Goal: Task Accomplishment & Management: Complete application form

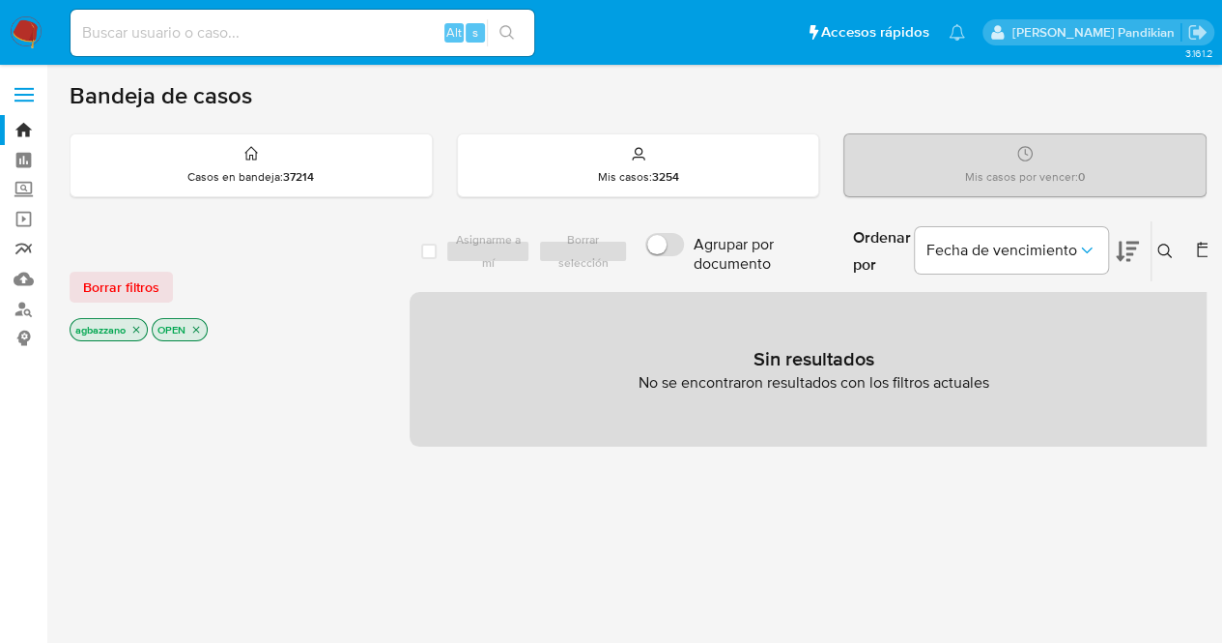
click at [23, 240] on link "Reportes" at bounding box center [115, 249] width 230 height 30
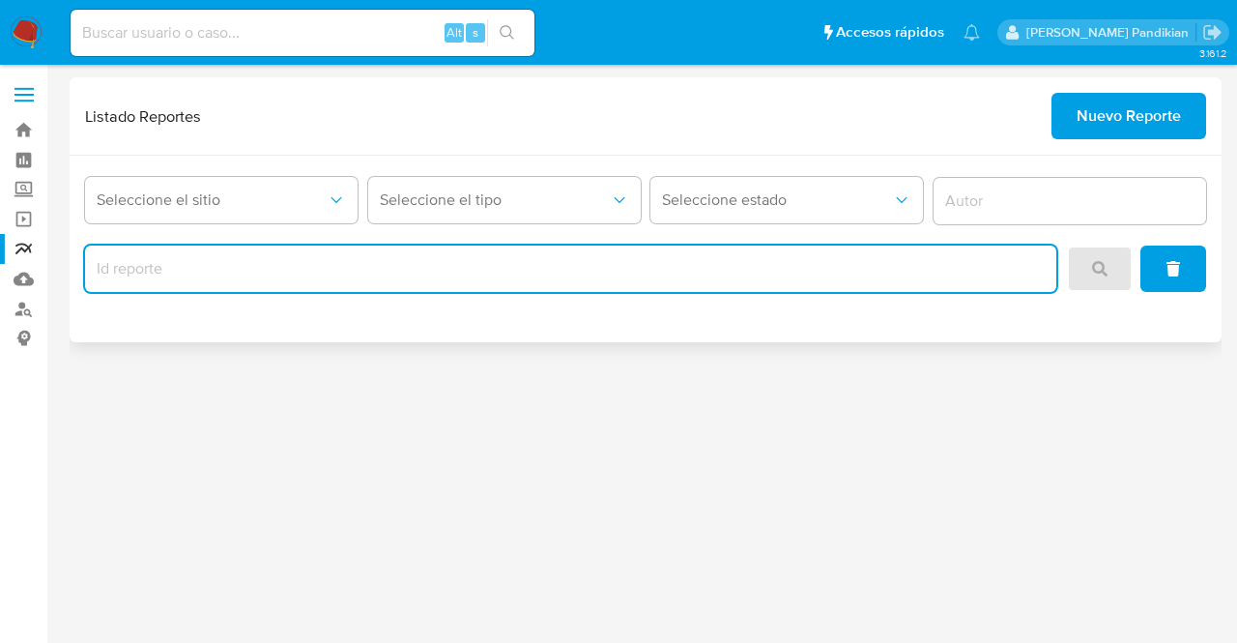
click at [259, 262] on input "report-id" at bounding box center [570, 268] width 971 height 25
type input "2015"
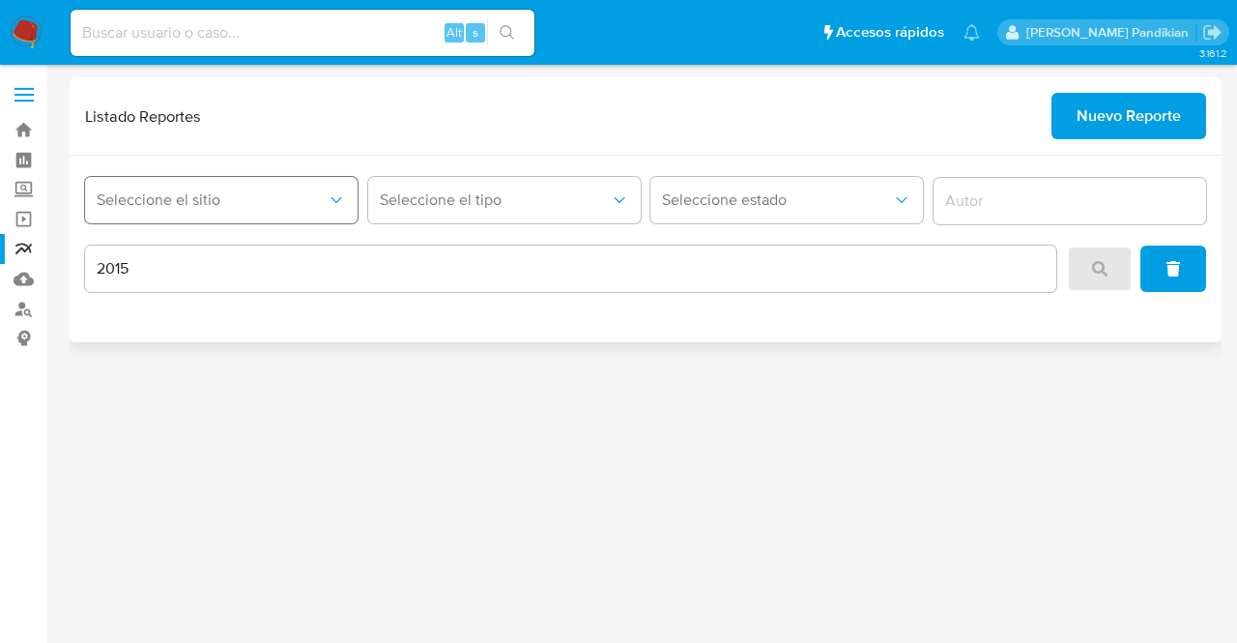
click at [243, 220] on button "Seleccione el sitio" at bounding box center [221, 200] width 272 height 46
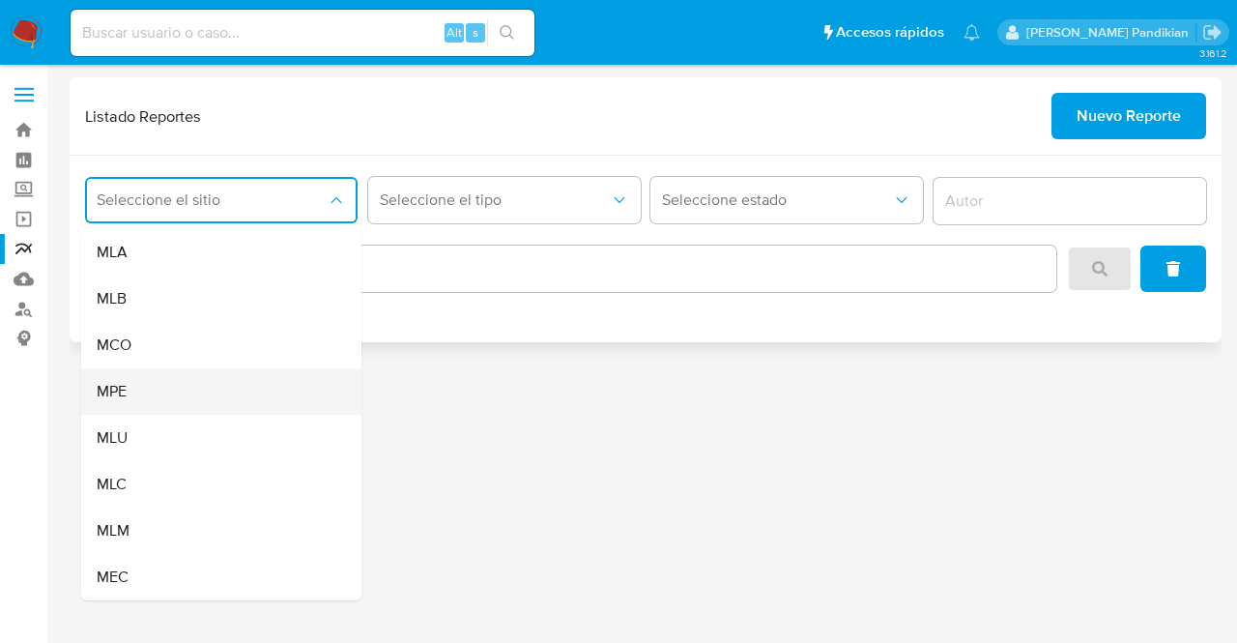
click at [247, 411] on div "MPE" at bounding box center [216, 391] width 238 height 46
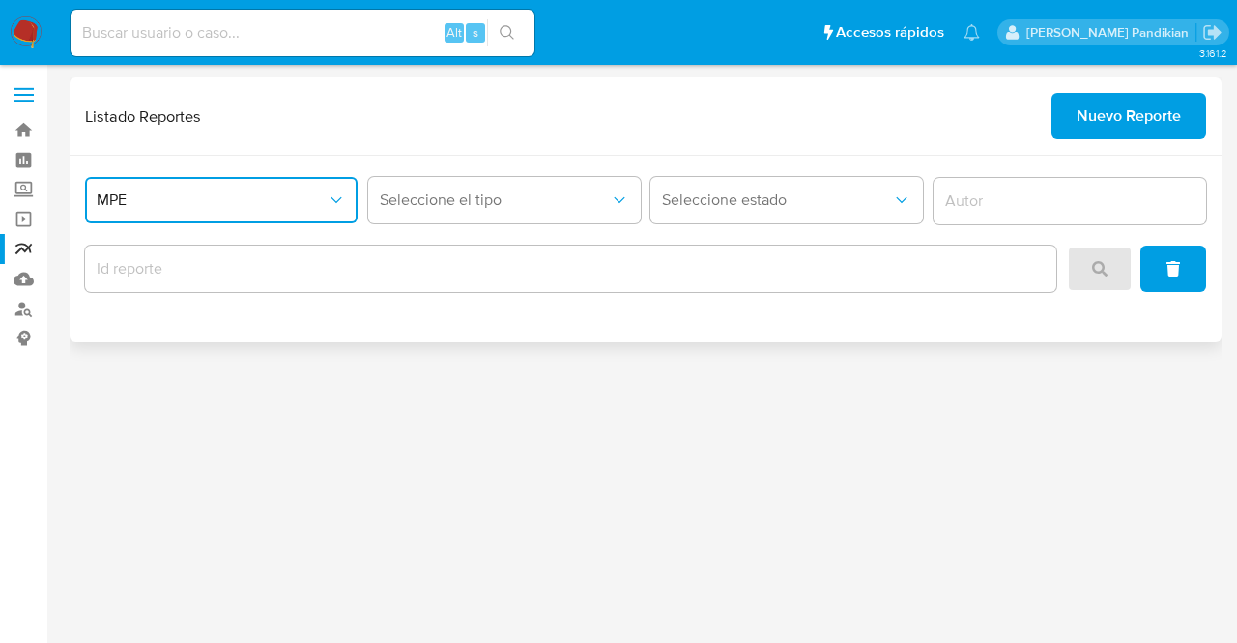
click at [240, 215] on button "MPE" at bounding box center [221, 200] width 272 height 46
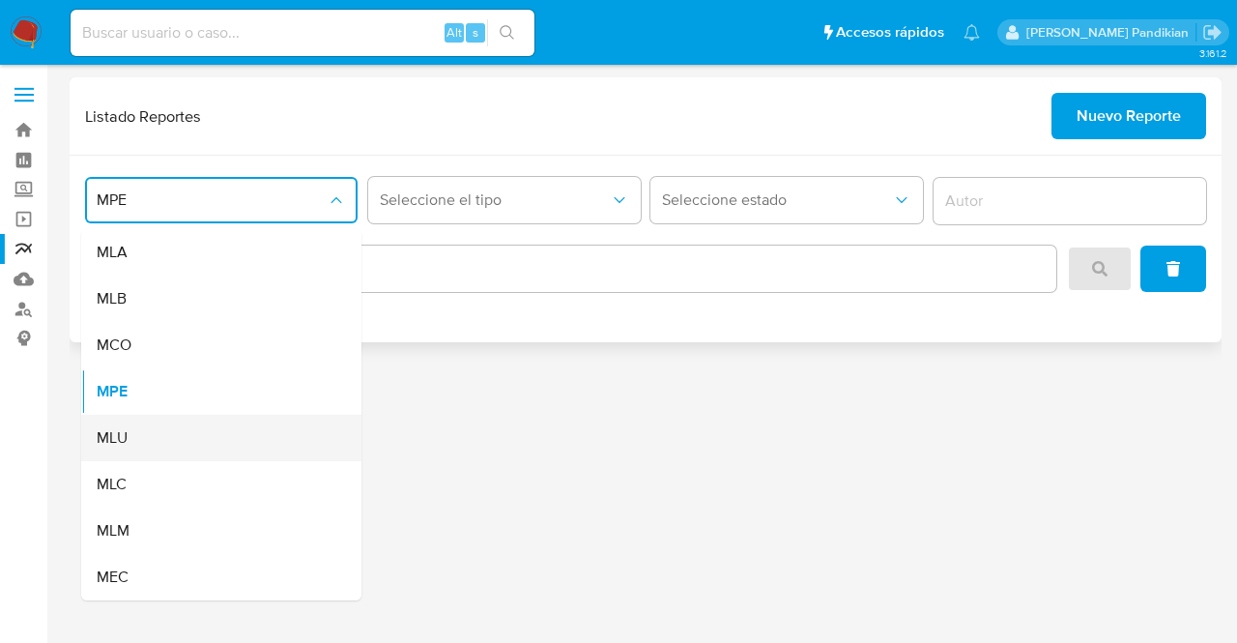
click at [228, 435] on div "MLU" at bounding box center [216, 438] width 238 height 46
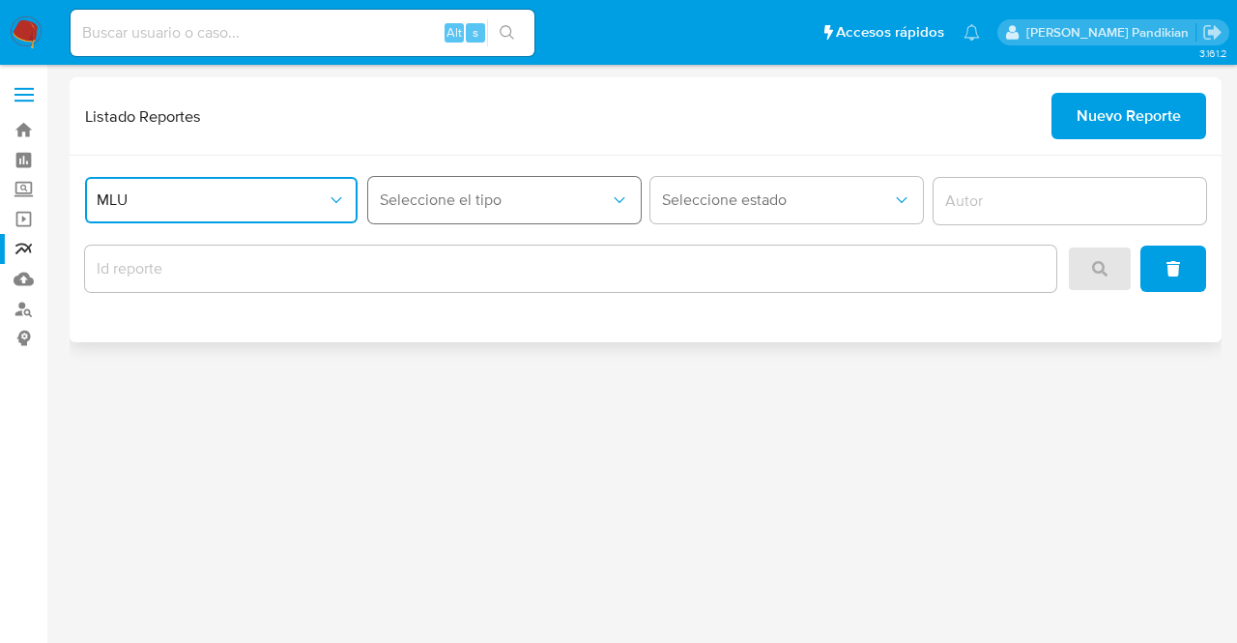
click at [514, 215] on button "Seleccione el tipo" at bounding box center [504, 200] width 272 height 46
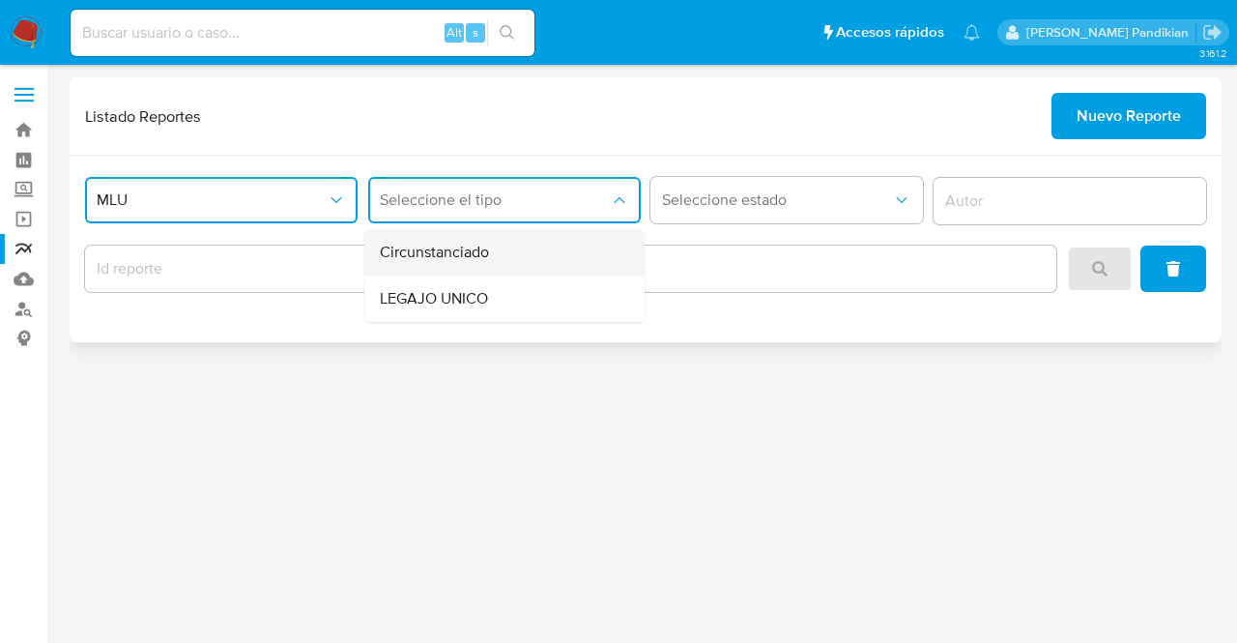
click at [538, 262] on div "Circunstanciado" at bounding box center [499, 252] width 238 height 46
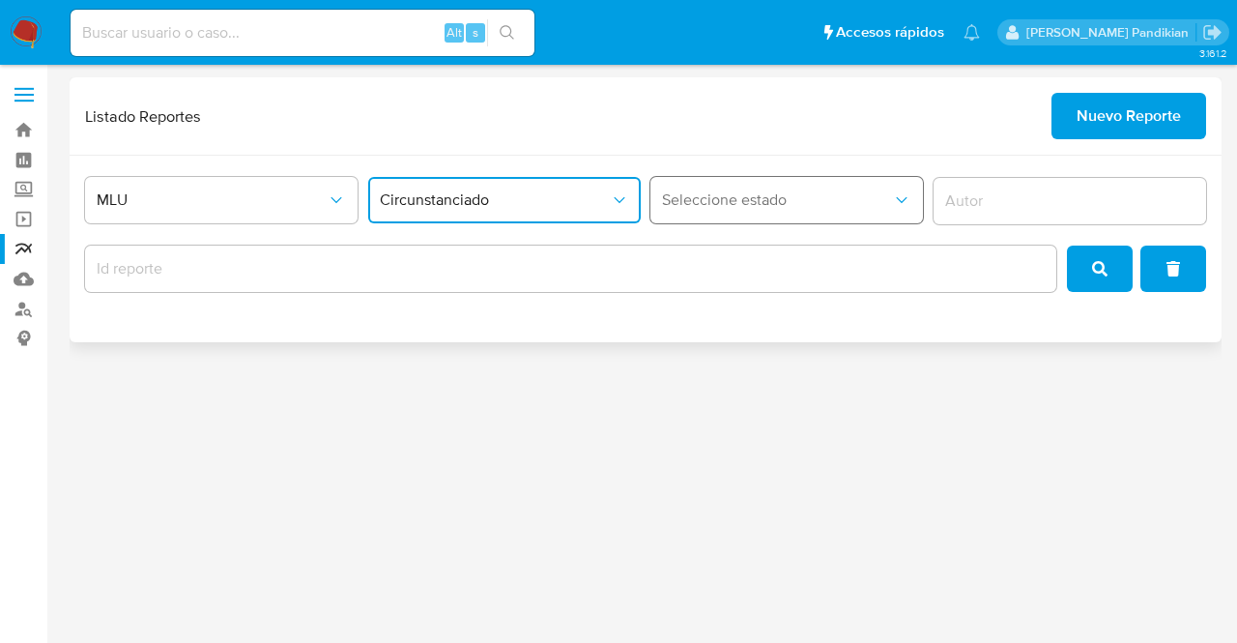
click at [733, 202] on span "Seleccione estado" at bounding box center [777, 199] width 230 height 19
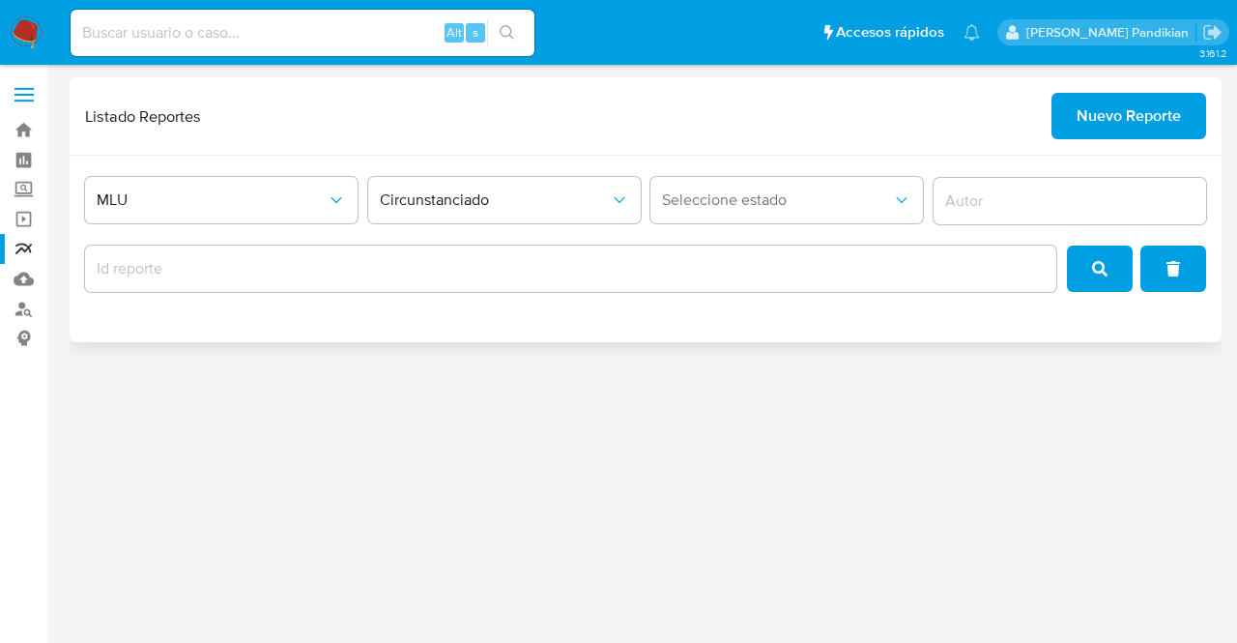
click at [526, 264] on input "report-id" at bounding box center [570, 268] width 971 height 25
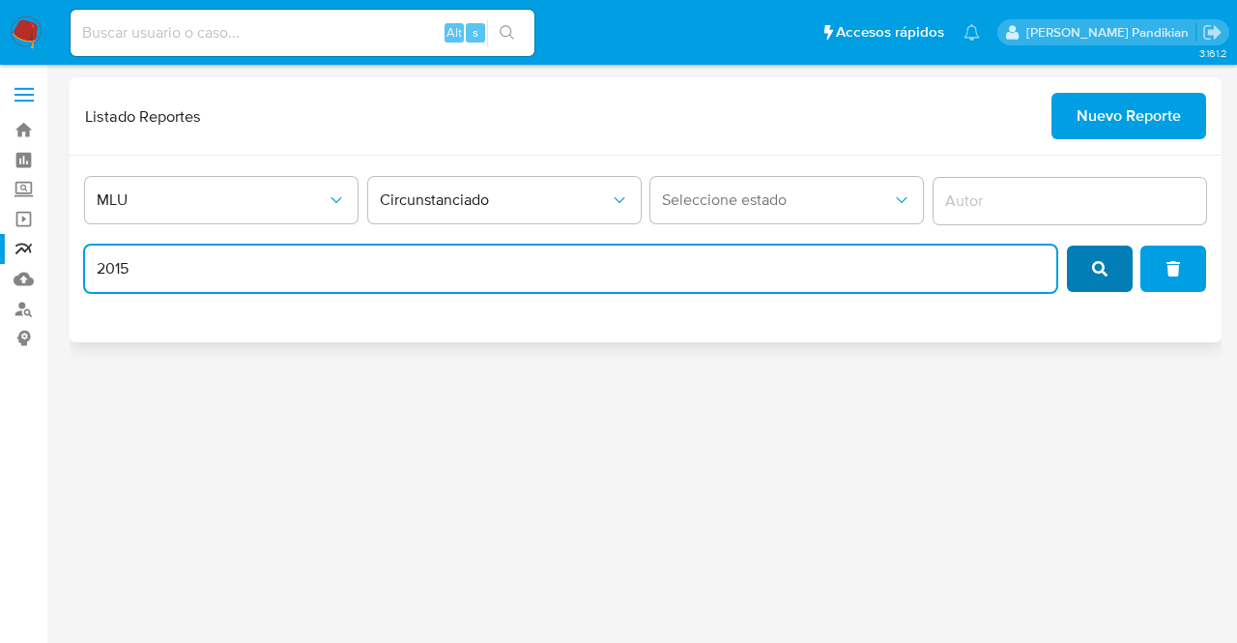
type input "2015"
click at [1082, 268] on button "search" at bounding box center [1100, 268] width 66 height 46
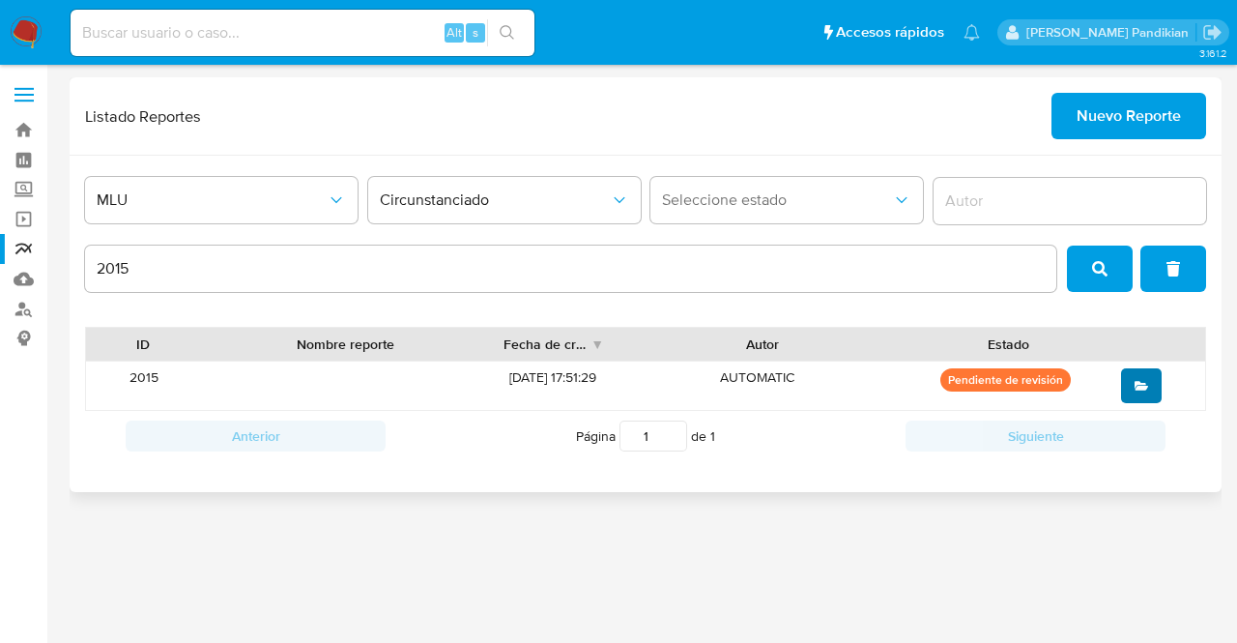
click at [1138, 390] on icon "open" at bounding box center [1141, 386] width 14 height 14
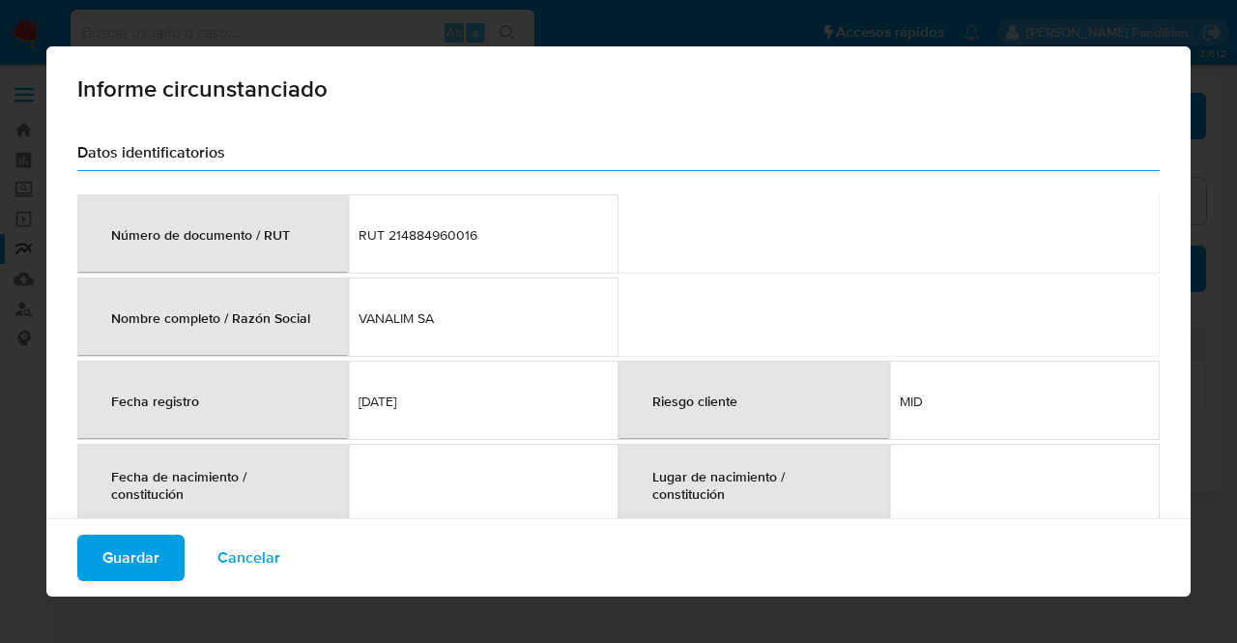
click at [531, 304] on td "VANALIM SA" at bounding box center [483, 316] width 271 height 79
click at [512, 473] on td at bounding box center [483, 484] width 271 height 81
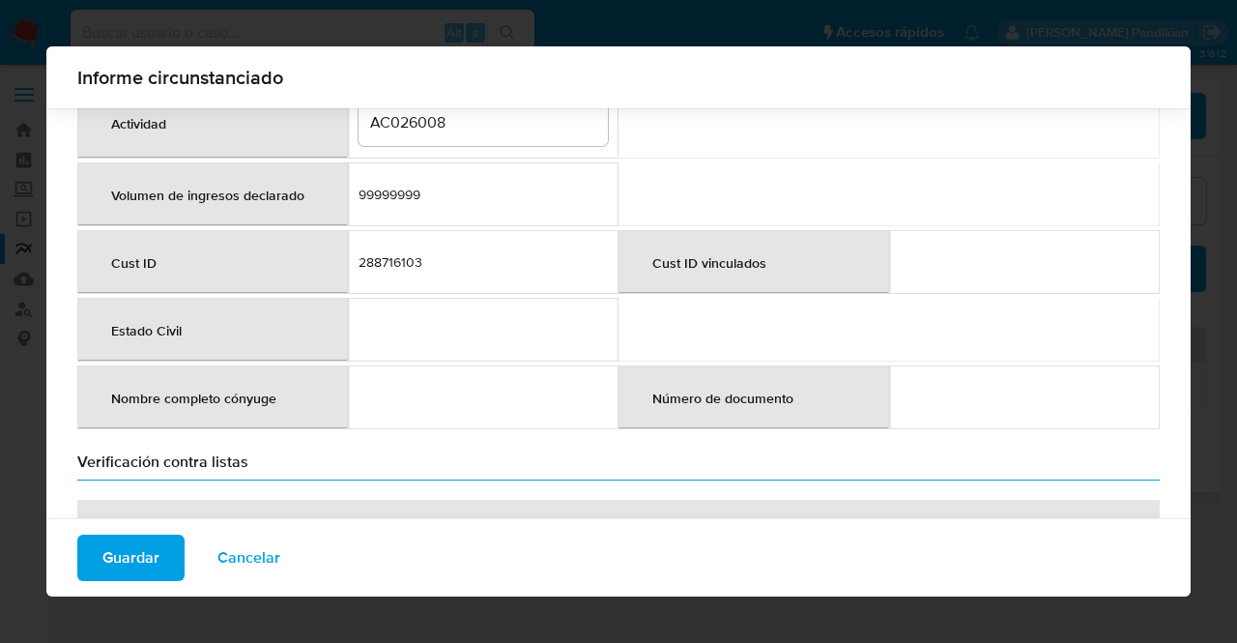
scroll to position [651, 0]
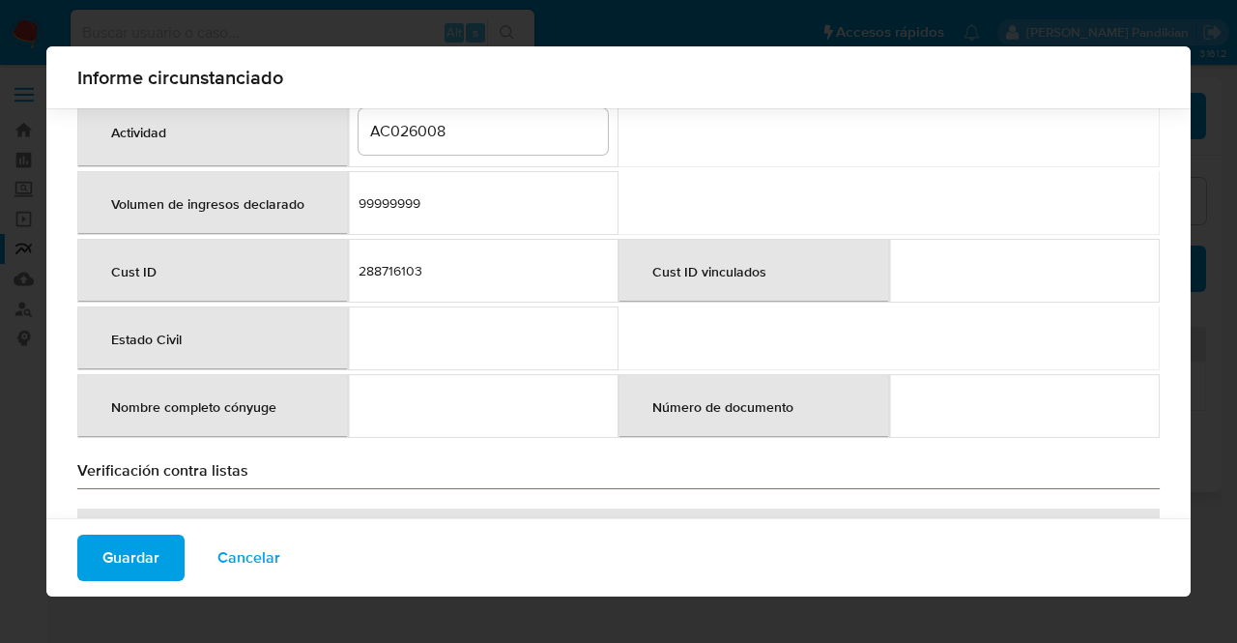
click at [382, 262] on div "288716103" at bounding box center [482, 270] width 249 height 17
click at [491, 239] on td "288716103" at bounding box center [483, 271] width 271 height 64
click at [428, 129] on input "AC026008" at bounding box center [482, 131] width 249 height 25
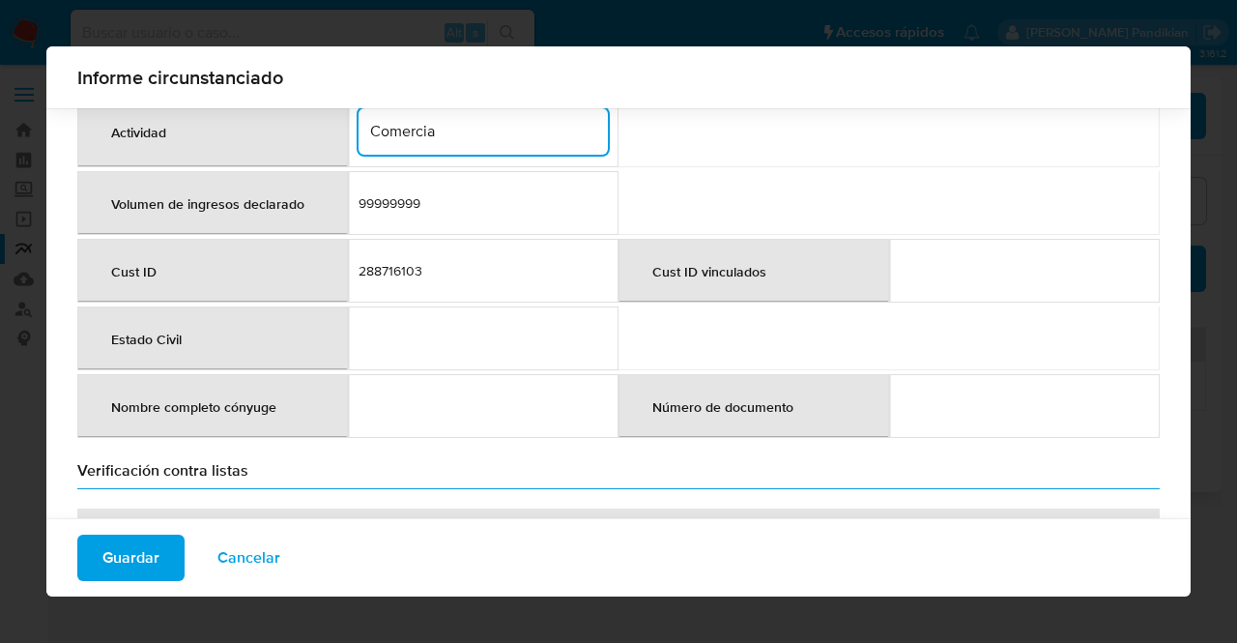
type input "Comerciante / empresario"
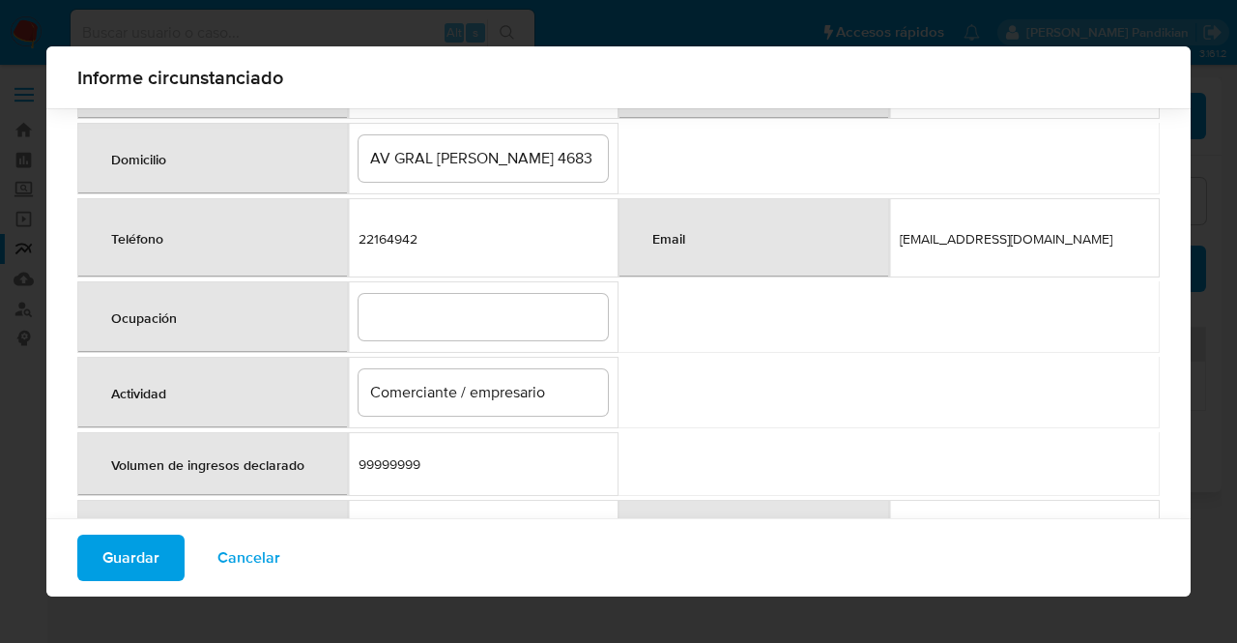
scroll to position [404, 0]
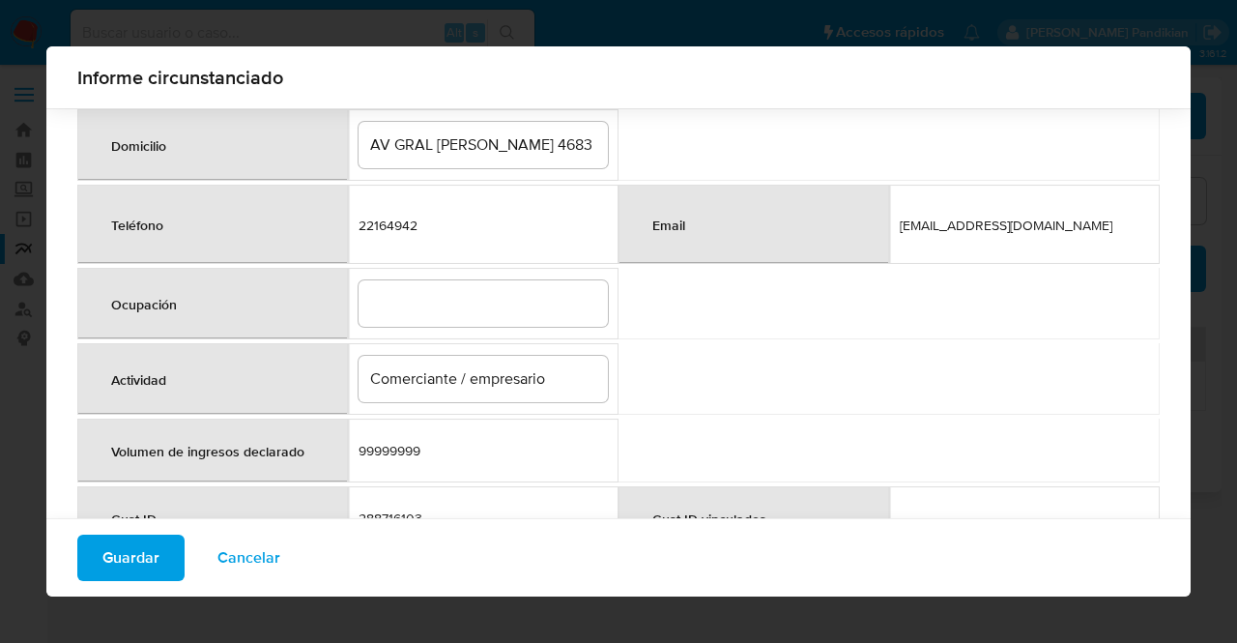
click at [956, 368] on table "Número de documento / RUT RUT 214884960016 Nombre completo / Razón Social VANAL…" at bounding box center [618, 230] width 1082 height 918
drag, startPoint x: 1174, startPoint y: 161, endPoint x: 1172, endPoint y: 128, distance: 33.9
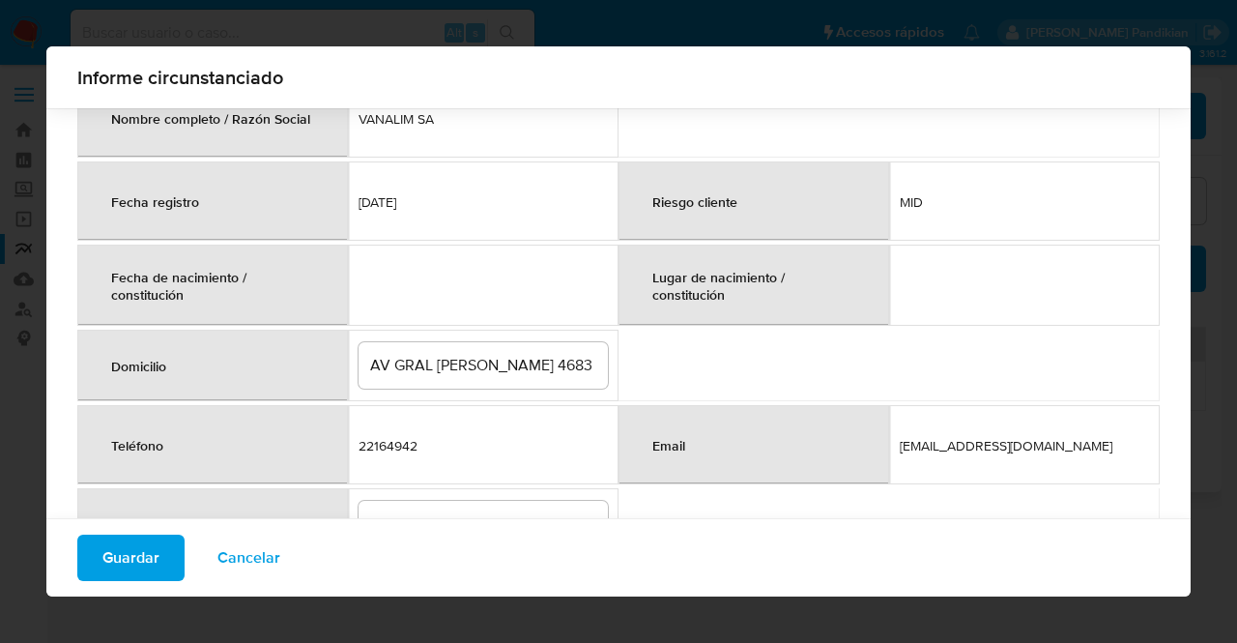
scroll to position [196, 0]
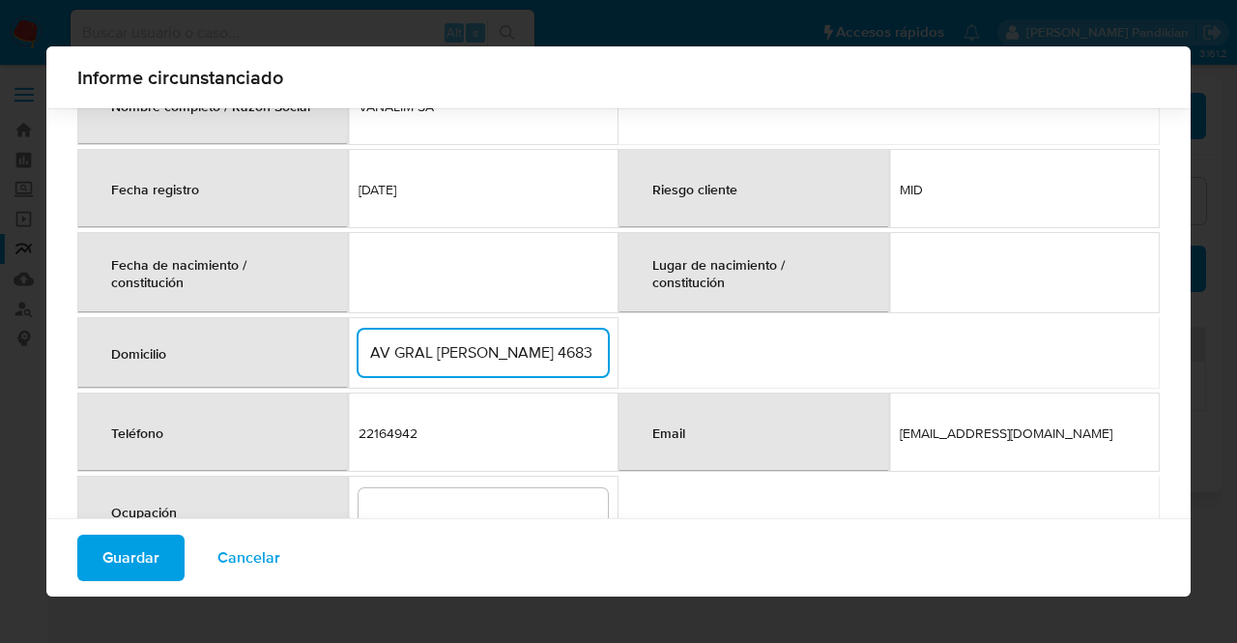
click at [537, 345] on input "AV GRAL FLORES 4683 MONTEVIDEO" at bounding box center [482, 352] width 249 height 25
type input "AV GRAL FLORES 4683, MONTEVIDEO"
click at [703, 358] on table "Número de documento / RUT RUT 214884960016 Nombre completo / Razón Social VANAL…" at bounding box center [618, 438] width 1082 height 918
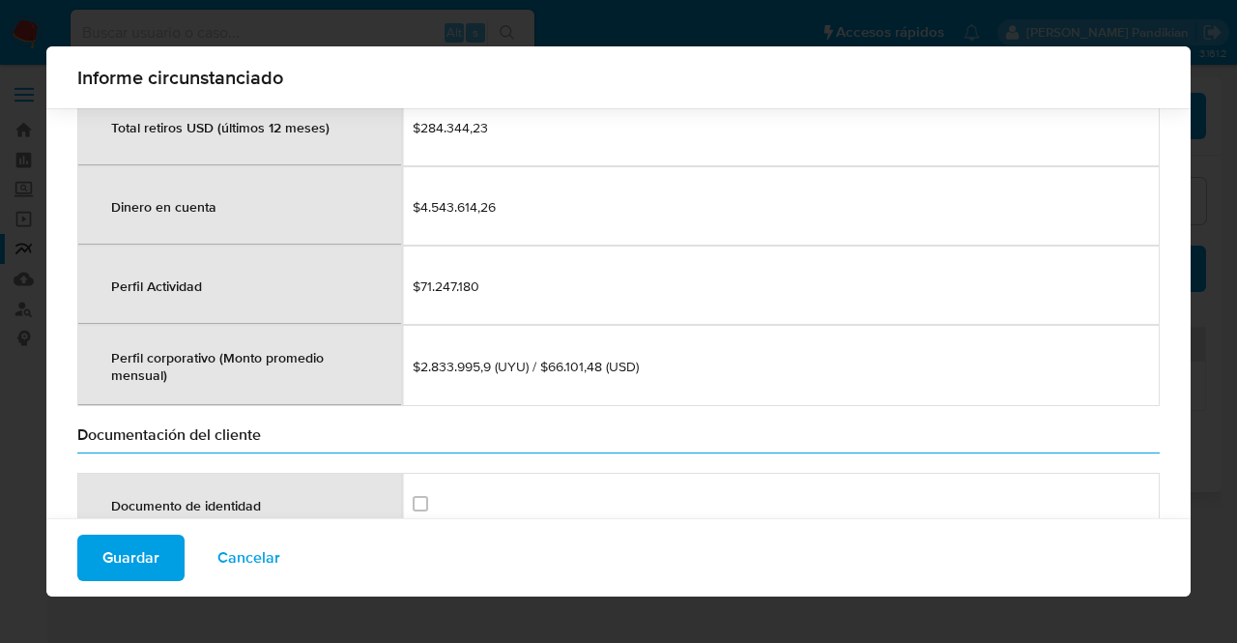
scroll to position [2159, 0]
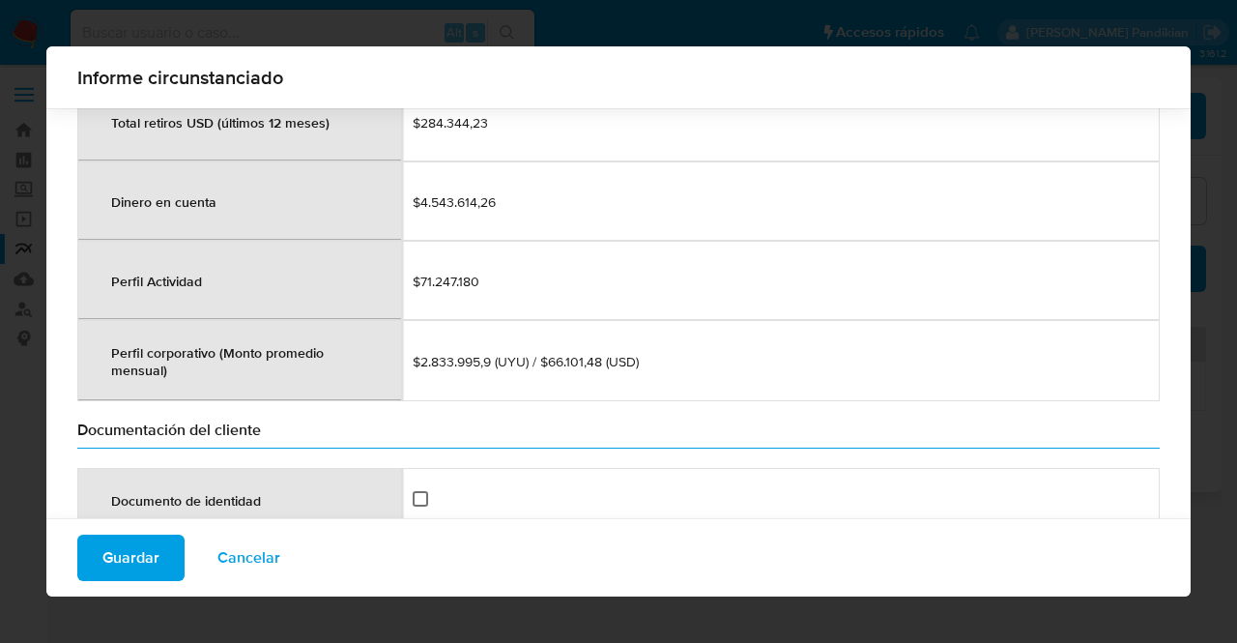
click at [418, 491] on input "checkbox" at bounding box center [420, 498] width 15 height 15
checkbox input "true"
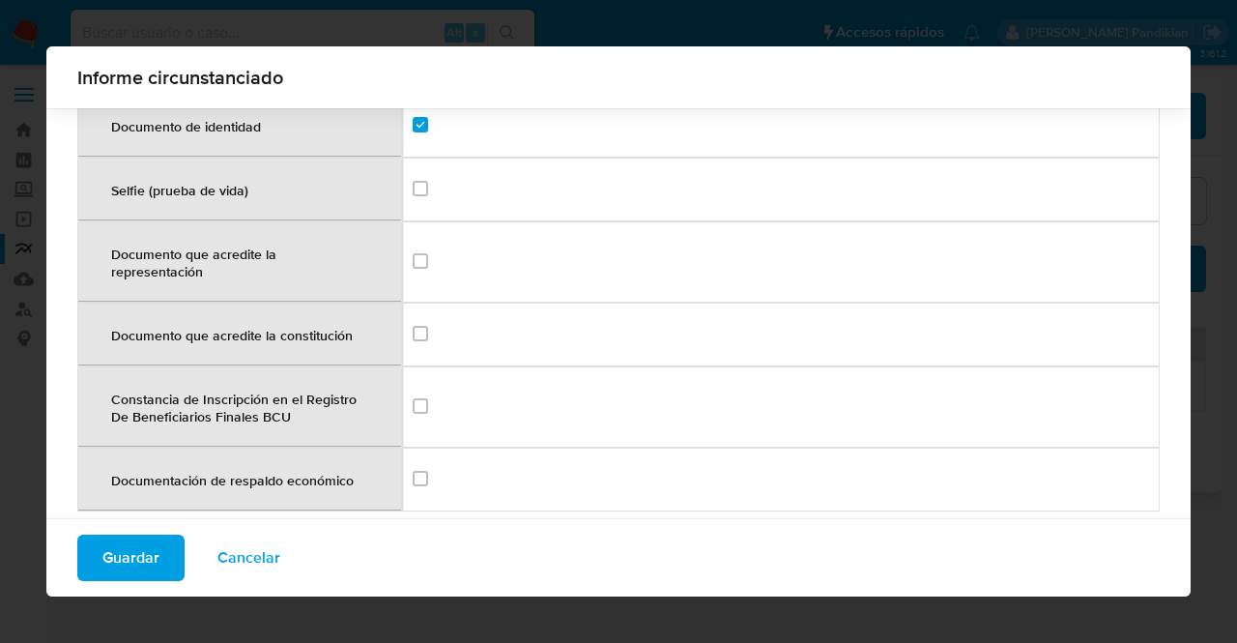
scroll to position [2524, 0]
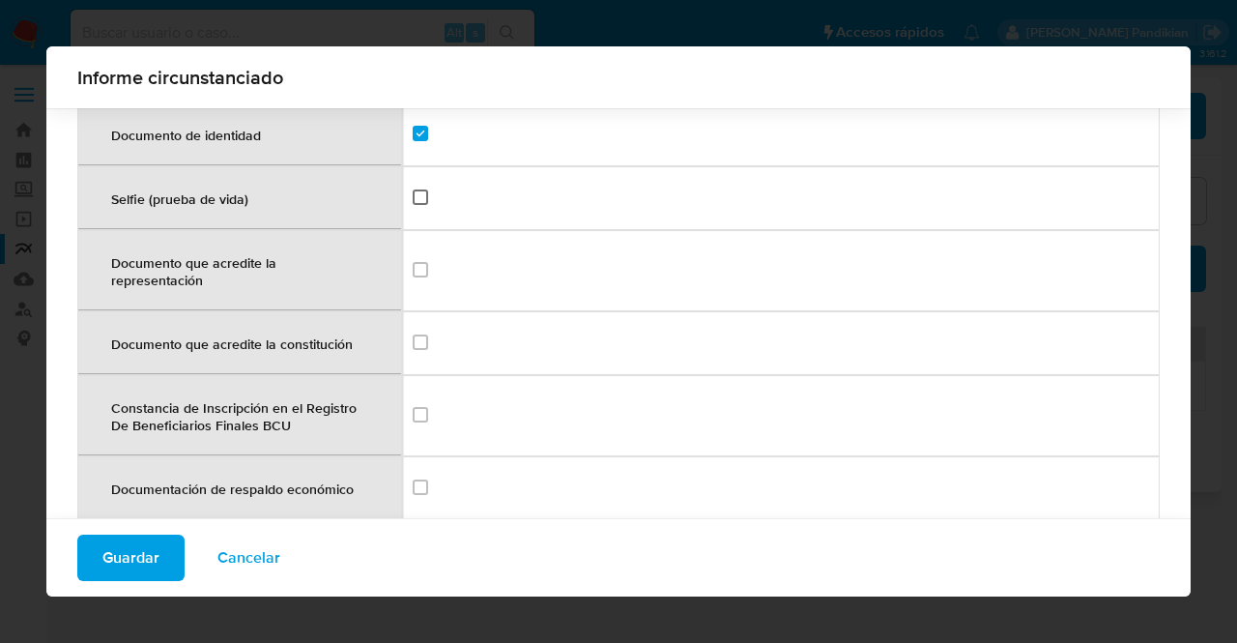
click at [423, 189] on input "checkbox" at bounding box center [420, 196] width 15 height 15
checkbox input "true"
click at [413, 262] on input "checkbox" at bounding box center [420, 269] width 15 height 15
checkbox input "true"
click at [413, 334] on input "checkbox" at bounding box center [420, 341] width 15 height 15
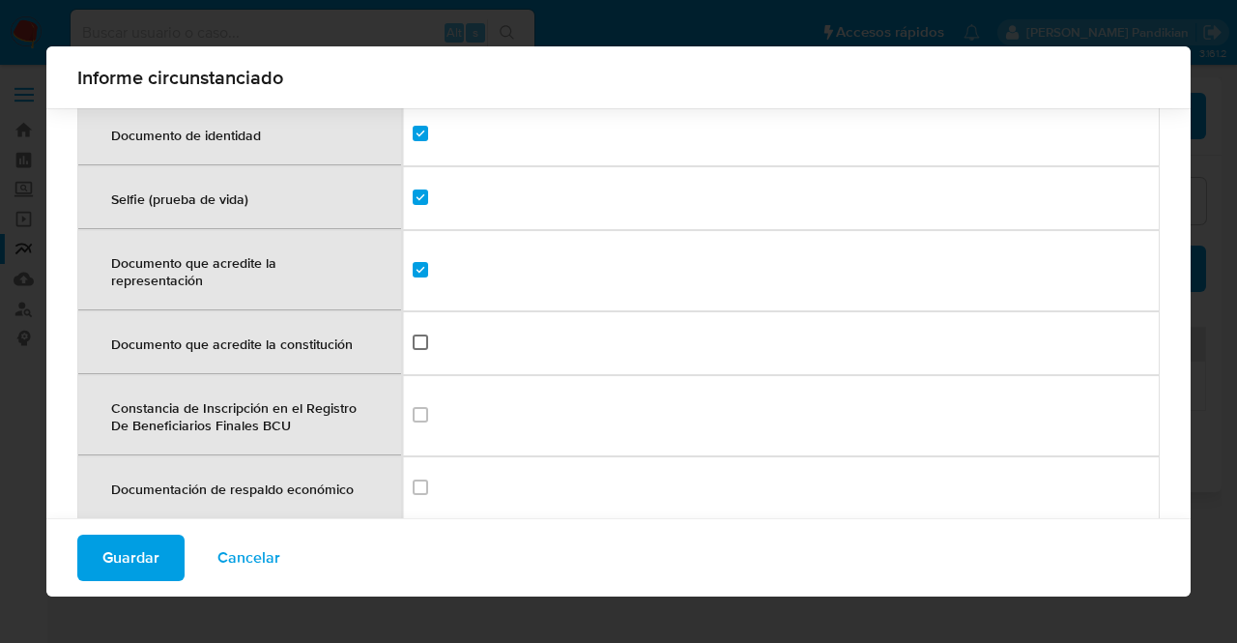
checkbox input "true"
click at [413, 407] on input "checkbox" at bounding box center [420, 414] width 15 height 15
checkbox input "true"
click at [415, 477] on div at bounding box center [420, 486] width 15 height 19
click at [417, 479] on input "checkbox" at bounding box center [420, 486] width 15 height 15
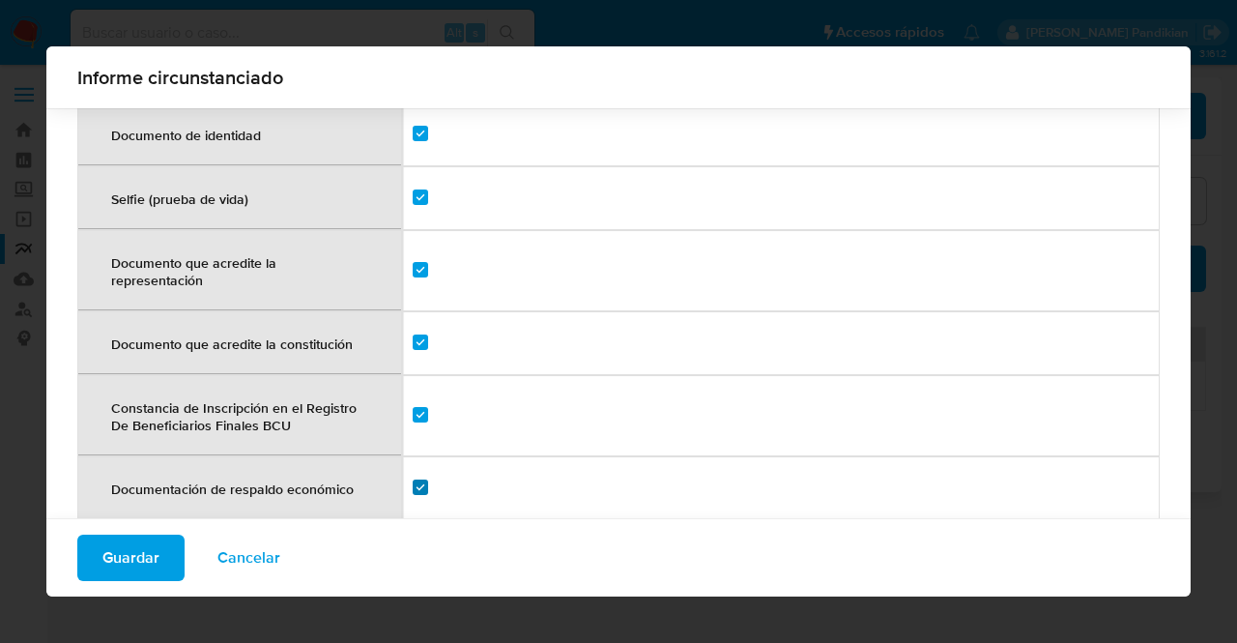
checkbox input "true"
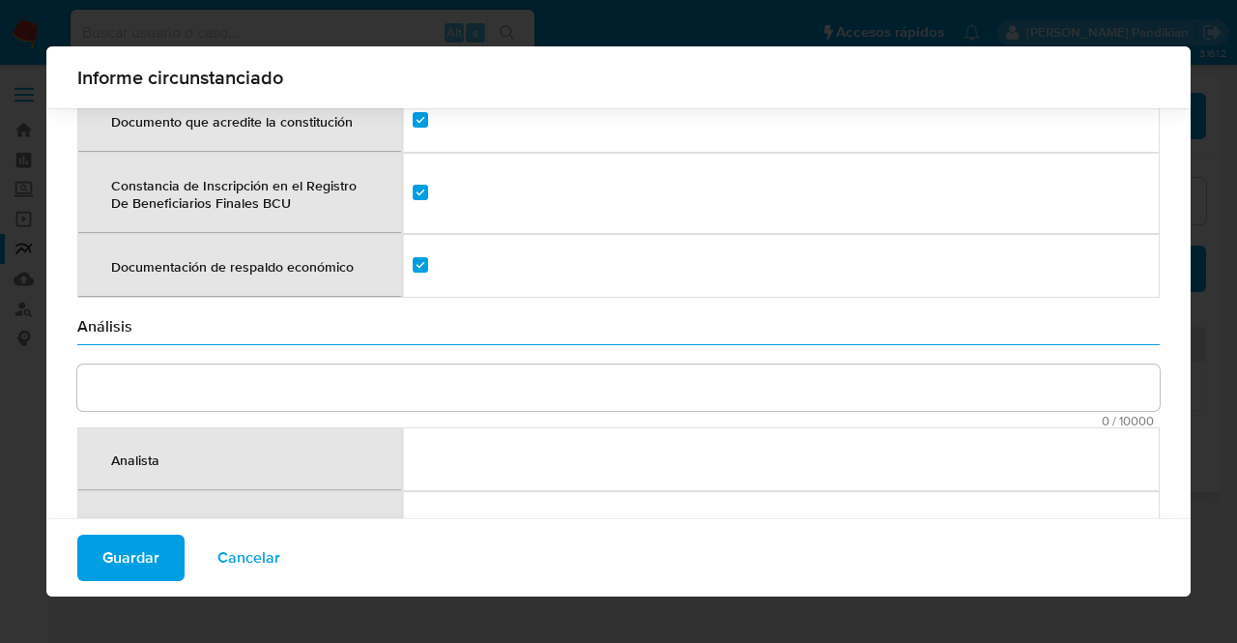
scroll to position [2730, 0]
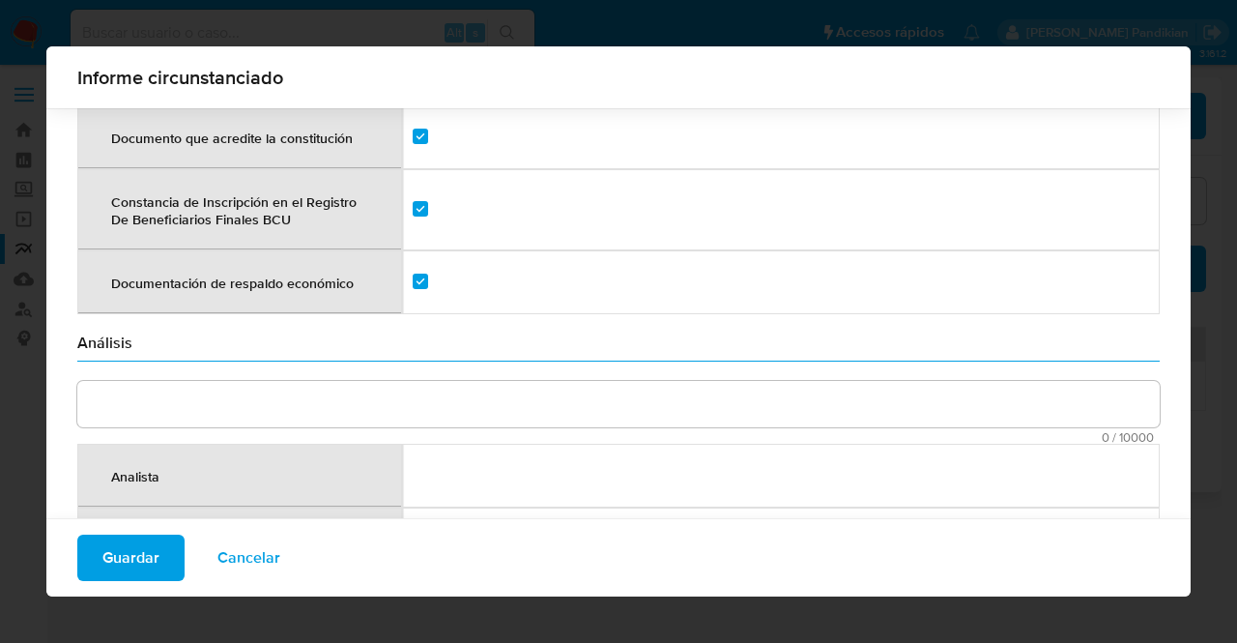
click at [576, 397] on textarea "comment" at bounding box center [618, 404] width 1082 height 46
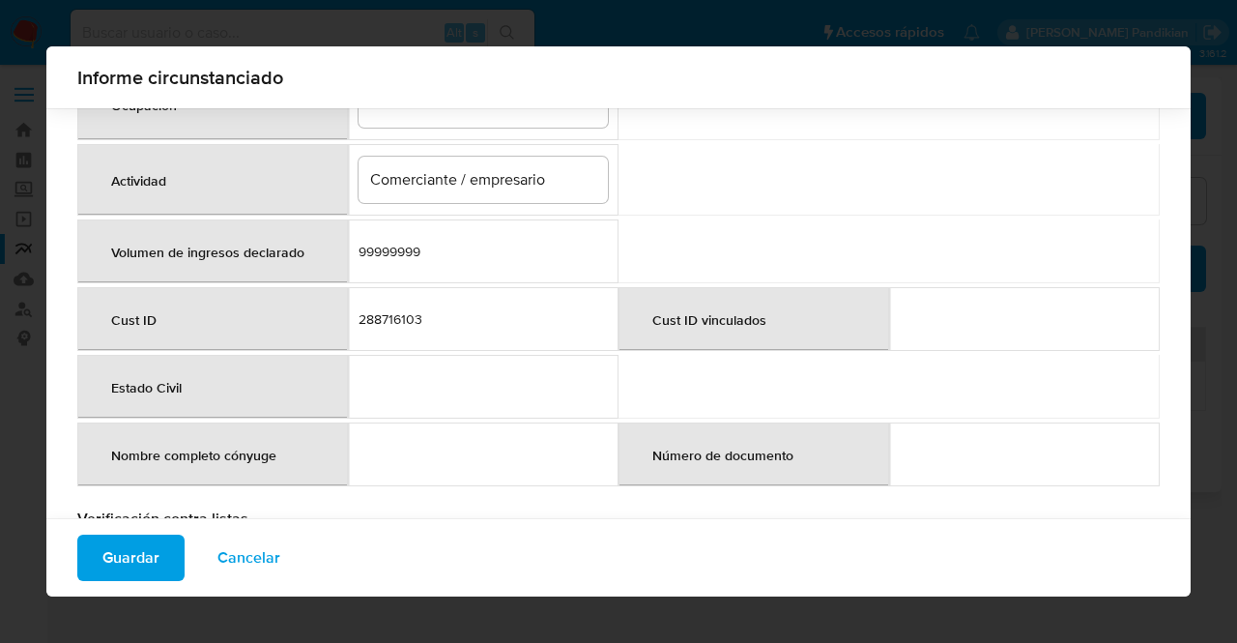
scroll to position [598, 0]
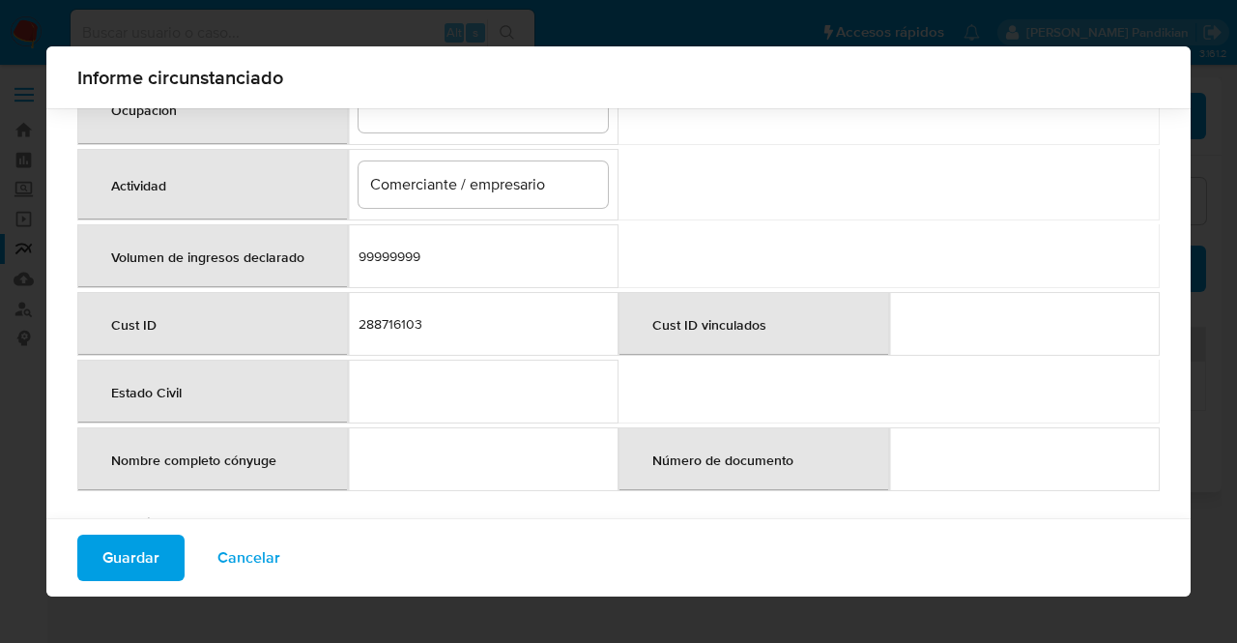
click at [365, 324] on div "288716103" at bounding box center [482, 323] width 249 height 17
click at [584, 369] on td at bounding box center [483, 391] width 271 height 64
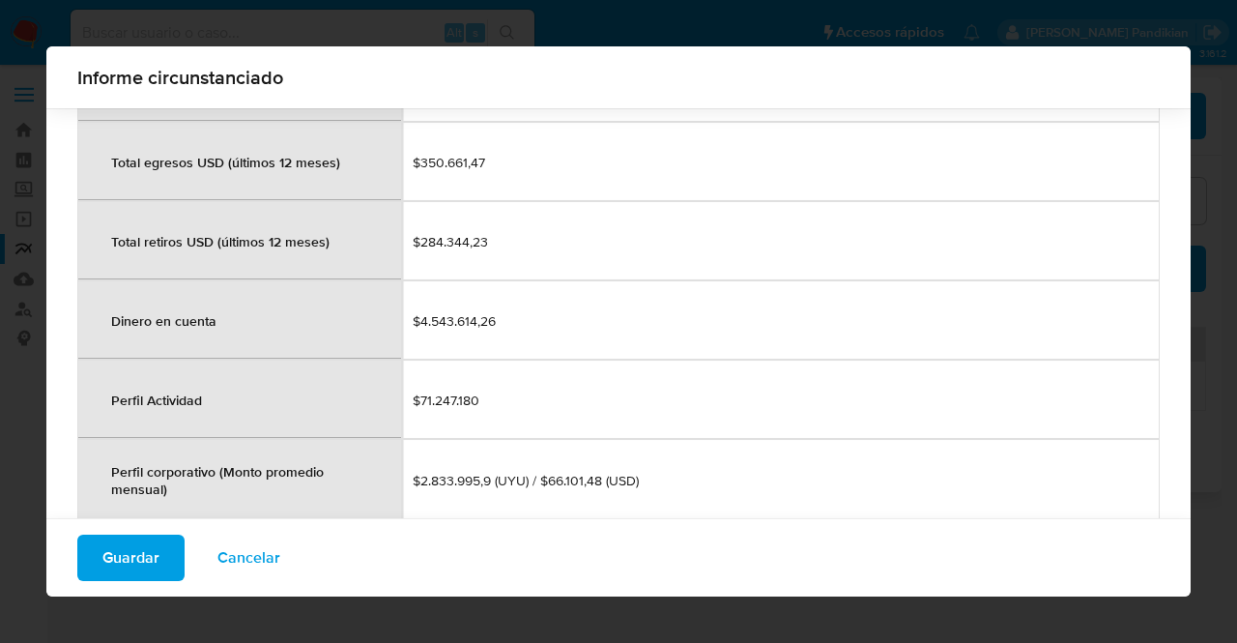
scroll to position [2107, 0]
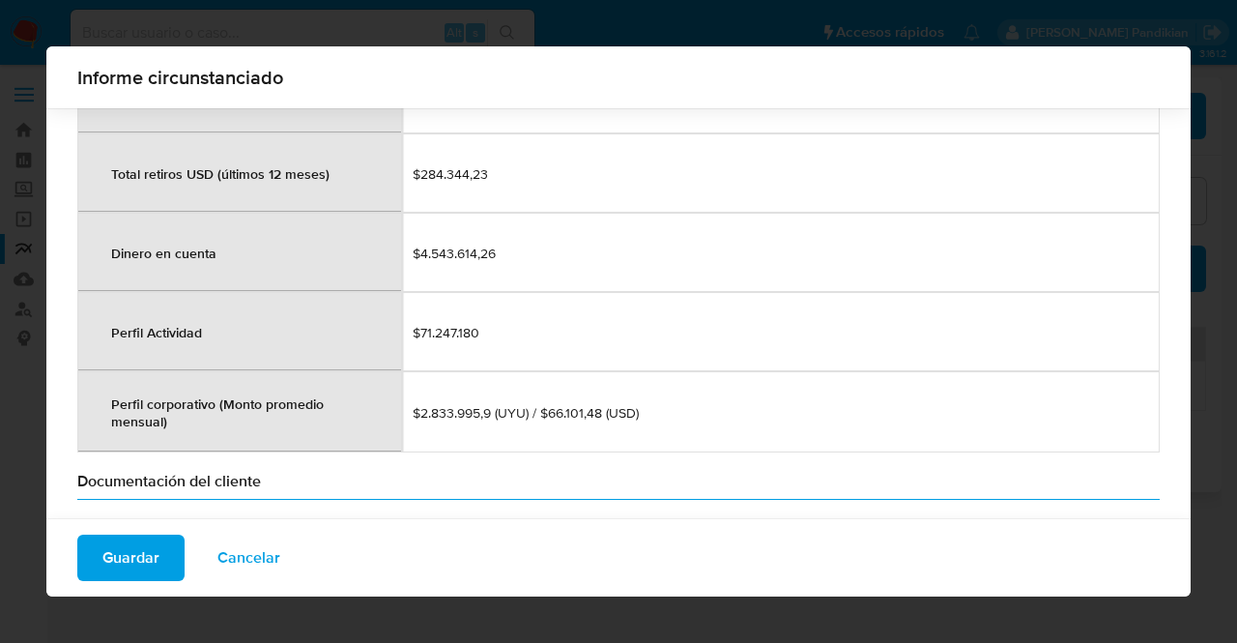
click at [422, 404] on span "$2.833.995,9 (UYU) / $66.101,48 (USD)" at bounding box center [781, 412] width 736 height 17
drag, startPoint x: 418, startPoint y: 397, endPoint x: 476, endPoint y: 393, distance: 58.1
click at [476, 404] on span "$2.833.995,9 (UYU) / $66.101,48 (USD)" at bounding box center [781, 412] width 736 height 17
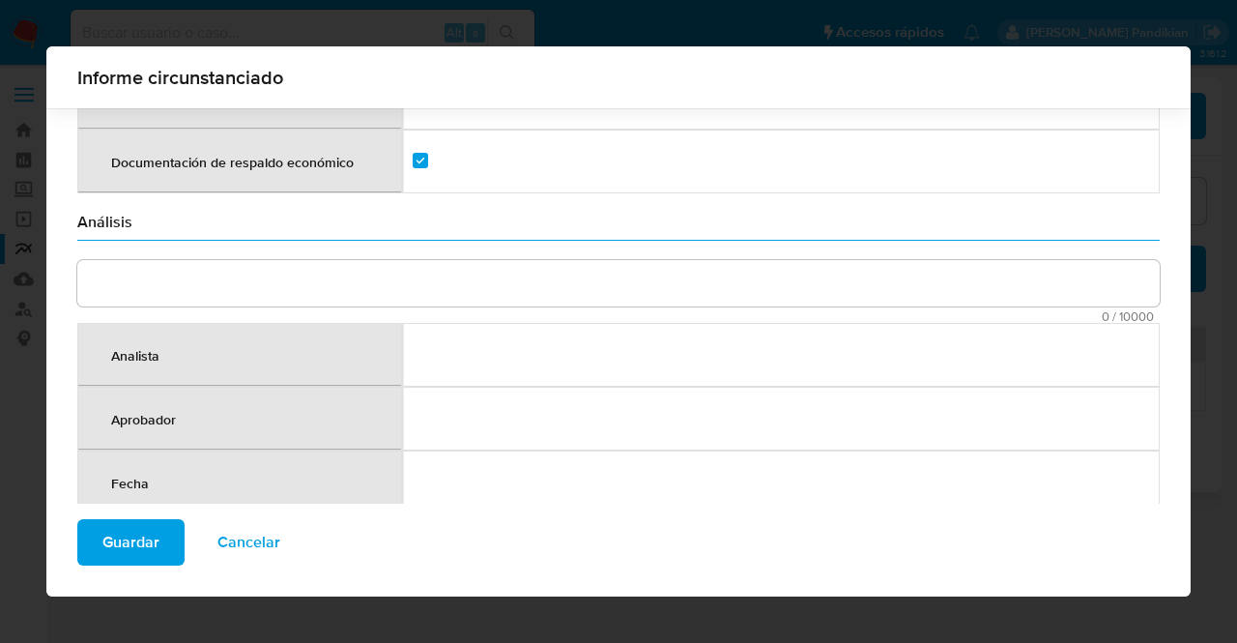
scroll to position [2829, 0]
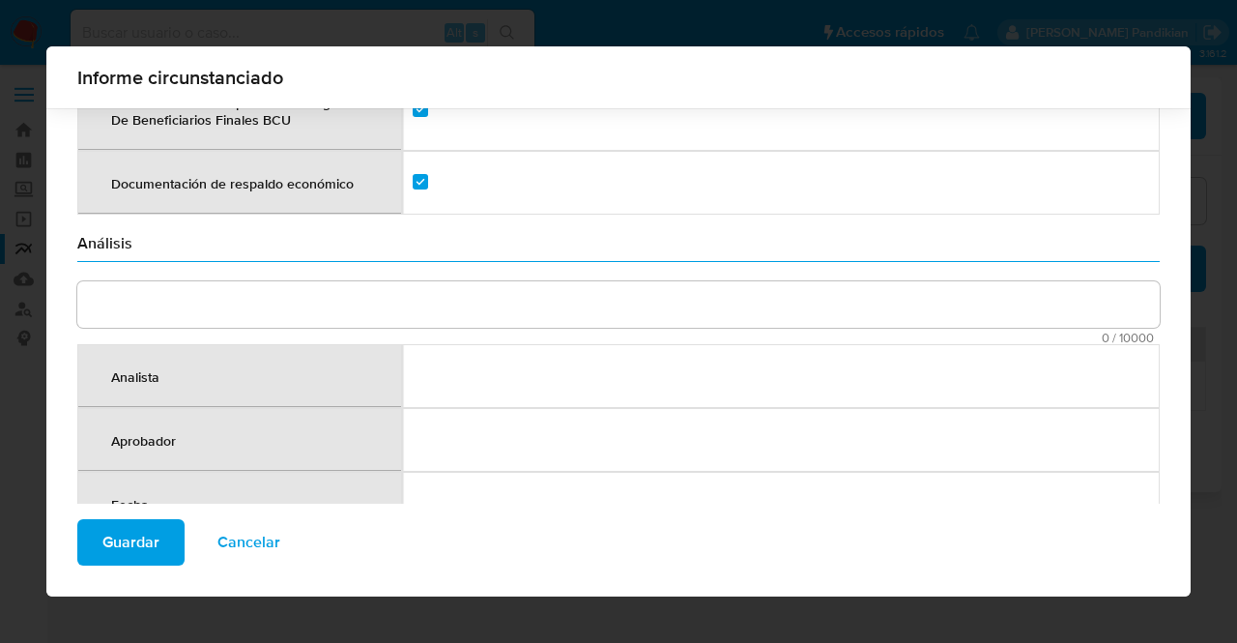
click at [719, 287] on textarea "comment" at bounding box center [618, 304] width 1082 height 46
click at [193, 281] on textarea "comment" at bounding box center [618, 304] width 1082 height 46
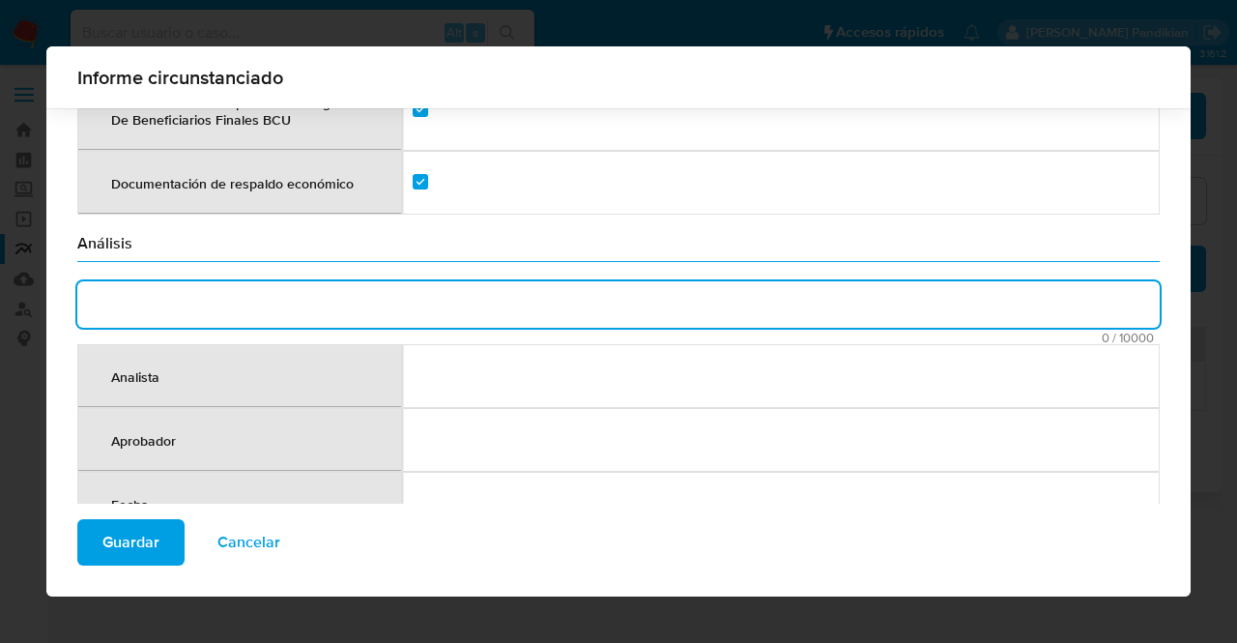
paste textarea "VANALIM SA, RUT 214884960016 es titular del instrumento de dinero electrónico e…"
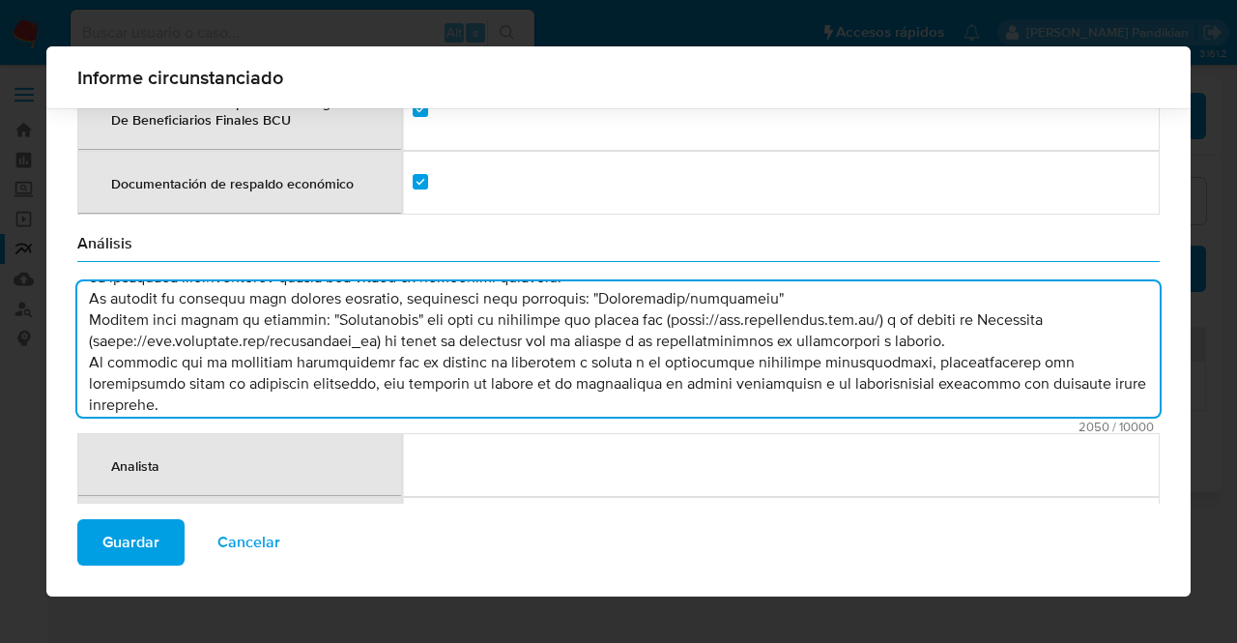
scroll to position [0, 0]
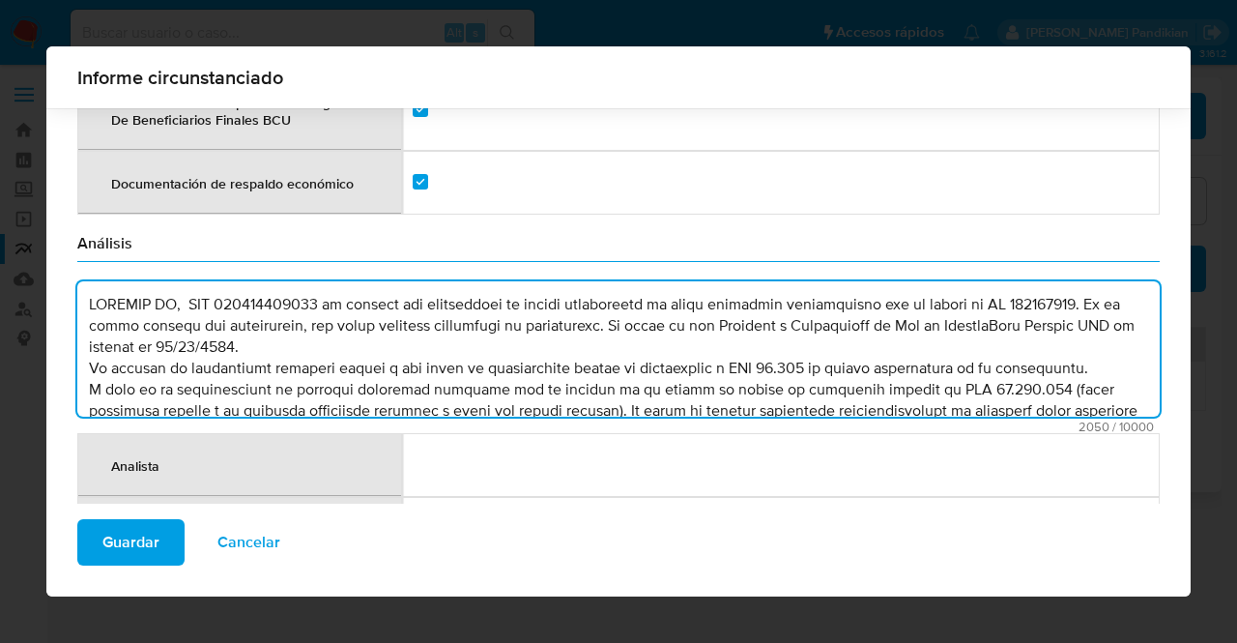
click at [379, 326] on textarea "comment" at bounding box center [618, 348] width 1082 height 135
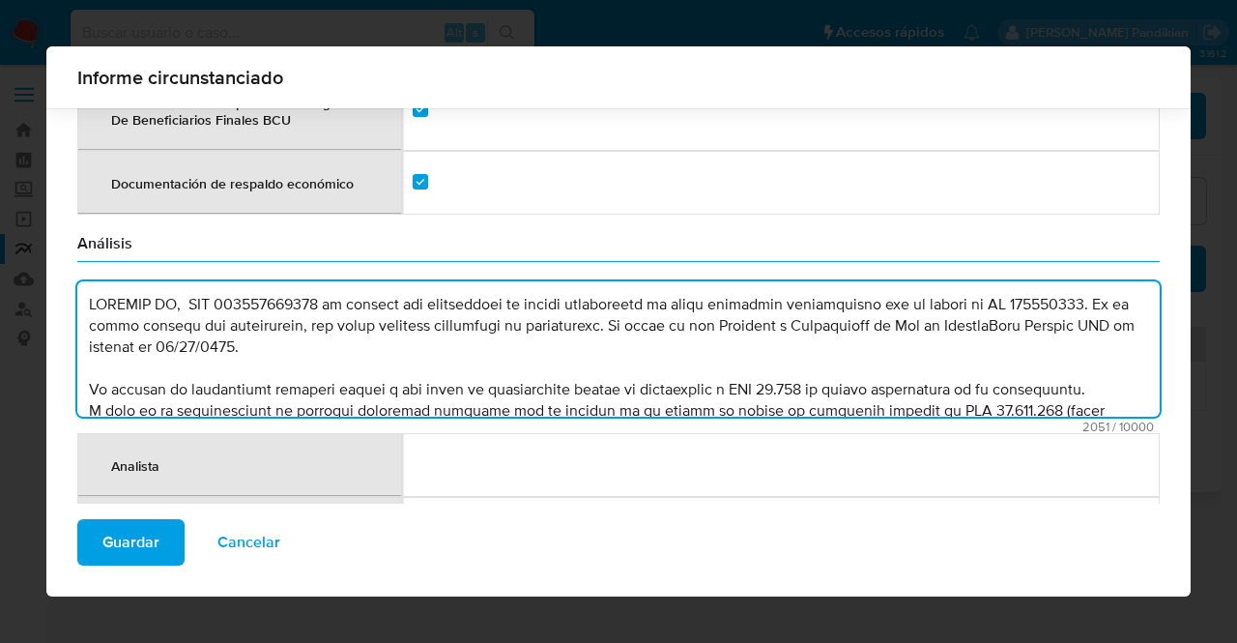
click at [1095, 366] on textarea "comment" at bounding box center [618, 348] width 1082 height 135
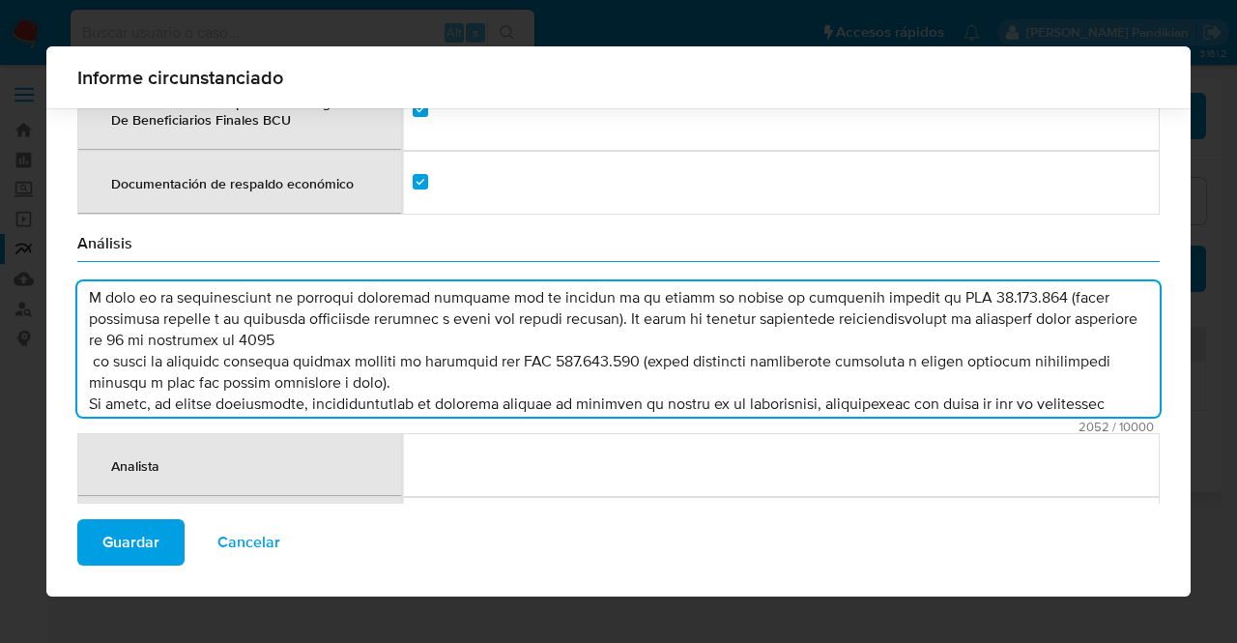
scroll to position [129, 0]
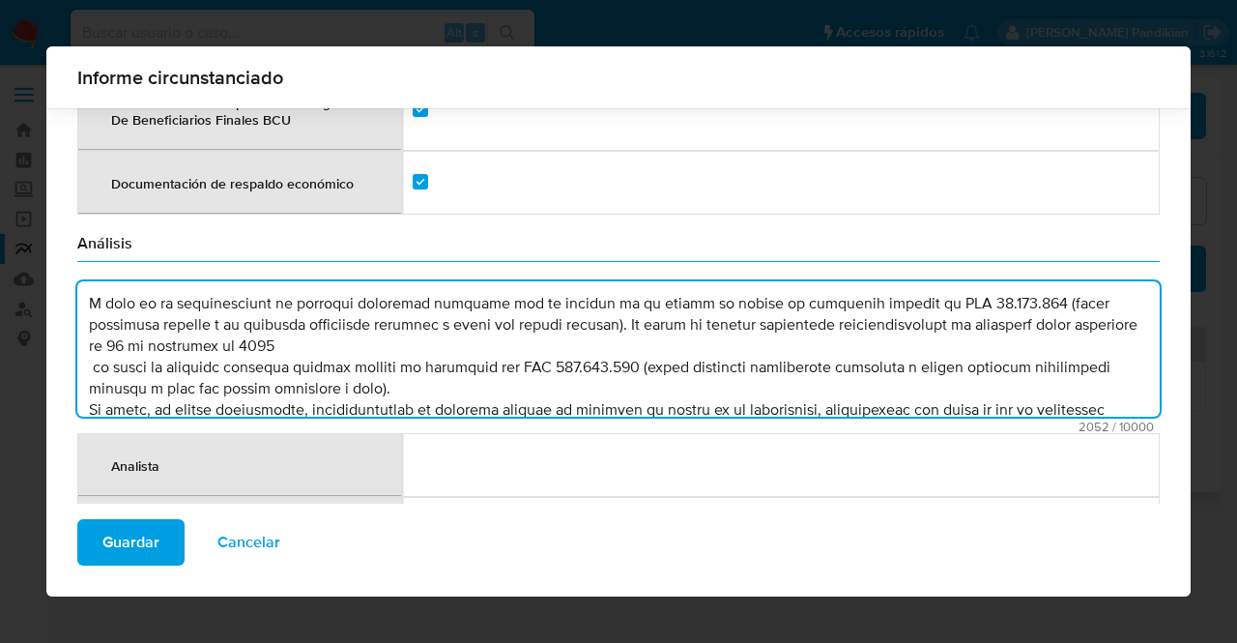
click at [850, 324] on textarea "comment" at bounding box center [618, 348] width 1082 height 135
click at [839, 301] on textarea "comment" at bounding box center [618, 348] width 1082 height 135
click at [96, 343] on textarea "comment" at bounding box center [618, 348] width 1082 height 135
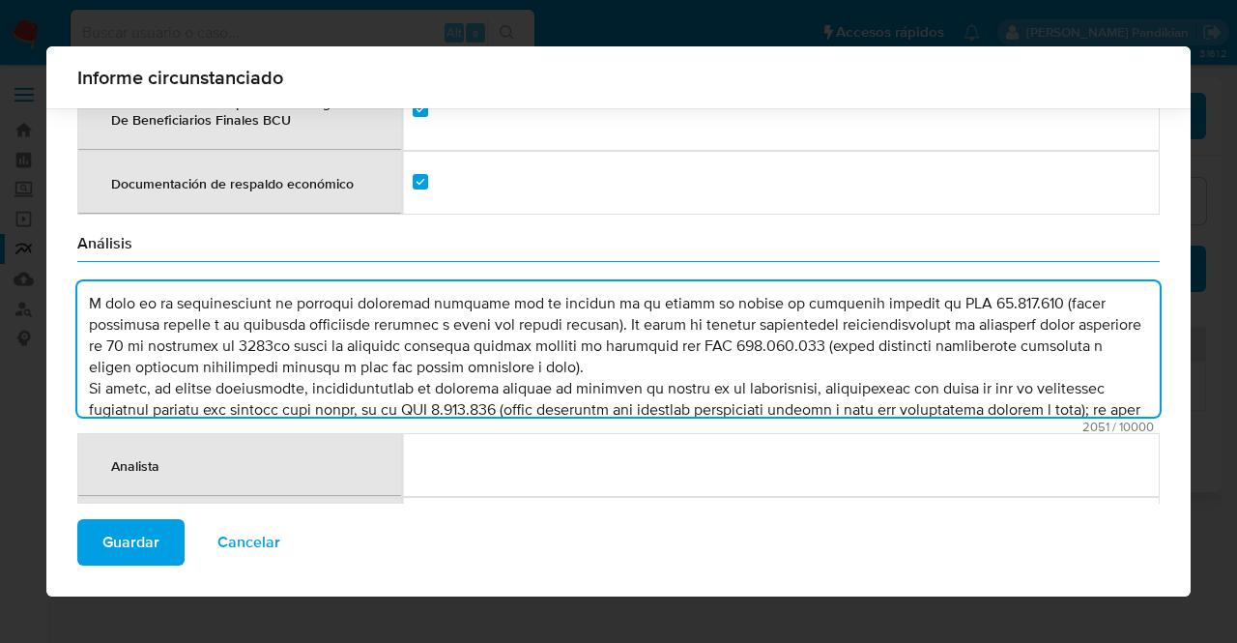
scroll to position [107, 0]
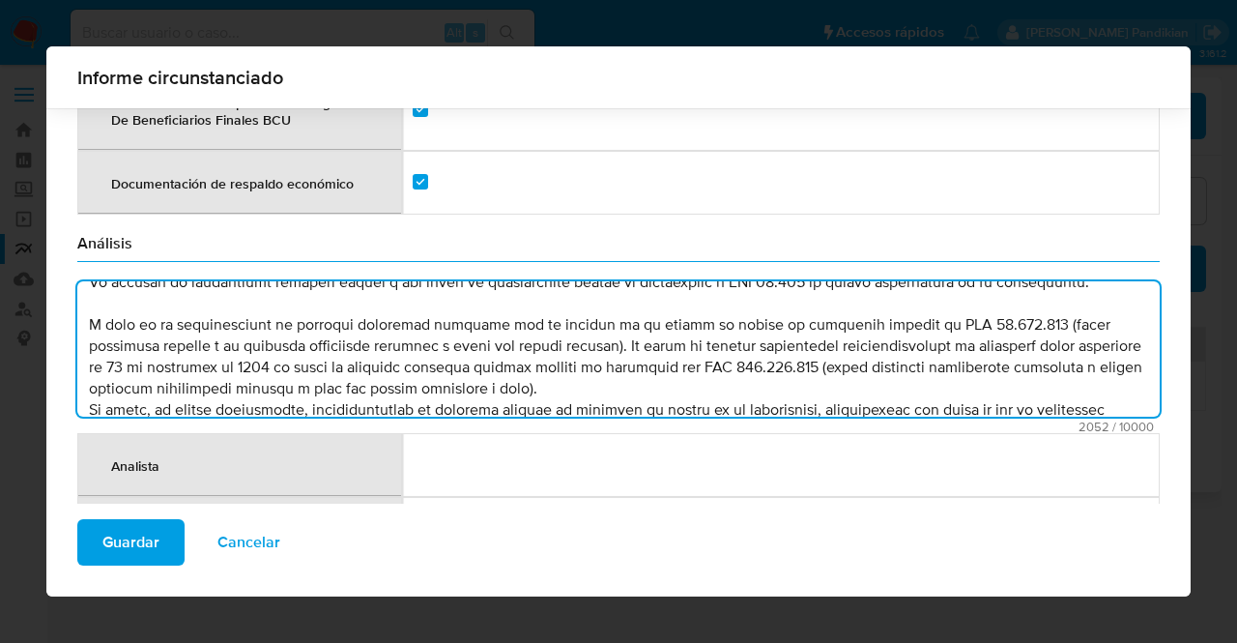
drag, startPoint x: 88, startPoint y: 341, endPoint x: 157, endPoint y: 339, distance: 69.6
click at [157, 339] on textarea "comment" at bounding box center [618, 348] width 1082 height 135
click at [688, 357] on textarea "comment" at bounding box center [618, 348] width 1082 height 135
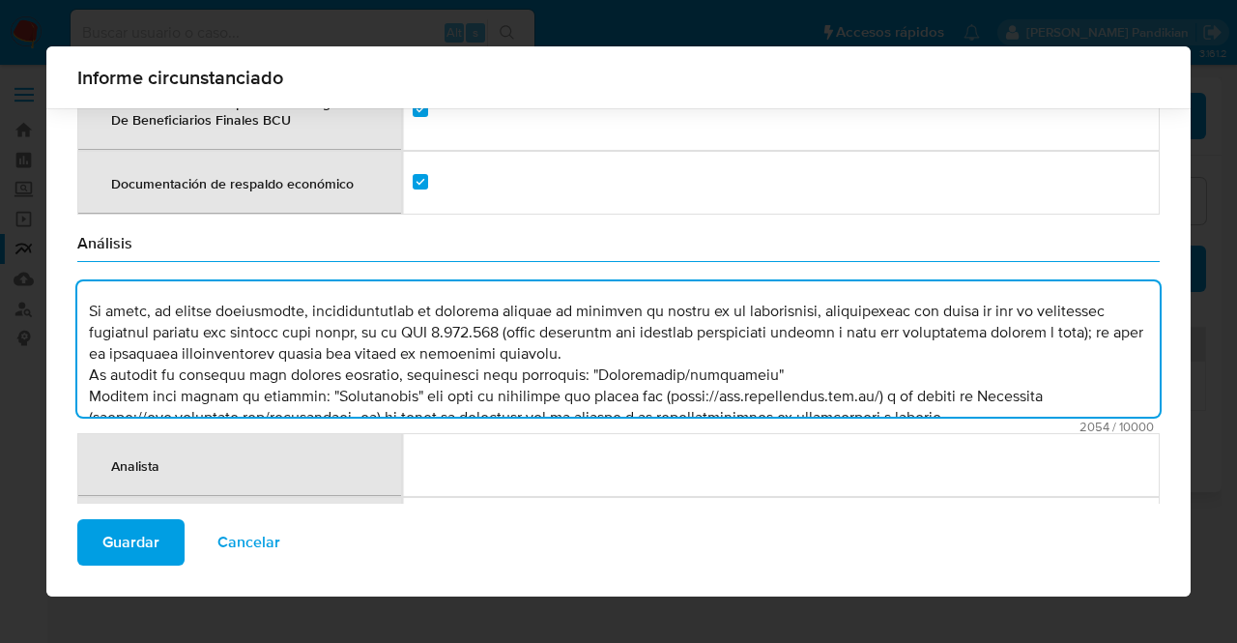
scroll to position [228, 0]
click at [726, 315] on textarea "comment" at bounding box center [618, 348] width 1082 height 135
click at [730, 324] on textarea "comment" at bounding box center [618, 348] width 1082 height 135
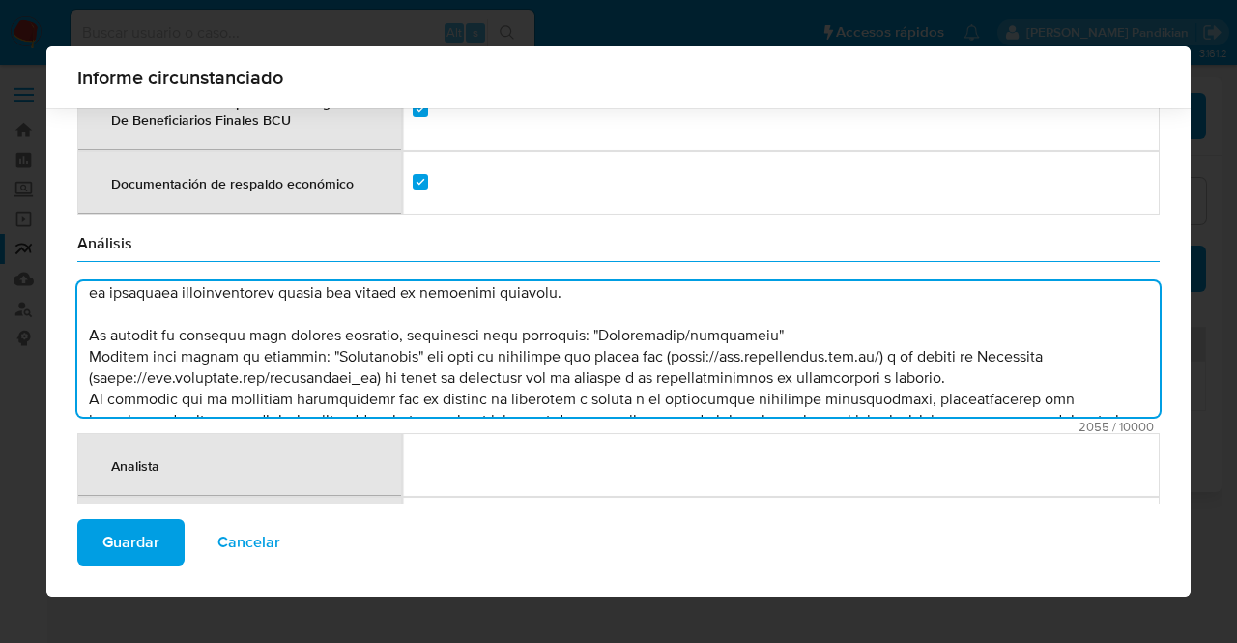
scroll to position [327, 0]
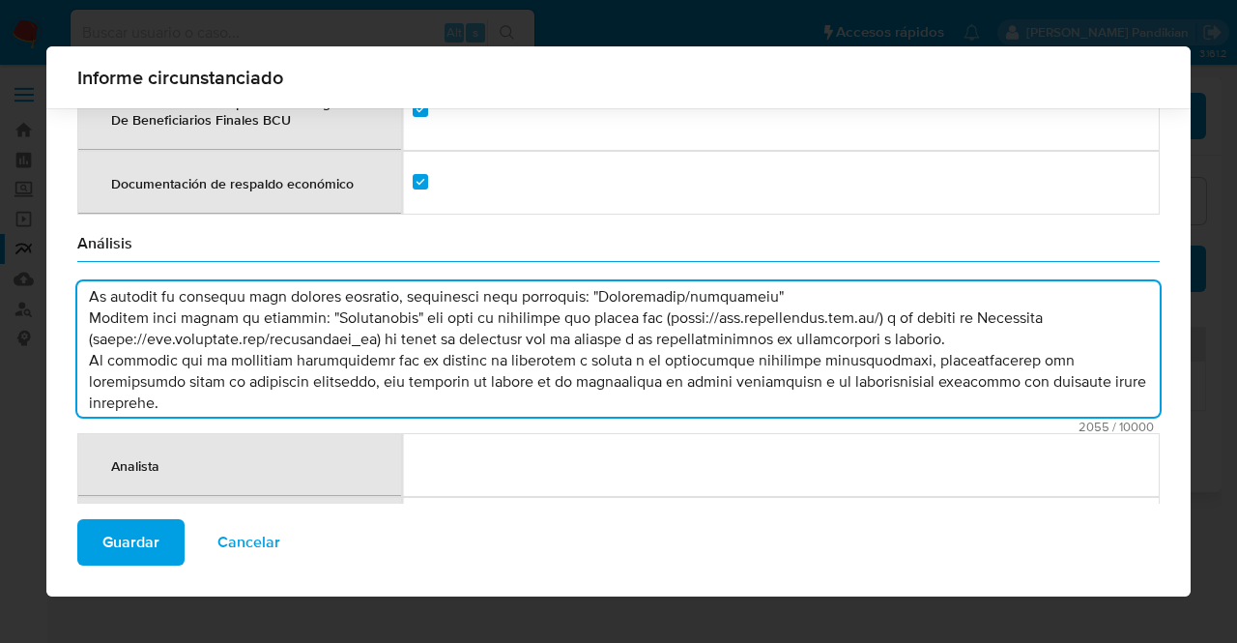
click at [1011, 317] on textarea "comment" at bounding box center [618, 348] width 1082 height 135
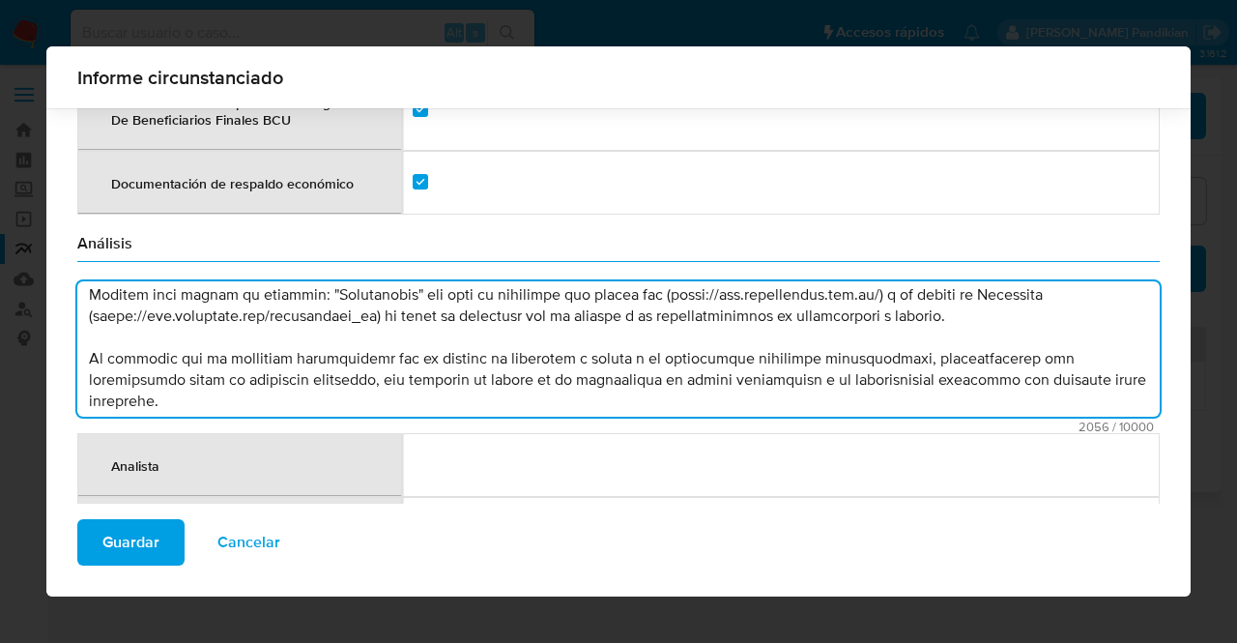
scroll to position [358, 0]
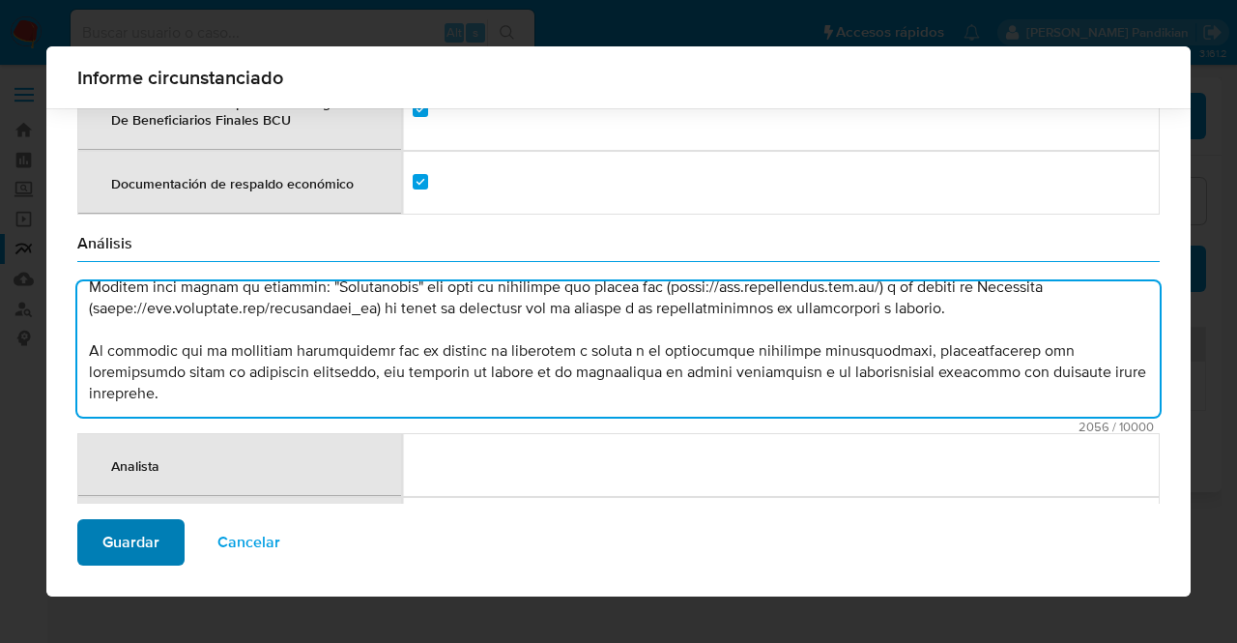
type textarea "VANALIM SA, RUT 214884960016 es titular del instrumento de dinero electrónico e…"
click at [152, 546] on span "Guardar" at bounding box center [130, 542] width 57 height 43
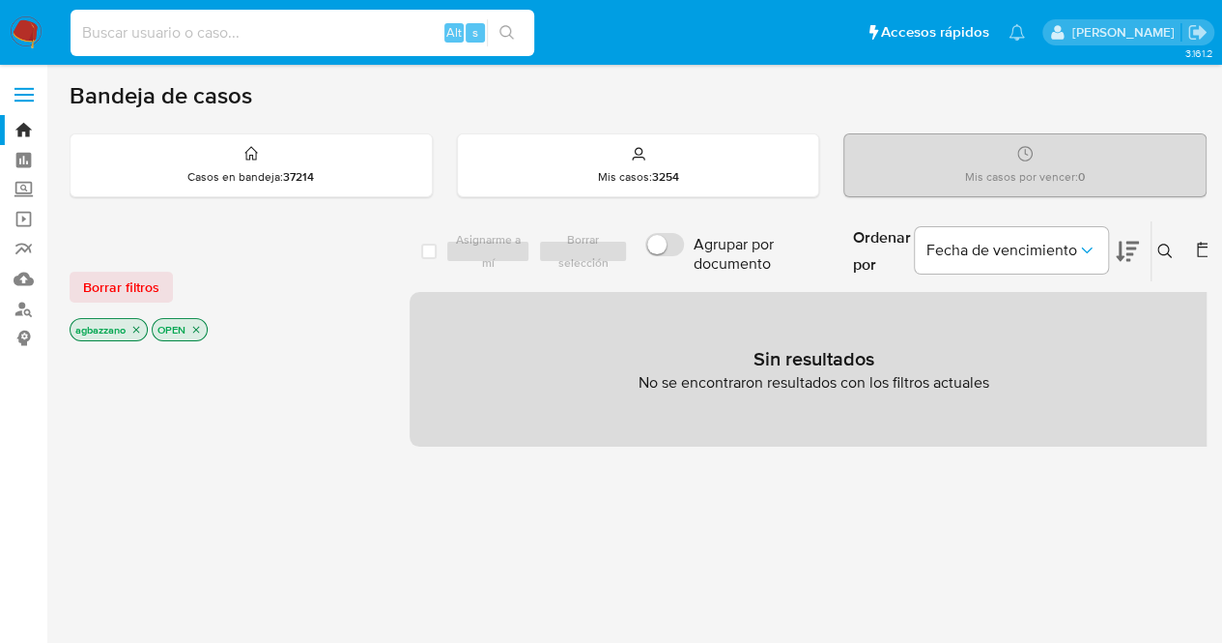
click at [345, 32] on input at bounding box center [303, 32] width 464 height 25
paste input "288716103"
type input "288716103"
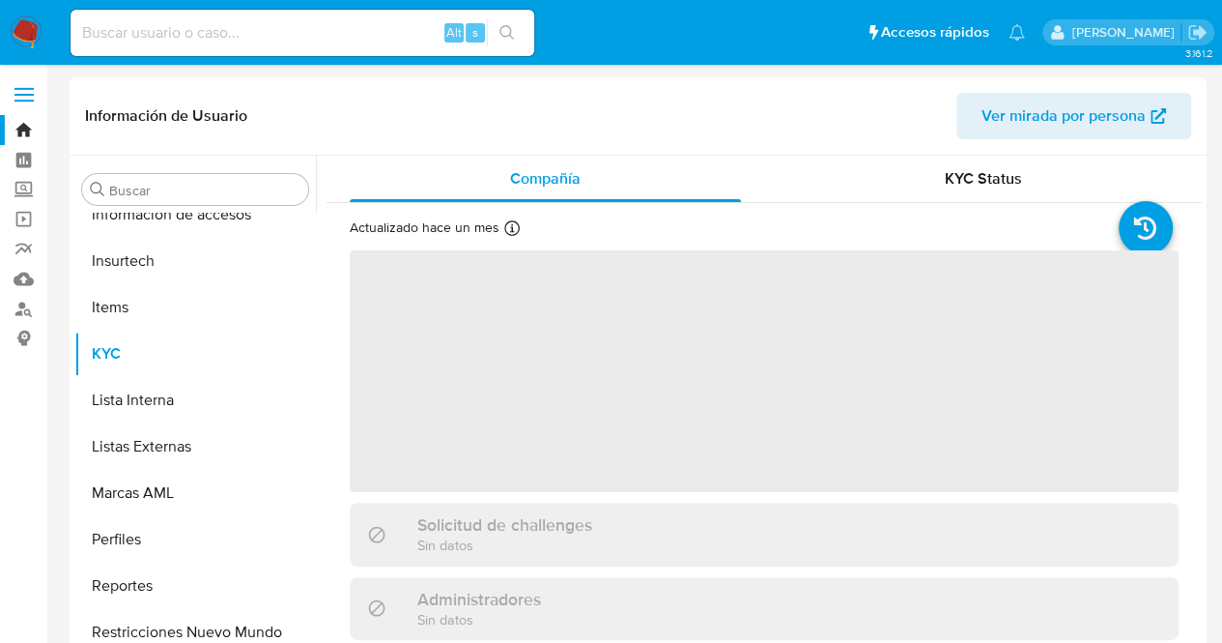
scroll to position [956, 0]
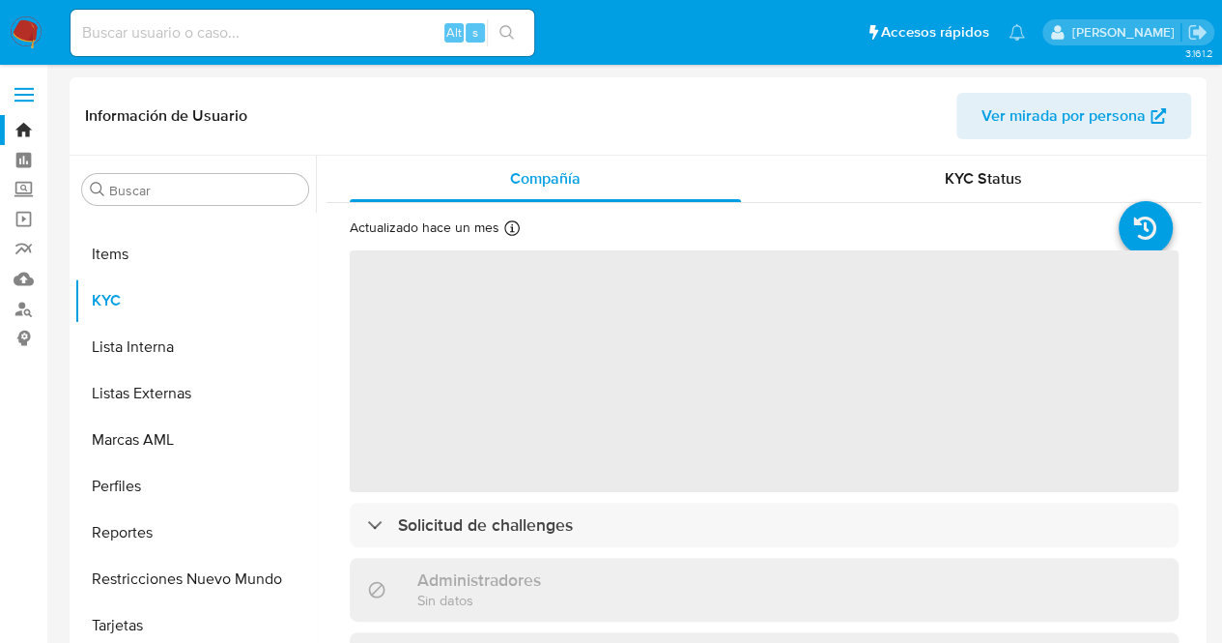
select select "10"
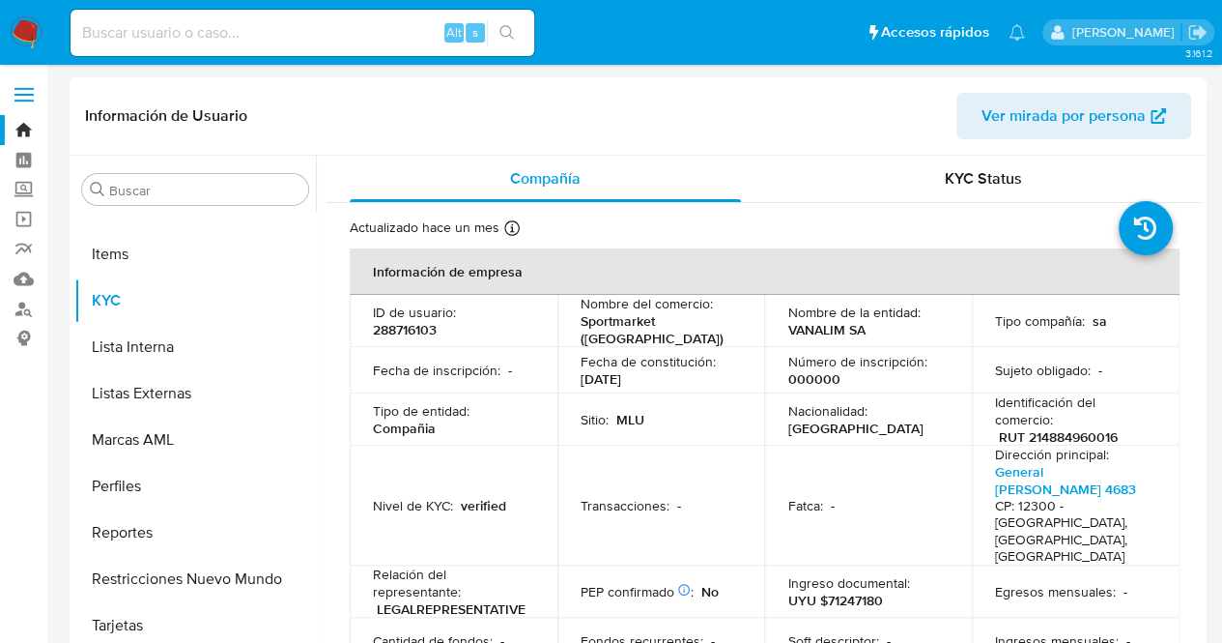
click at [709, 497] on div "Transacciones : -" at bounding box center [661, 505] width 161 height 17
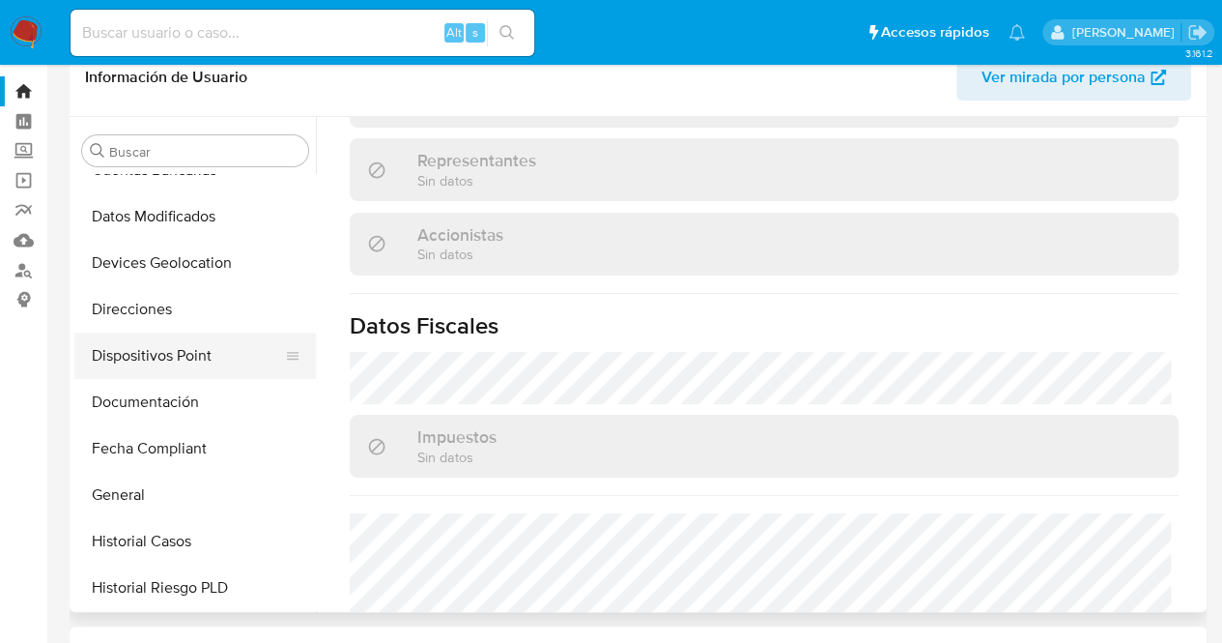
scroll to position [357, 0]
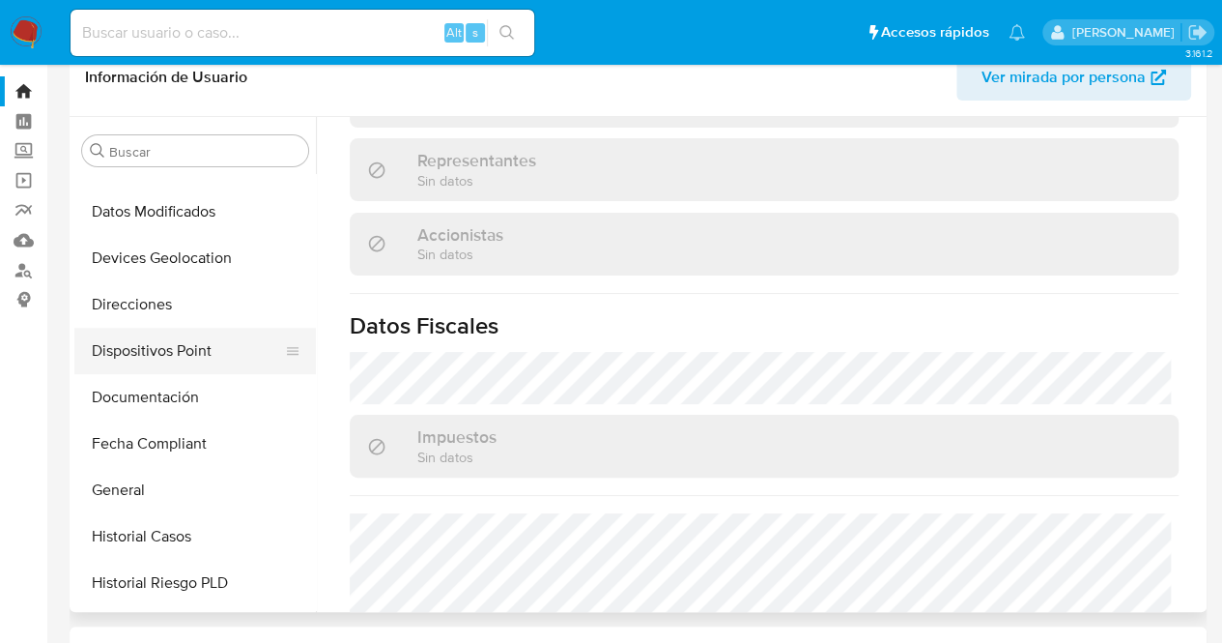
click at [224, 366] on button "Dispositivos Point" at bounding box center [187, 351] width 226 height 46
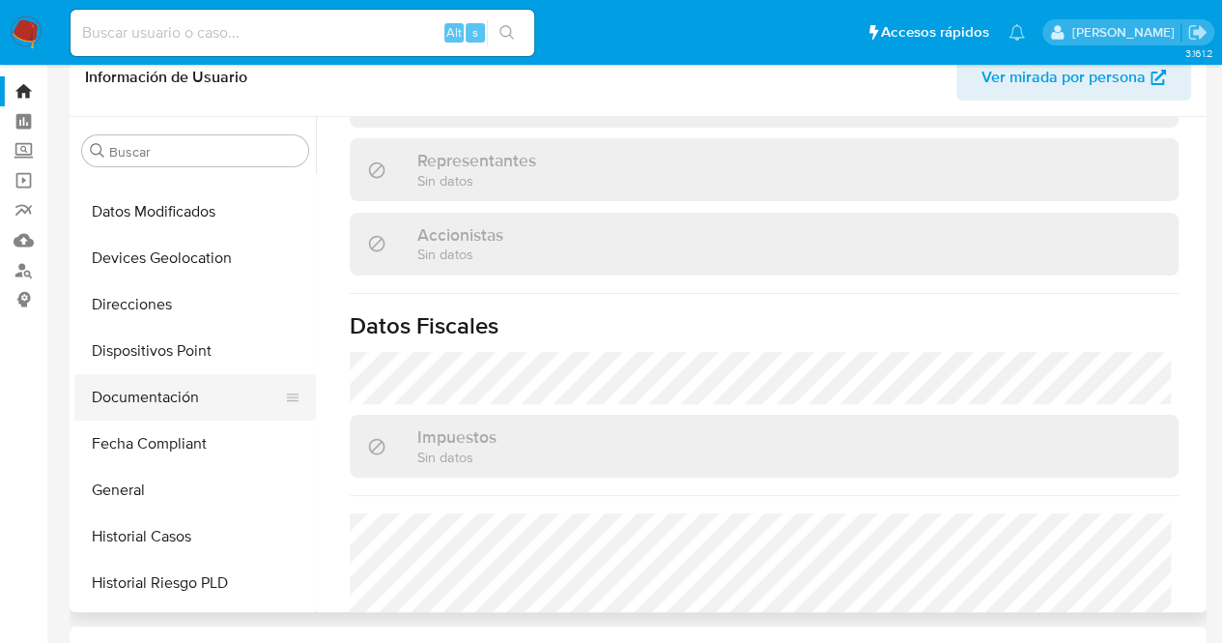
scroll to position [0, 0]
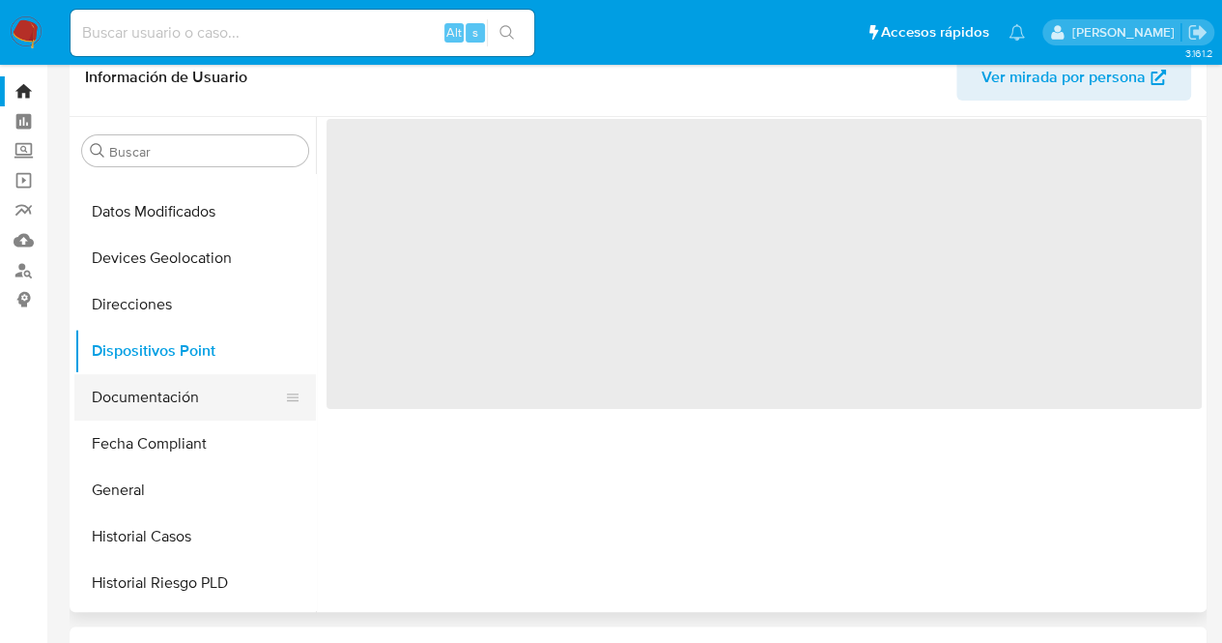
click at [236, 389] on button "Documentación" at bounding box center [187, 397] width 226 height 46
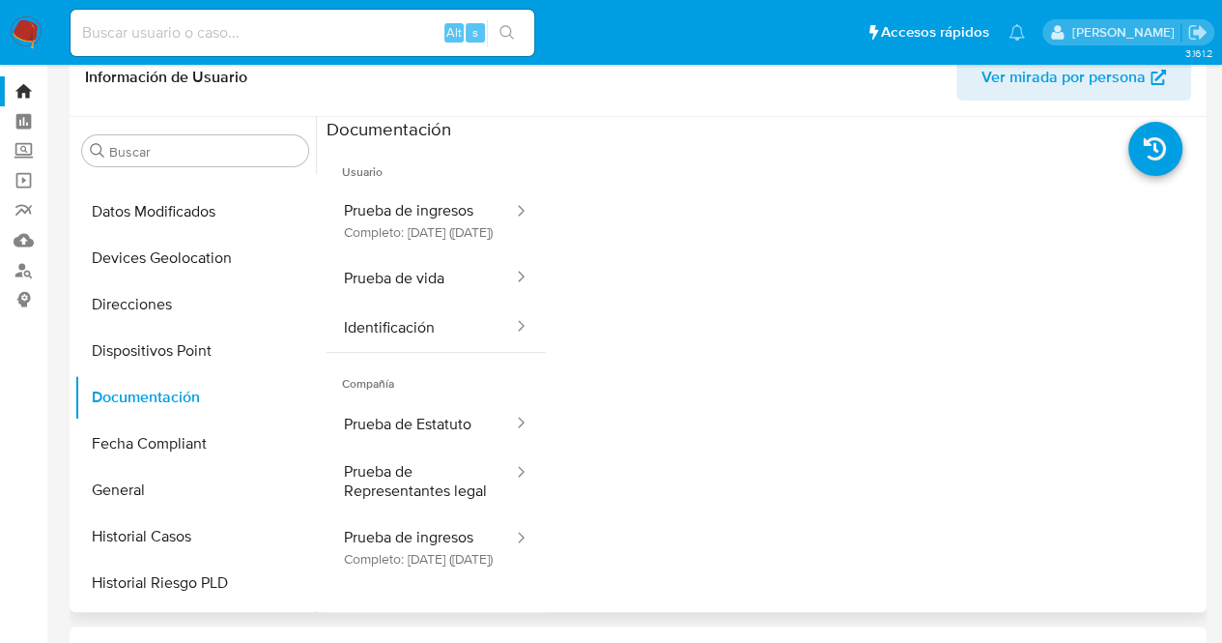
click at [392, 202] on button "Prueba de ingresos Completo: 13/03/2025 (hace 7 meses)" at bounding box center [421, 220] width 188 height 66
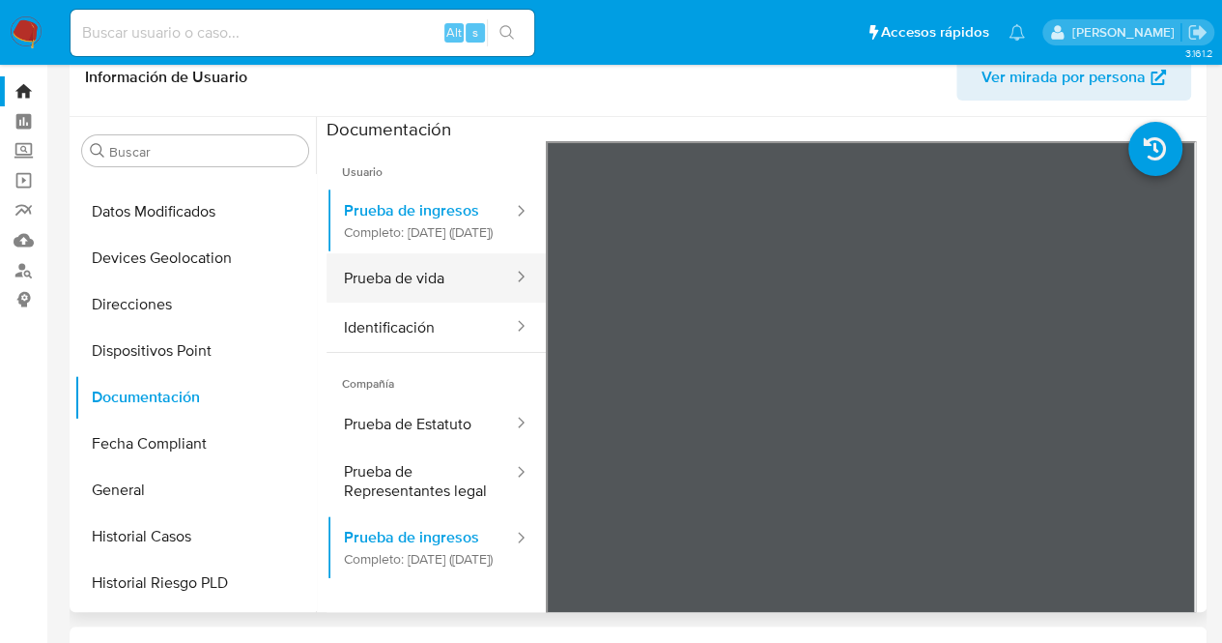
click at [398, 297] on button "Prueba de vida" at bounding box center [421, 277] width 188 height 49
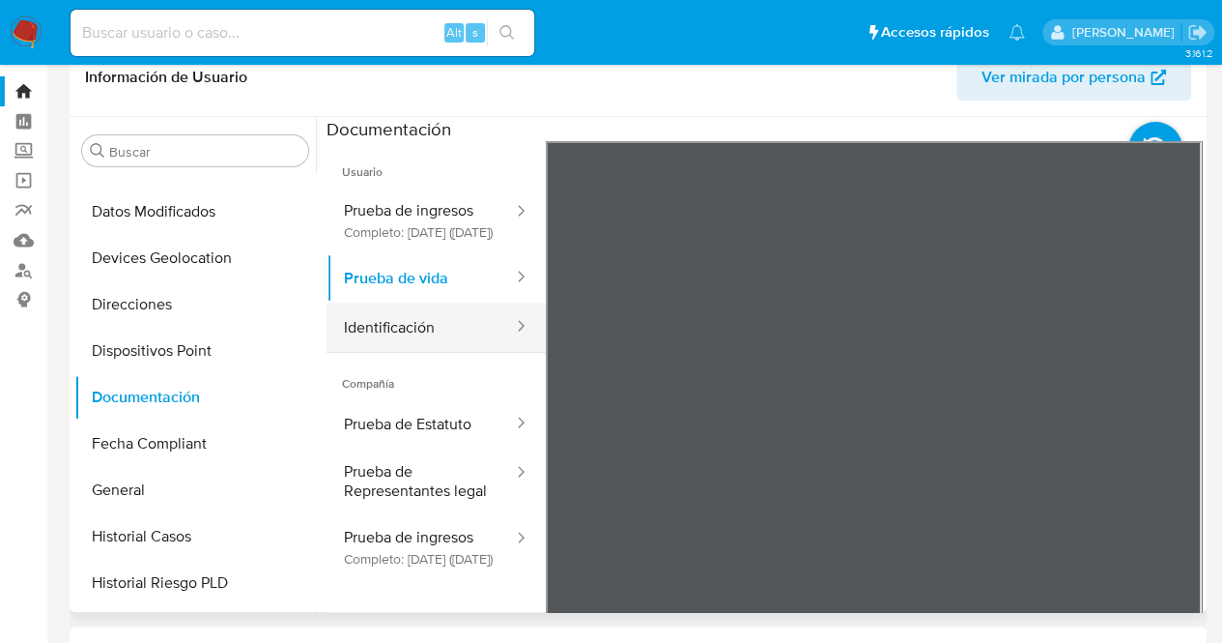
click at [415, 335] on button "Identificación" at bounding box center [421, 326] width 188 height 49
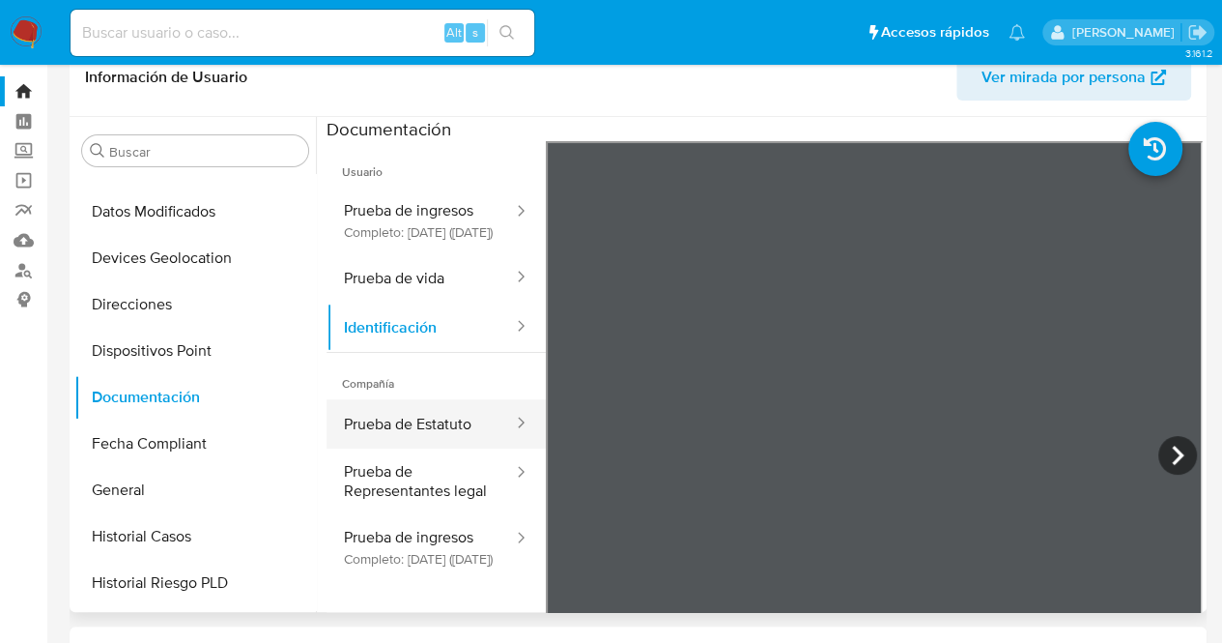
click at [387, 447] on button "Prueba de Estatuto" at bounding box center [421, 423] width 188 height 49
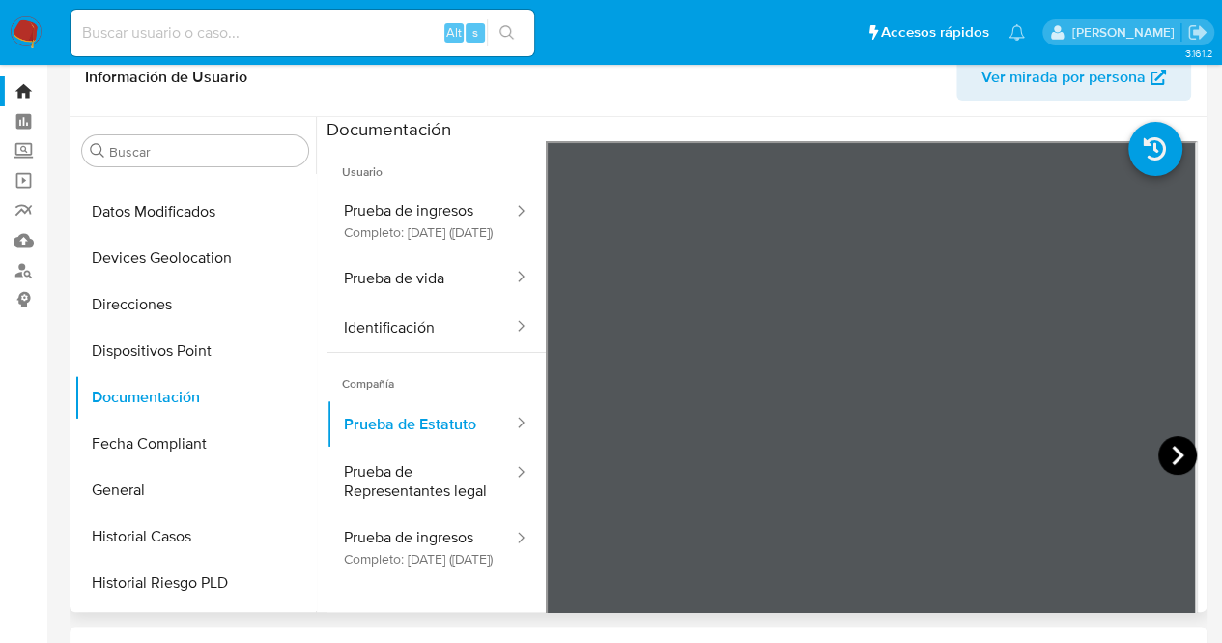
click at [1167, 444] on icon at bounding box center [1178, 455] width 39 height 39
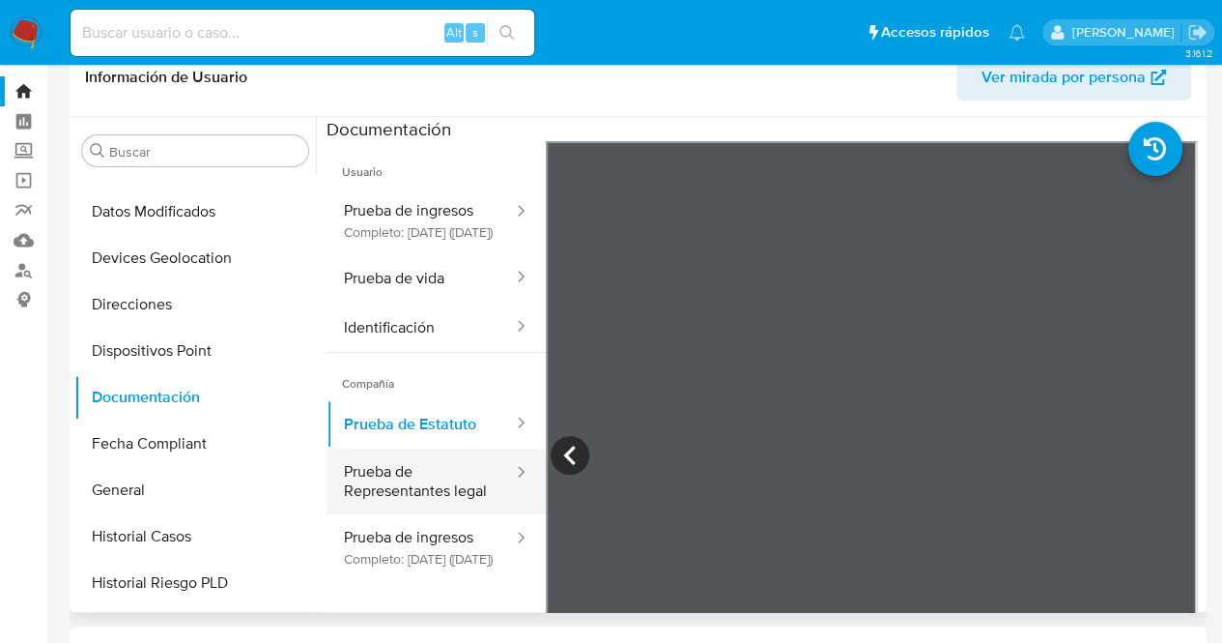
click at [387, 514] on button "Prueba de Representantes legal" at bounding box center [421, 481] width 188 height 66
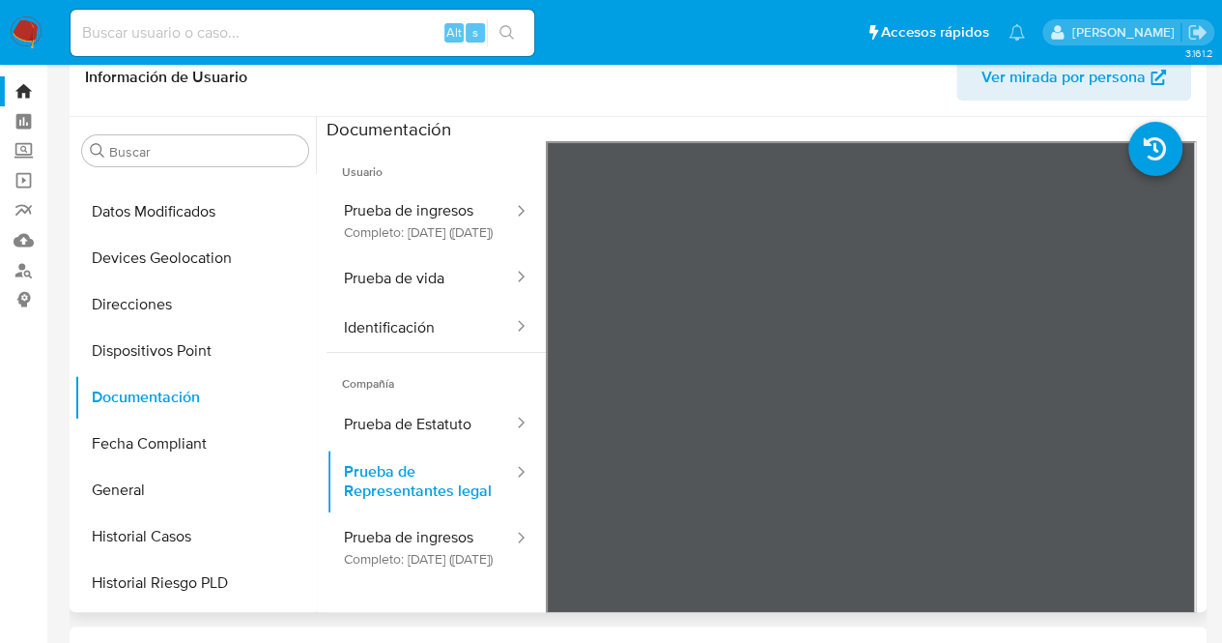
scroll to position [956, 0]
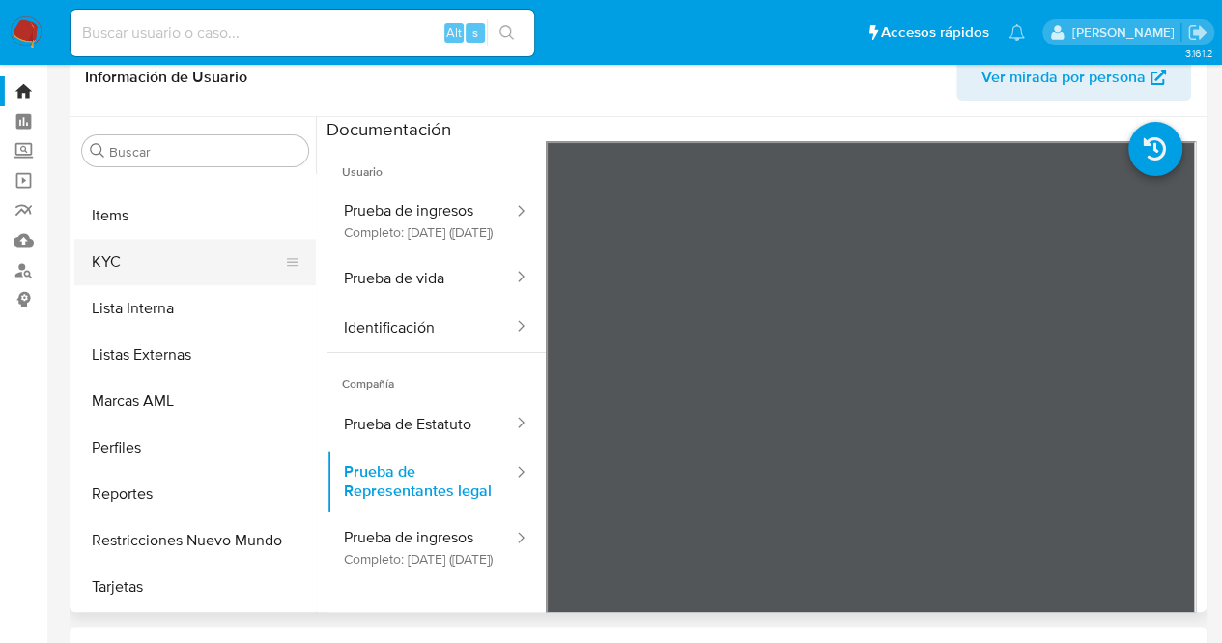
click at [143, 248] on button "KYC" at bounding box center [187, 262] width 226 height 46
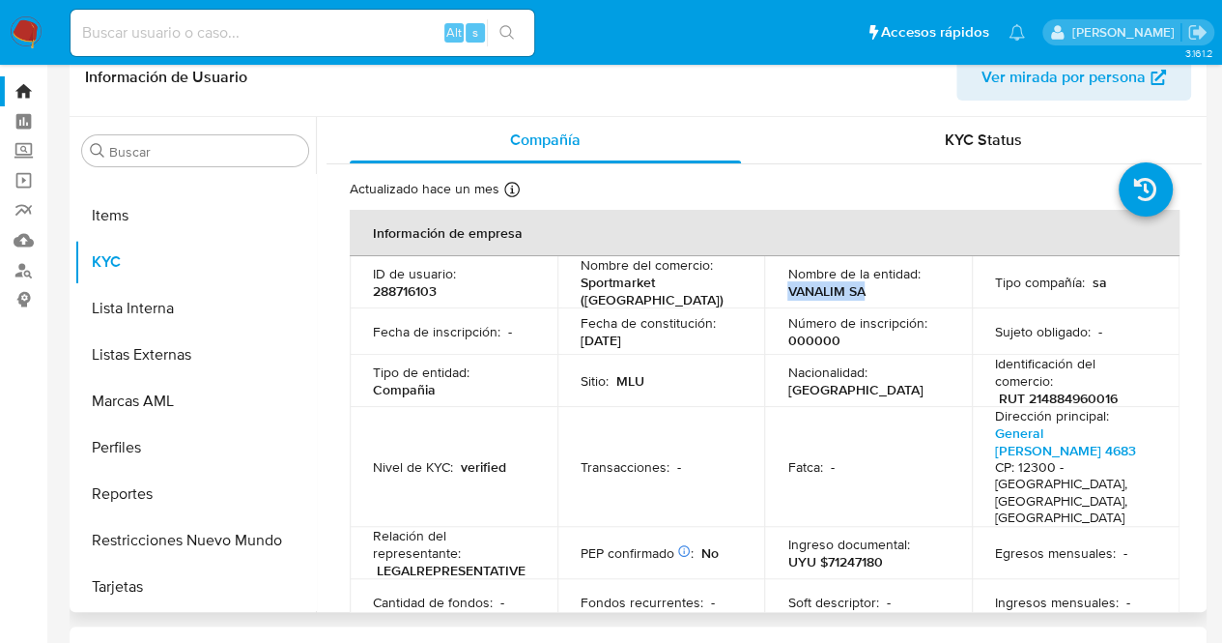
drag, startPoint x: 785, startPoint y: 287, endPoint x: 874, endPoint y: 286, distance: 89.9
click at [874, 286] on div "Nombre de la entidad : VANALIM SA" at bounding box center [867, 282] width 161 height 35
copy p "VANALIM SA"
click at [1037, 389] on p "RUT 214884960016" at bounding box center [1058, 397] width 119 height 17
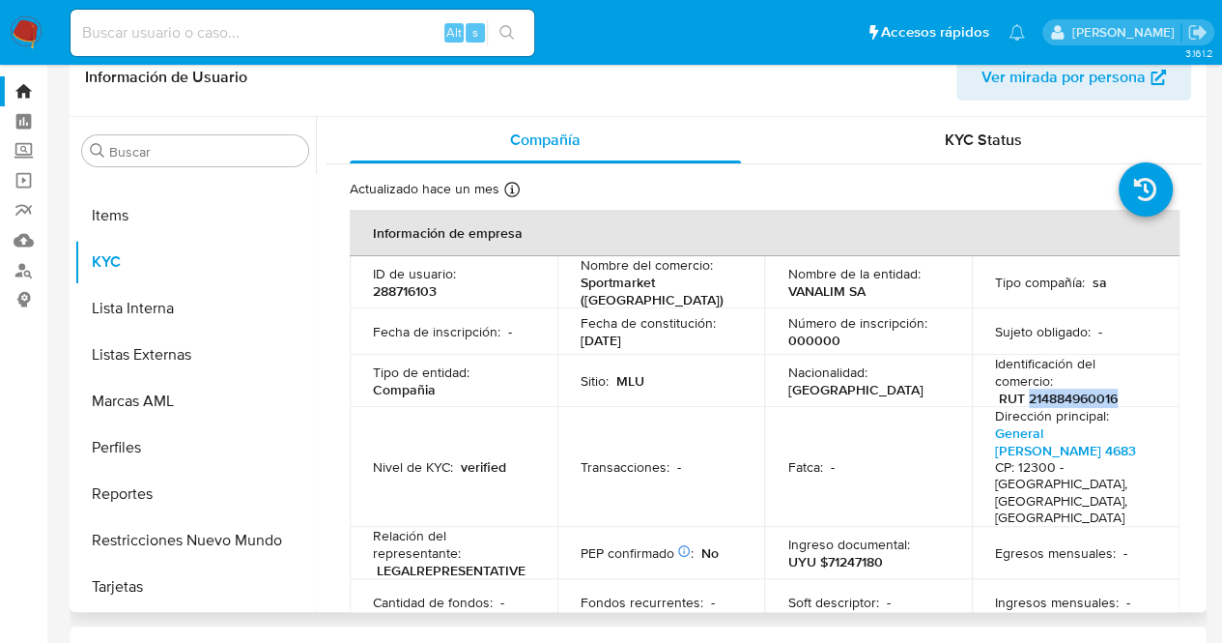
click at [1037, 389] on p "RUT 214884960016" at bounding box center [1058, 397] width 119 height 17
copy p "214884960016"
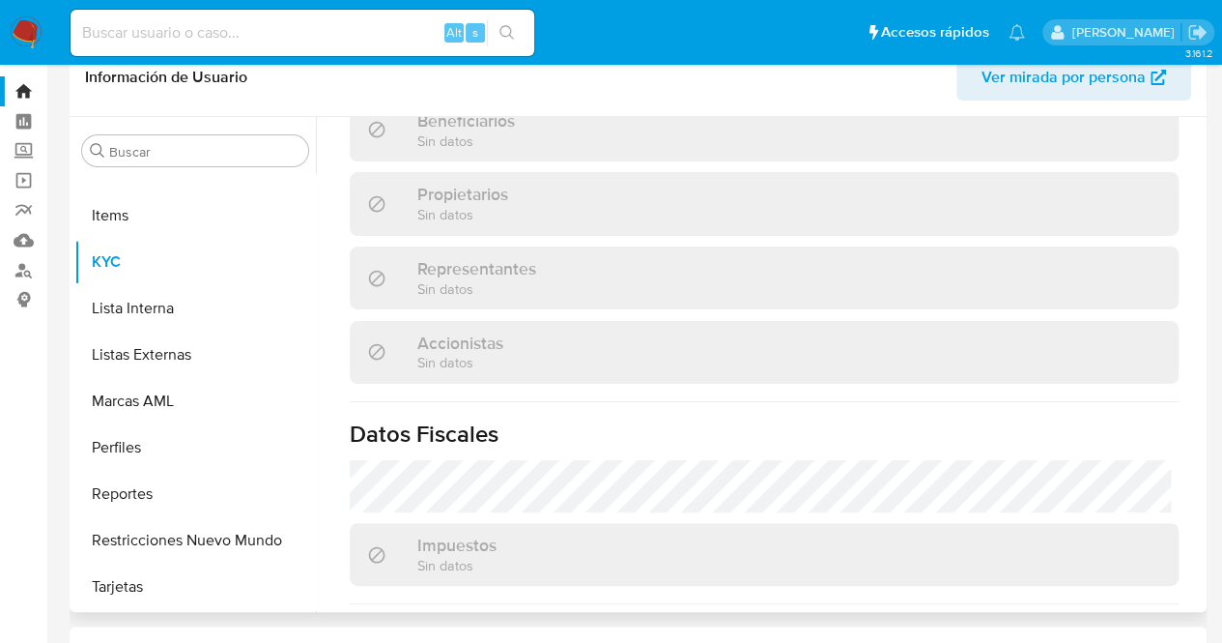
scroll to position [1242, 0]
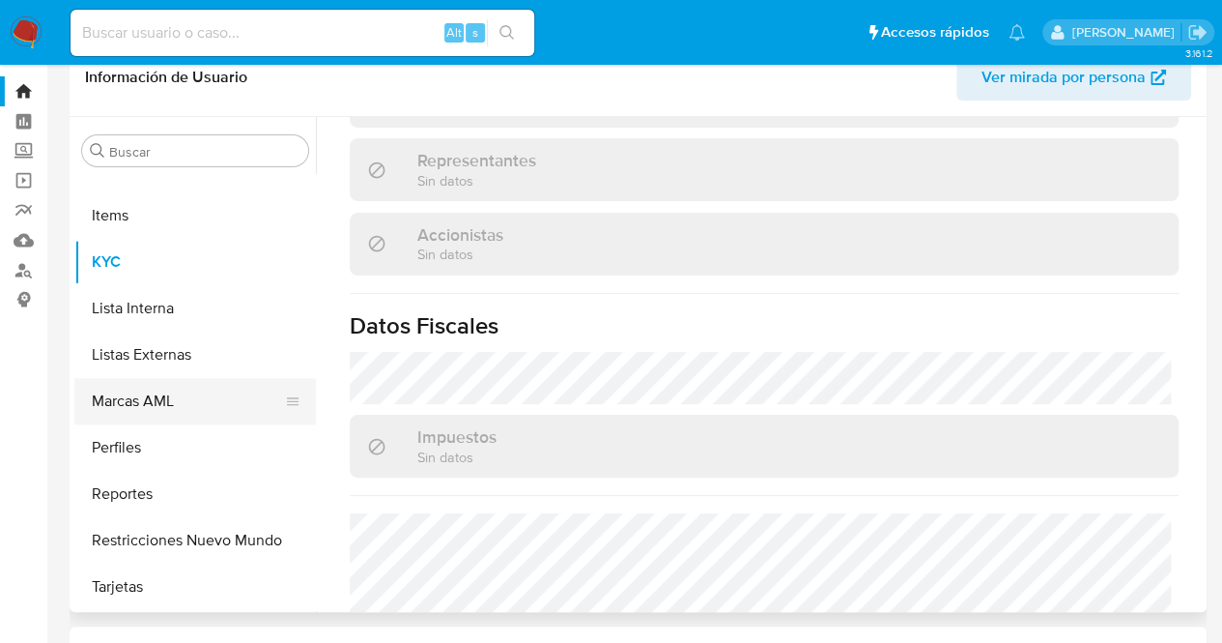
click at [87, 415] on button "Marcas AML" at bounding box center [187, 401] width 226 height 46
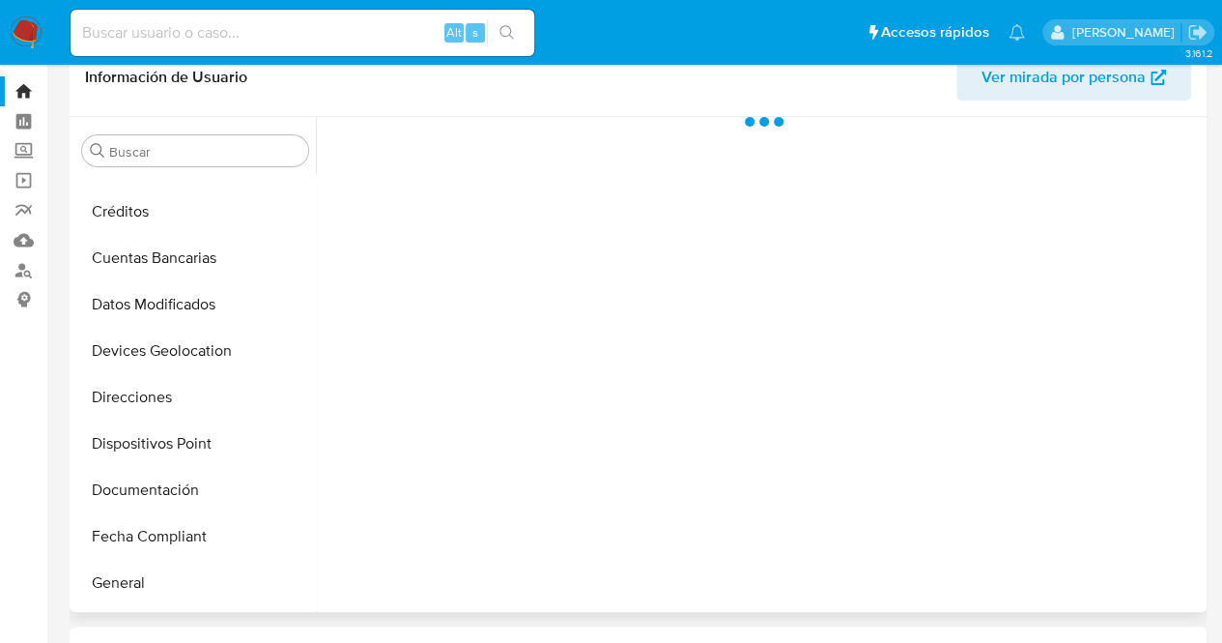
scroll to position [270, 0]
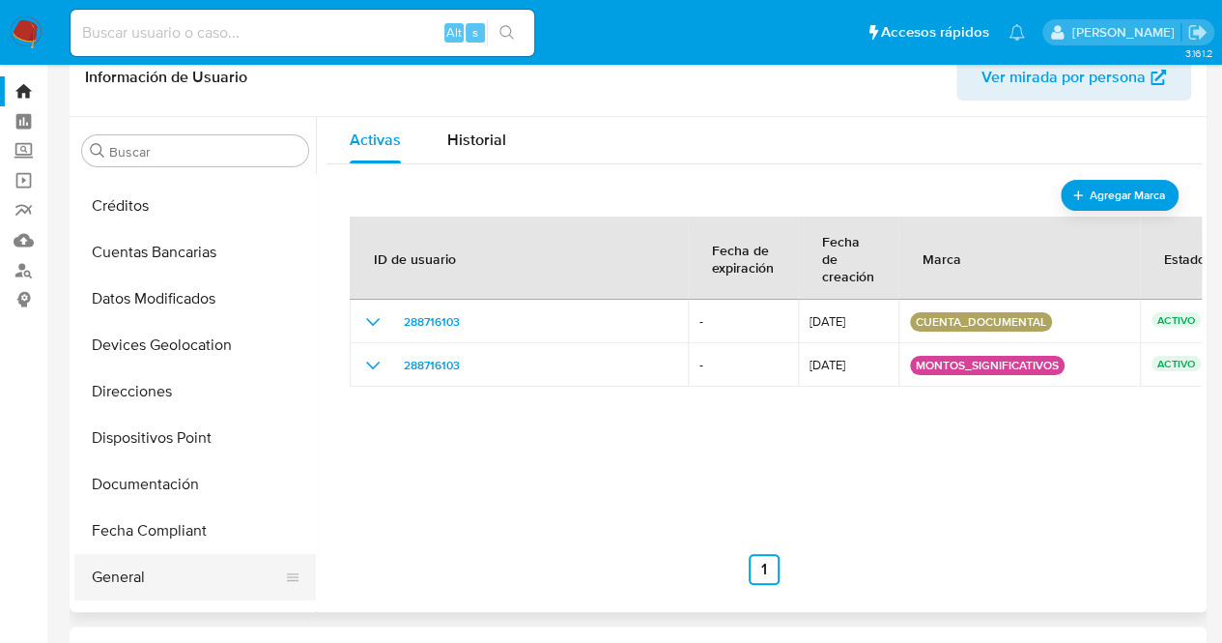
click at [171, 588] on button "General" at bounding box center [187, 577] width 226 height 46
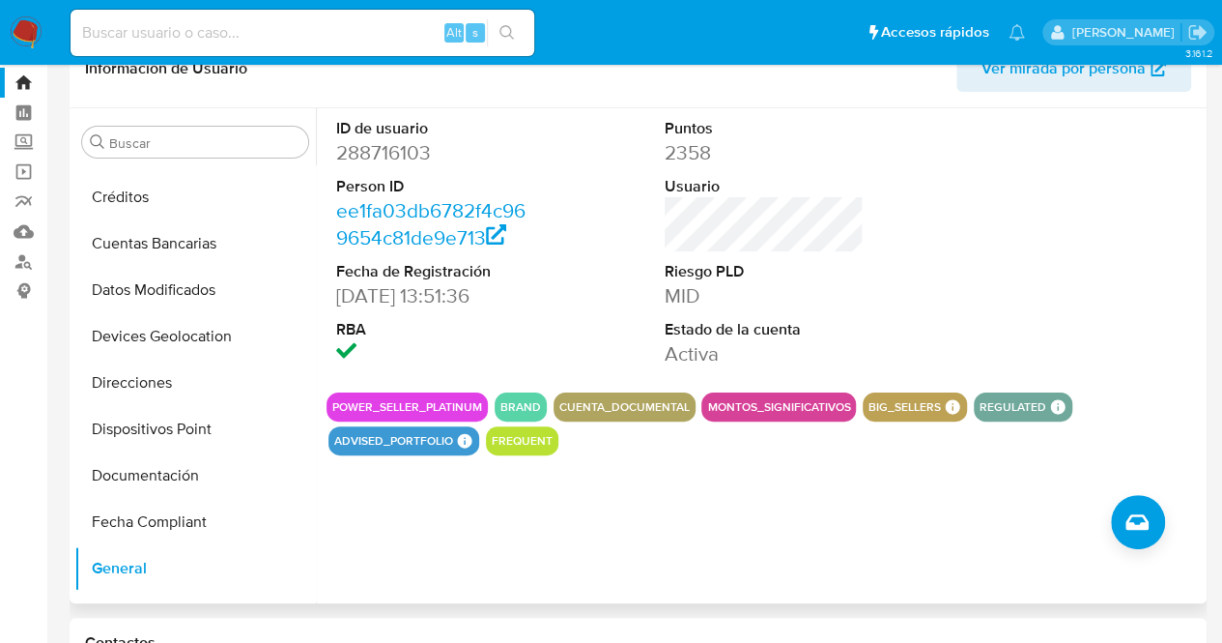
scroll to position [956, 0]
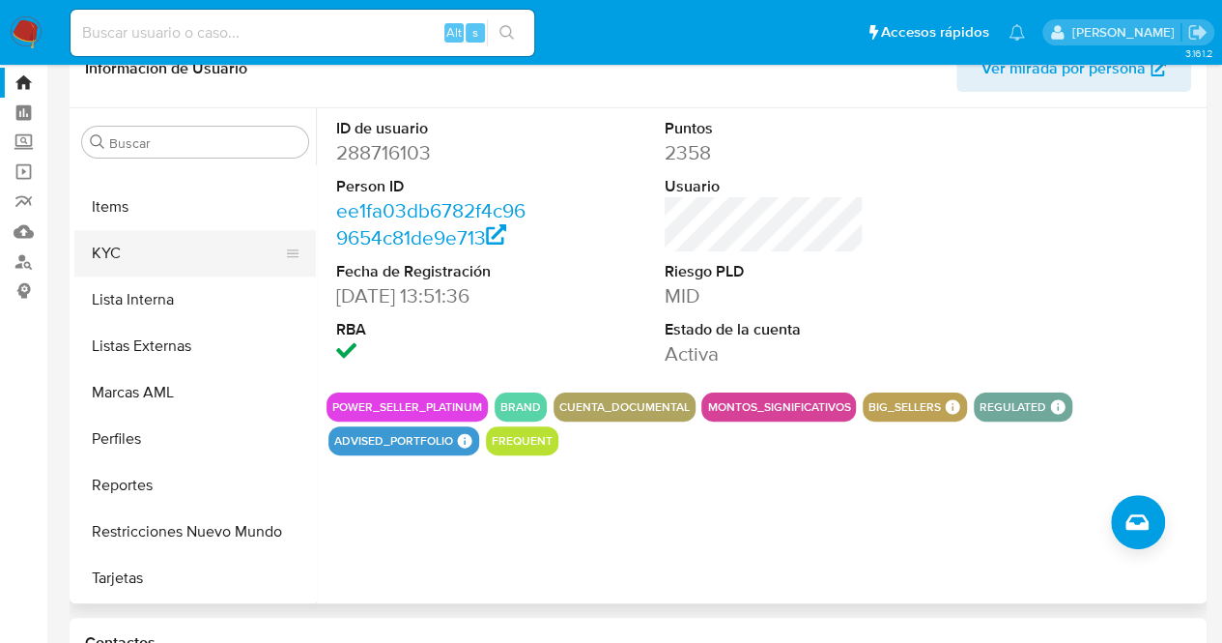
click at [174, 254] on button "KYC" at bounding box center [187, 253] width 226 height 46
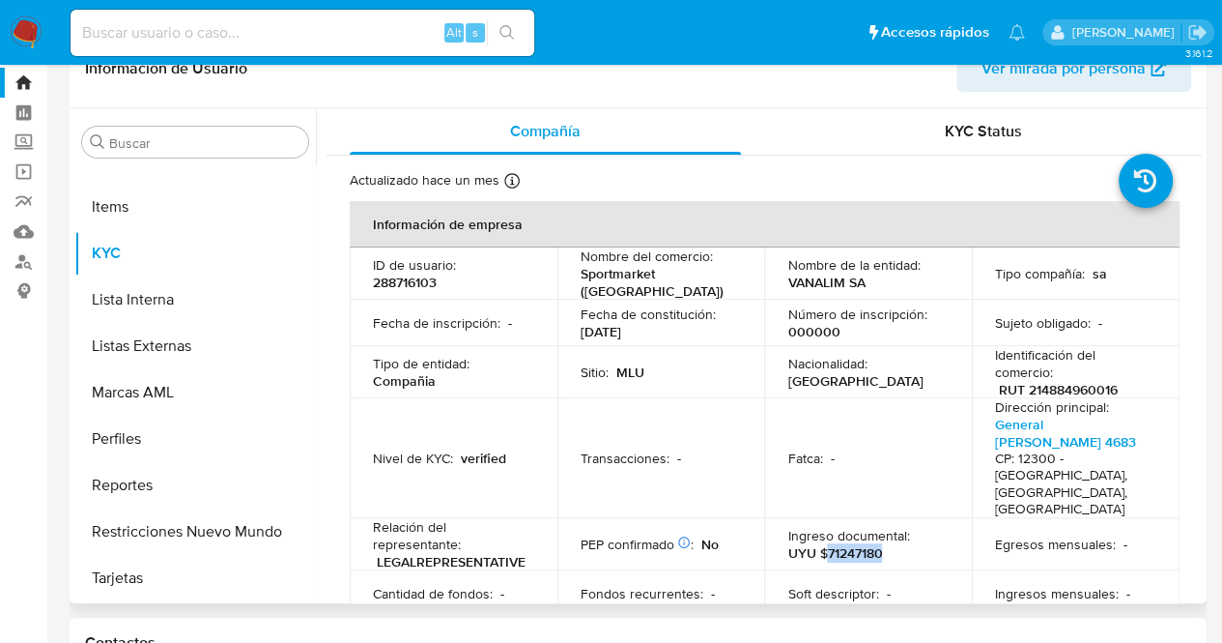
drag, startPoint x: 820, startPoint y: 503, endPoint x: 898, endPoint y: 498, distance: 77.5
click at [898, 527] on div "Ingreso documental : UYU $71247180" at bounding box center [867, 544] width 161 height 35
copy p "71247180"
click at [898, 527] on div "Ingreso documental : UYU $71247180" at bounding box center [867, 544] width 161 height 35
click at [788, 346] on td "Nacionalidad : Uruguay" at bounding box center [868, 372] width 208 height 52
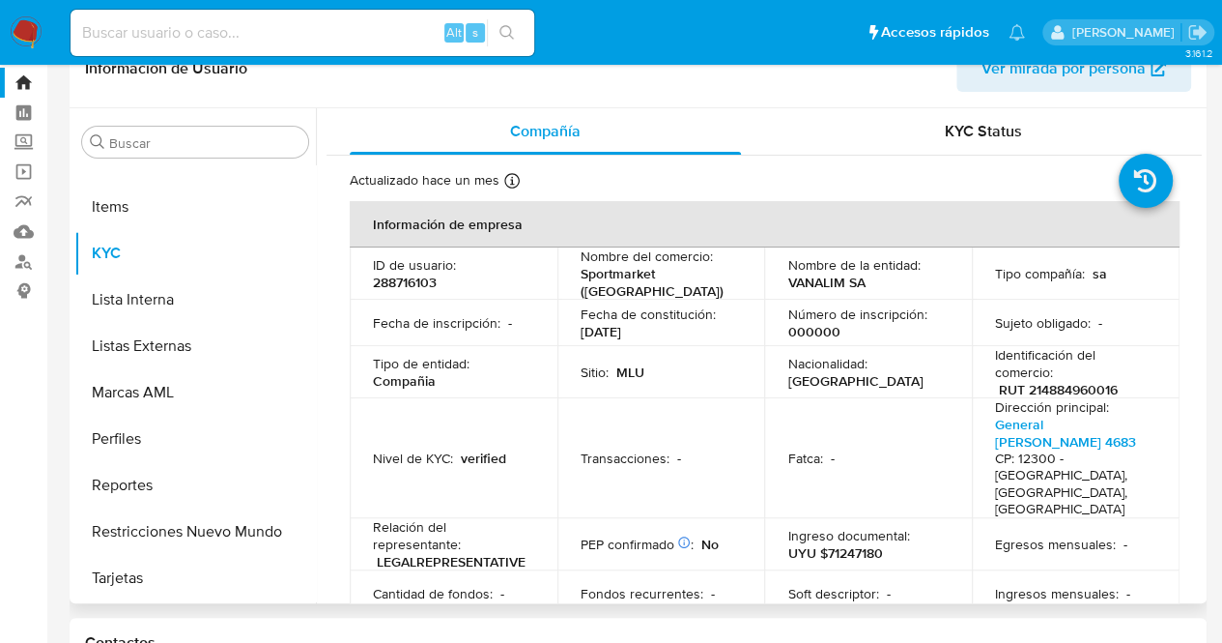
click at [316, 509] on div "Compañía KYC Status Actualizado hace un mes Creado: 08/11/2021 21:15:15 Actuali…" at bounding box center [759, 355] width 886 height 495
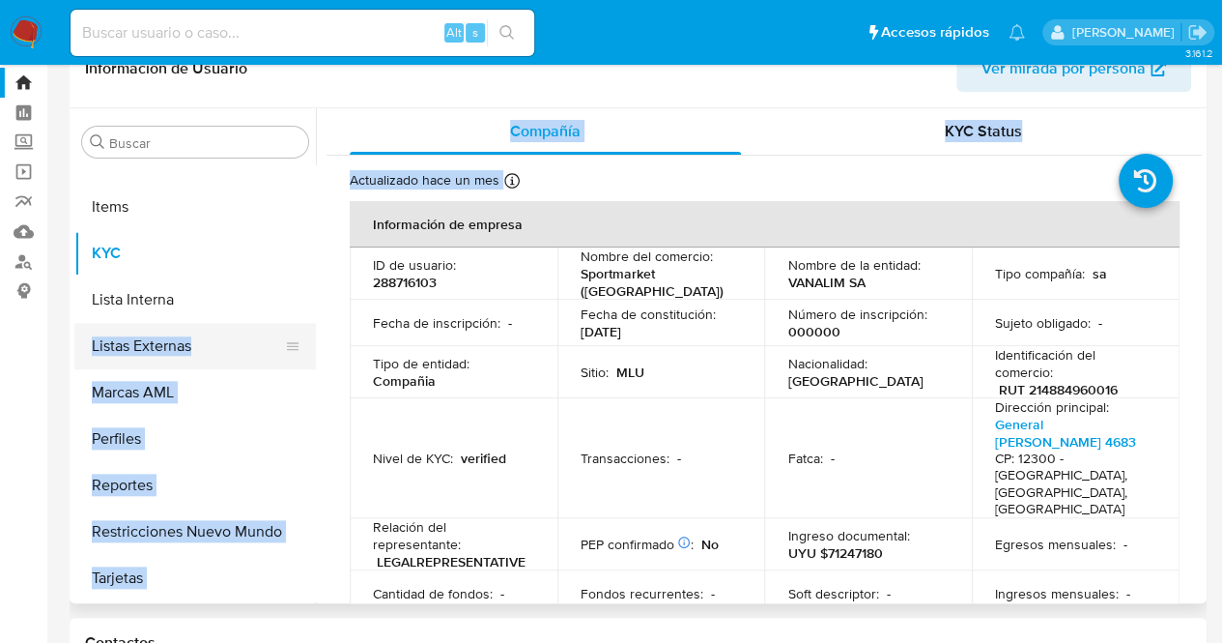
drag, startPoint x: 315, startPoint y: 509, endPoint x: 304, endPoint y: 322, distance: 187.8
click at [304, 322] on div "Buscar Anticipos de dinero Aprobadores Aprobados Archivos adjuntos CBT Cruces y…" at bounding box center [638, 355] width 1128 height 495
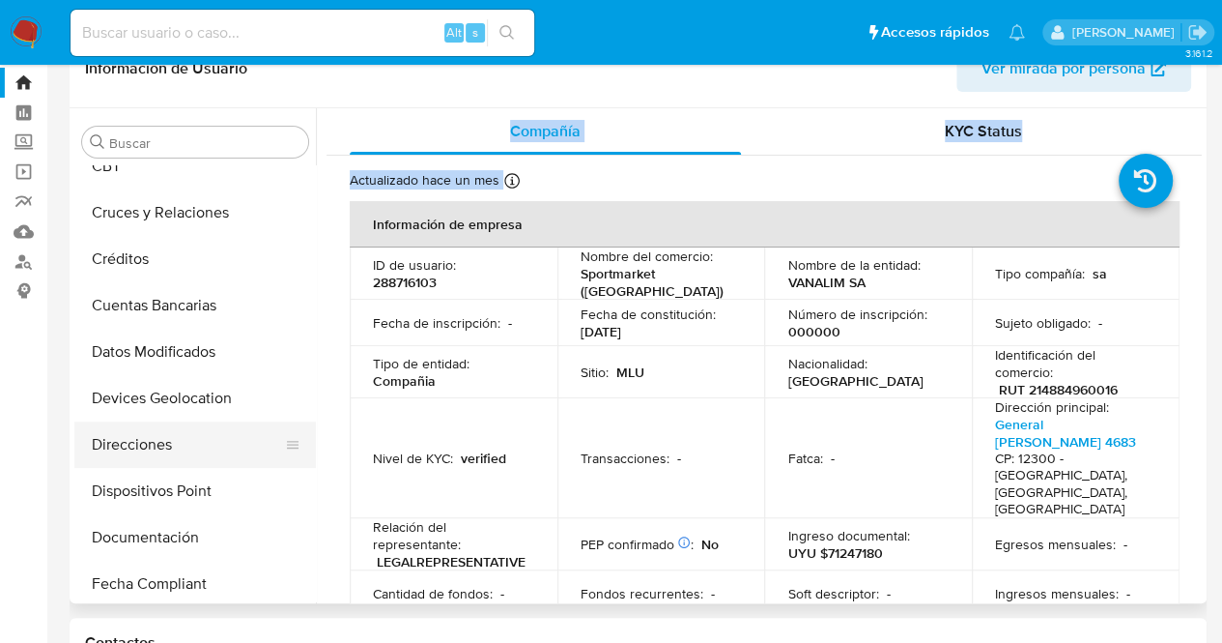
scroll to position [215, 0]
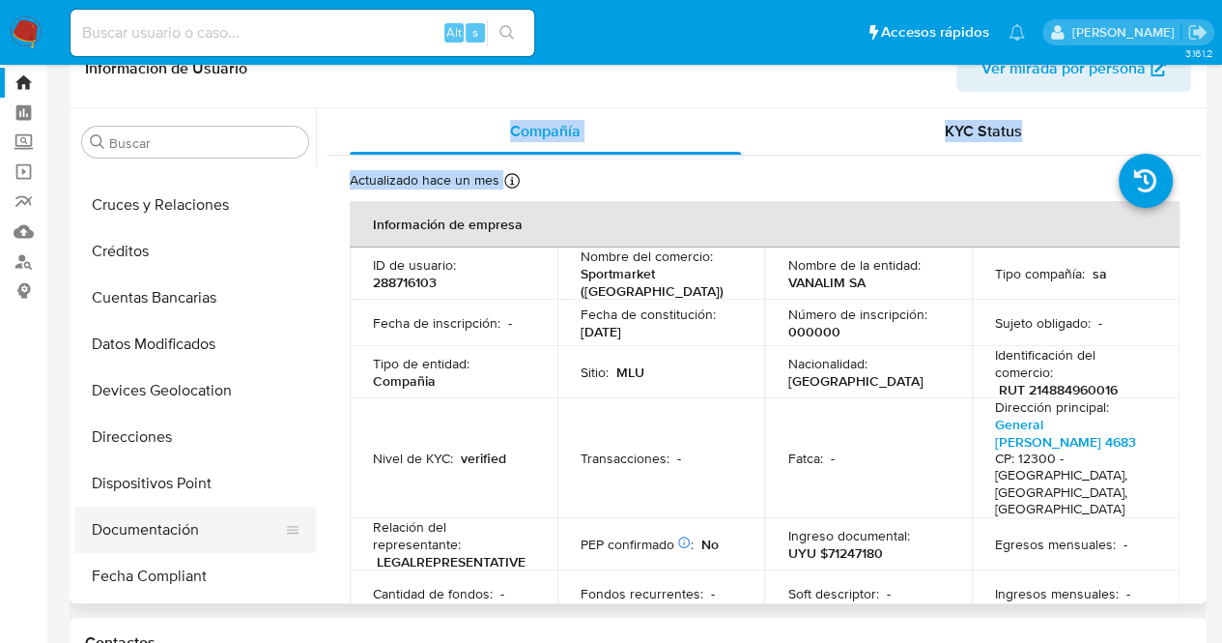
click at [166, 530] on button "Documentación" at bounding box center [187, 529] width 226 height 46
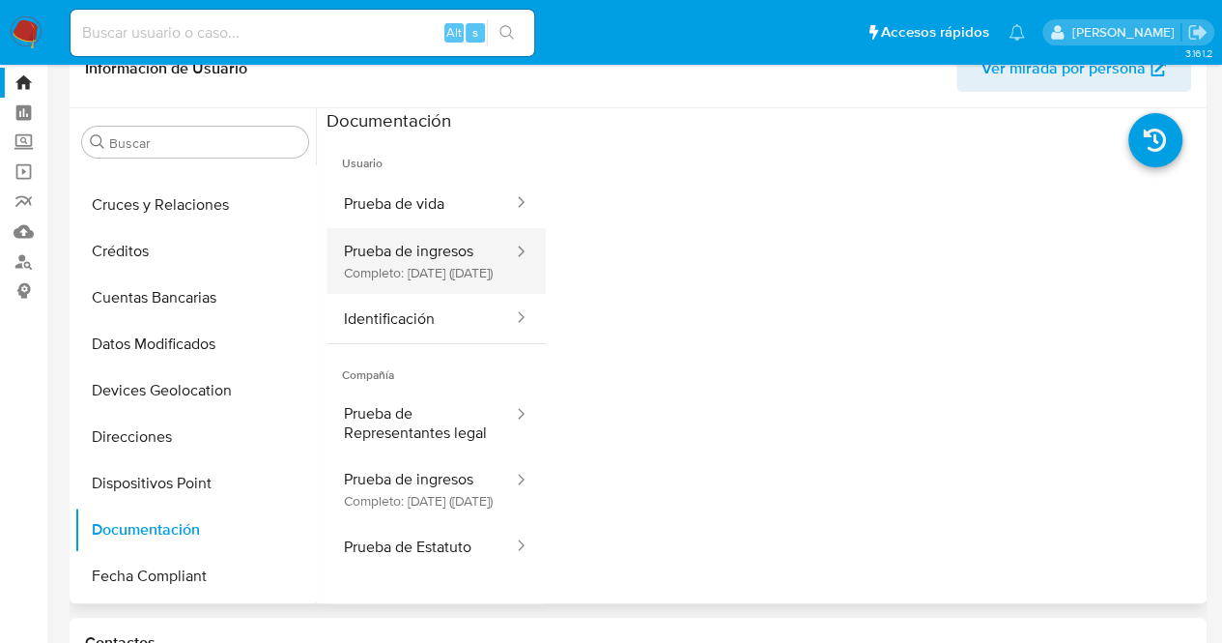
click at [449, 260] on button "Prueba de ingresos Completo: 13/03/2025 (hace 7 meses)" at bounding box center [421, 261] width 188 height 66
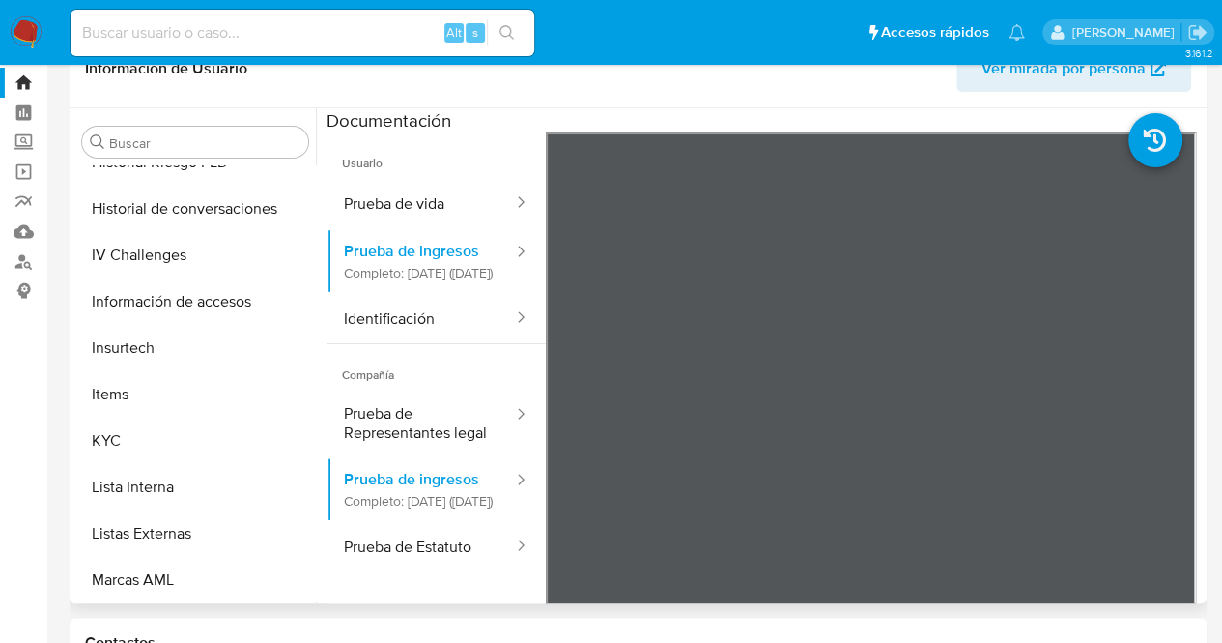
scroll to position [956, 0]
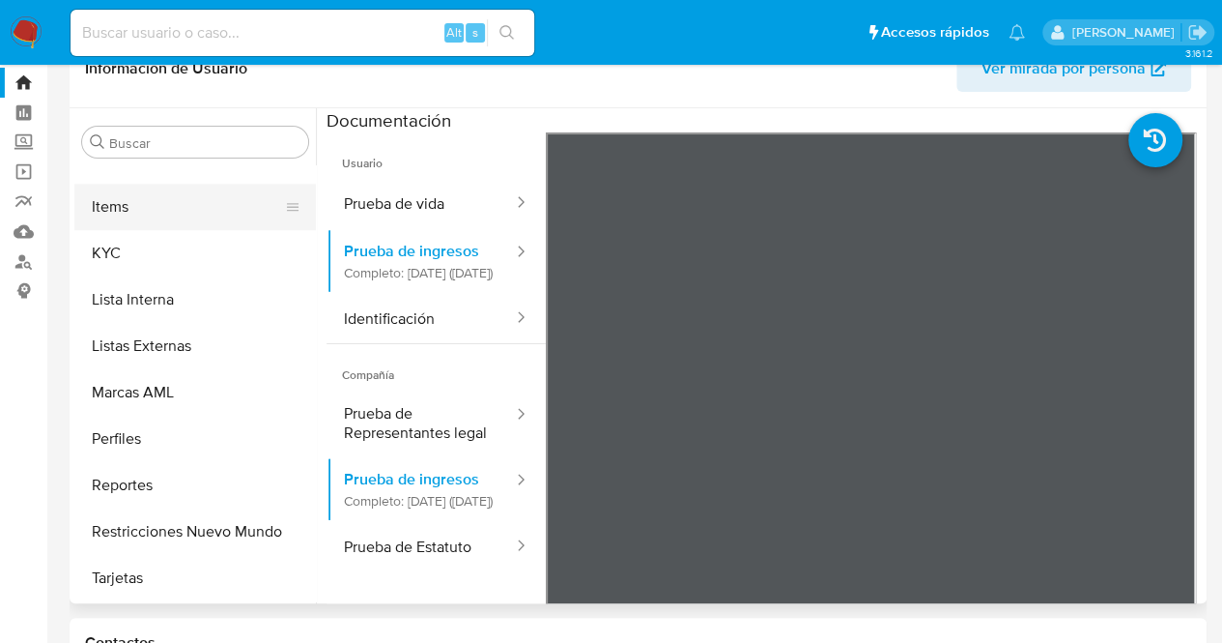
click at [180, 217] on button "Items" at bounding box center [187, 207] width 226 height 46
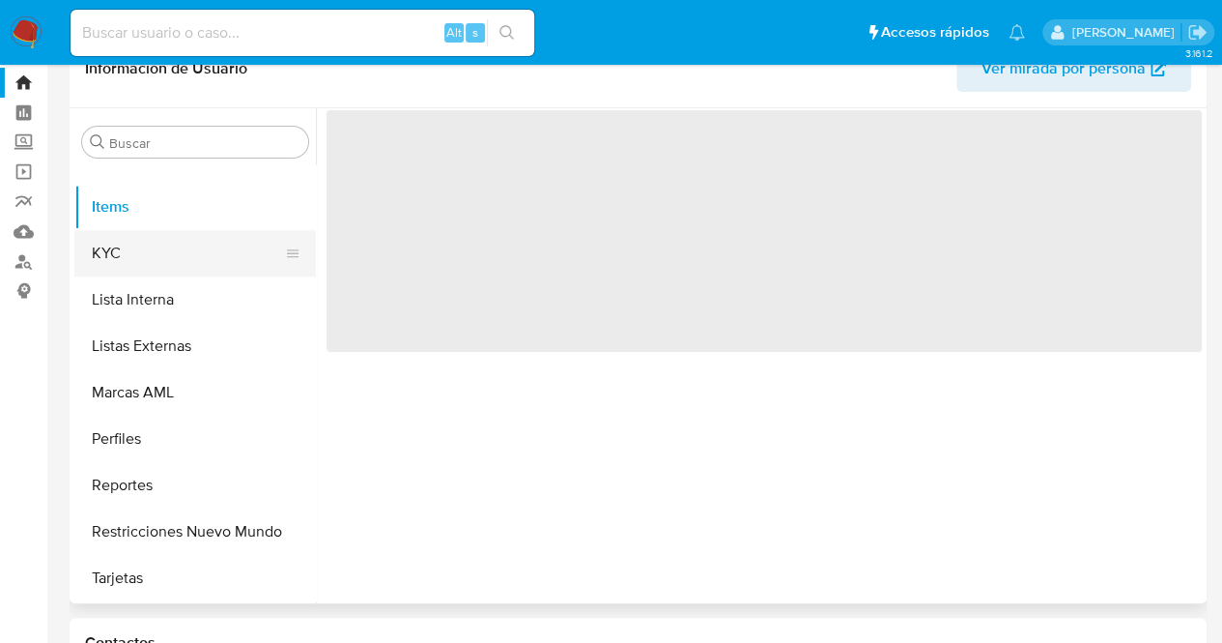
click at [191, 254] on button "KYC" at bounding box center [187, 253] width 226 height 46
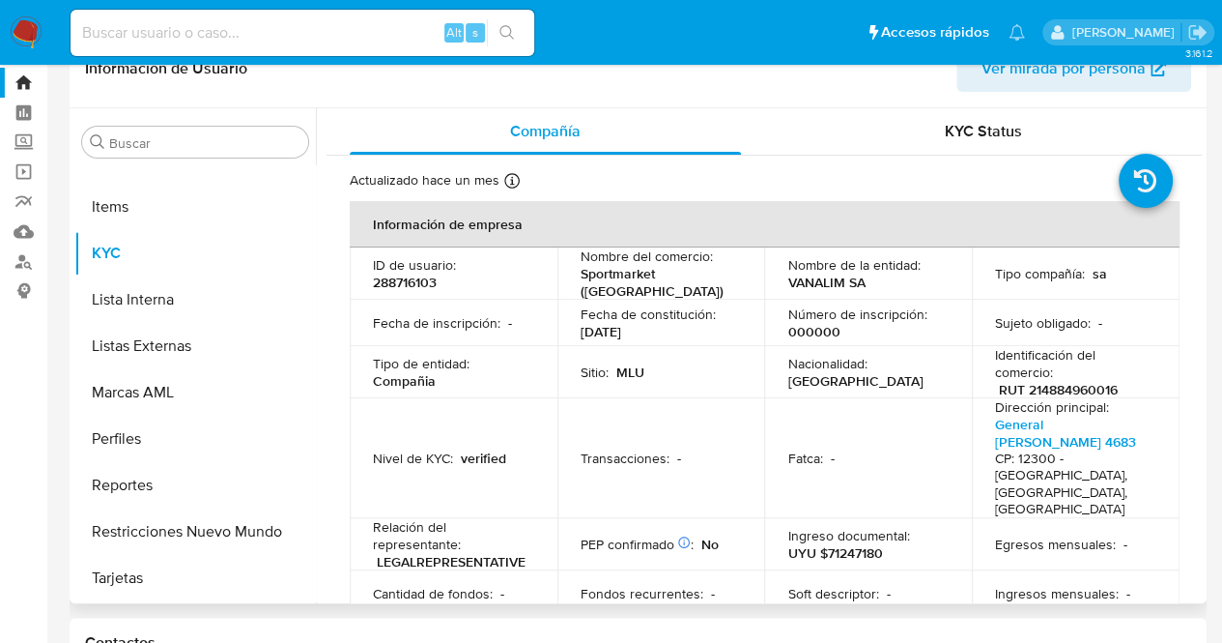
click at [935, 519] on td "Ingreso documental : UYU $71247180" at bounding box center [868, 544] width 208 height 52
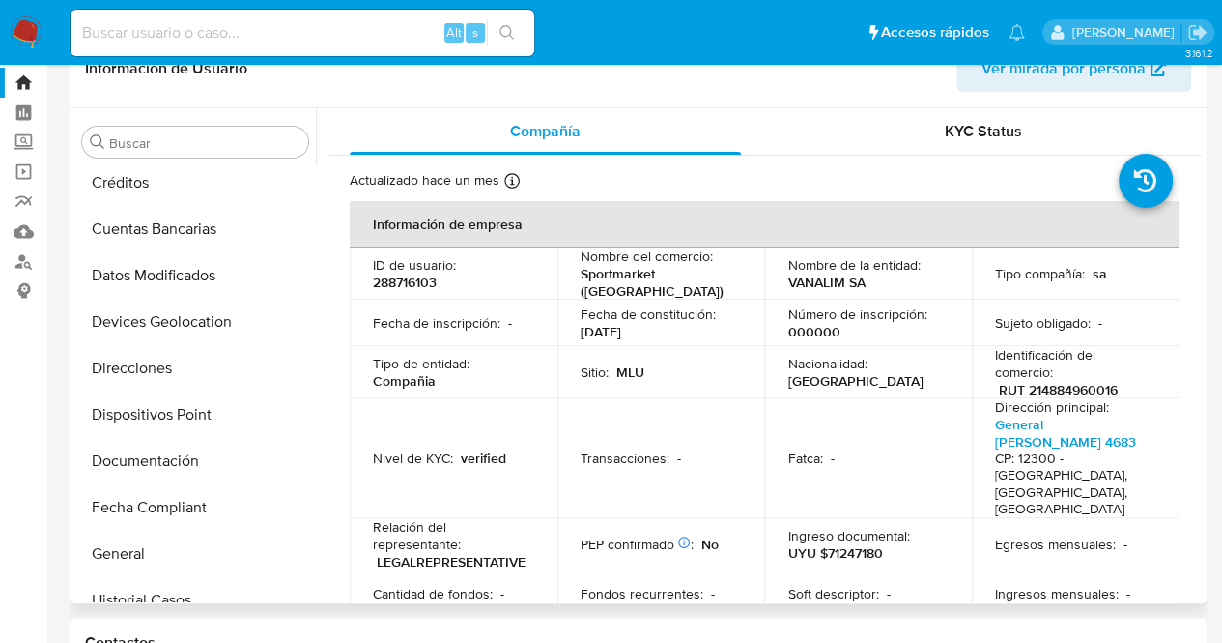
scroll to position [304, 0]
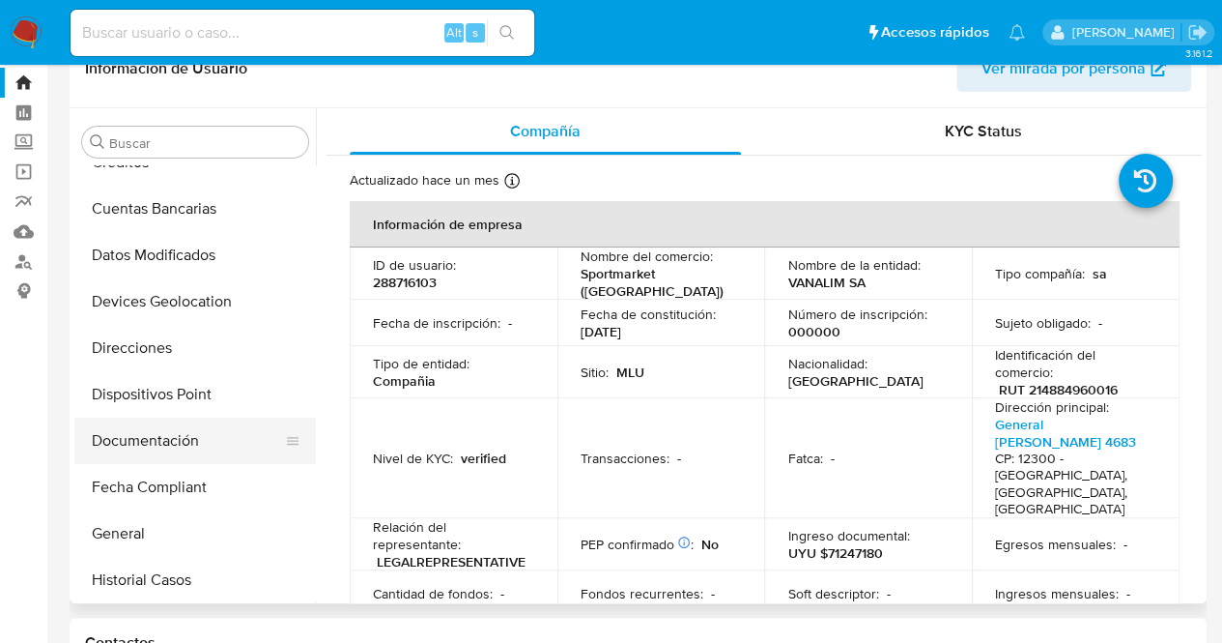
click at [211, 451] on button "Documentación" at bounding box center [187, 440] width 226 height 46
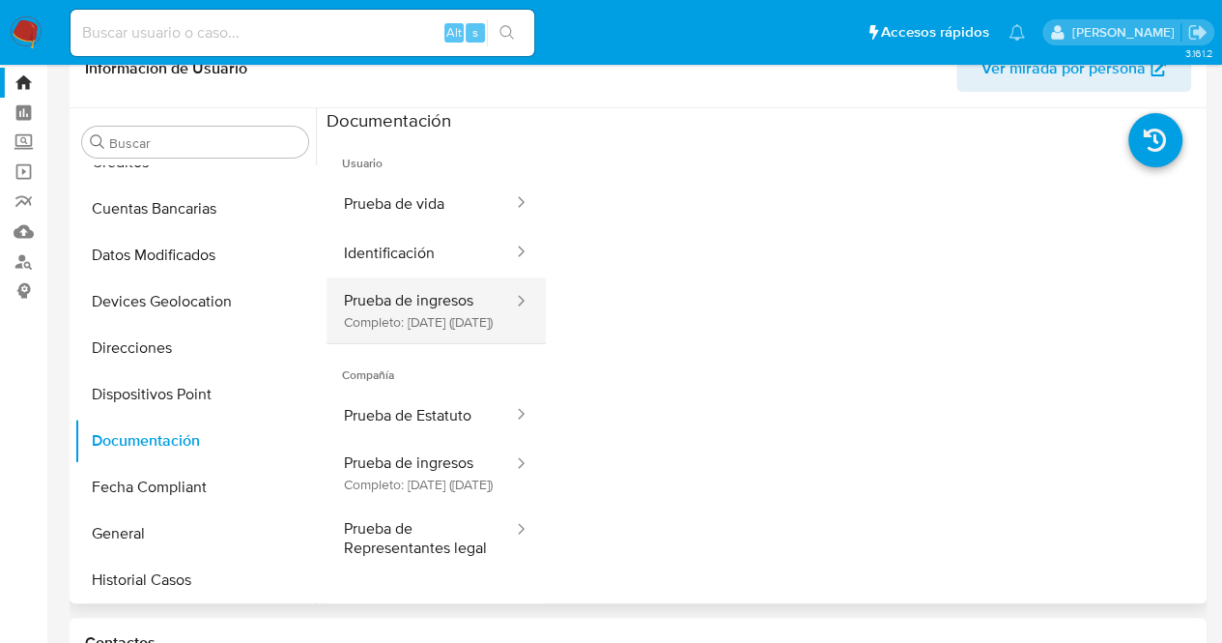
click at [468, 329] on button "Prueba de ingresos Completo: 13/03/2025 (hace 7 meses)" at bounding box center [421, 310] width 188 height 66
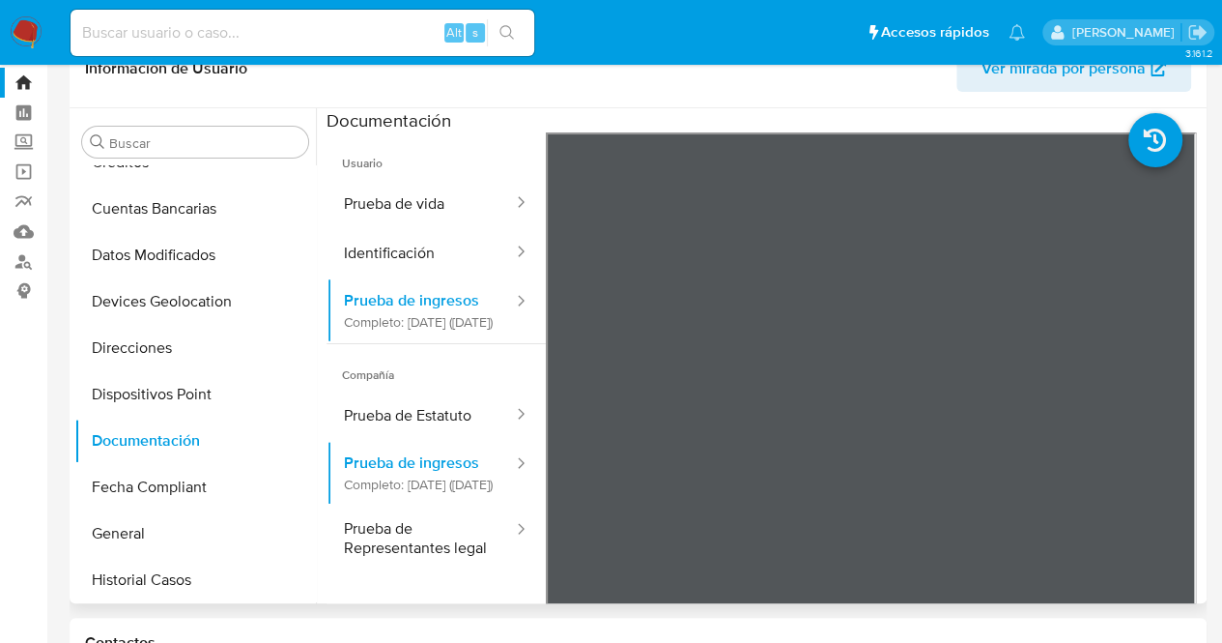
click at [752, 101] on div "Información de Usuario Ver mirada por persona" at bounding box center [638, 69] width 1137 height 78
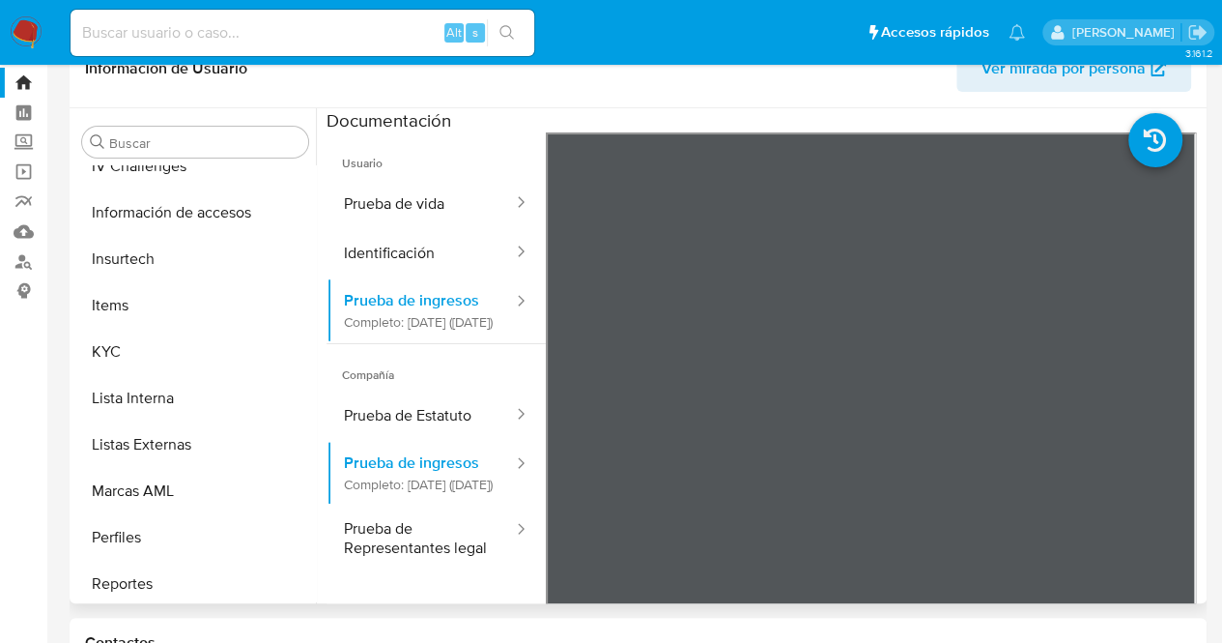
scroll to position [956, 0]
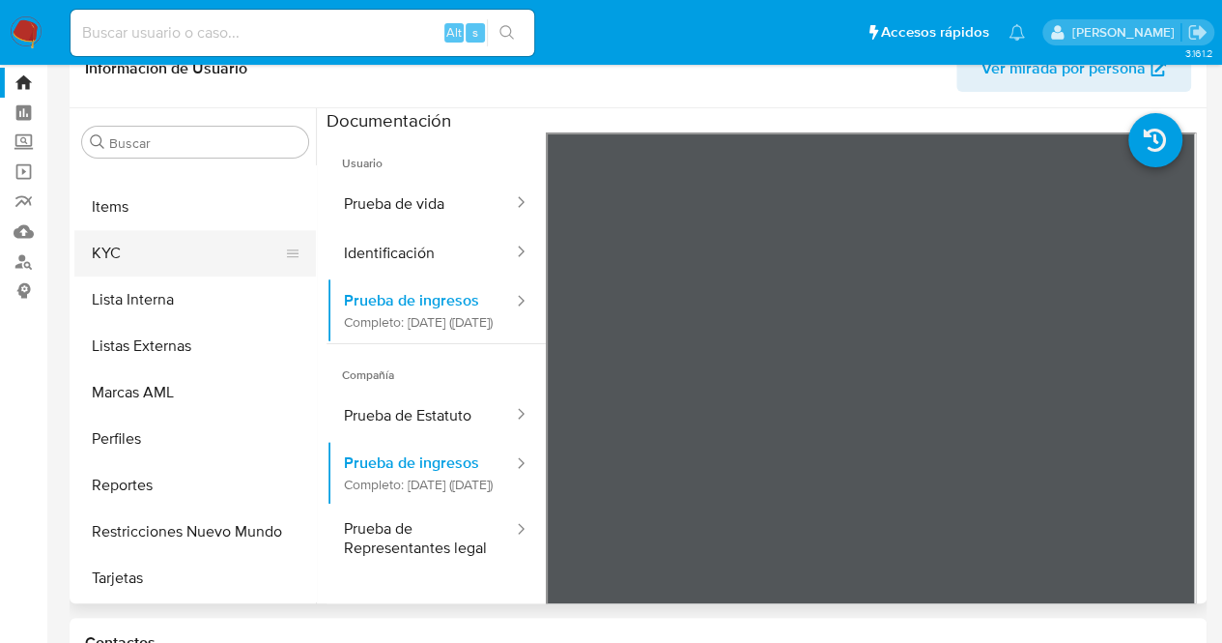
click at [197, 260] on button "KYC" at bounding box center [187, 253] width 226 height 46
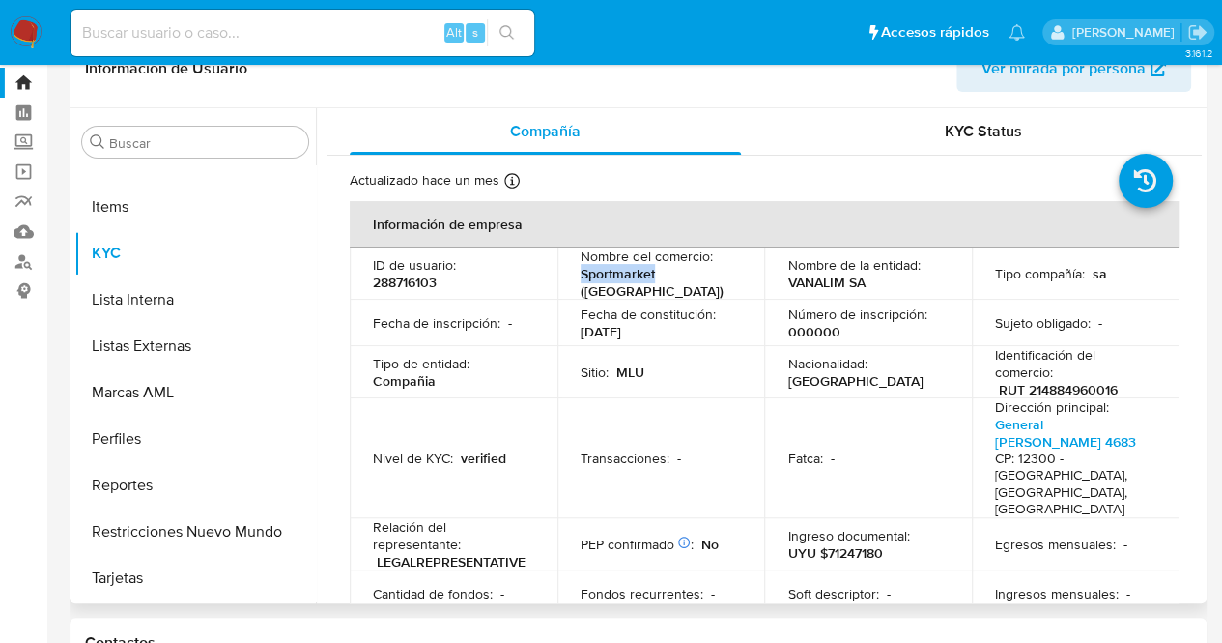
drag, startPoint x: 594, startPoint y: 283, endPoint x: 650, endPoint y: 277, distance: 56.3
click at [650, 277] on td "Nombre del comercio : Sportmarket (Vanalim)" at bounding box center [662, 273] width 208 height 52
copy p "Sportmarket"
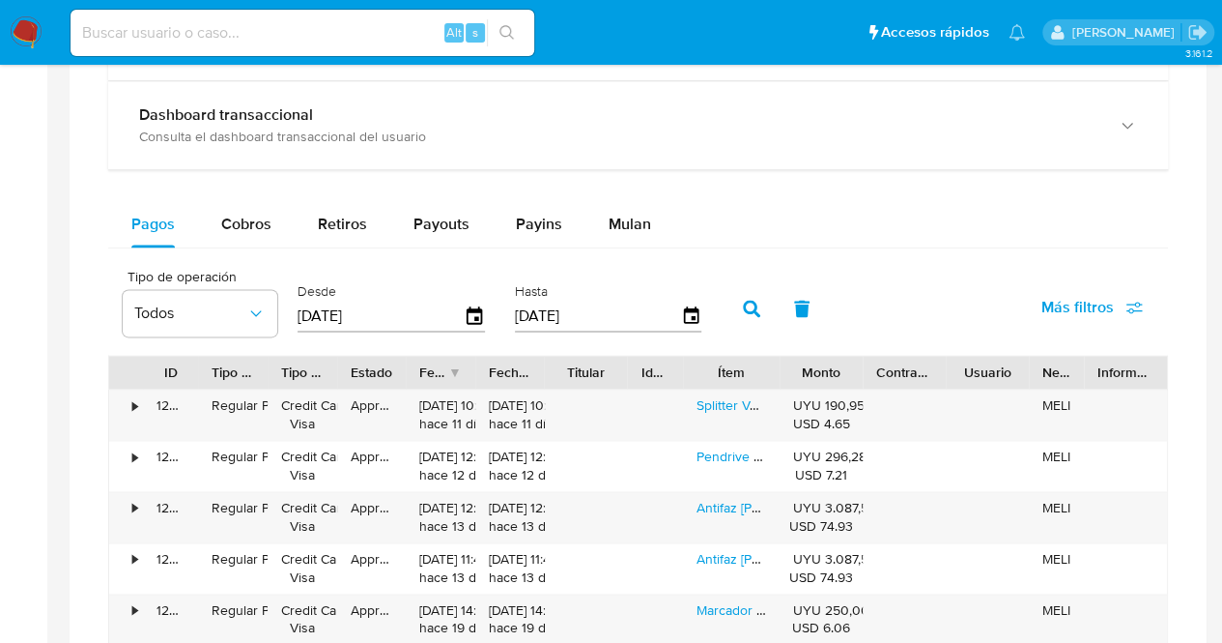
scroll to position [1160, 0]
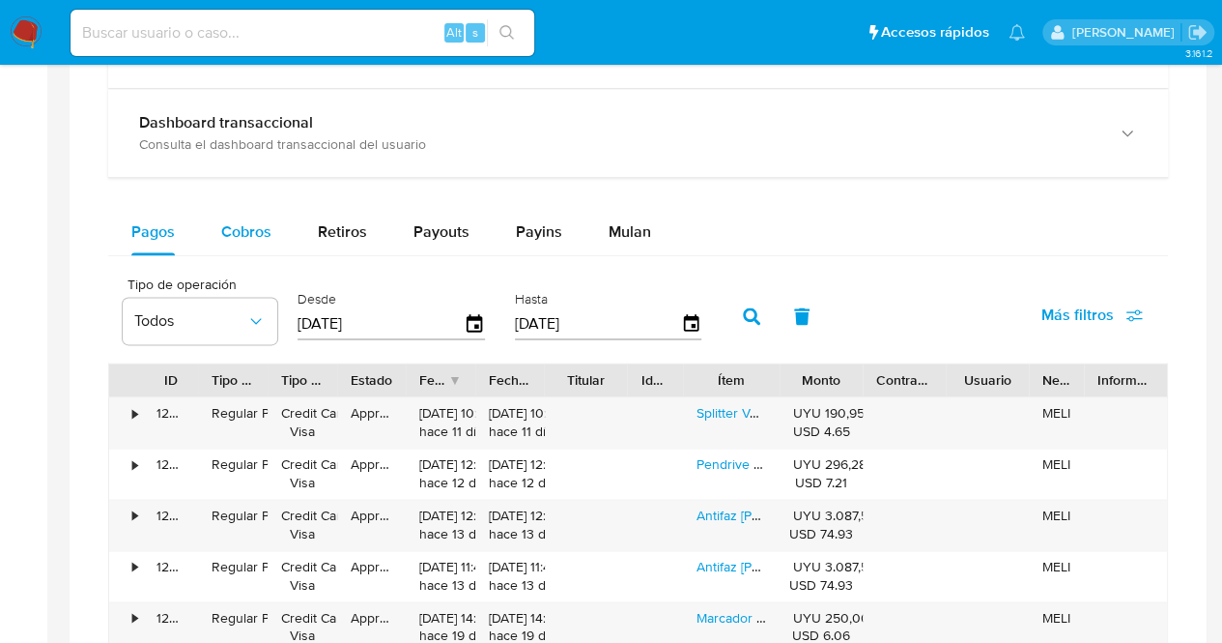
click at [243, 225] on span "Cobros" at bounding box center [246, 231] width 50 height 22
select select "10"
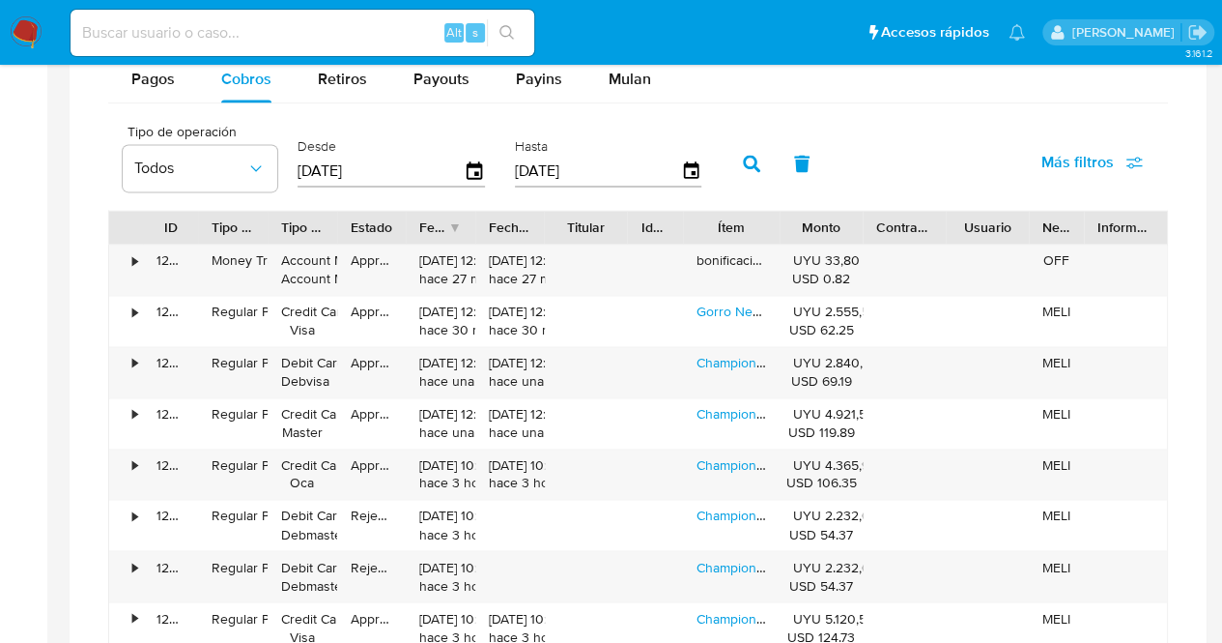
scroll to position [1314, 0]
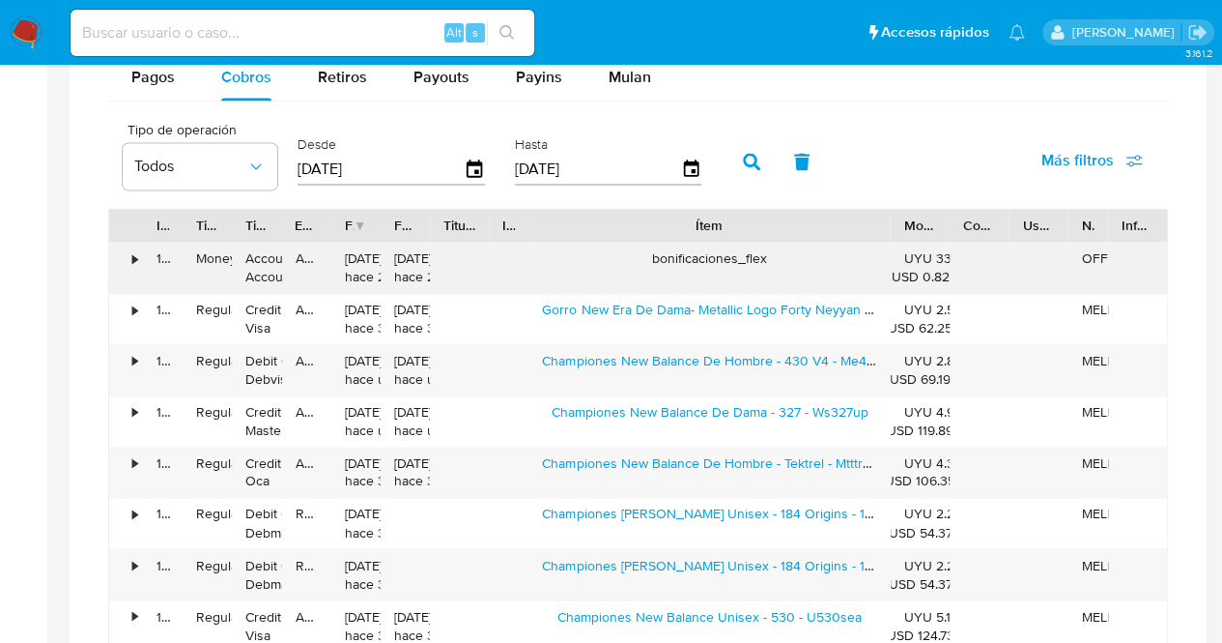
click at [1038, 250] on div "ID Tipo de operación Tipo / Método Estado Fecha de creación Fecha de aprobación…" at bounding box center [638, 480] width 1060 height 545
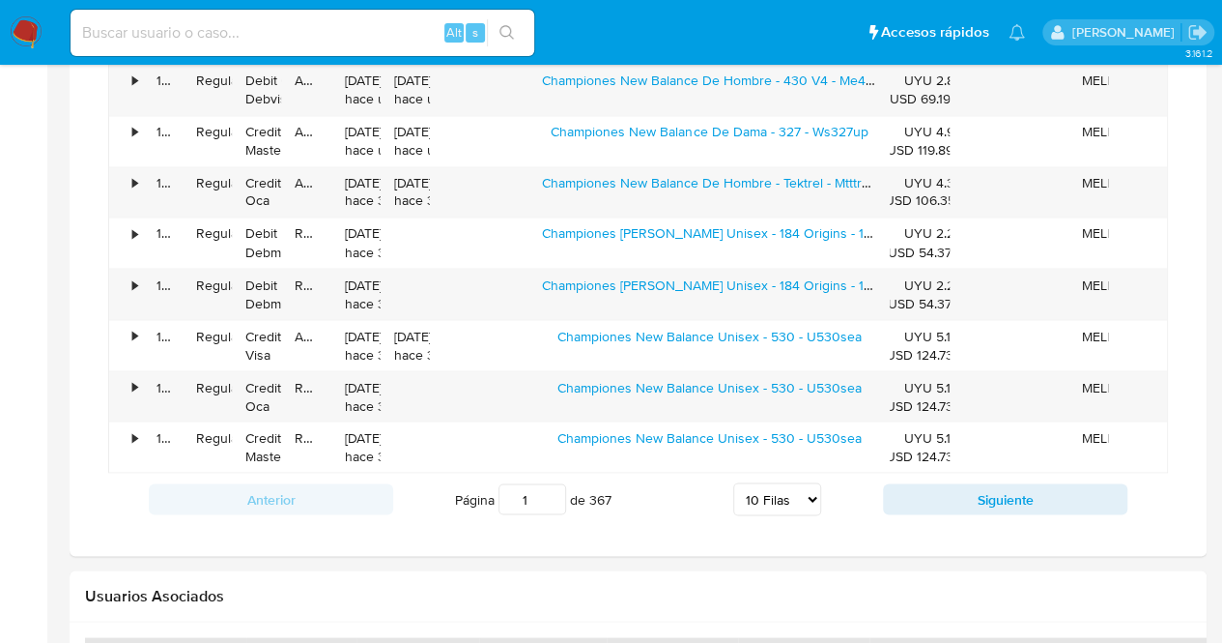
scroll to position [1597, 0]
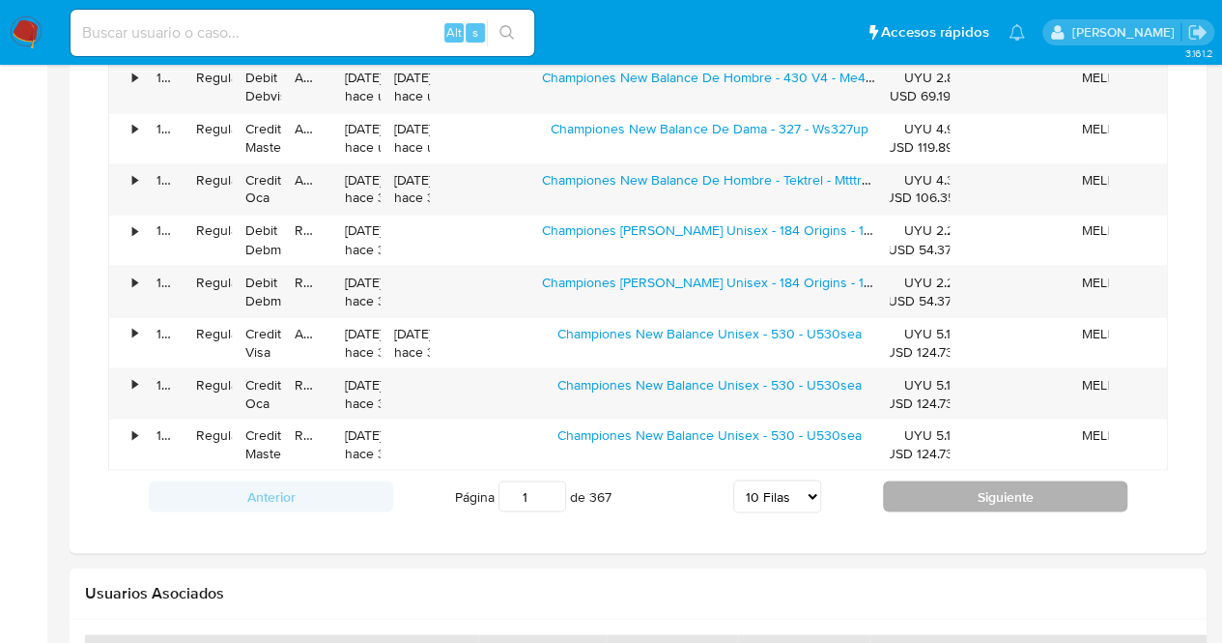
click at [1007, 495] on button "Siguiente" at bounding box center [1005, 495] width 244 height 31
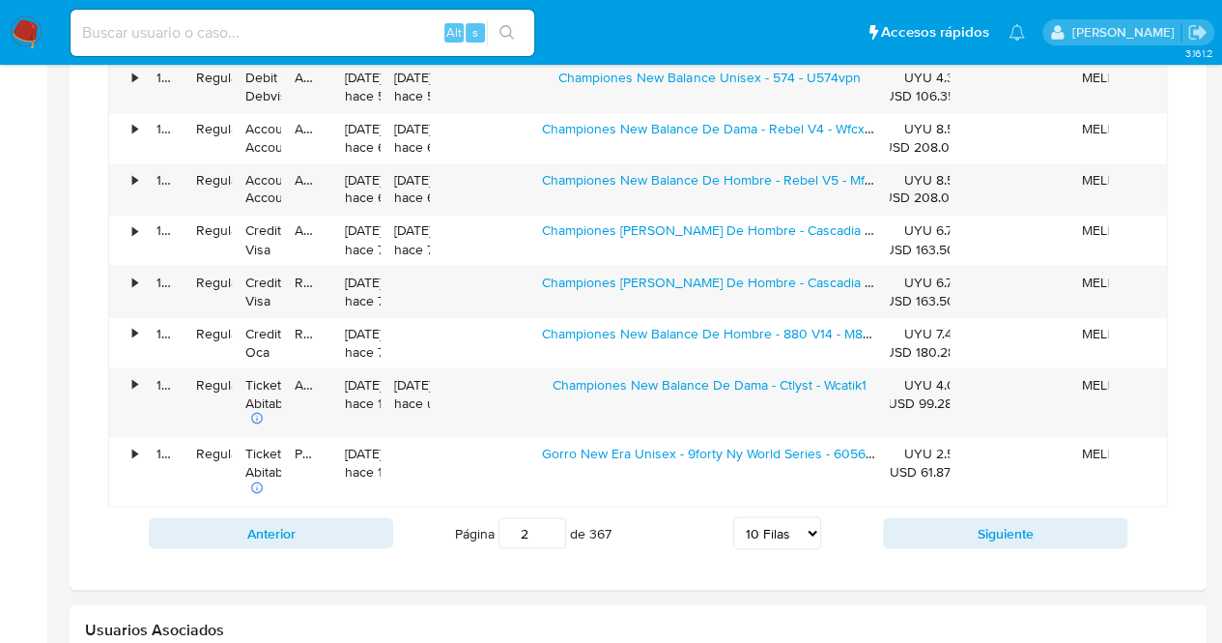
click at [1009, 508] on div "Anterior Página 2 de 367 5 Filas 10 Filas 20 Filas 25 Filas 50 Filas 100 Filas …" at bounding box center [638, 532] width 1060 height 52
click at [1005, 525] on button "Siguiente" at bounding box center [1005, 532] width 244 height 31
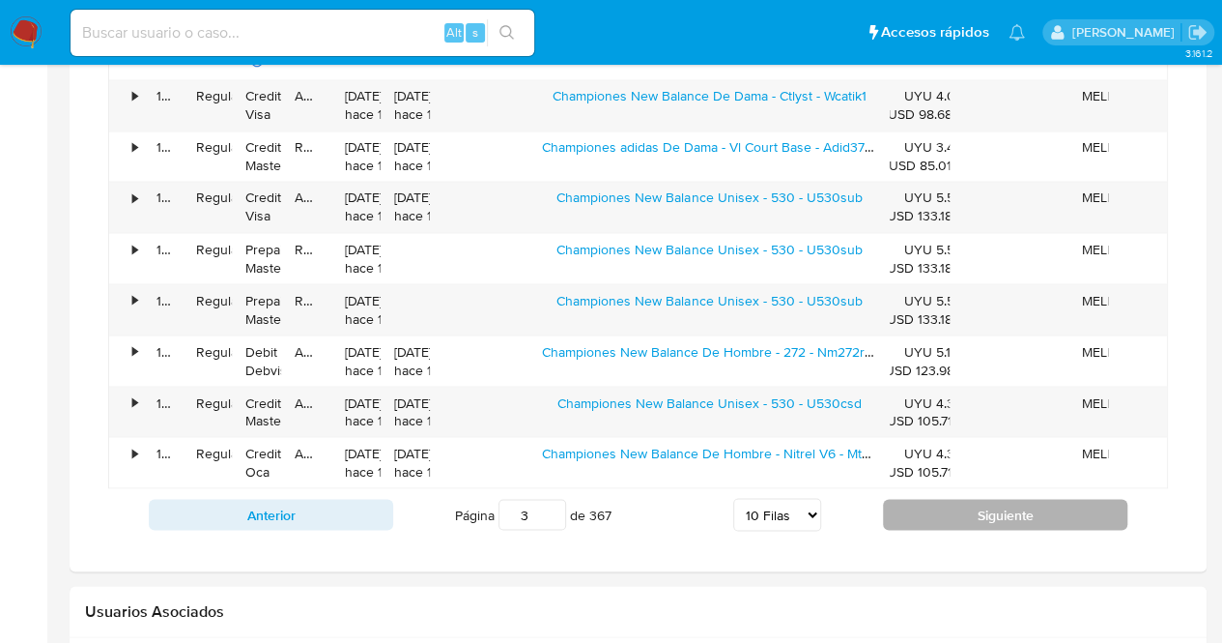
click at [997, 514] on button "Siguiente" at bounding box center [1005, 514] width 244 height 31
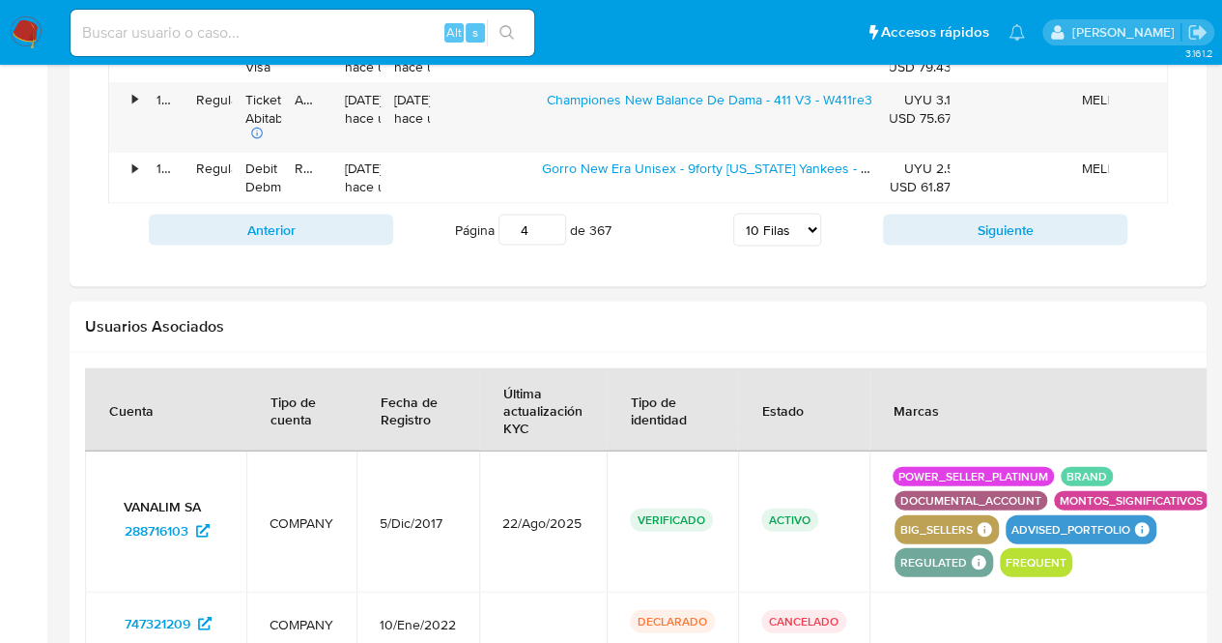
scroll to position [1887, 0]
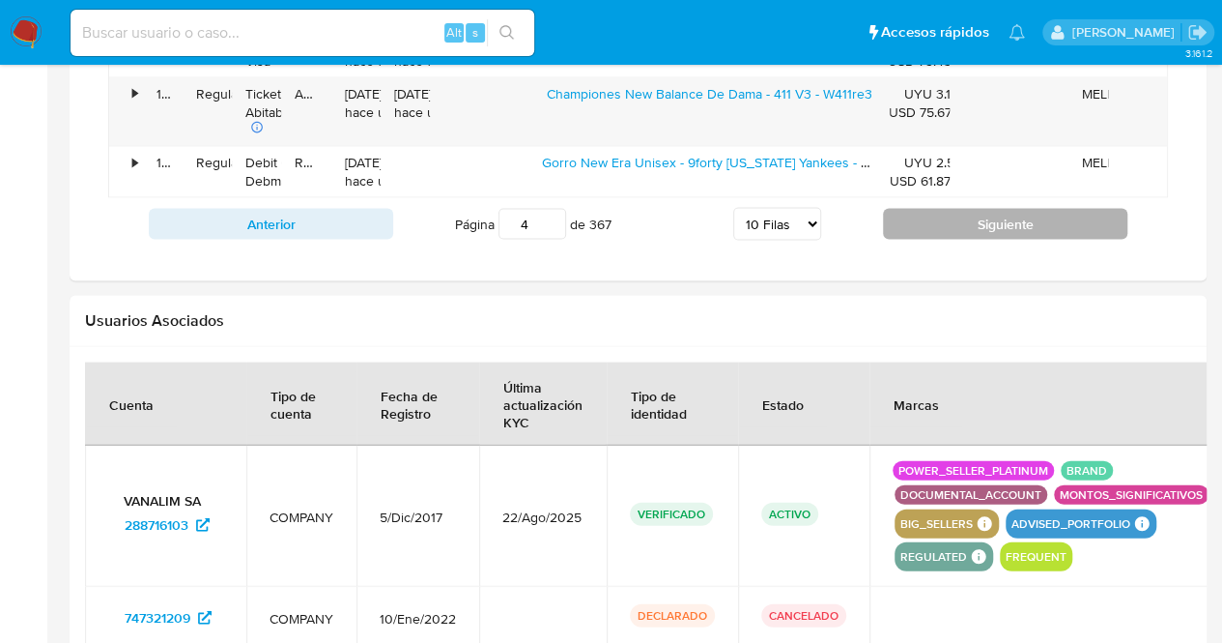
click at [999, 212] on button "Siguiente" at bounding box center [1005, 224] width 244 height 31
type input "5"
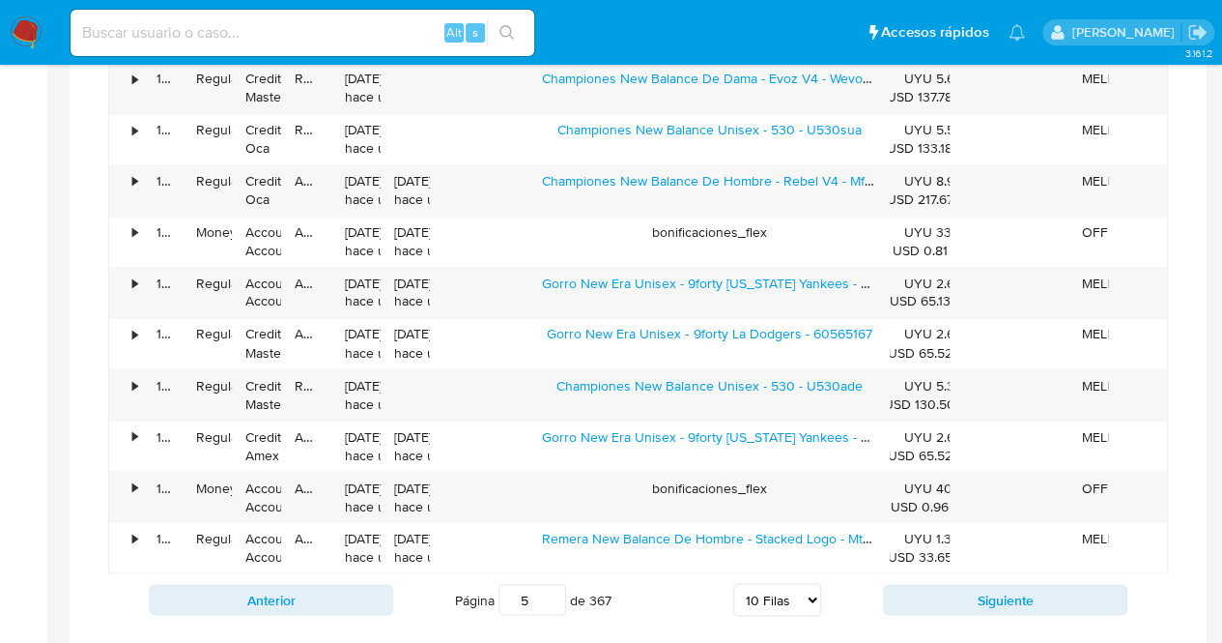
scroll to position [1502, 0]
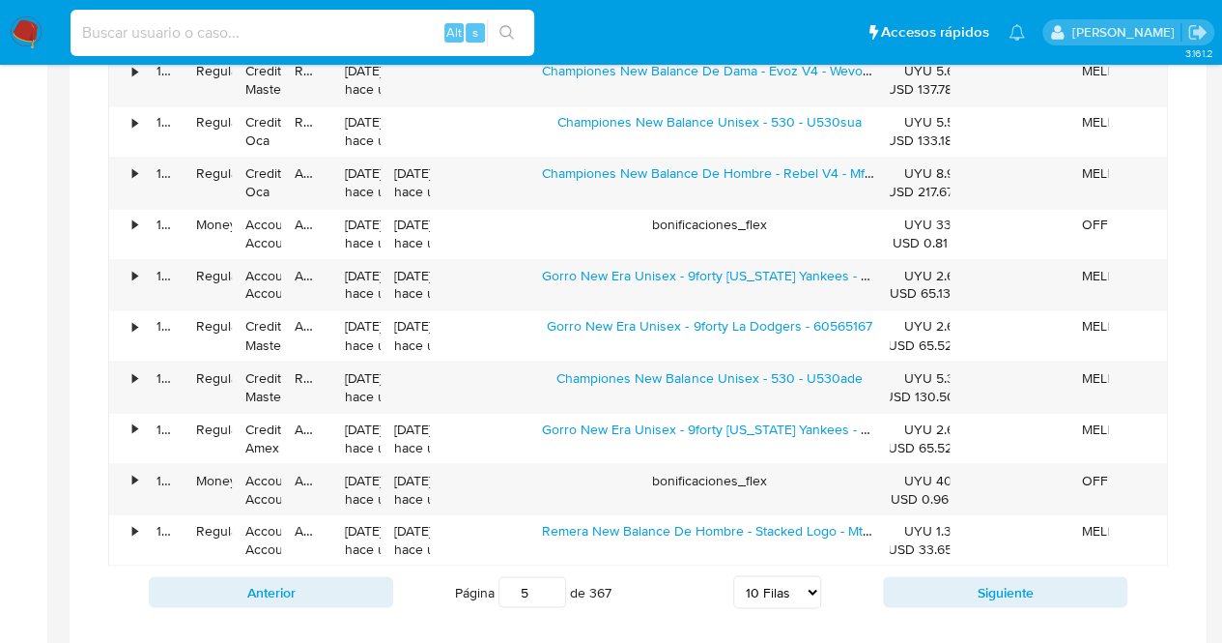
click at [296, 41] on input at bounding box center [303, 32] width 464 height 25
paste input "1220053135"
type input "1220053135"
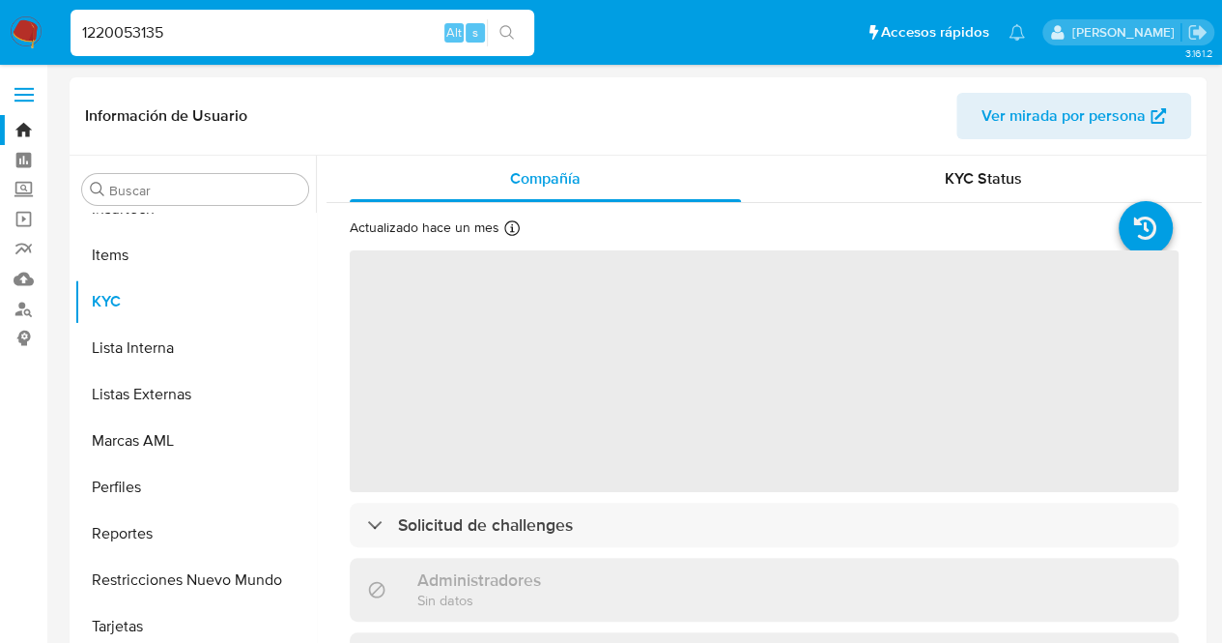
scroll to position [956, 0]
select select "10"
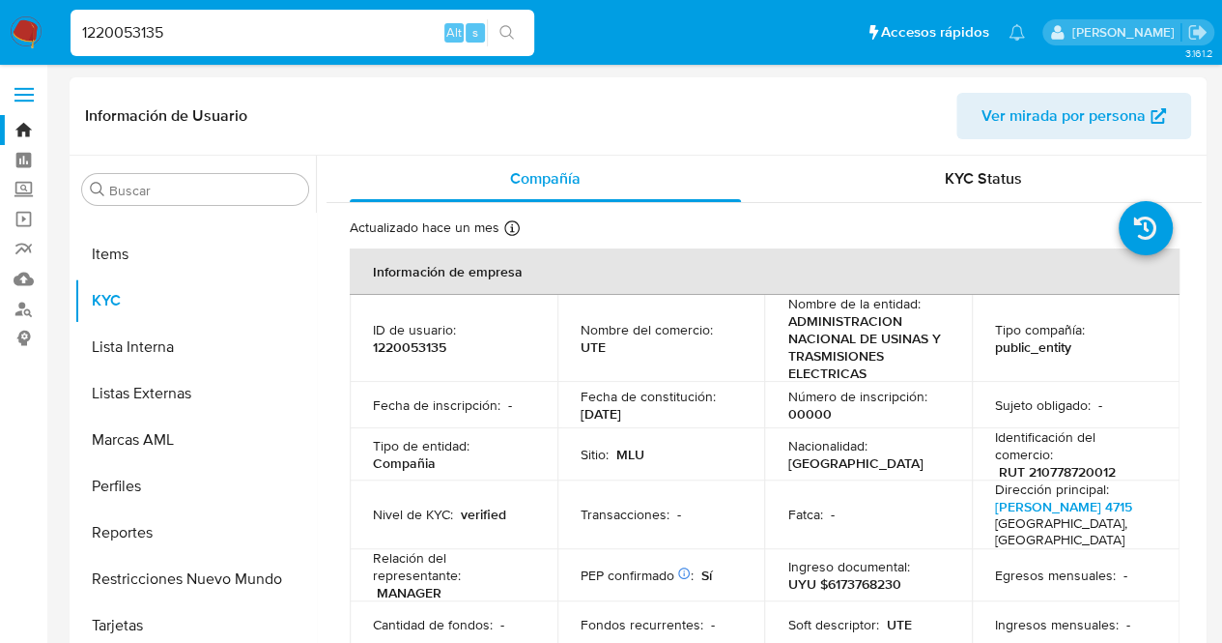
click at [702, 448] on div "Sitio : MLU" at bounding box center [661, 453] width 161 height 17
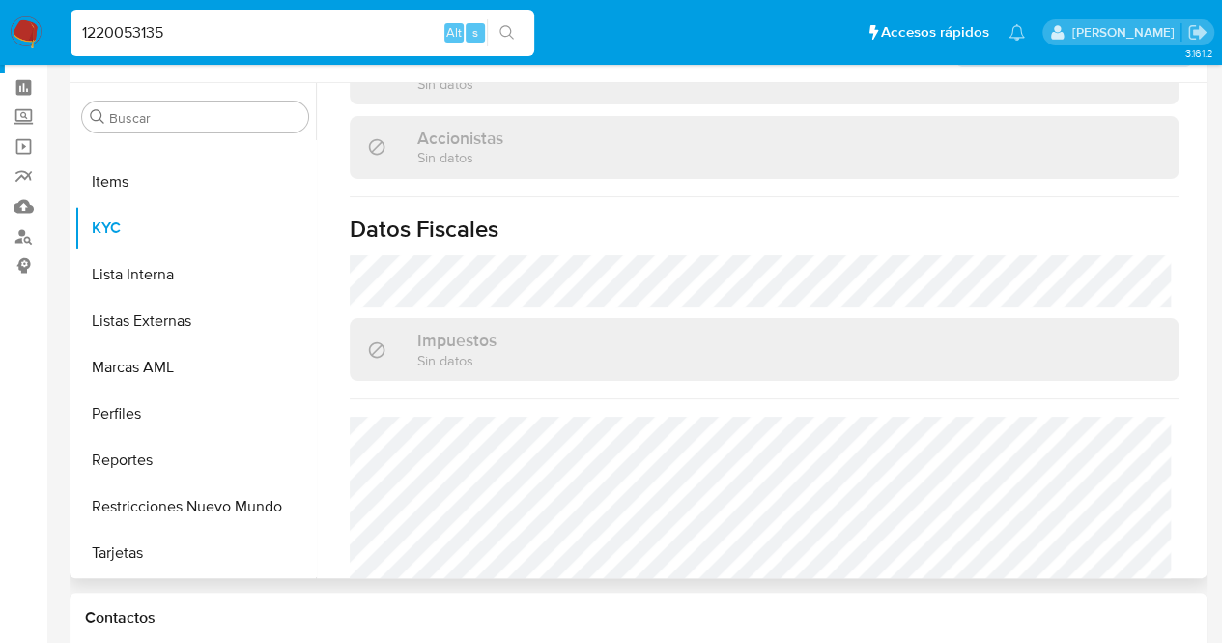
scroll to position [77, 0]
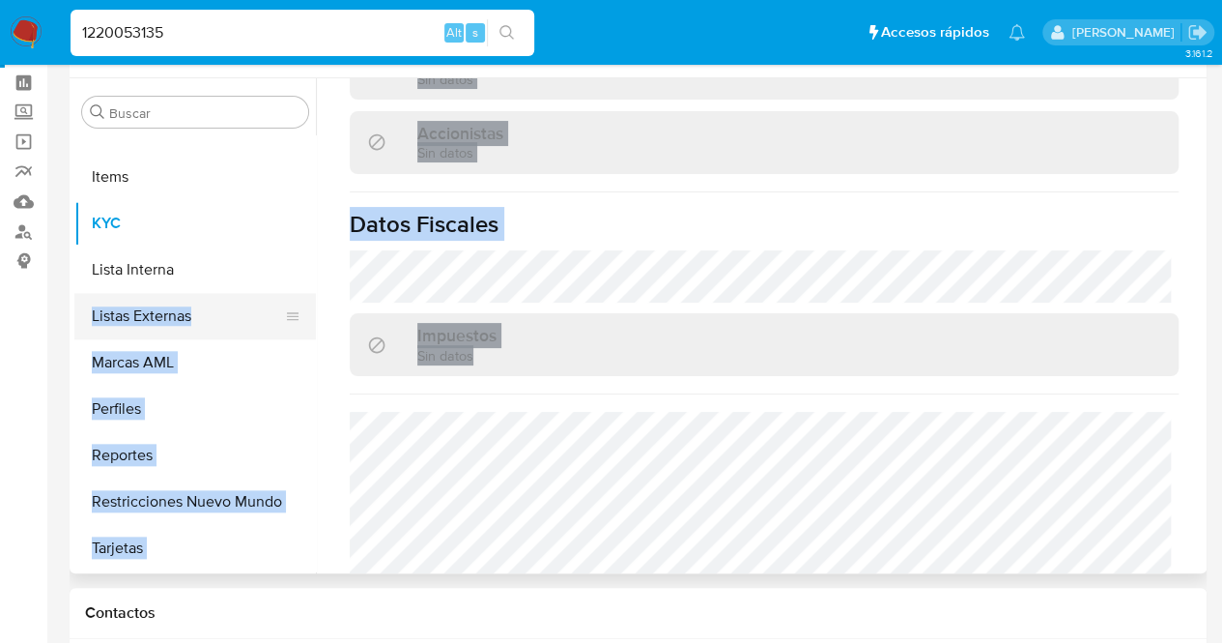
drag, startPoint x: 315, startPoint y: 452, endPoint x: 294, endPoint y: 302, distance: 151.3
click at [294, 302] on div "Buscar Anticipos de dinero Aprobadores Aprobados Archivos adjuntos CBT Cruces y…" at bounding box center [638, 325] width 1128 height 495
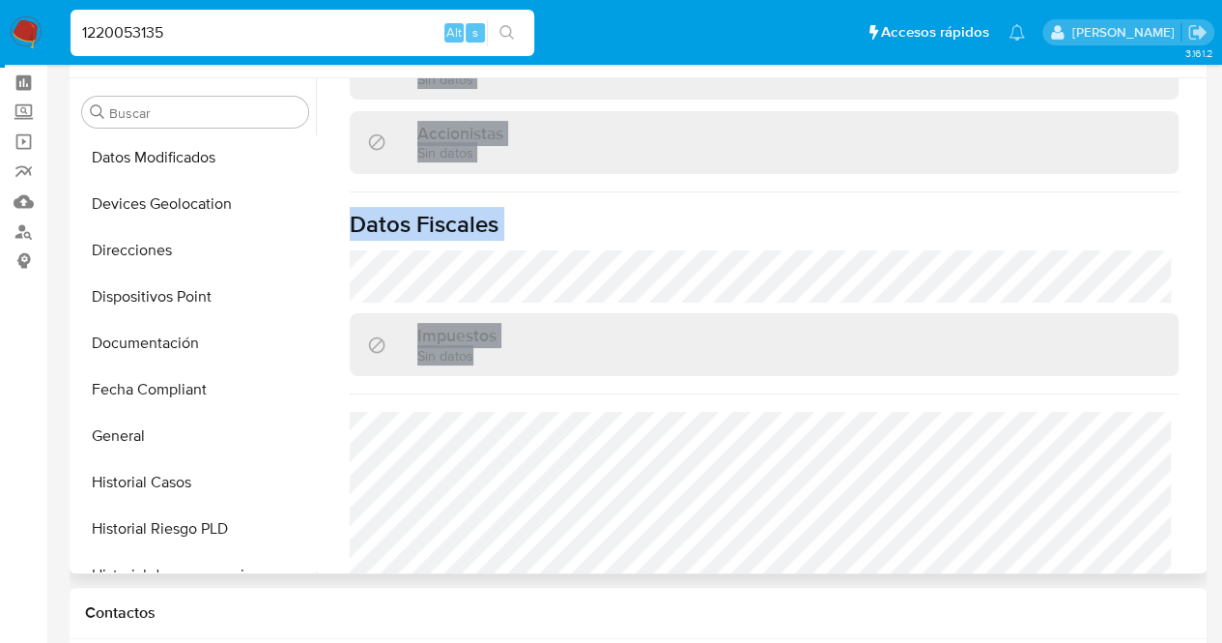
scroll to position [373, 0]
click at [216, 346] on button "Documentación" at bounding box center [187, 342] width 226 height 46
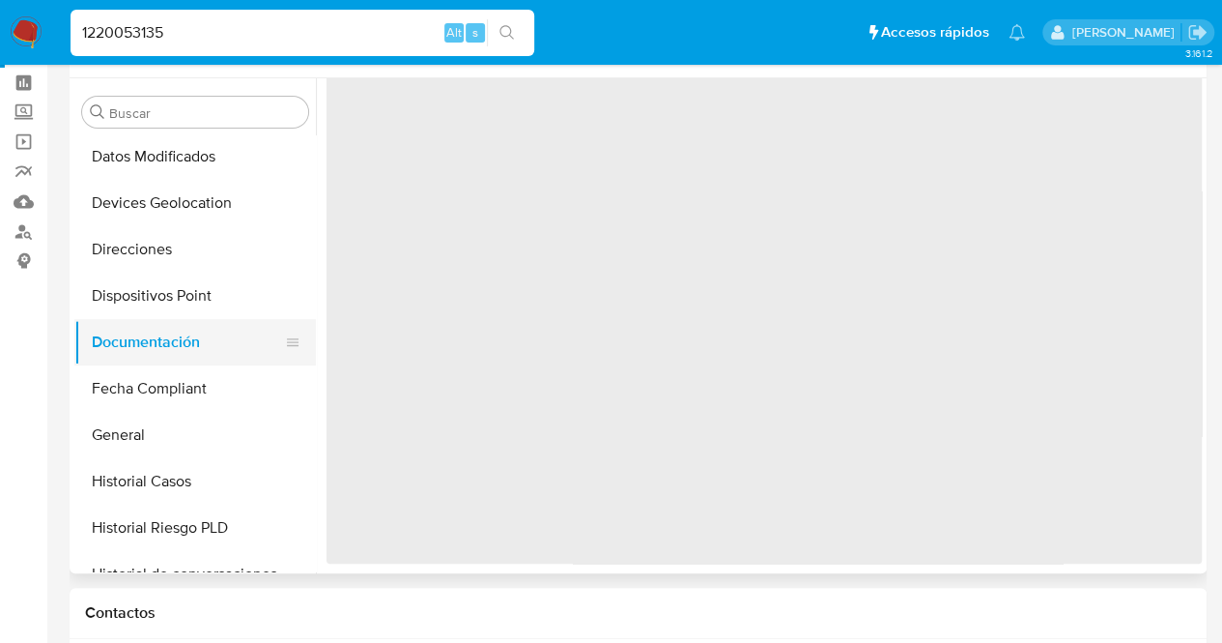
scroll to position [0, 0]
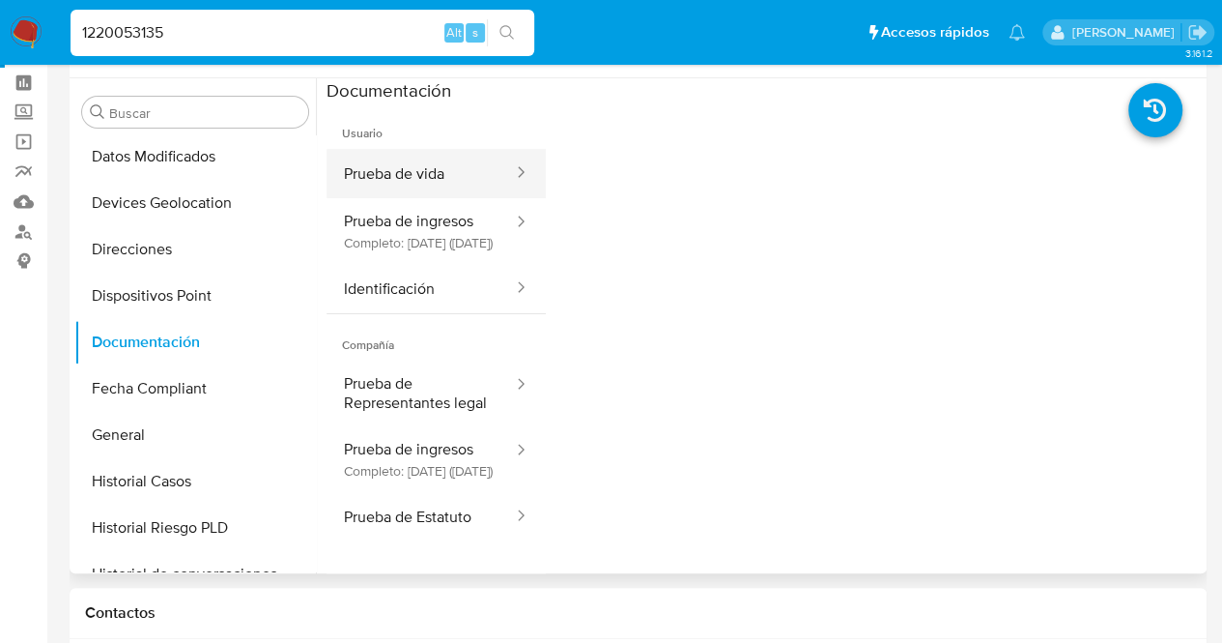
click at [500, 171] on div at bounding box center [515, 173] width 31 height 22
click at [500, 176] on div at bounding box center [515, 173] width 31 height 22
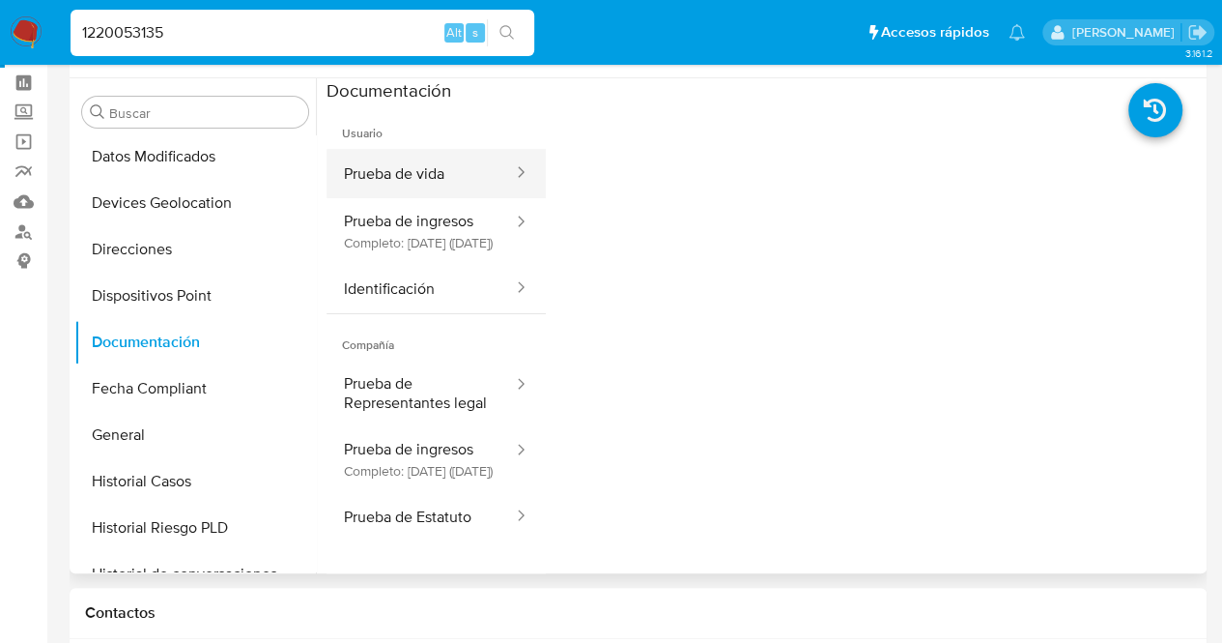
click at [500, 176] on div at bounding box center [515, 173] width 31 height 22
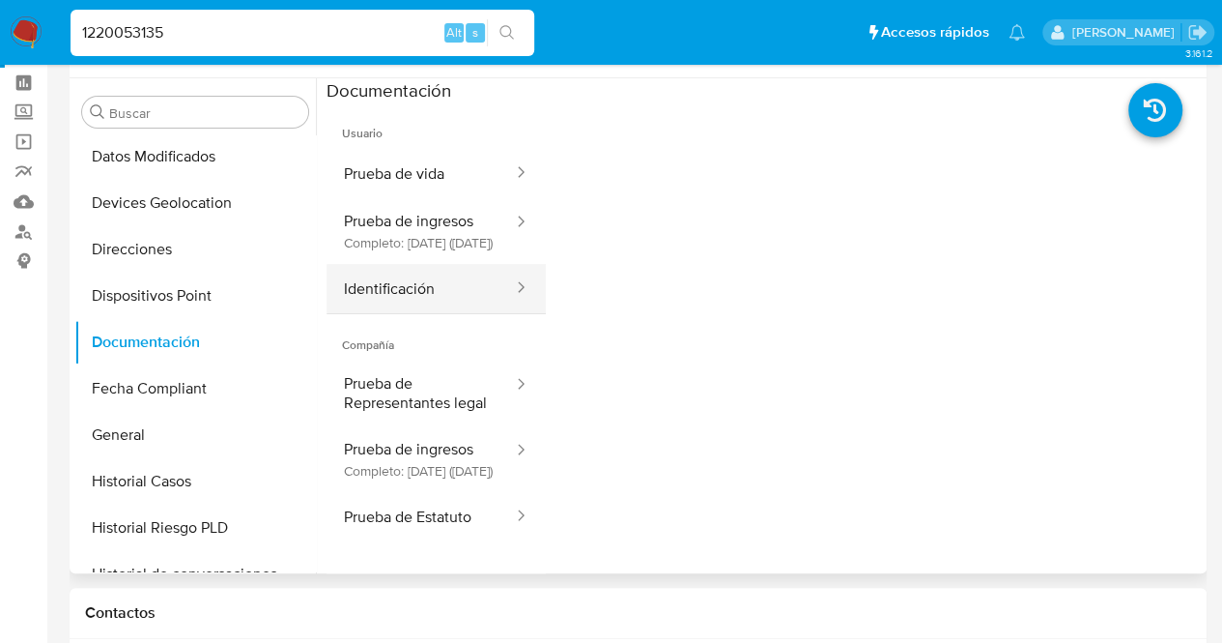
click at [452, 292] on button "Identificación" at bounding box center [421, 288] width 188 height 49
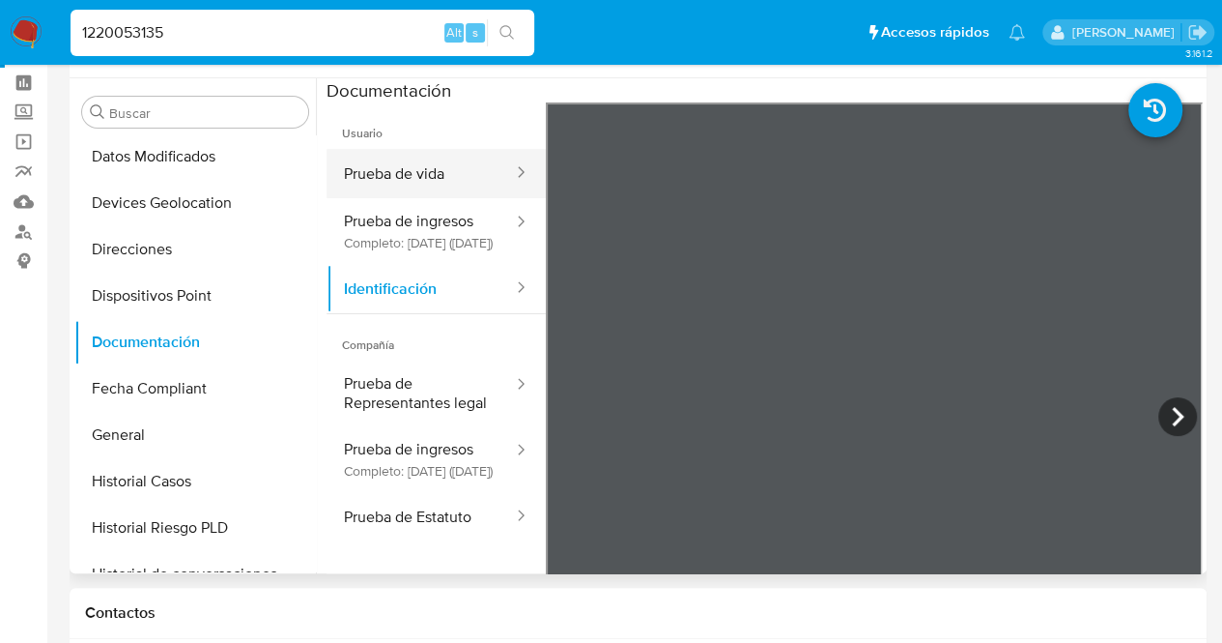
click at [500, 175] on div at bounding box center [515, 173] width 31 height 22
click at [1165, 414] on icon at bounding box center [1178, 416] width 39 height 39
click at [406, 168] on button "Prueba de vida" at bounding box center [421, 173] width 188 height 49
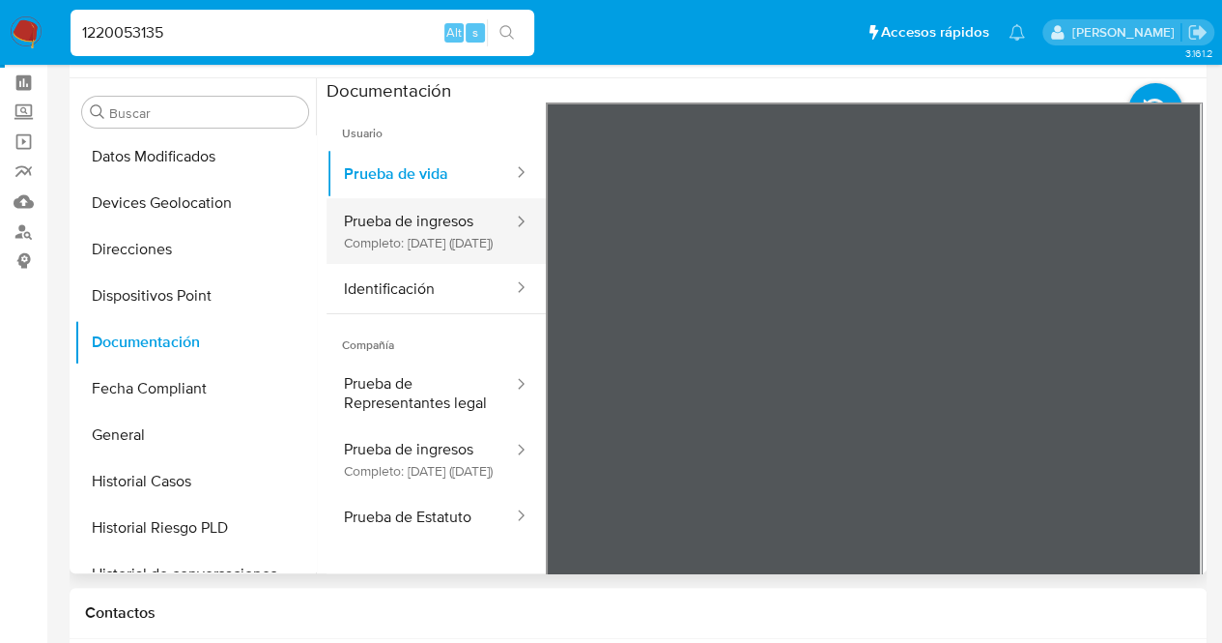
click at [401, 251] on button "Prueba de ingresos Completo: 11/07/2025 (hace 3 meses)" at bounding box center [421, 231] width 188 height 66
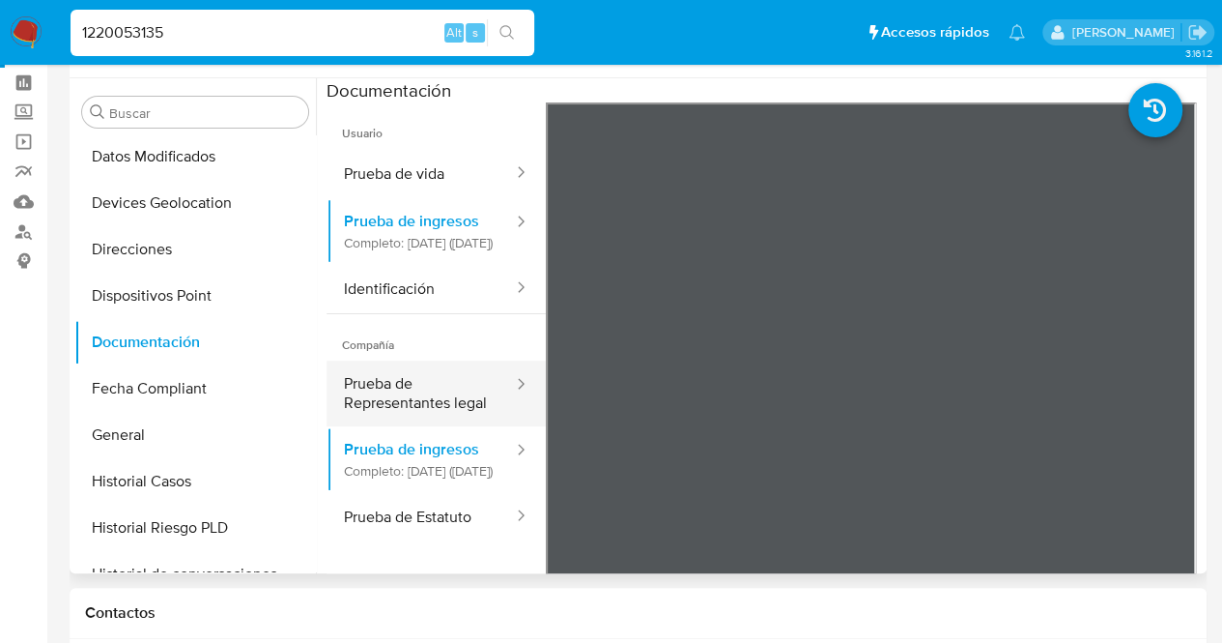
click at [385, 421] on button "Prueba de Representantes legal" at bounding box center [421, 393] width 188 height 66
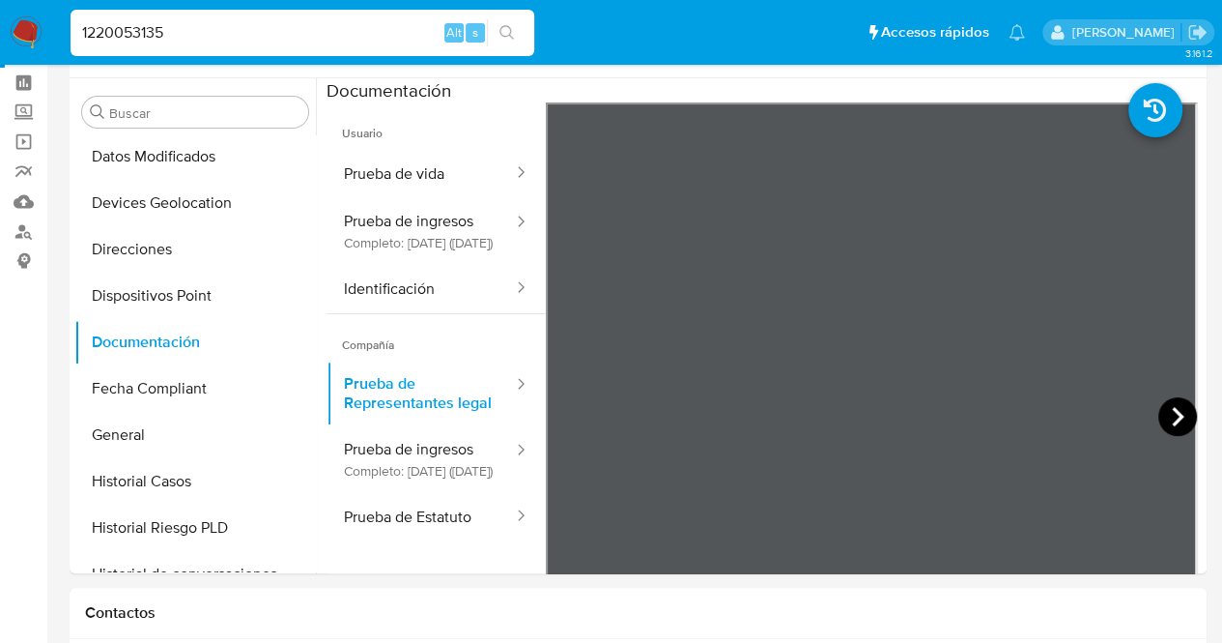
click at [1173, 415] on icon at bounding box center [1178, 416] width 12 height 19
click at [406, 541] on button "Prueba de Estatuto" at bounding box center [421, 516] width 188 height 49
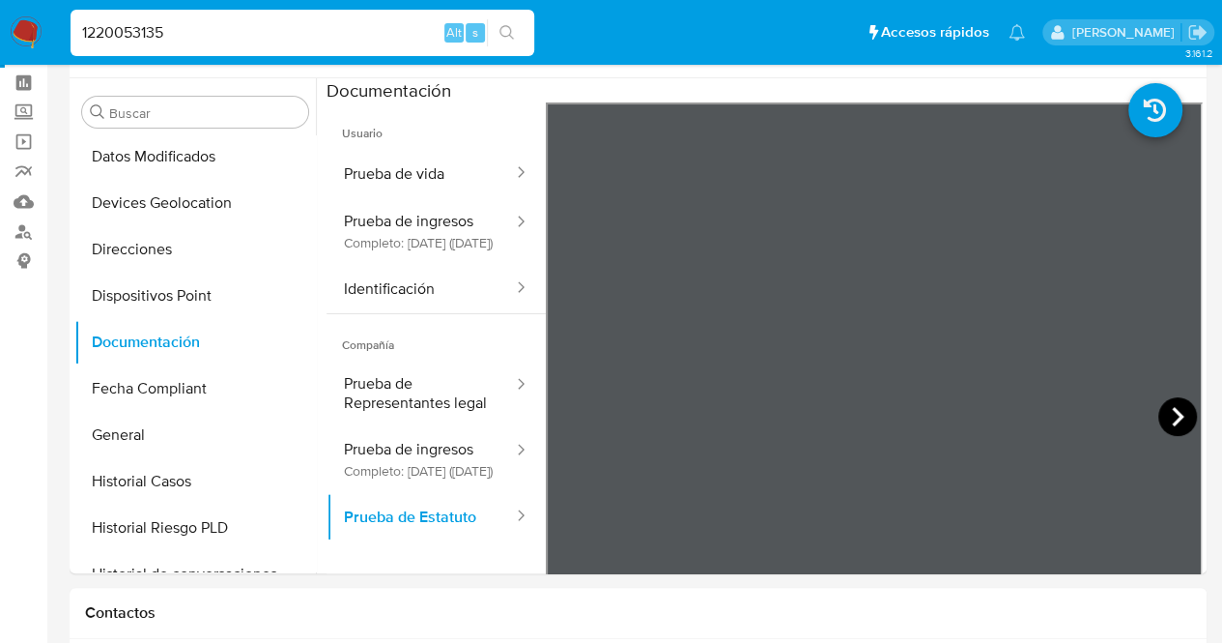
click at [1159, 415] on icon at bounding box center [1178, 416] width 39 height 39
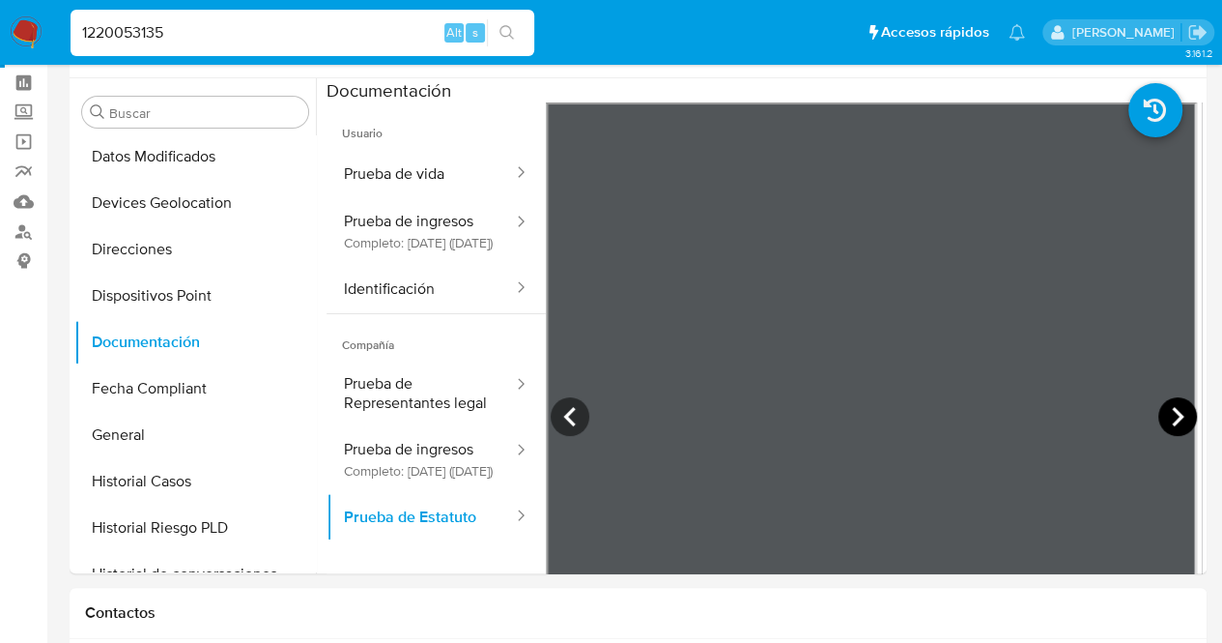
click at [1159, 415] on icon at bounding box center [1178, 416] width 39 height 39
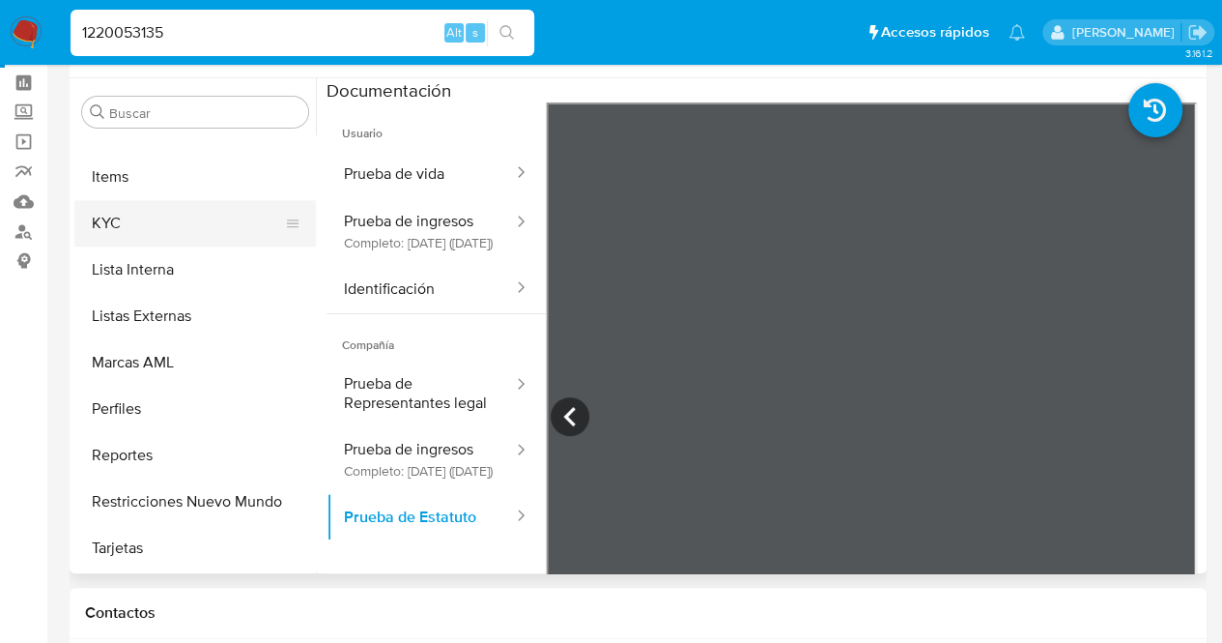
click at [208, 219] on button "KYC" at bounding box center [187, 223] width 226 height 46
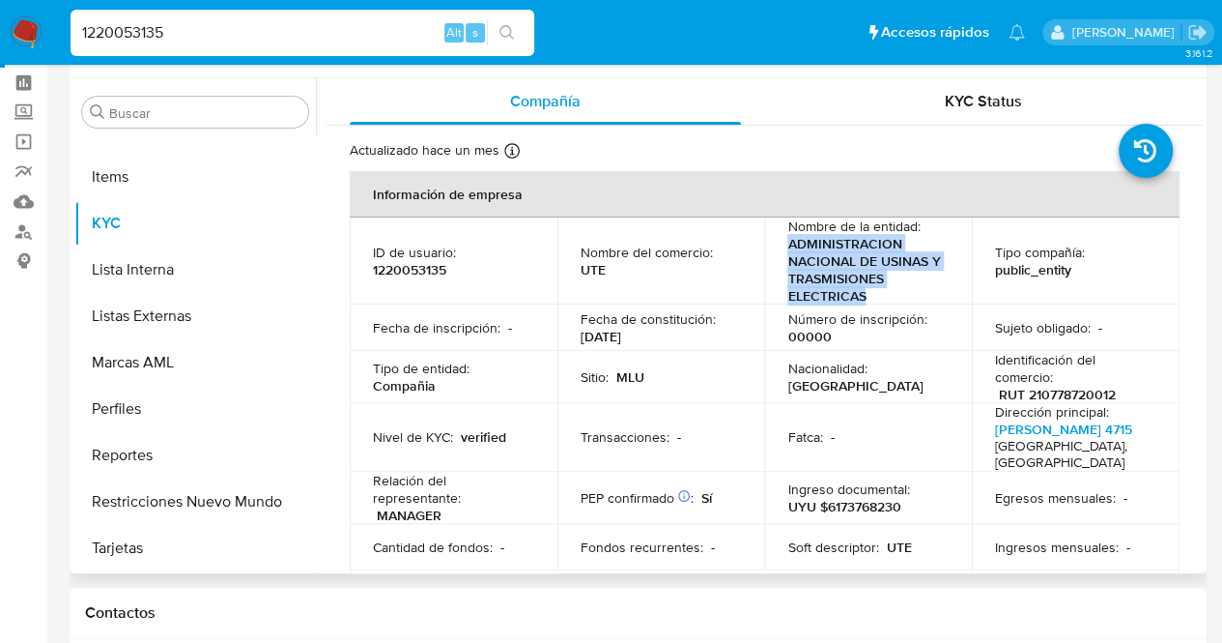
drag, startPoint x: 784, startPoint y: 236, endPoint x: 883, endPoint y: 297, distance: 116.7
click at [883, 297] on p "ADMINISTRACION NACIONAL DE USINAS Y TRASMISIONES ELECTRICAS" at bounding box center [864, 270] width 154 height 70
copy p "ADMINISTRACION NACIONAL DE USINAS Y TRASMISIONES ELECTRICAS"
click at [1072, 383] on p "Identificación del comercio :" at bounding box center [1075, 368] width 161 height 35
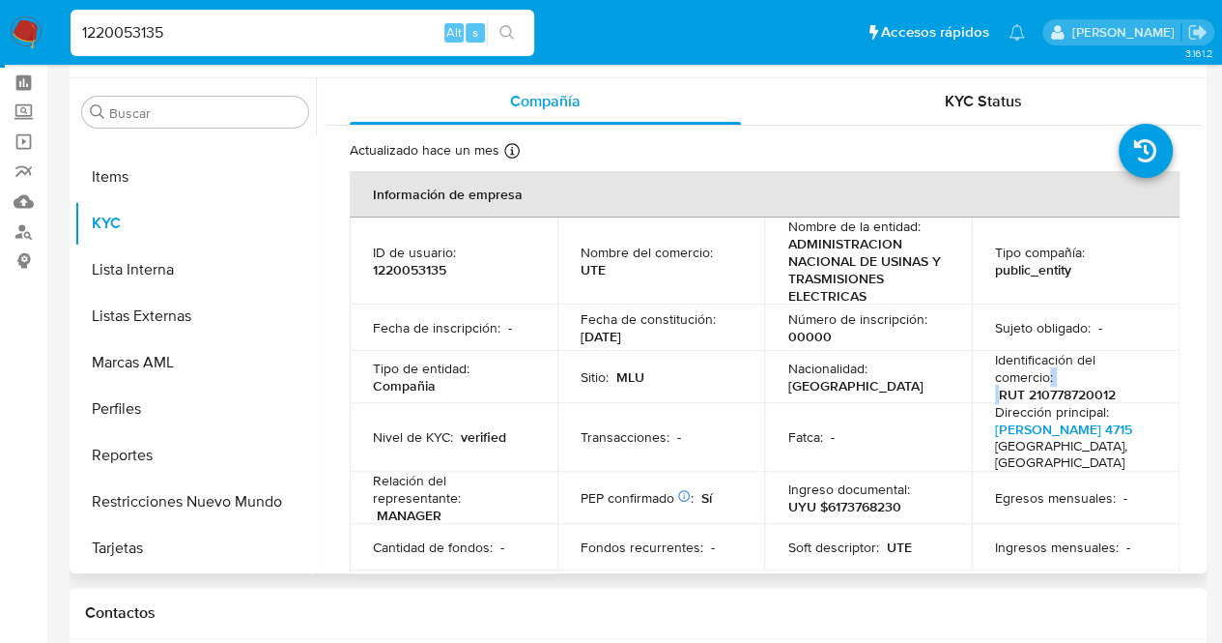
click at [1072, 383] on p "Identificación del comercio :" at bounding box center [1075, 368] width 161 height 35
click at [1076, 399] on p "RUT 210778720012" at bounding box center [1057, 394] width 117 height 17
copy p "210778720012"
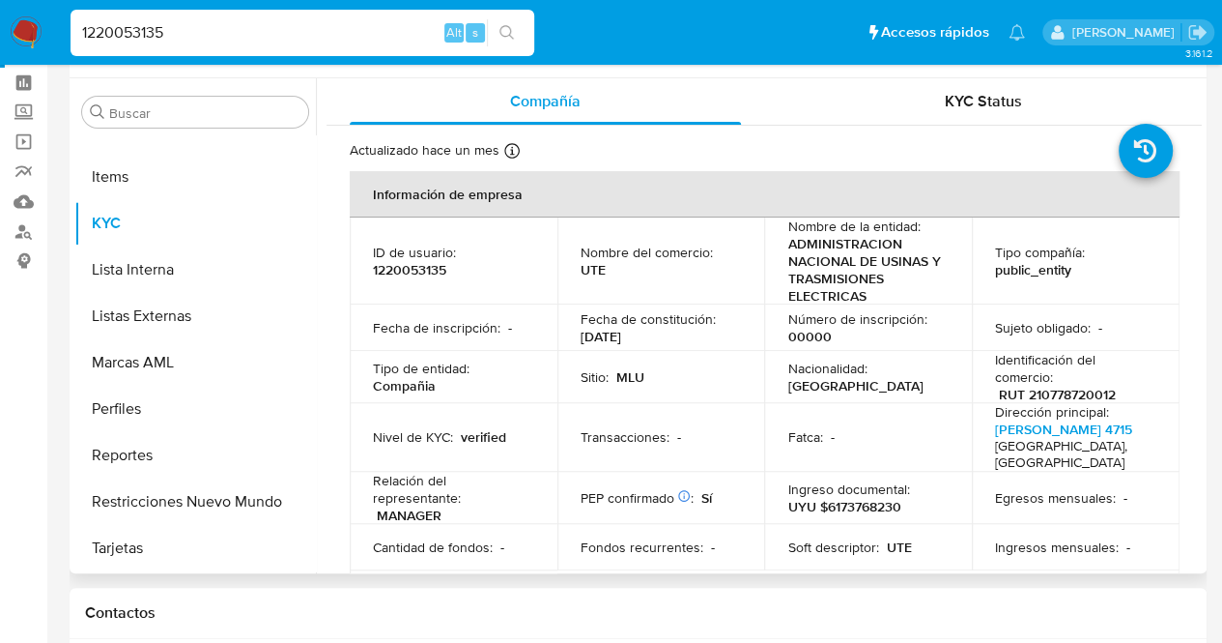
click at [416, 273] on p "1220053135" at bounding box center [409, 269] width 73 height 17
copy p "1220053135"
click at [1171, 329] on td "Sujeto obligado : -" at bounding box center [1076, 327] width 208 height 46
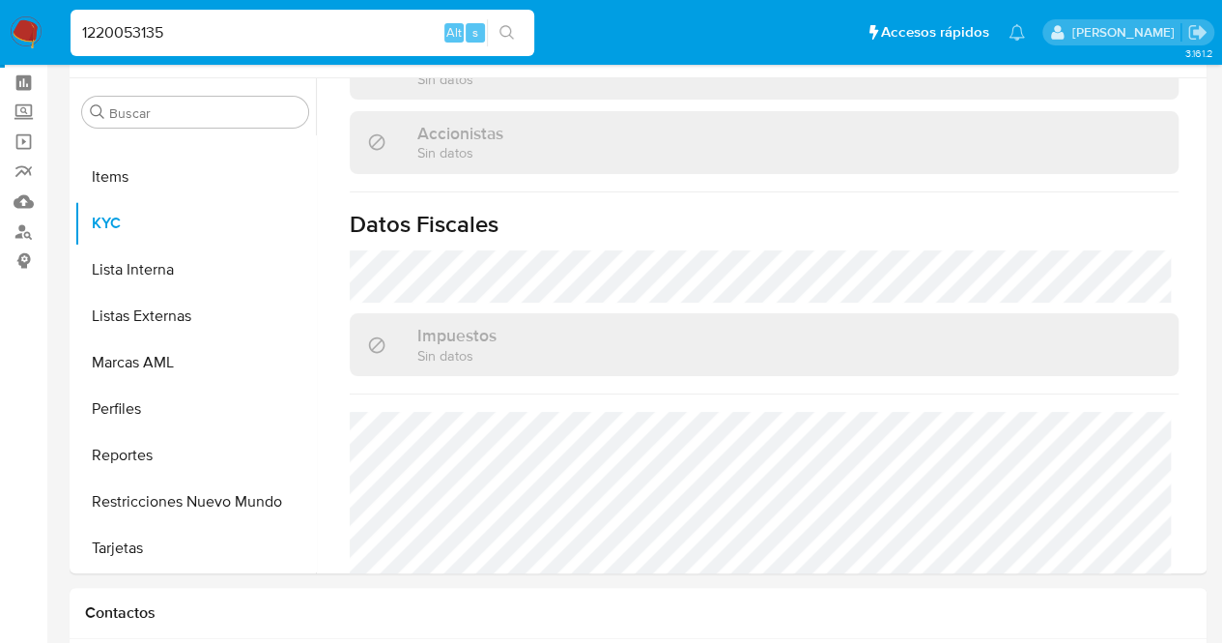
click at [813, 313] on div "Impuestos Sin datos" at bounding box center [764, 344] width 829 height 63
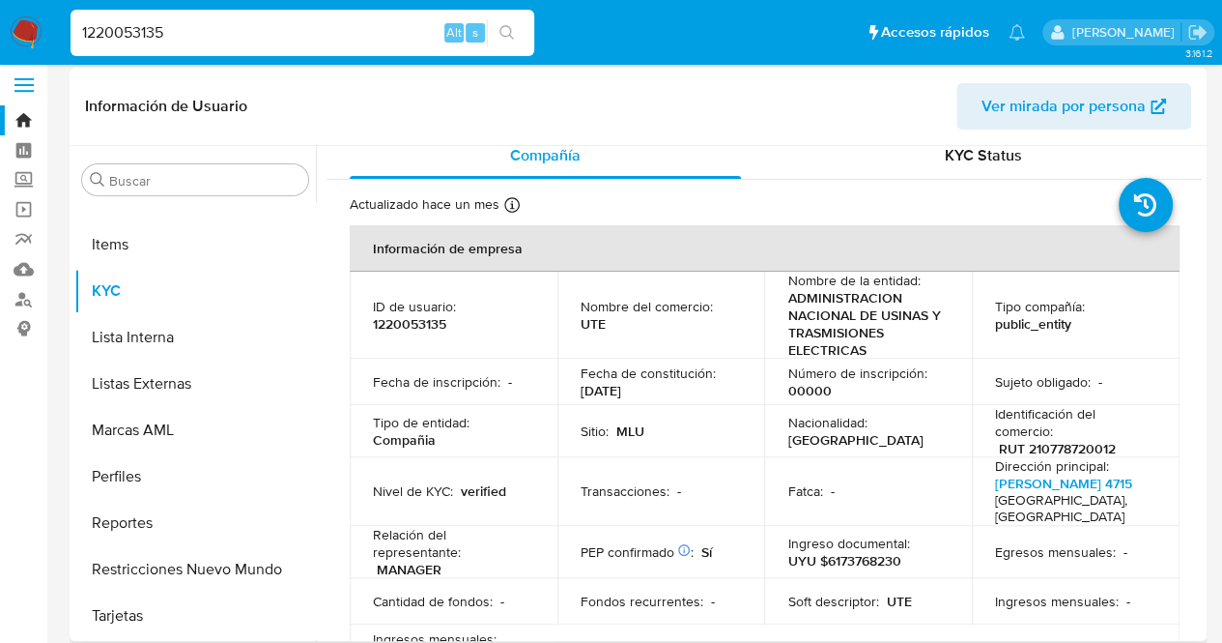
scroll to position [0, 0]
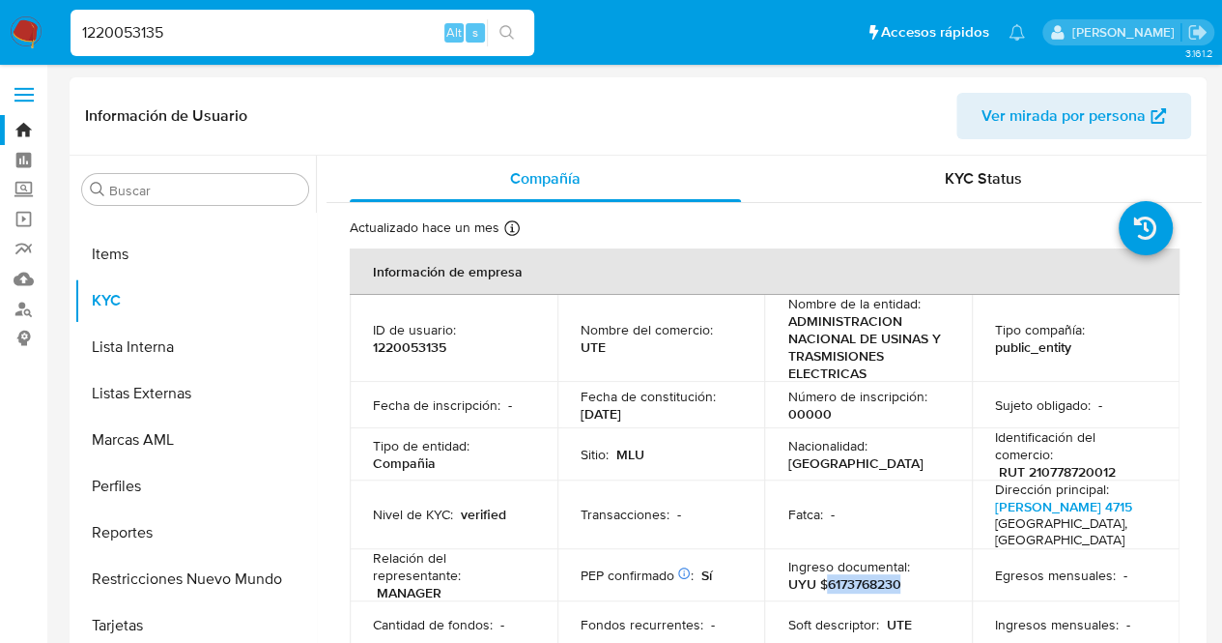
drag, startPoint x: 825, startPoint y: 571, endPoint x: 920, endPoint y: 562, distance: 95.1
click at [920, 562] on div "Ingreso documental : UYU $6173768230" at bounding box center [867, 575] width 161 height 35
copy p "6173768230"
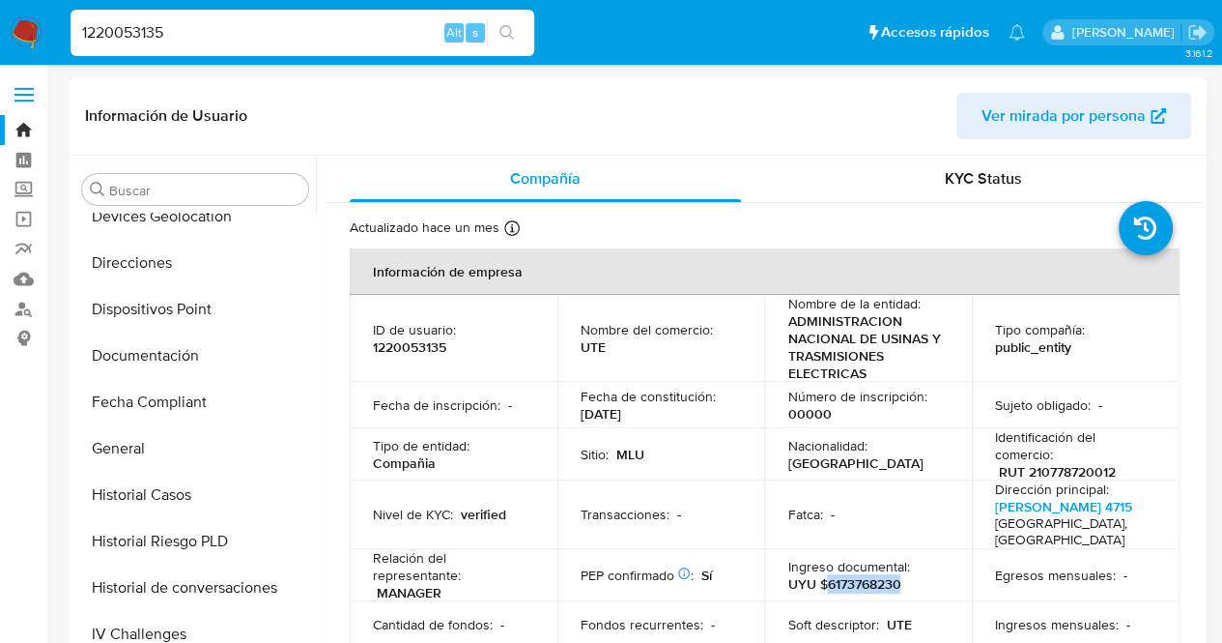
scroll to position [504, 0]
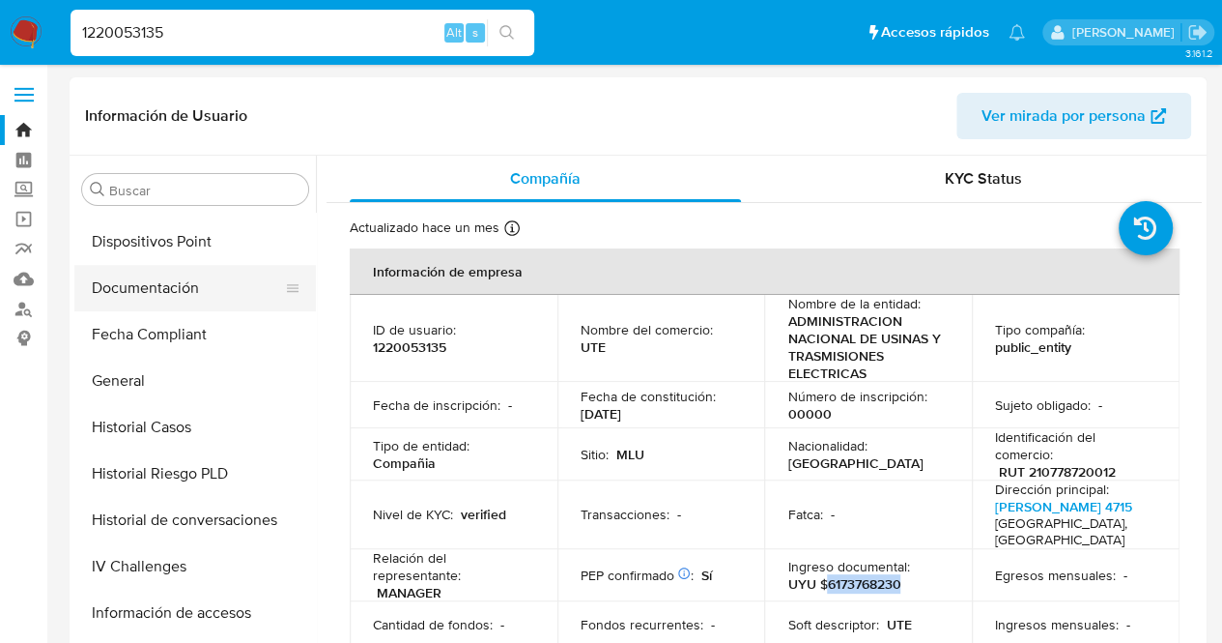
click at [231, 305] on button "Documentación" at bounding box center [187, 288] width 226 height 46
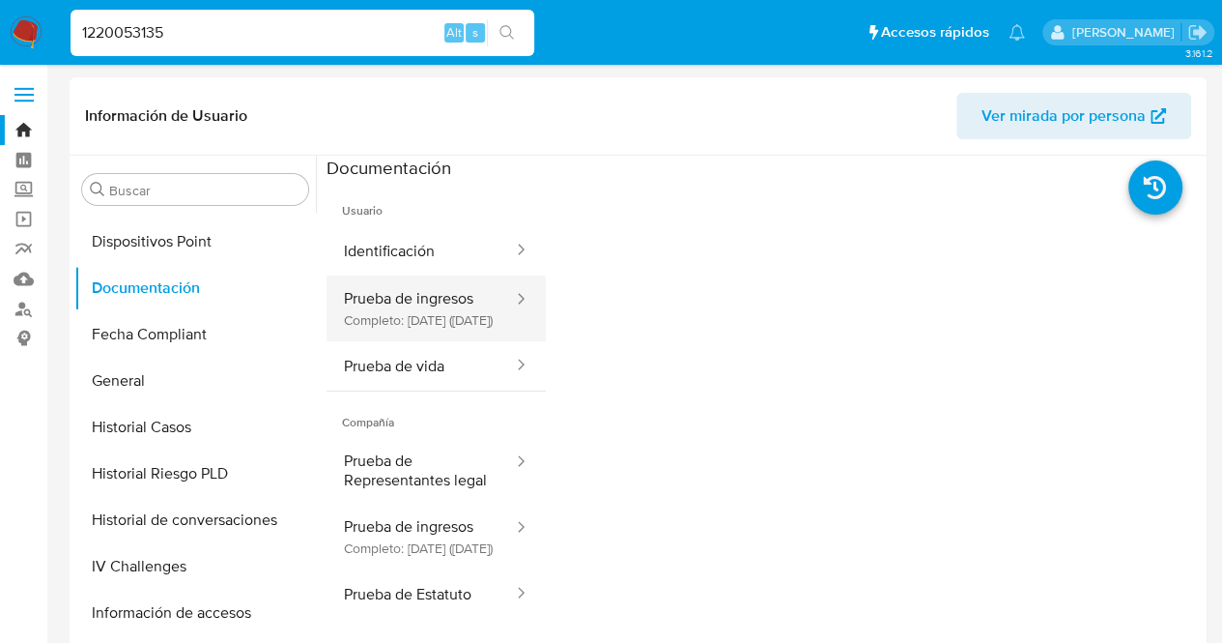
click at [472, 321] on button "Prueba de ingresos Completo: 11/07/2025 (hace 3 meses)" at bounding box center [421, 308] width 188 height 66
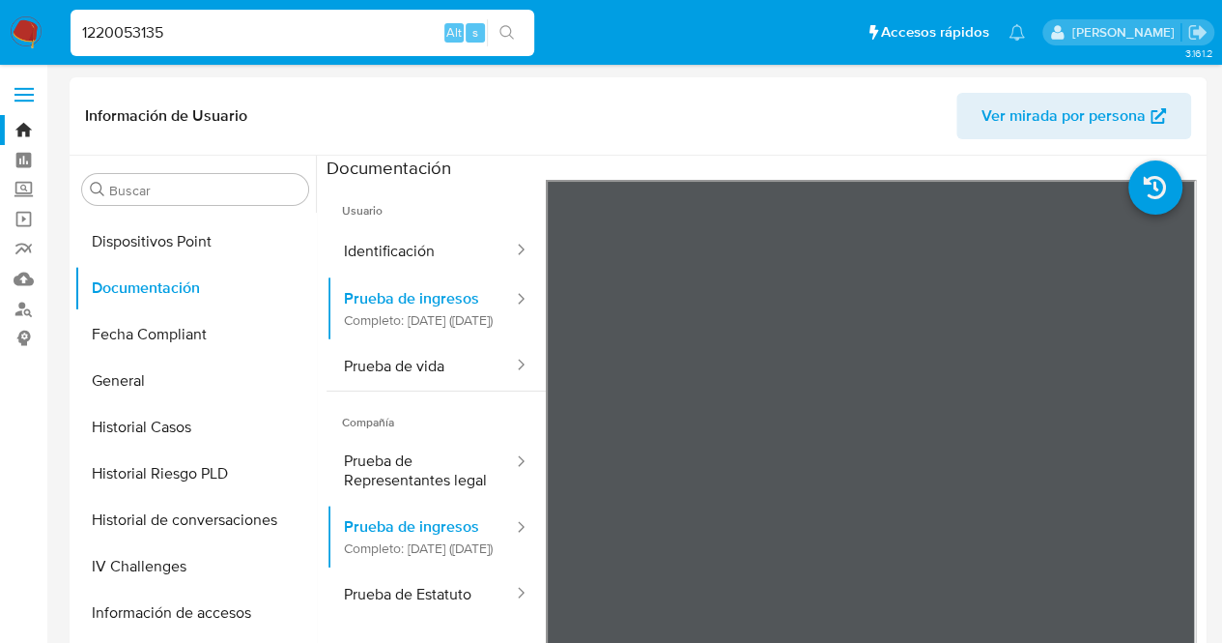
click at [730, 120] on header "Información de Usuario Ver mirada por persona" at bounding box center [638, 116] width 1106 height 46
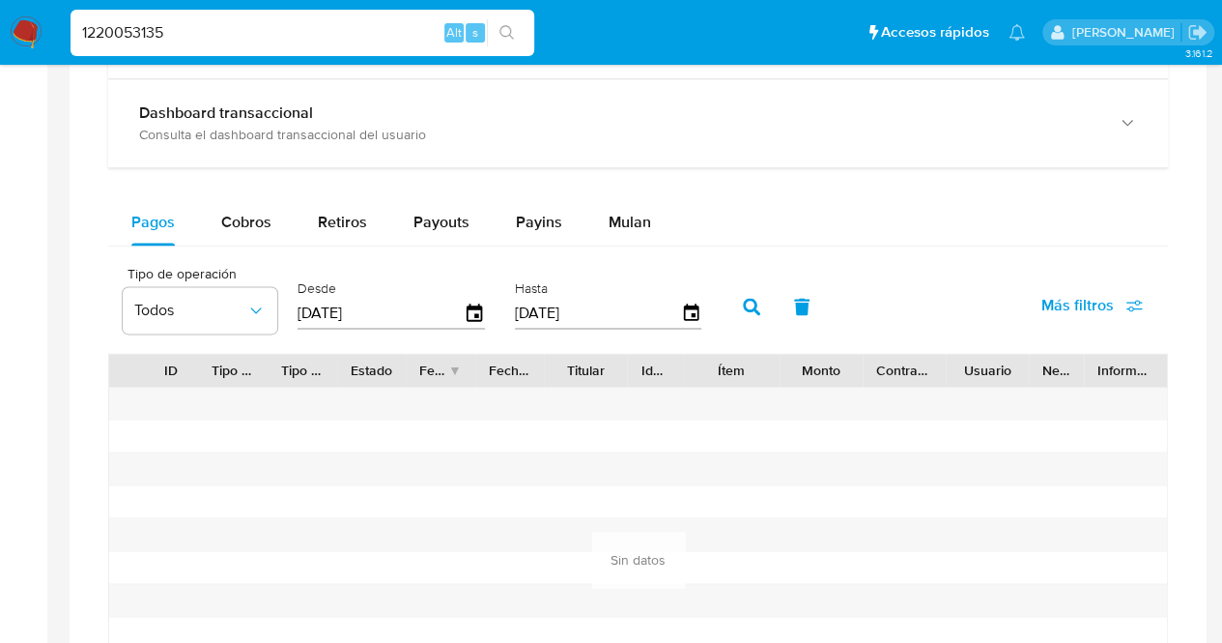
scroll to position [1146, 0]
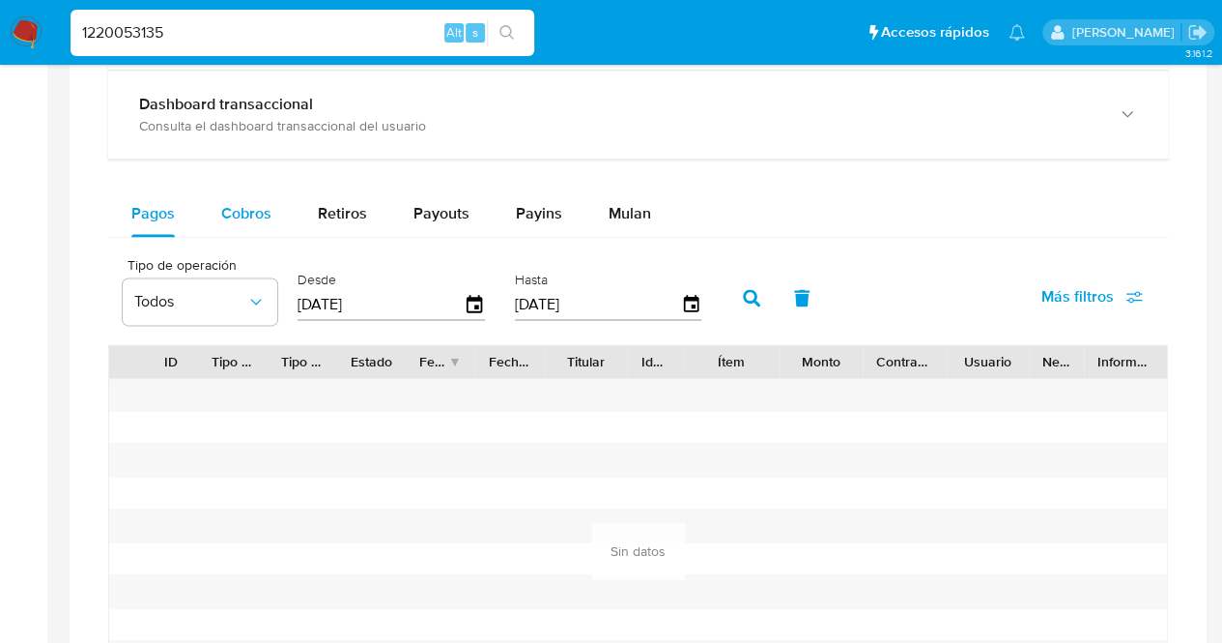
click at [243, 196] on div "Cobros" at bounding box center [246, 213] width 50 height 46
select select "10"
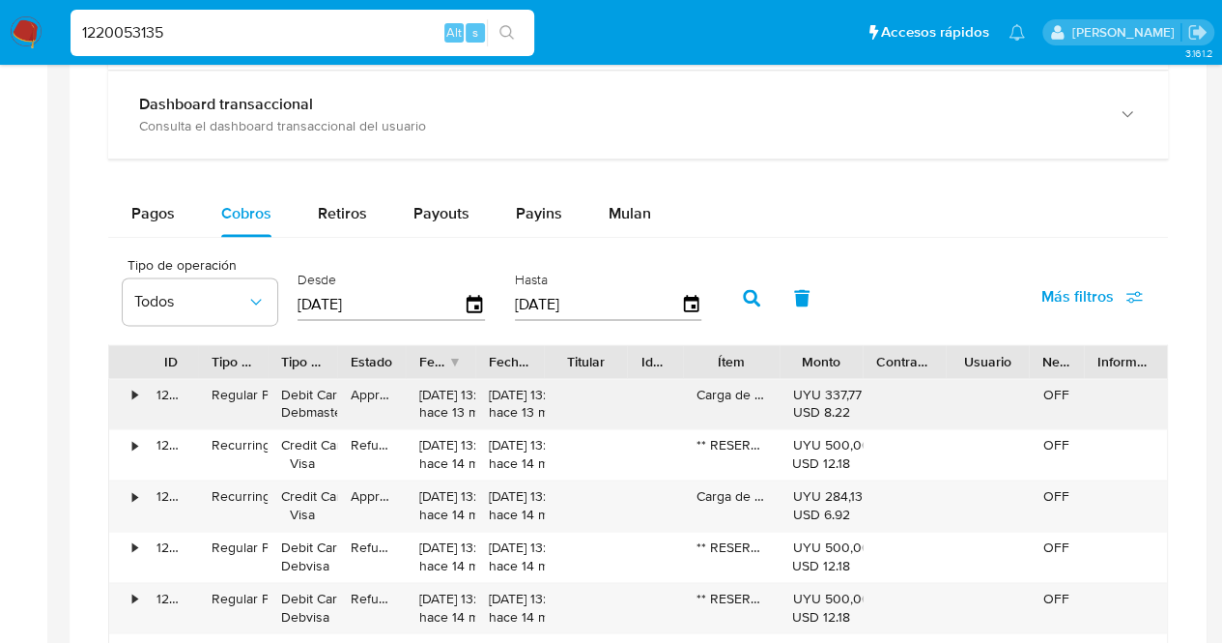
drag, startPoint x: 759, startPoint y: 362, endPoint x: 842, endPoint y: 377, distance: 83.4
click at [842, 377] on div "ID Tipo de operación Tipo / Método Estado Fecha de creación Fecha de aprobación…" at bounding box center [638, 616] width 1060 height 545
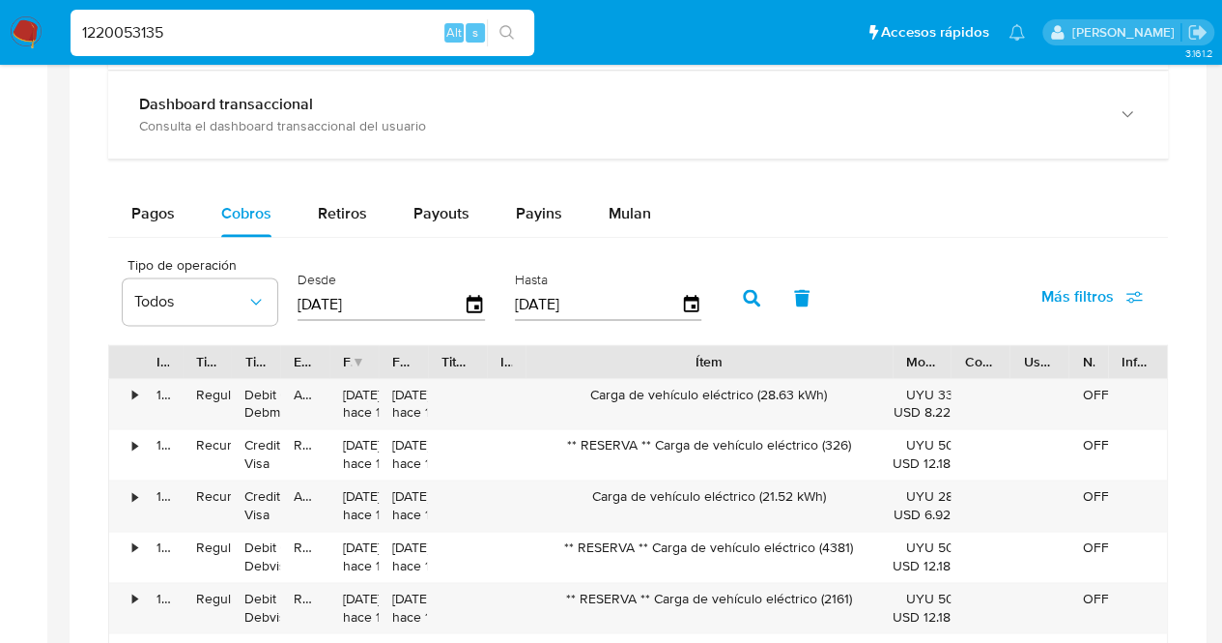
click at [1054, 387] on div "ID Tipo de operación Tipo / Método Estado Fecha de creación Fecha de aprobación…" at bounding box center [638, 616] width 1060 height 545
click at [800, 484] on div "Carga de vehículo eléctrico (21.52 kWh)" at bounding box center [709, 505] width 366 height 50
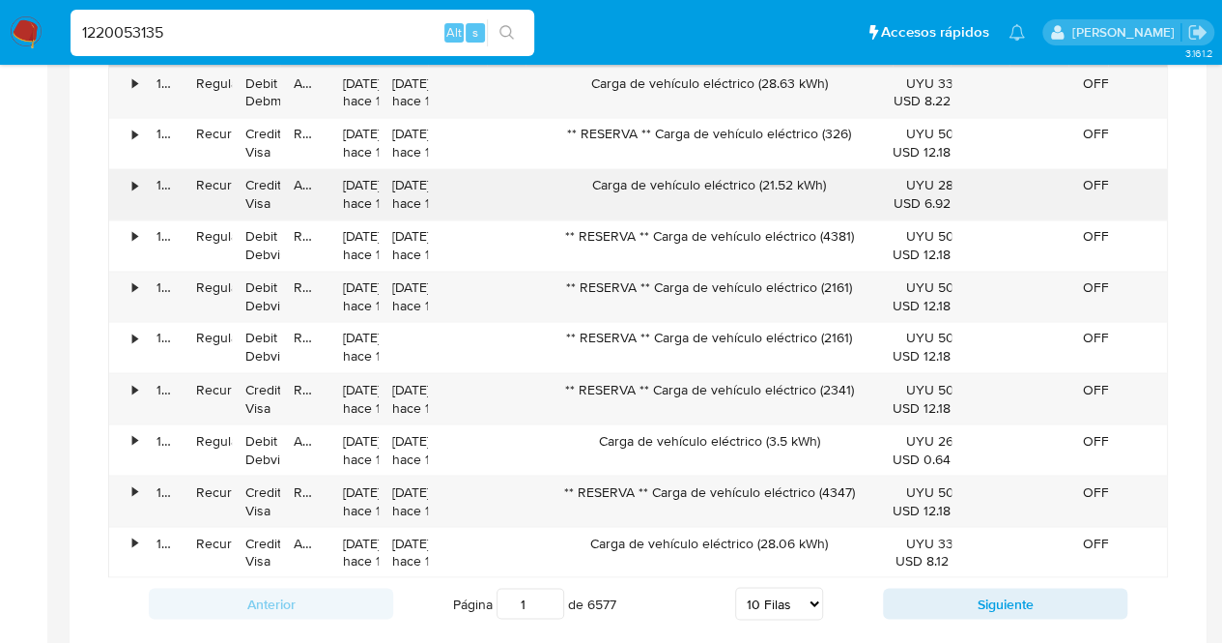
scroll to position [1494, 0]
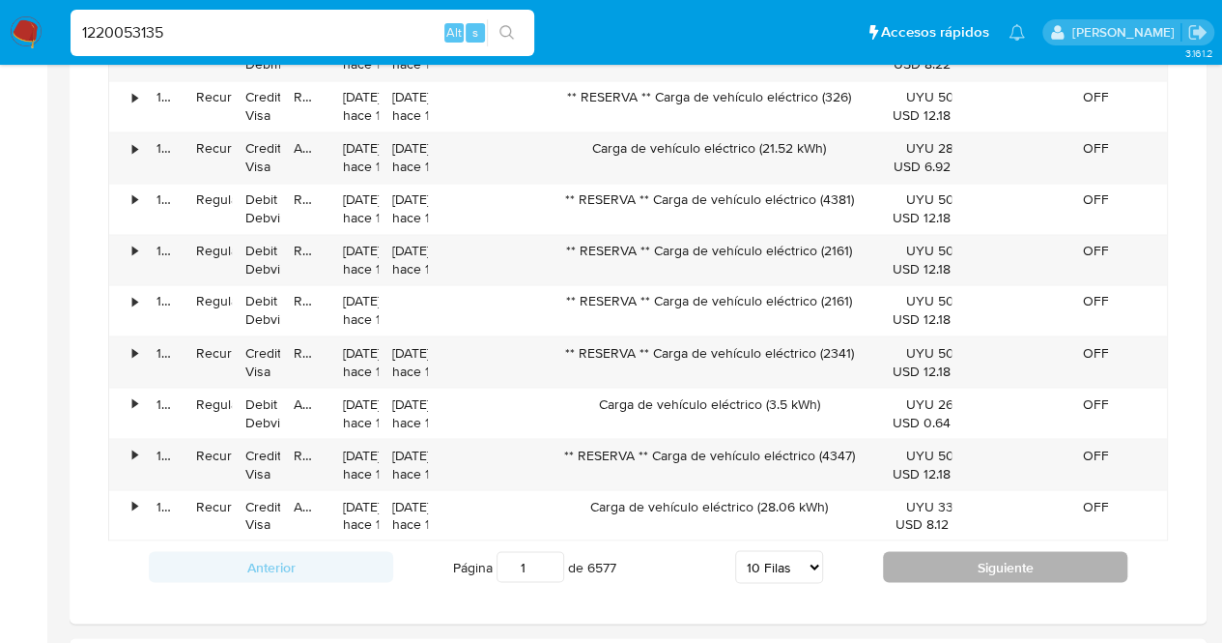
click at [956, 558] on button "Siguiente" at bounding box center [1005, 566] width 244 height 31
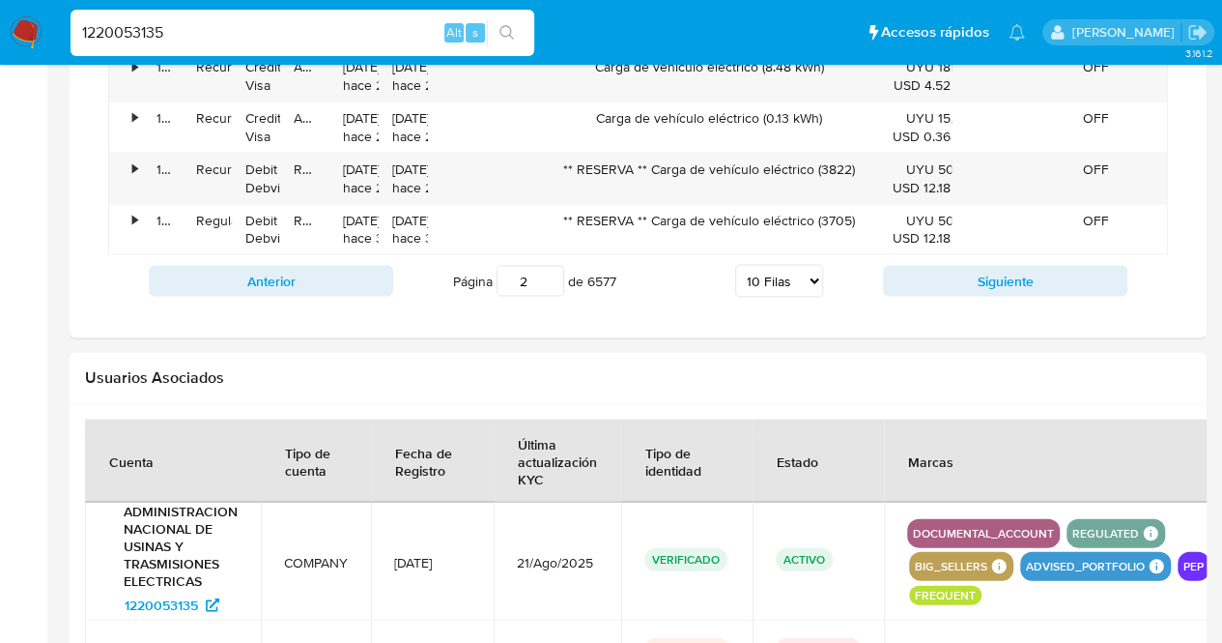
scroll to position [1766, 0]
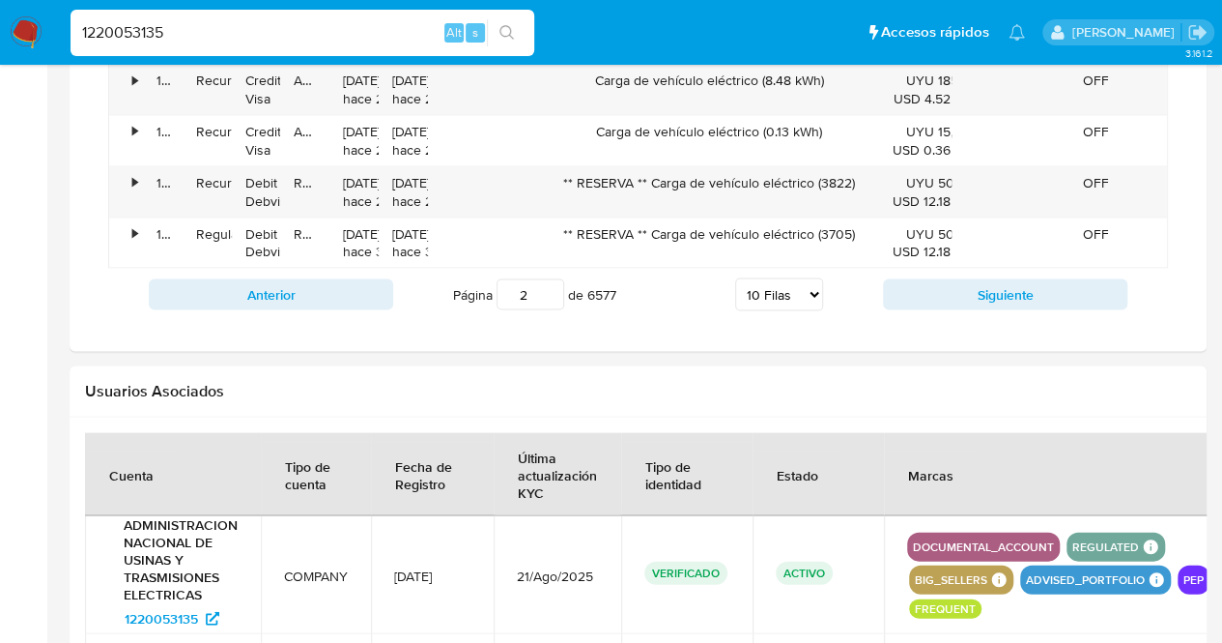
click at [1032, 269] on div "Anterior Página 2 de 6577 5 Filas 10 Filas 20 Filas 25 Filas 50 Filas 100 Filas…" at bounding box center [638, 294] width 1060 height 52
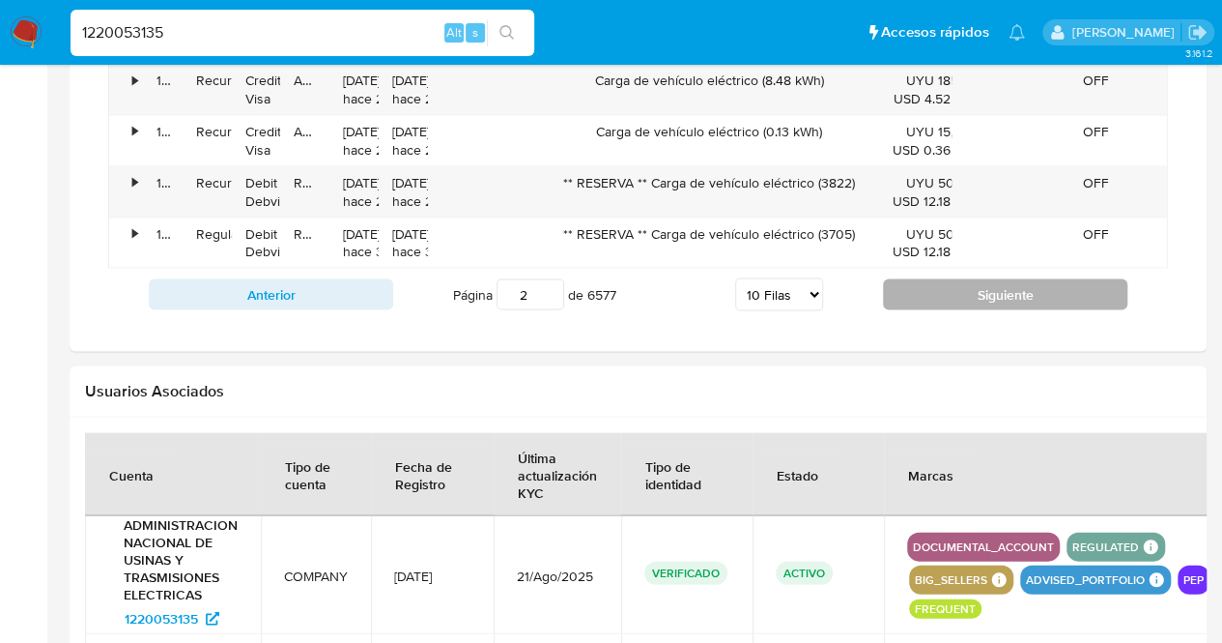
click at [1033, 278] on button "Siguiente" at bounding box center [1005, 293] width 244 height 31
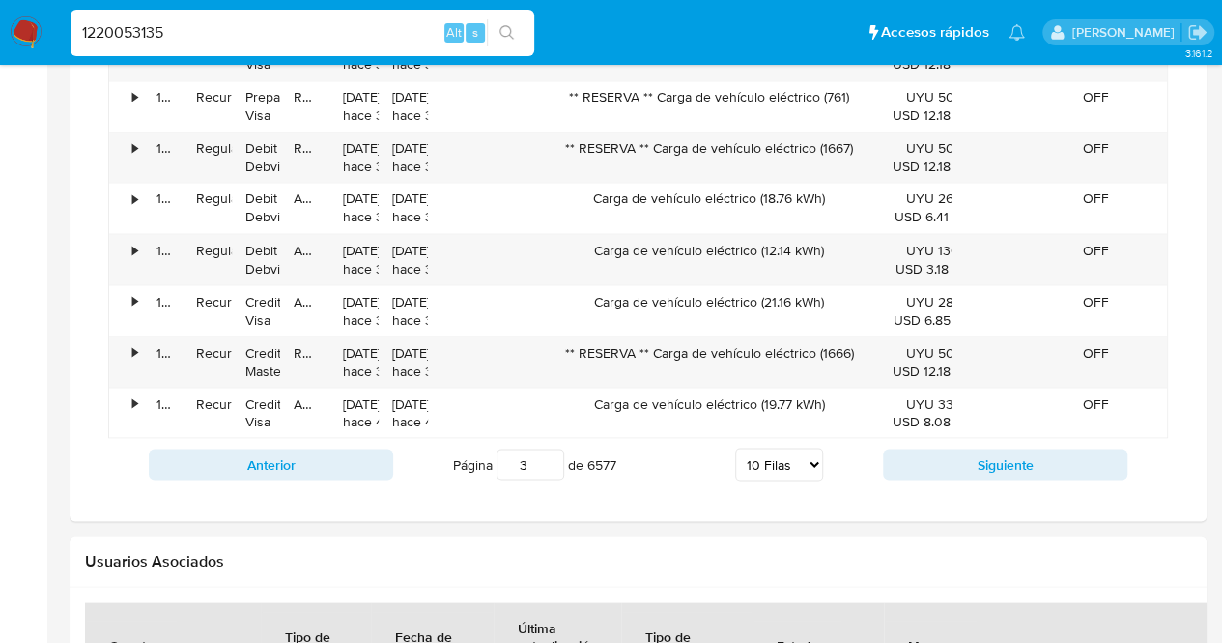
scroll to position [1600, 0]
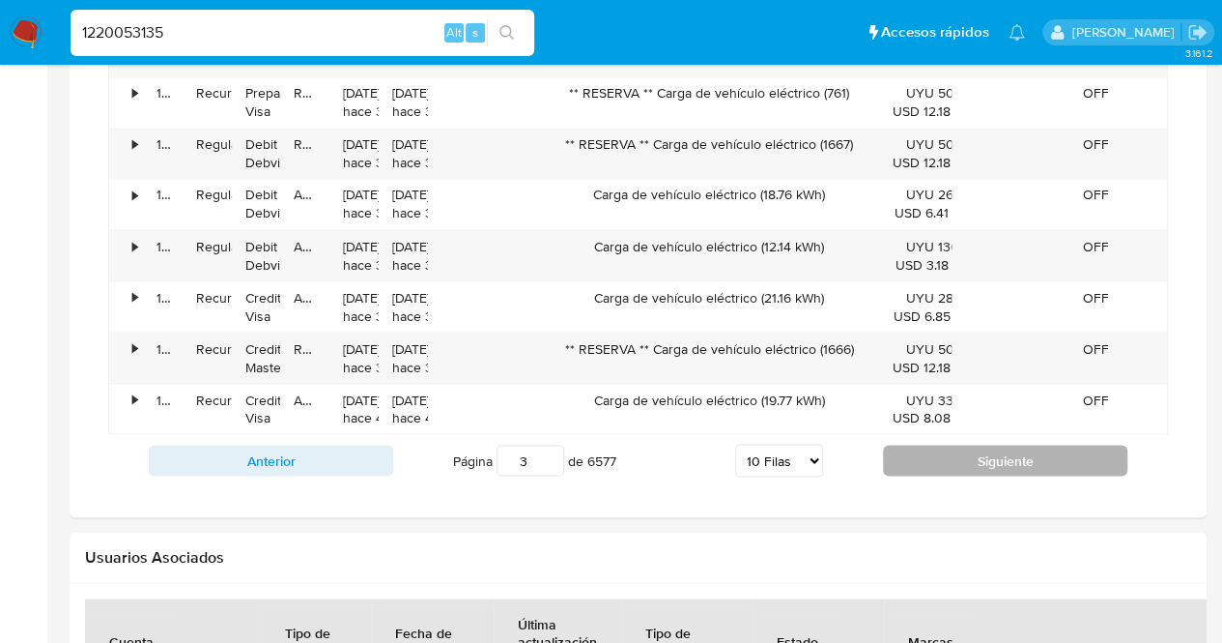
click at [1034, 448] on button "Siguiente" at bounding box center [1005, 459] width 244 height 31
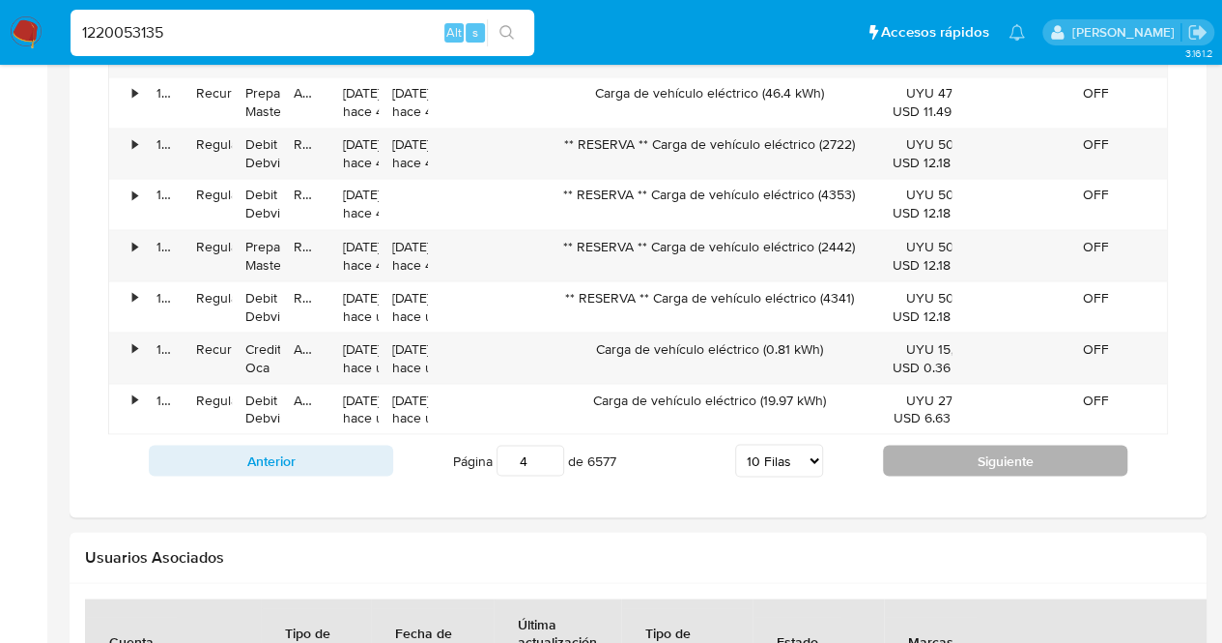
click at [1034, 448] on button "Siguiente" at bounding box center [1005, 459] width 244 height 31
type input "5"
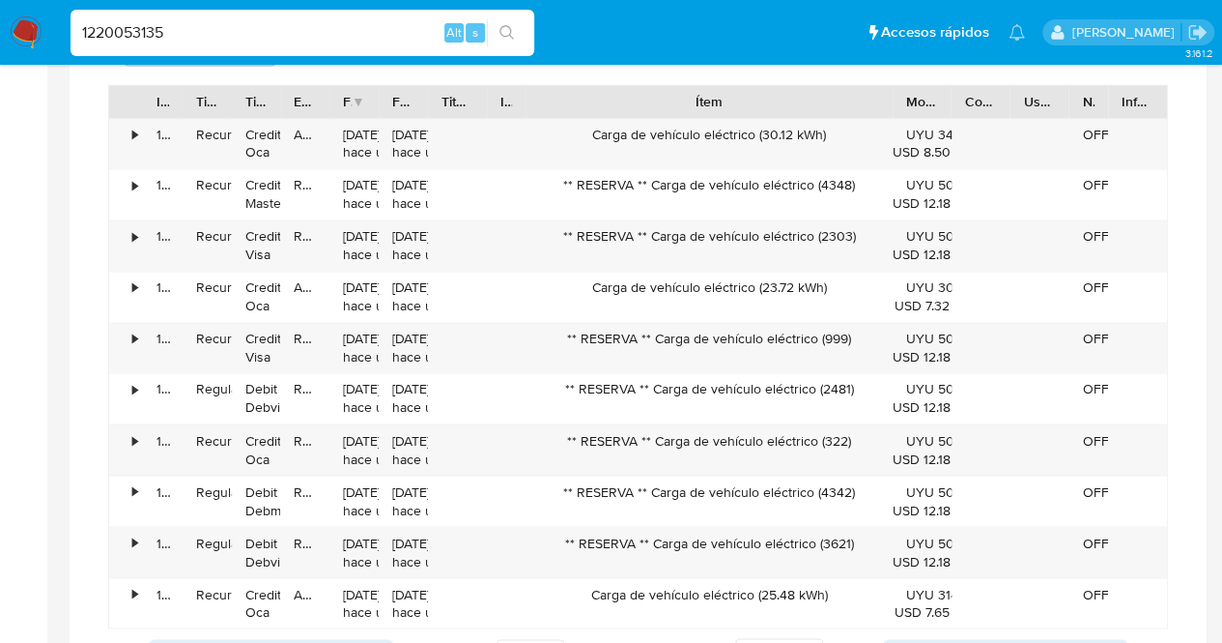
scroll to position [1416, 0]
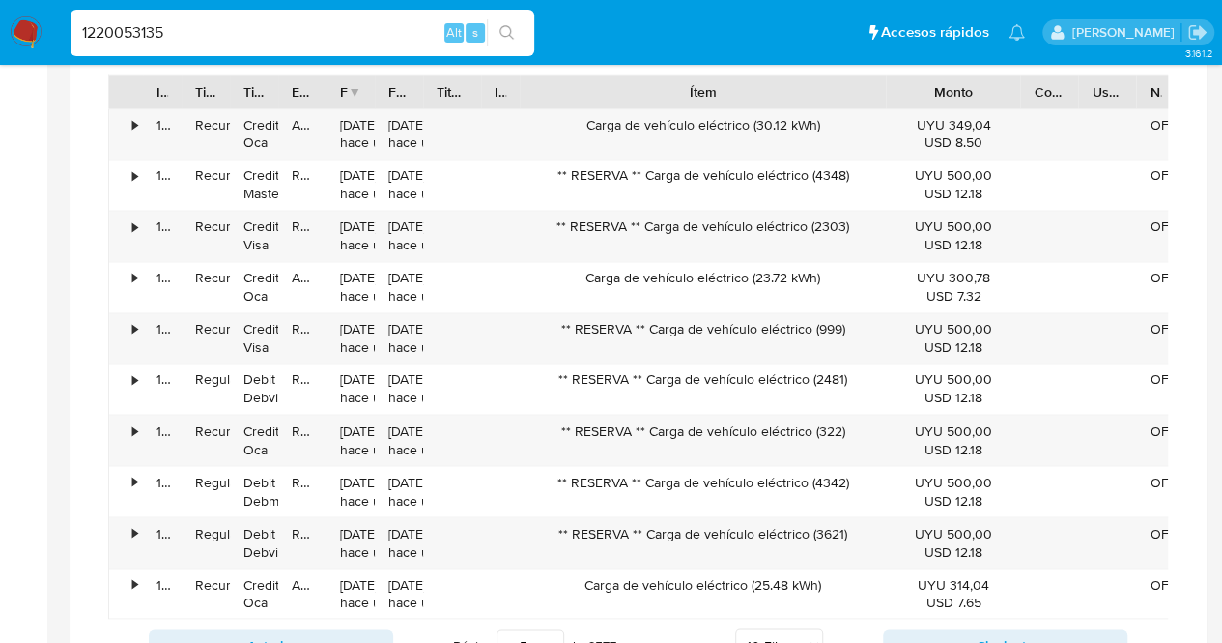
drag, startPoint x: 947, startPoint y: 84, endPoint x: 1022, endPoint y: 98, distance: 76.6
click at [1022, 98] on div at bounding box center [1020, 91] width 35 height 33
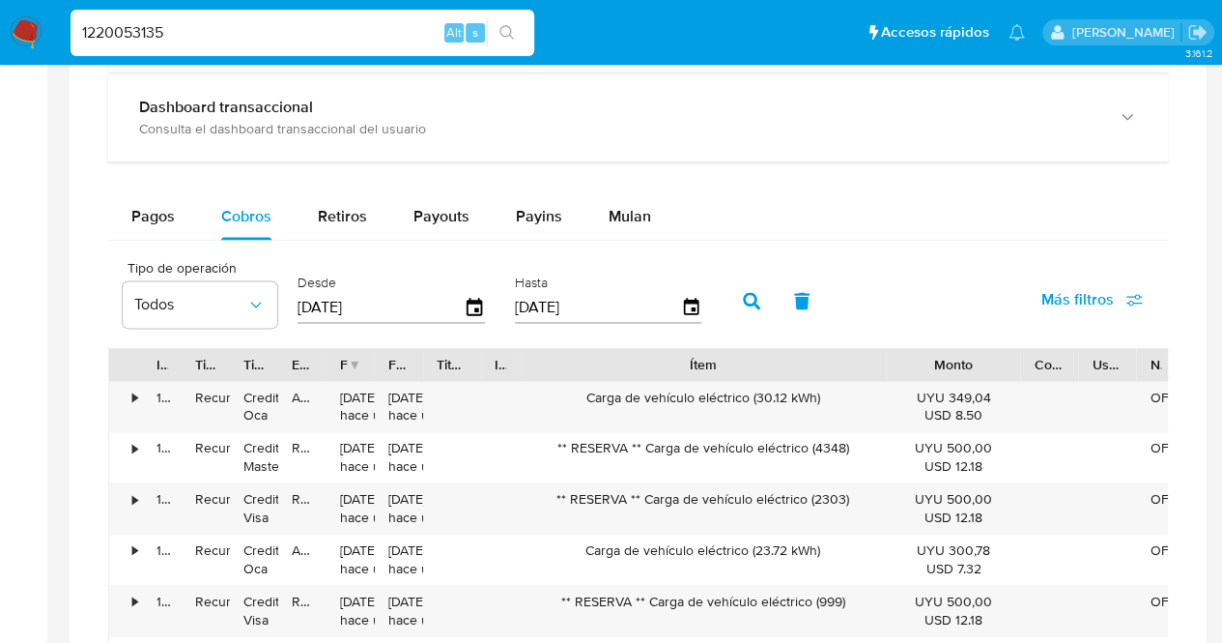
scroll to position [1110, 0]
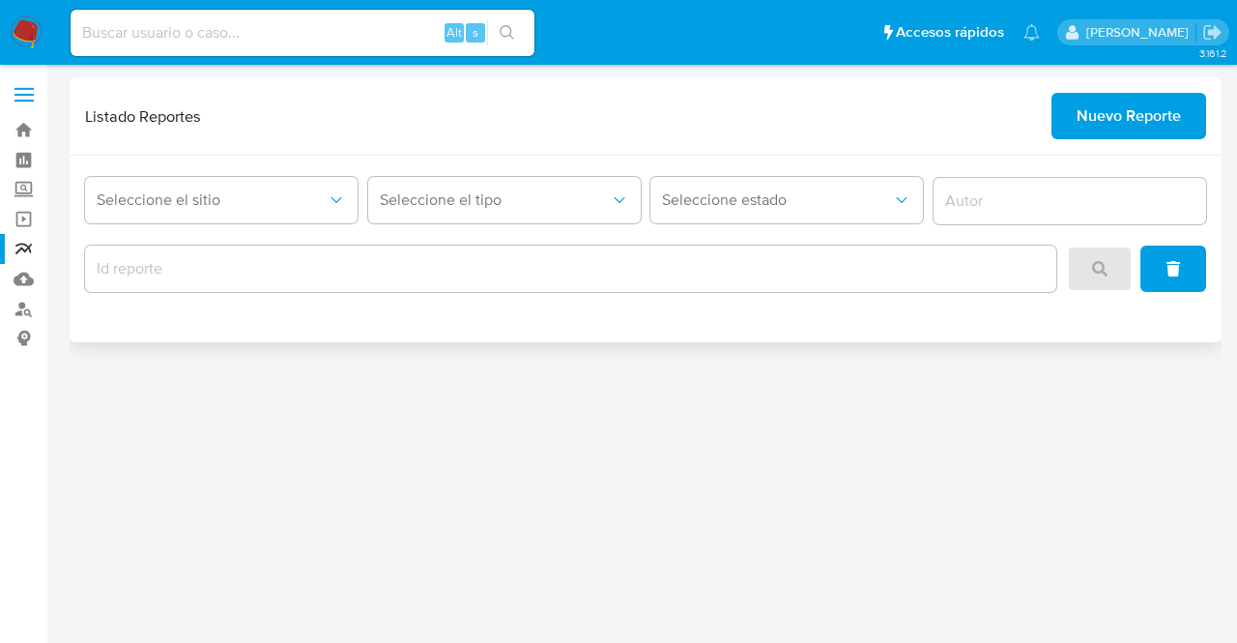
click at [604, 266] on input "report-id" at bounding box center [570, 268] width 971 height 25
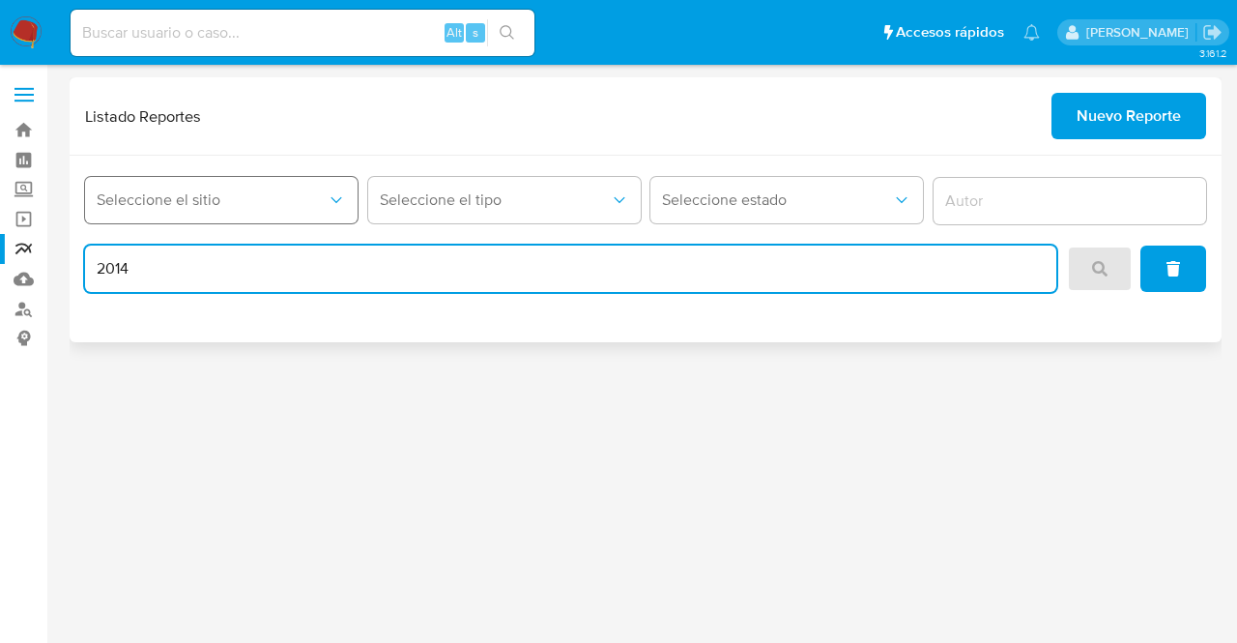
type input "2014"
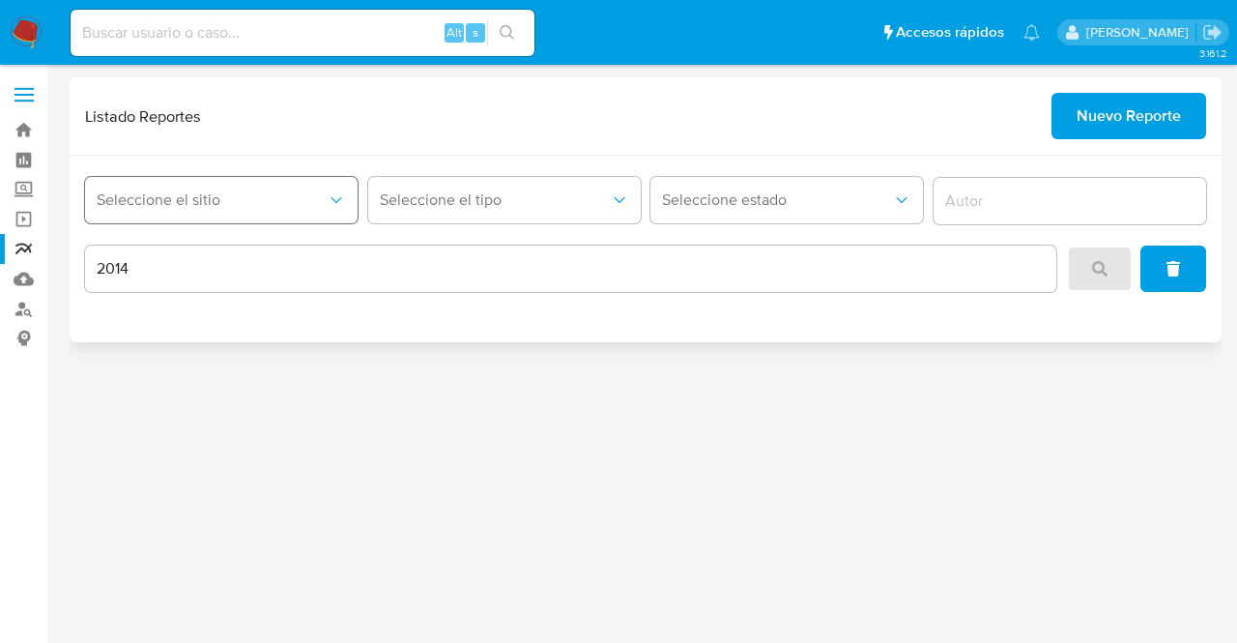
click at [167, 177] on button "Seleccione el sitio" at bounding box center [221, 200] width 272 height 46
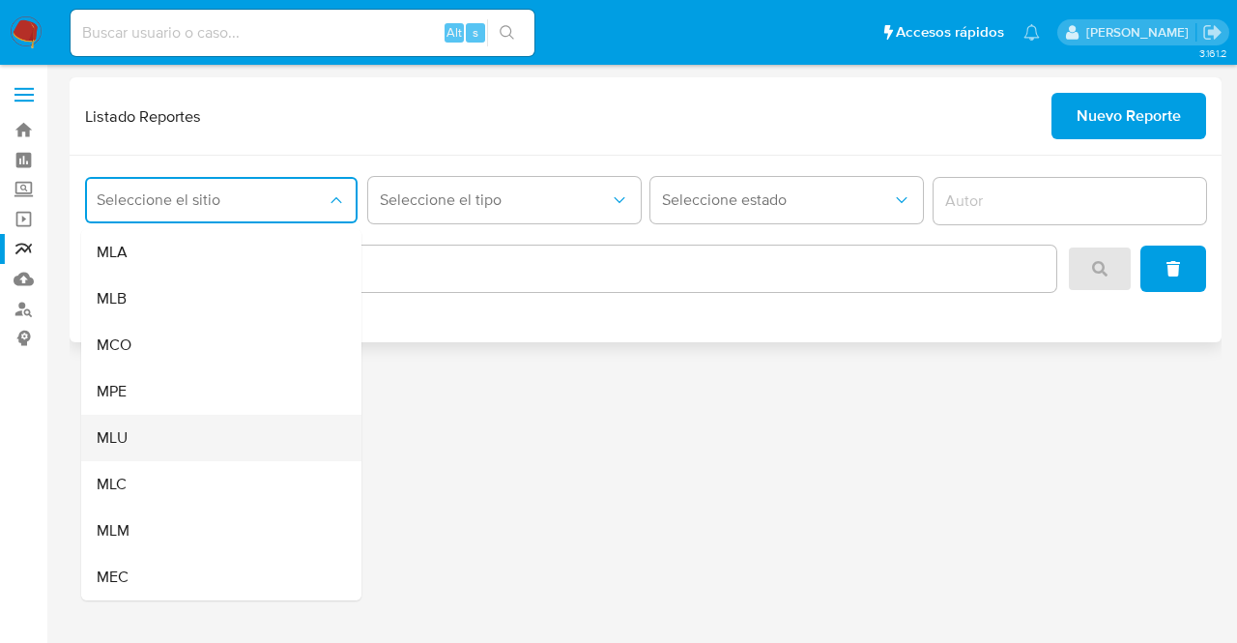
click at [249, 416] on div "MLU" at bounding box center [216, 438] width 238 height 46
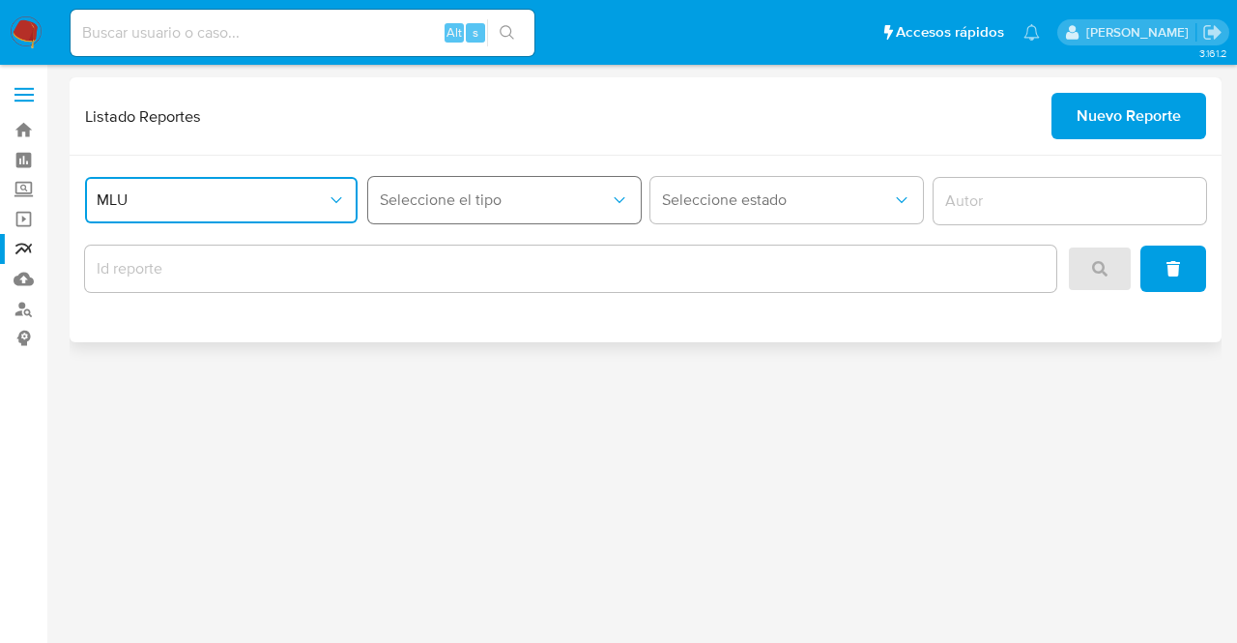
click at [478, 183] on button "Seleccione el tipo" at bounding box center [504, 200] width 272 height 46
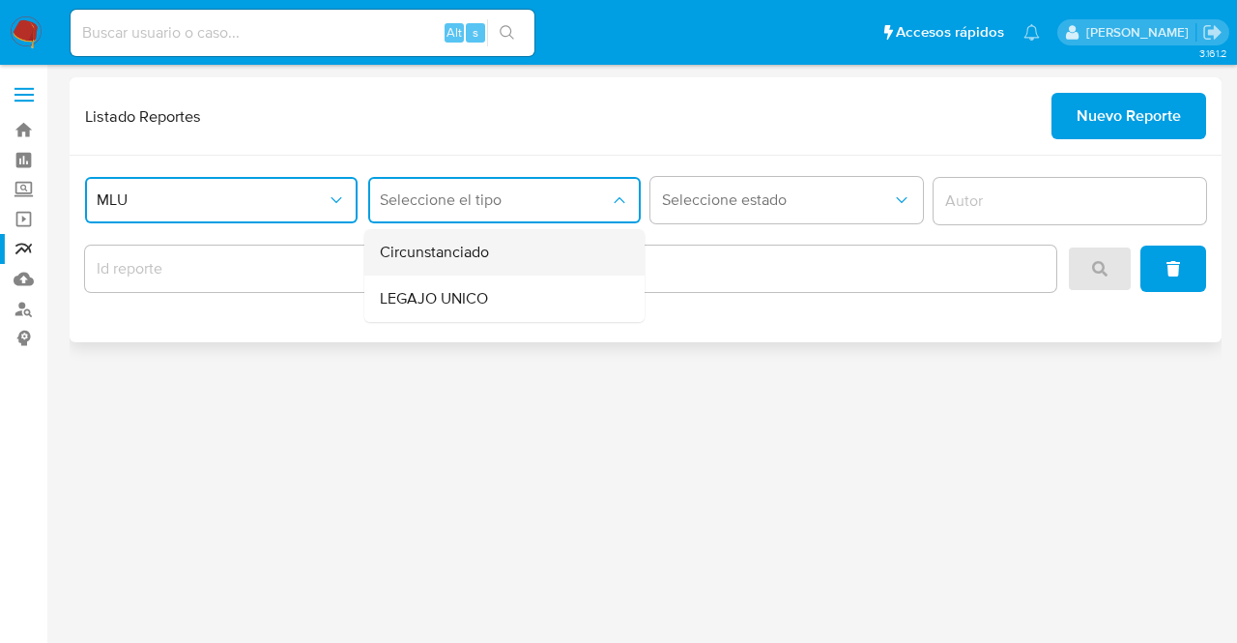
click at [520, 260] on div "Circunstanciado" at bounding box center [499, 252] width 238 height 46
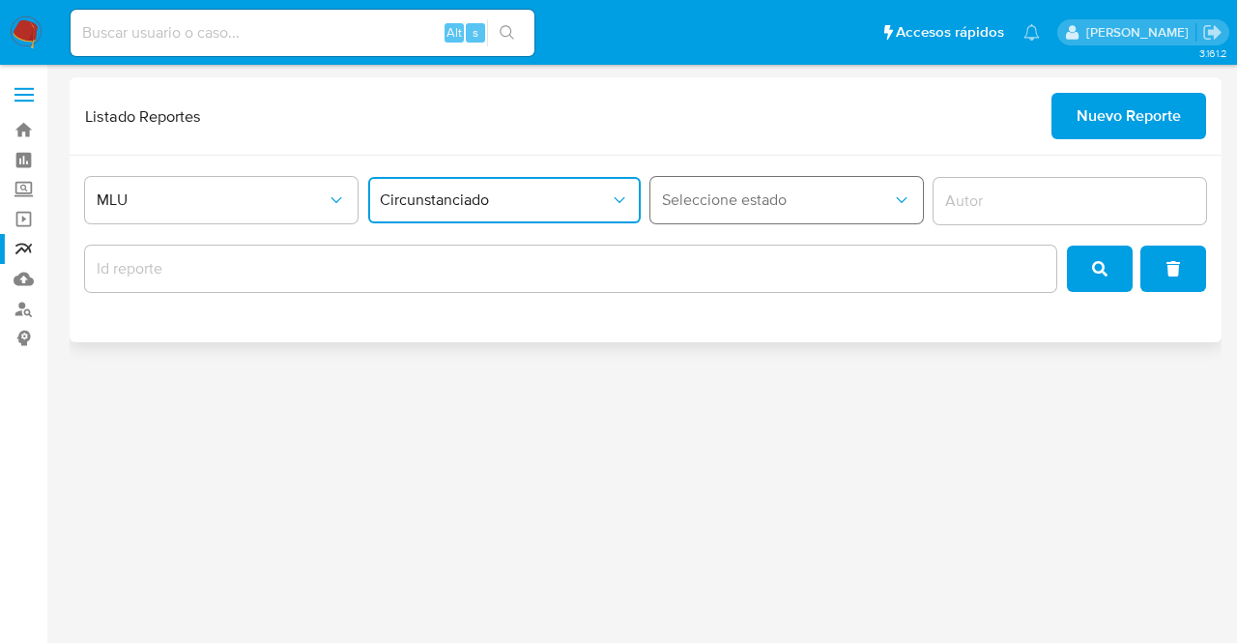
click at [742, 183] on button "Seleccione estado" at bounding box center [786, 200] width 272 height 46
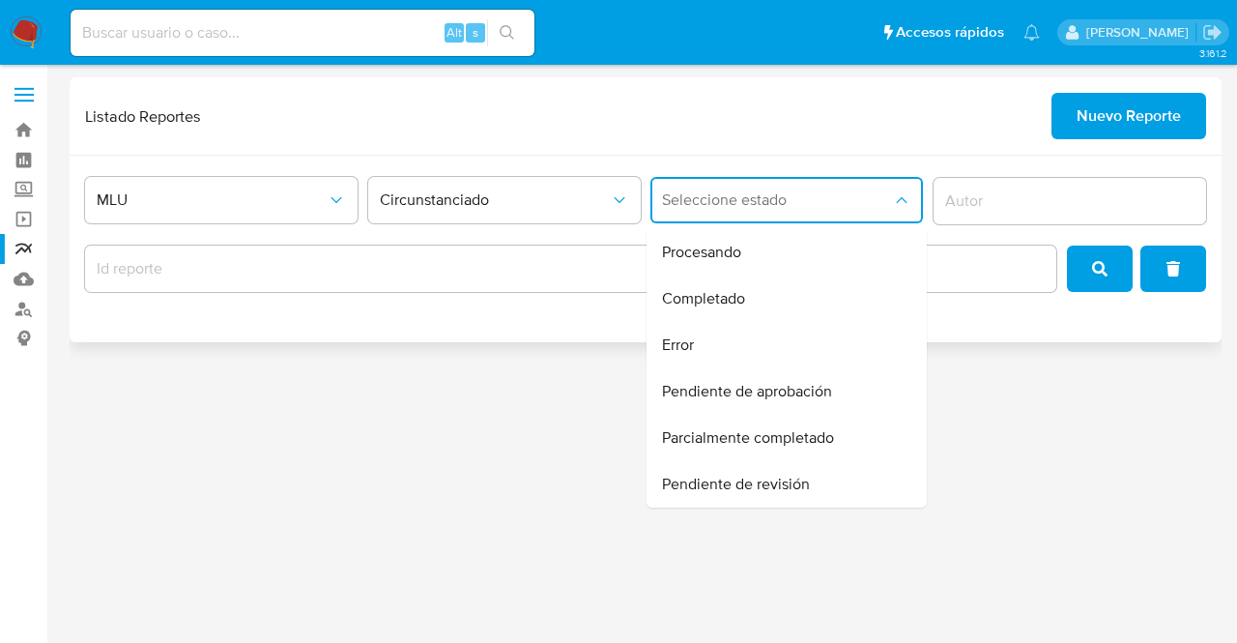
click at [418, 310] on div "MLU Circunstanciado Seleccione estado Procesando Completado Error Pendiente de …" at bounding box center [646, 249] width 1152 height 186
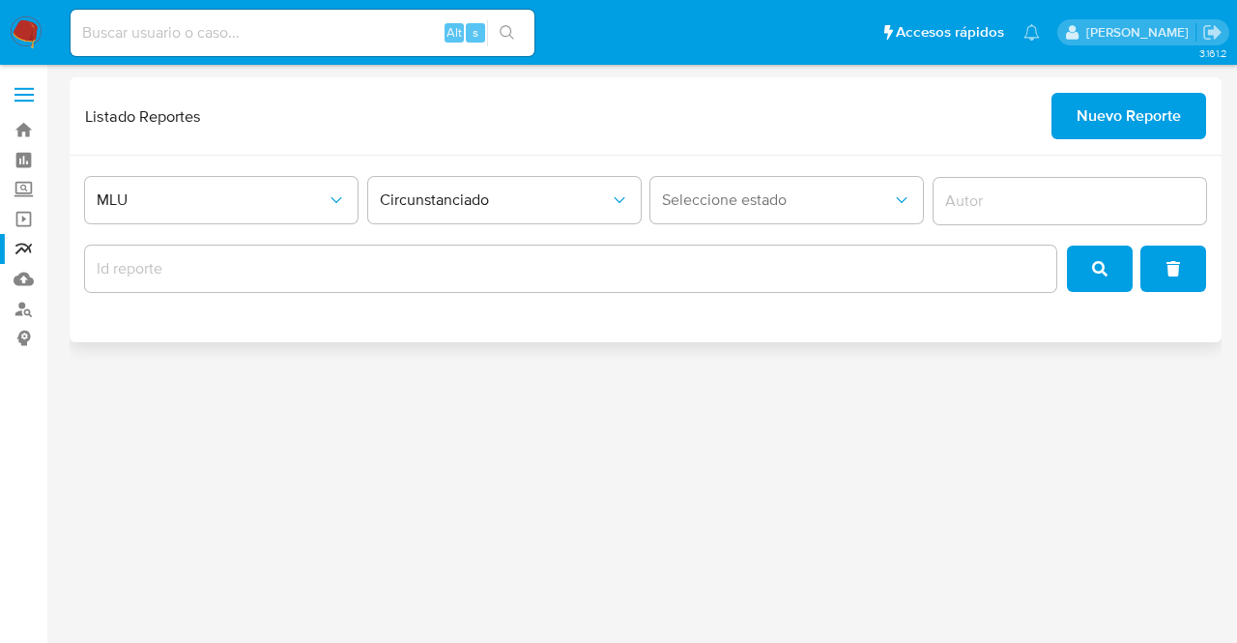
click at [406, 281] on div at bounding box center [570, 268] width 971 height 46
click at [394, 275] on input "report-id" at bounding box center [570, 268] width 971 height 25
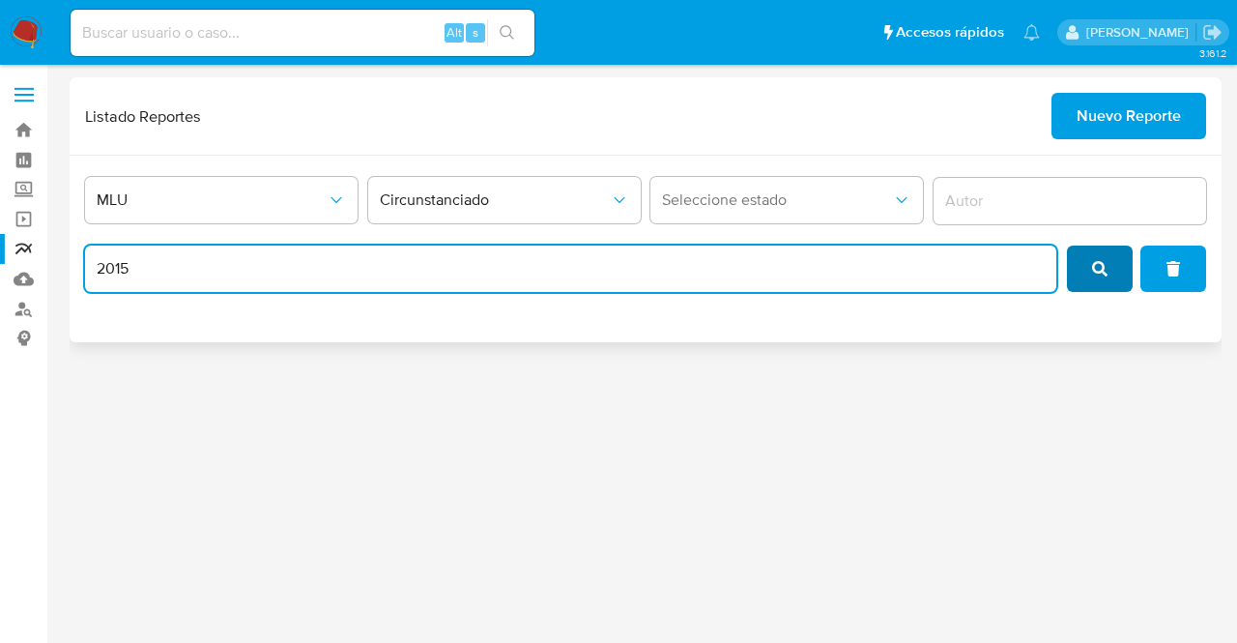
click at [1100, 248] on span "search" at bounding box center [1099, 268] width 15 height 43
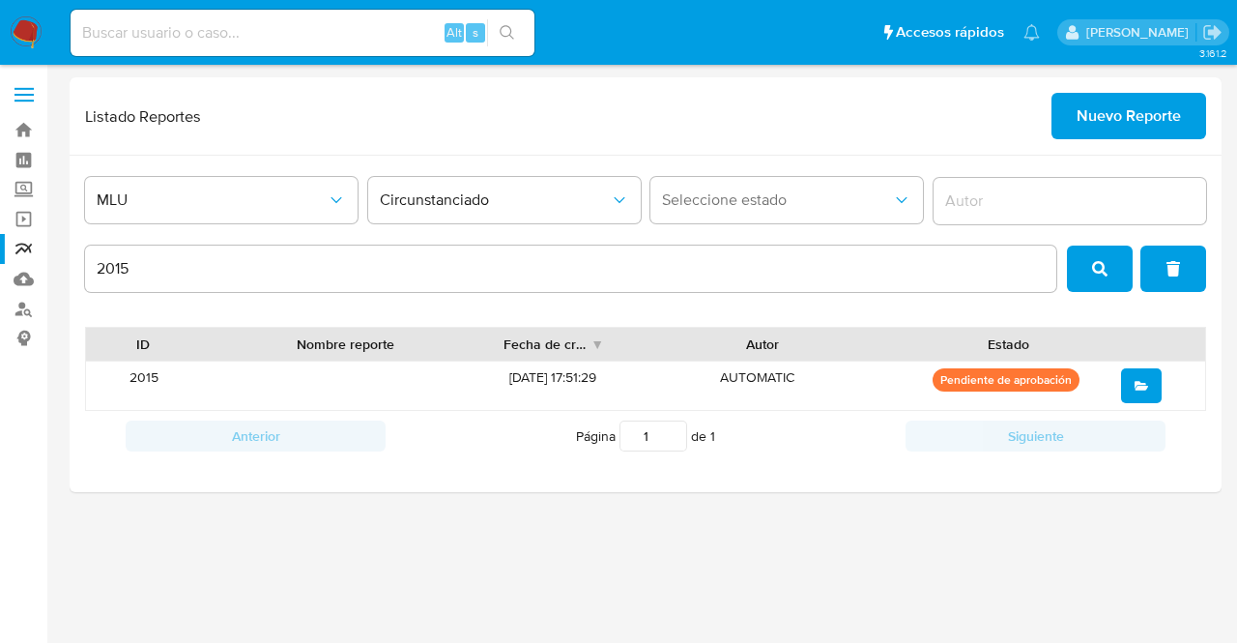
drag, startPoint x: 1236, startPoint y: 247, endPoint x: 1236, endPoint y: 330, distance: 83.1
click at [1236, 330] on main "3.161.2" at bounding box center [618, 321] width 1237 height 643
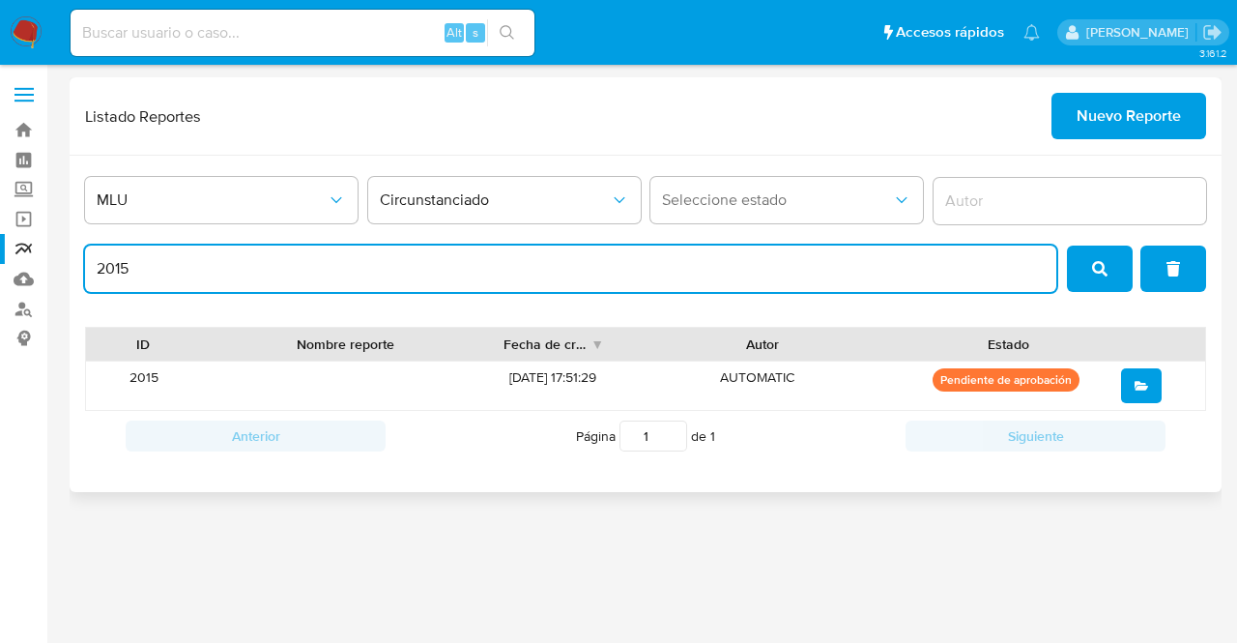
click at [234, 261] on input "2015" at bounding box center [570, 268] width 971 height 25
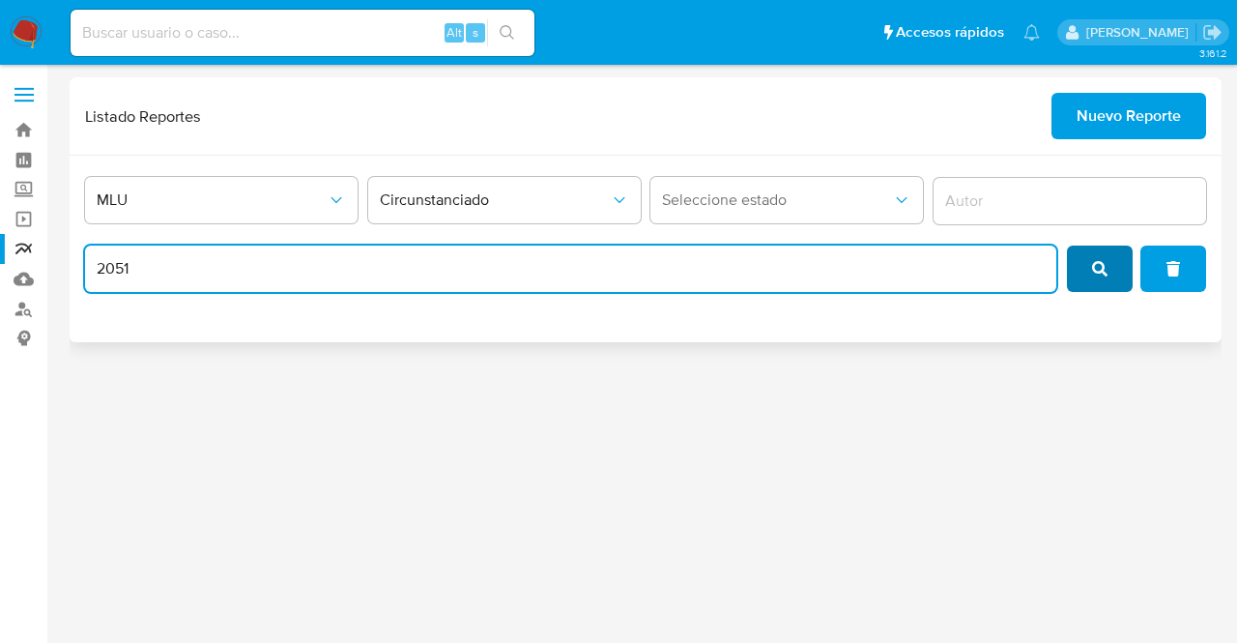
type input "2051"
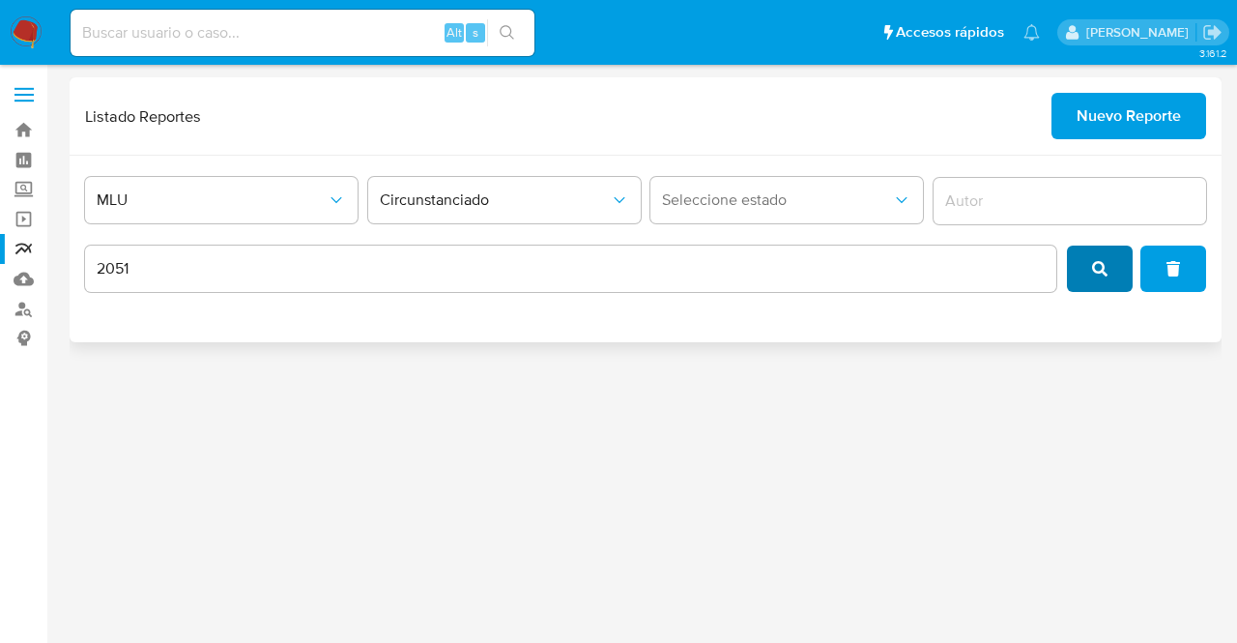
click at [1104, 275] on span "search" at bounding box center [1099, 268] width 15 height 43
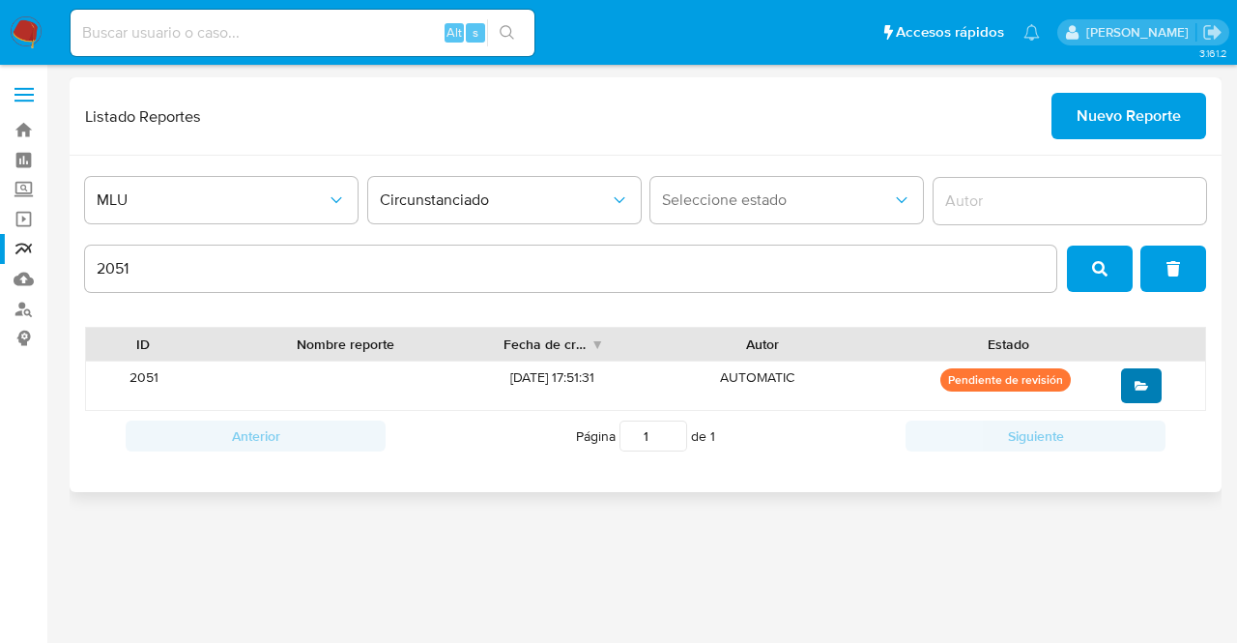
click at [1153, 395] on button "open" at bounding box center [1141, 385] width 41 height 35
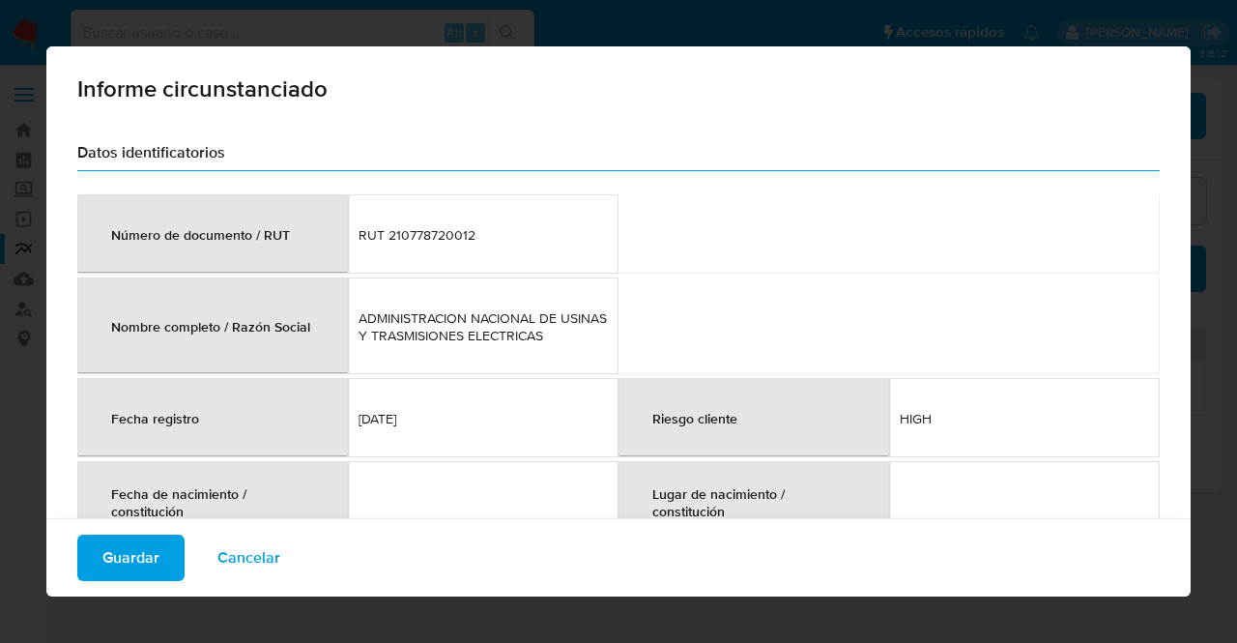
click at [501, 338] on span "ADMINISTRACION NACIONAL DE USINAS Y TRASMISIONES ELECTRICAS" at bounding box center [482, 326] width 249 height 35
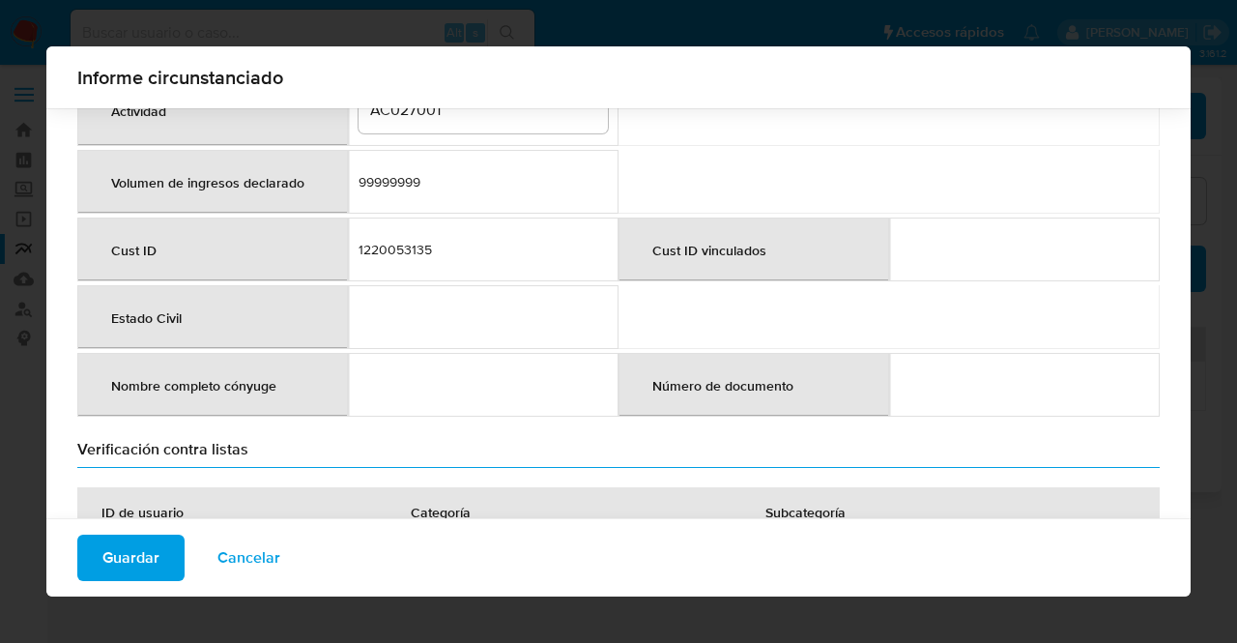
scroll to position [643, 0]
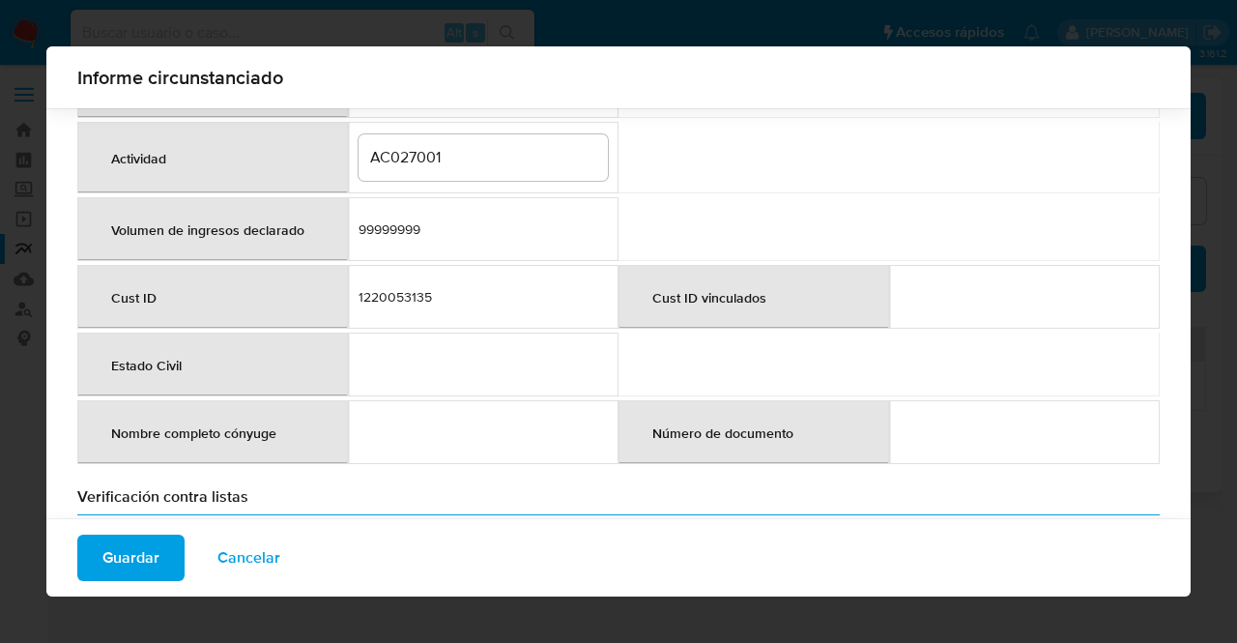
click at [422, 288] on div "1220053135" at bounding box center [482, 296] width 249 height 17
click at [442, 152] on input "AC027001" at bounding box center [482, 157] width 249 height 25
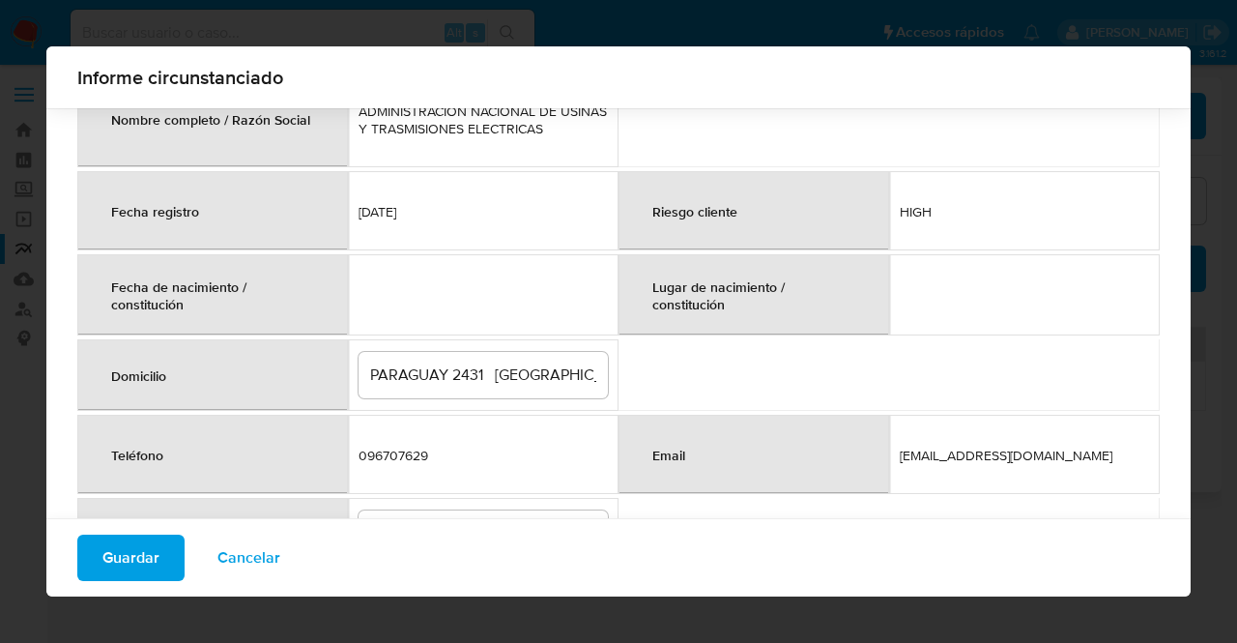
scroll to position [209, 0]
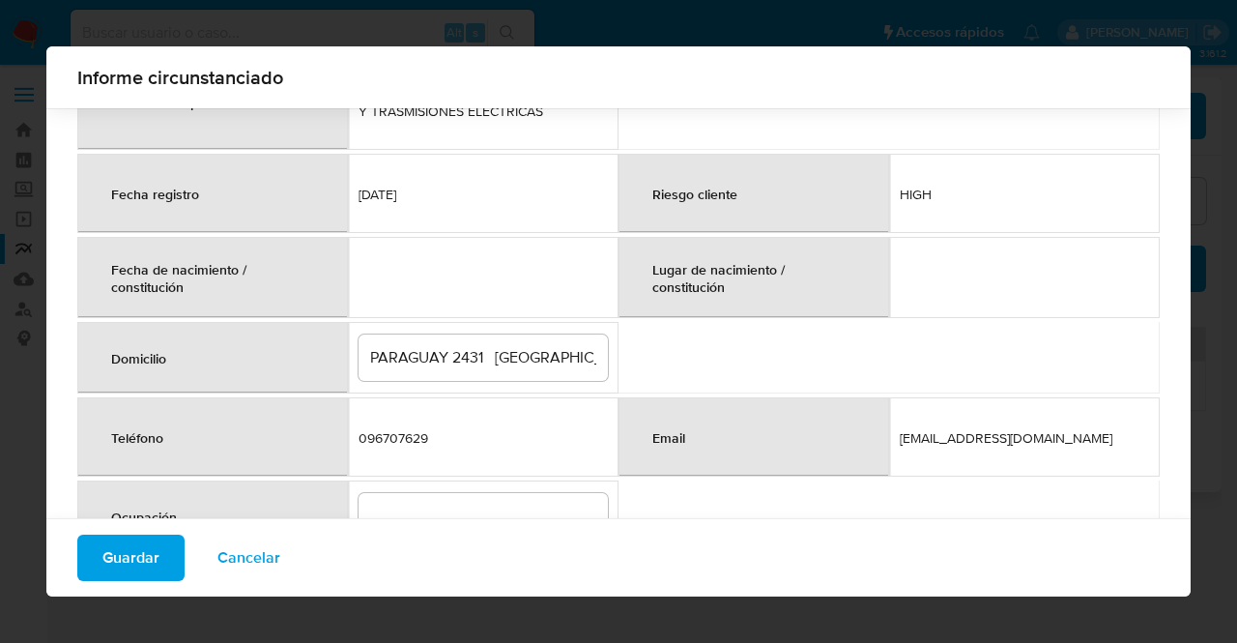
click at [487, 359] on input "PARAGUAY 2431 MONTEVIDEO" at bounding box center [482, 357] width 249 height 25
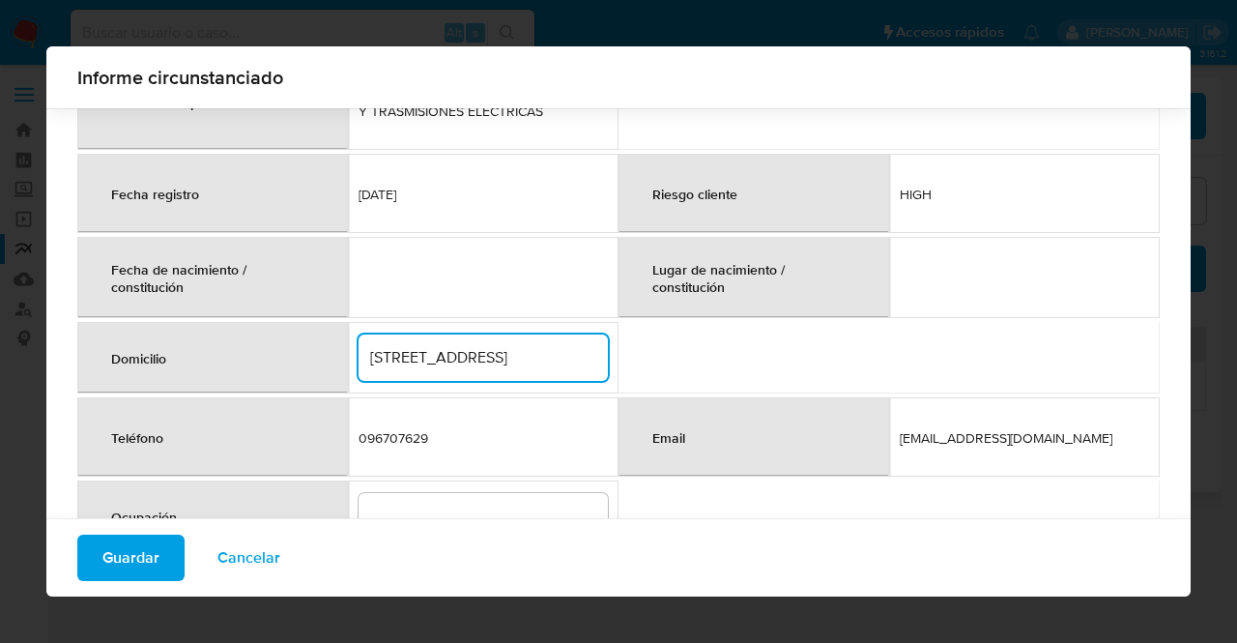
type input "PARAGUAY 2431, MONTEVIDEO"
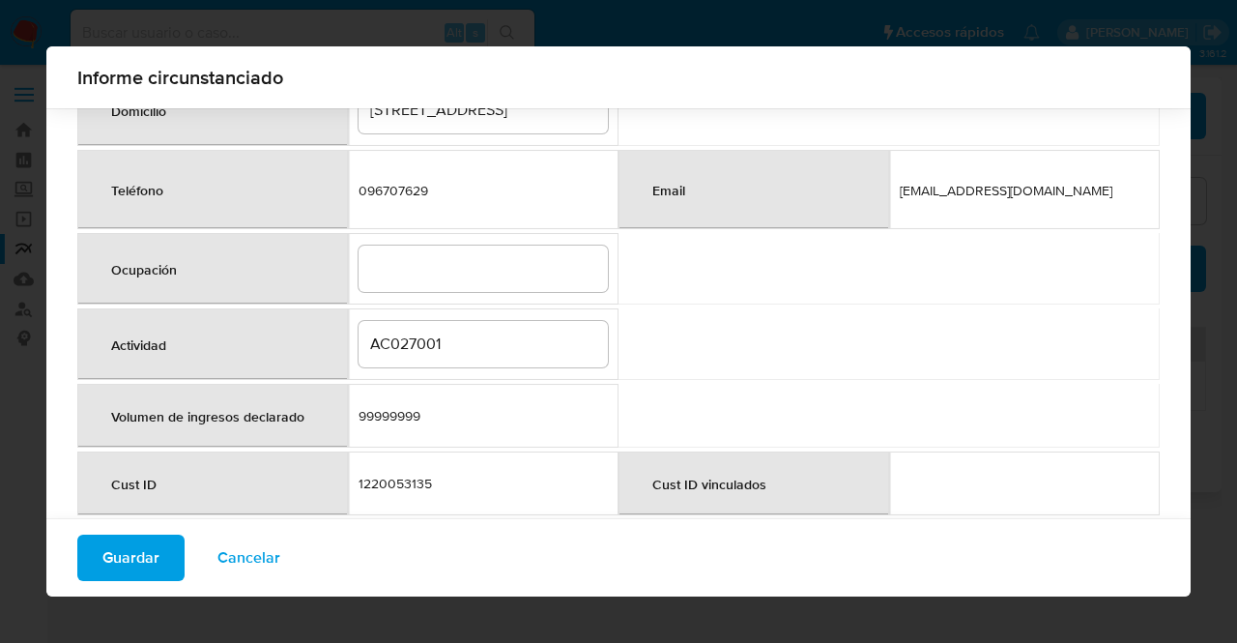
scroll to position [430, 0]
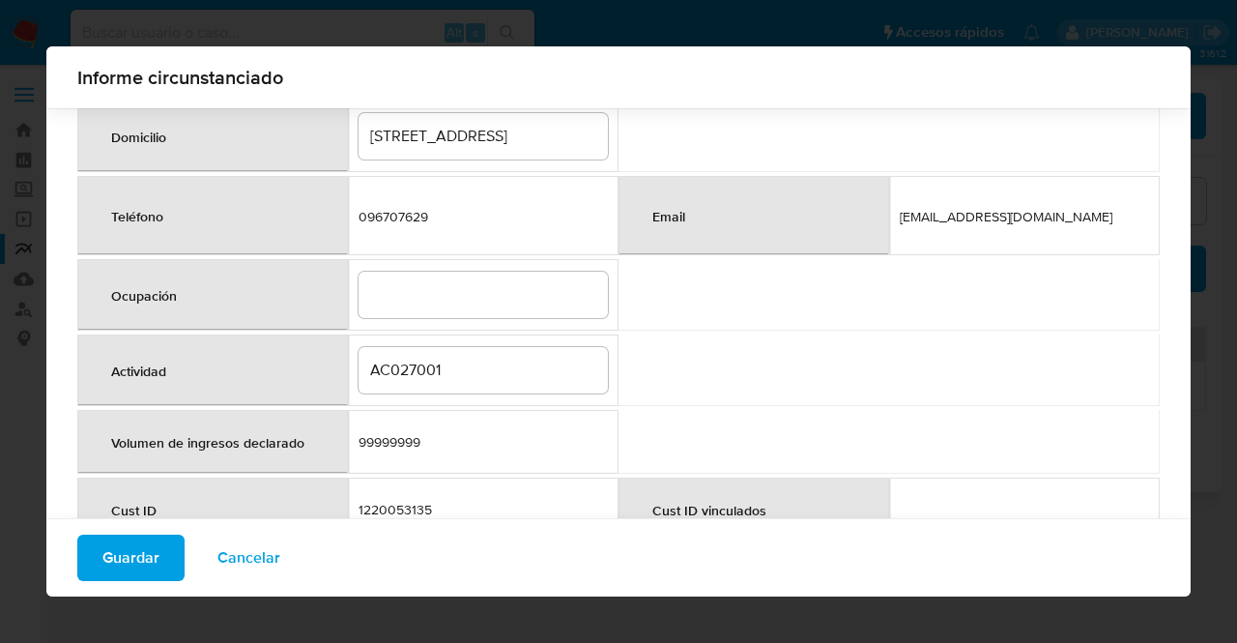
click at [415, 364] on input "AC027001" at bounding box center [482, 370] width 249 height 25
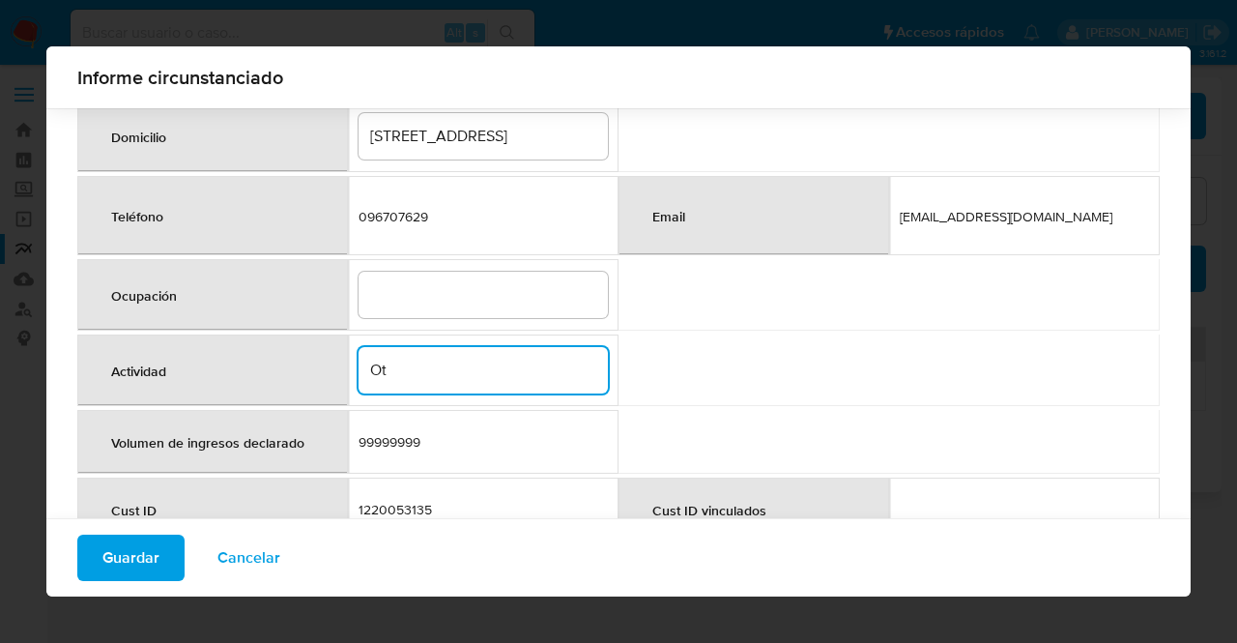
type input "Otras categorías"
click at [779, 397] on table "Número de documento / RUT RUT 210778720012 Nombre completo / Razón Social ADMIN…" at bounding box center [618, 212] width 1082 height 935
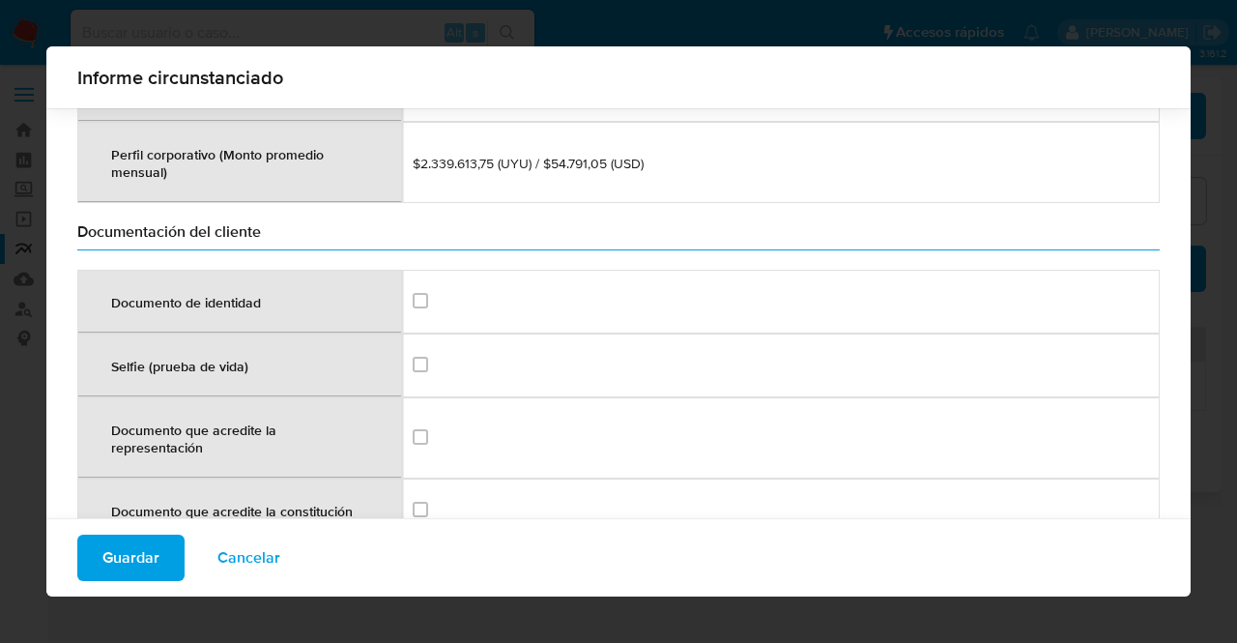
scroll to position [2434, 0]
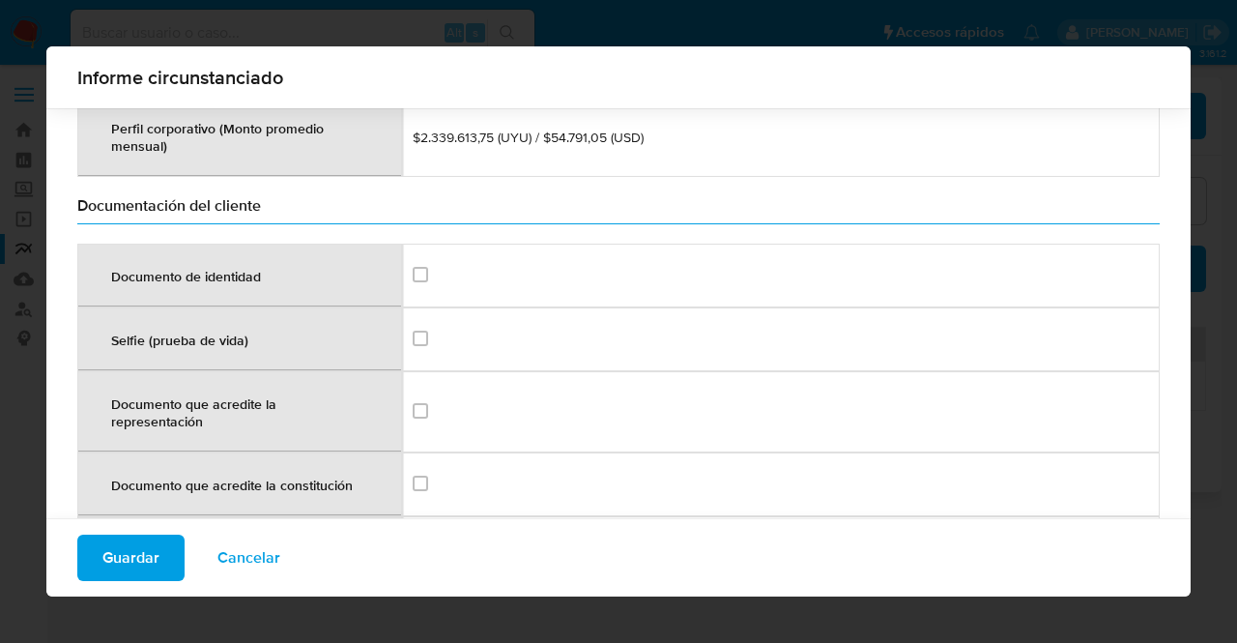
click at [428, 286] on td at bounding box center [781, 275] width 758 height 64
click at [414, 267] on input "checkbox" at bounding box center [420, 274] width 15 height 15
checkbox input "true"
click at [413, 329] on div at bounding box center [781, 339] width 736 height 21
click at [413, 330] on input "checkbox" at bounding box center [420, 337] width 15 height 15
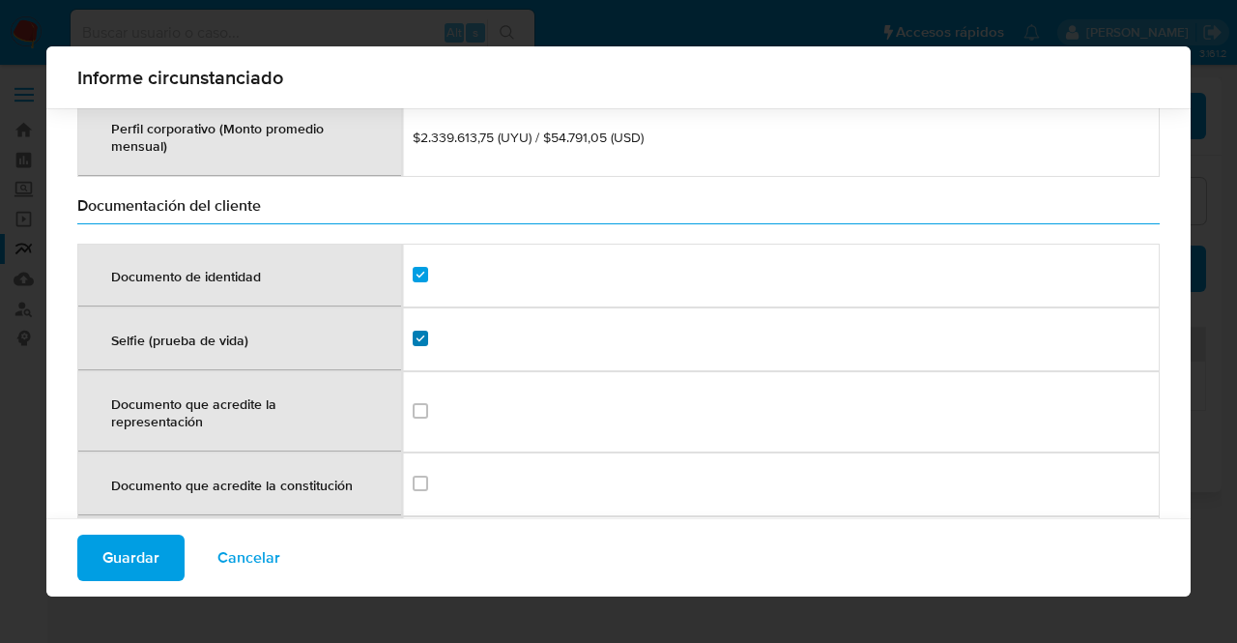
checkbox input "true"
click at [413, 403] on input "checkbox" at bounding box center [420, 410] width 15 height 15
checkbox input "true"
click at [414, 475] on input "checkbox" at bounding box center [420, 482] width 15 height 15
checkbox input "true"
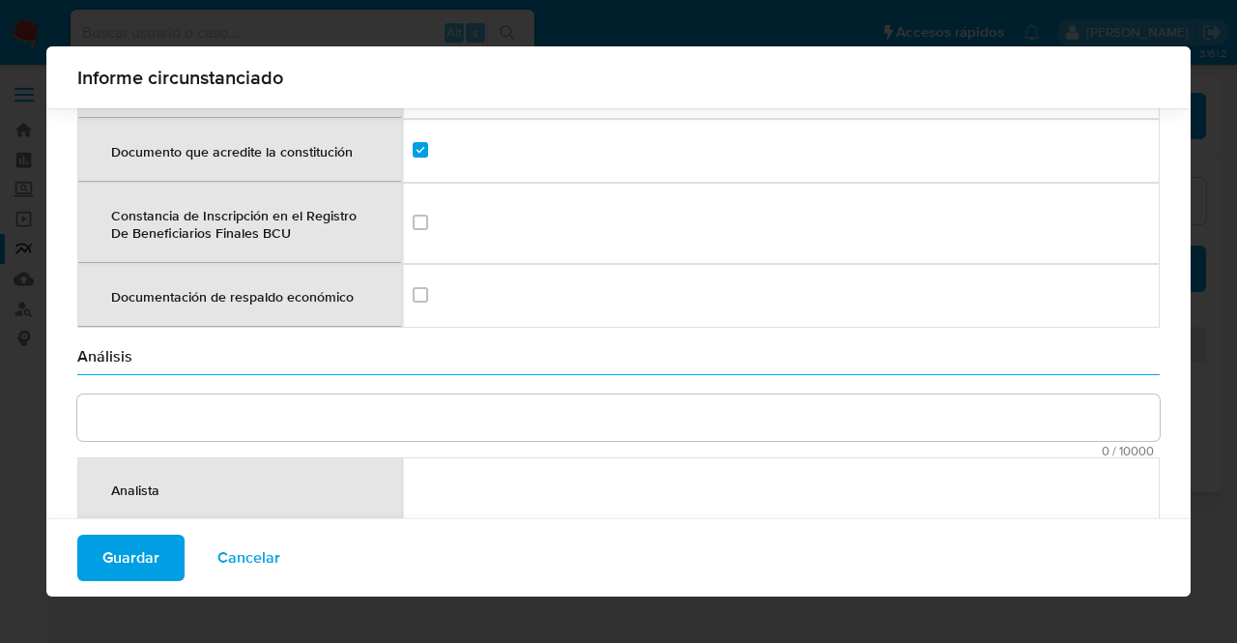
scroll to position [2792, 0]
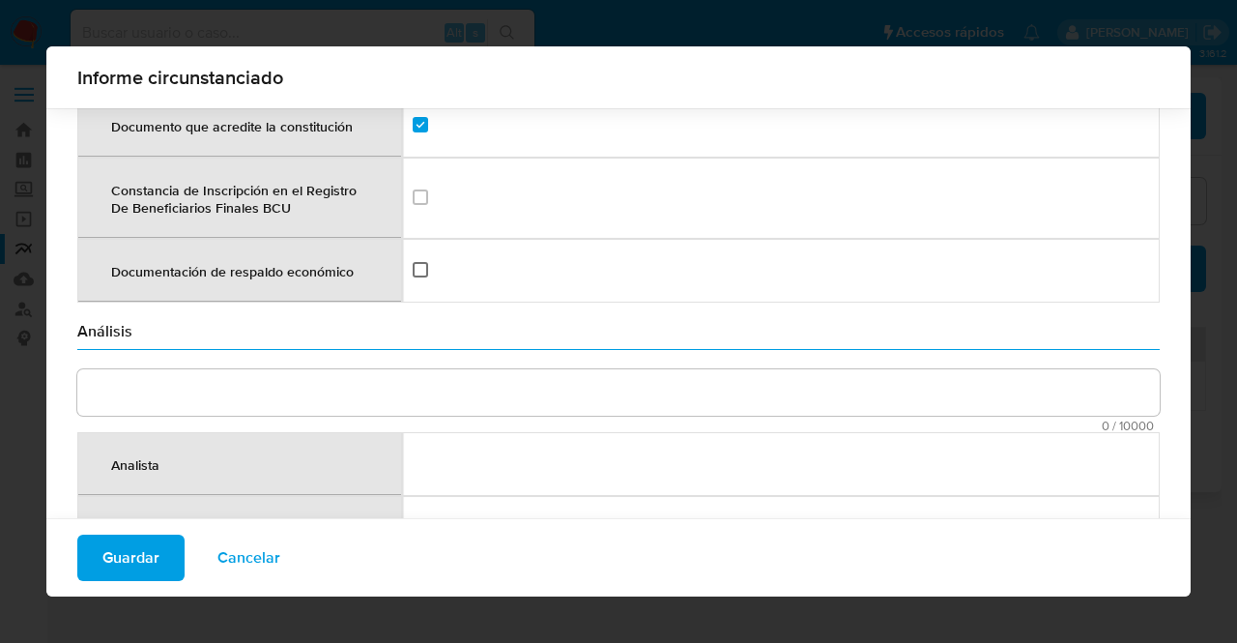
click at [416, 262] on input "checkbox" at bounding box center [420, 269] width 15 height 15
checkbox input "true"
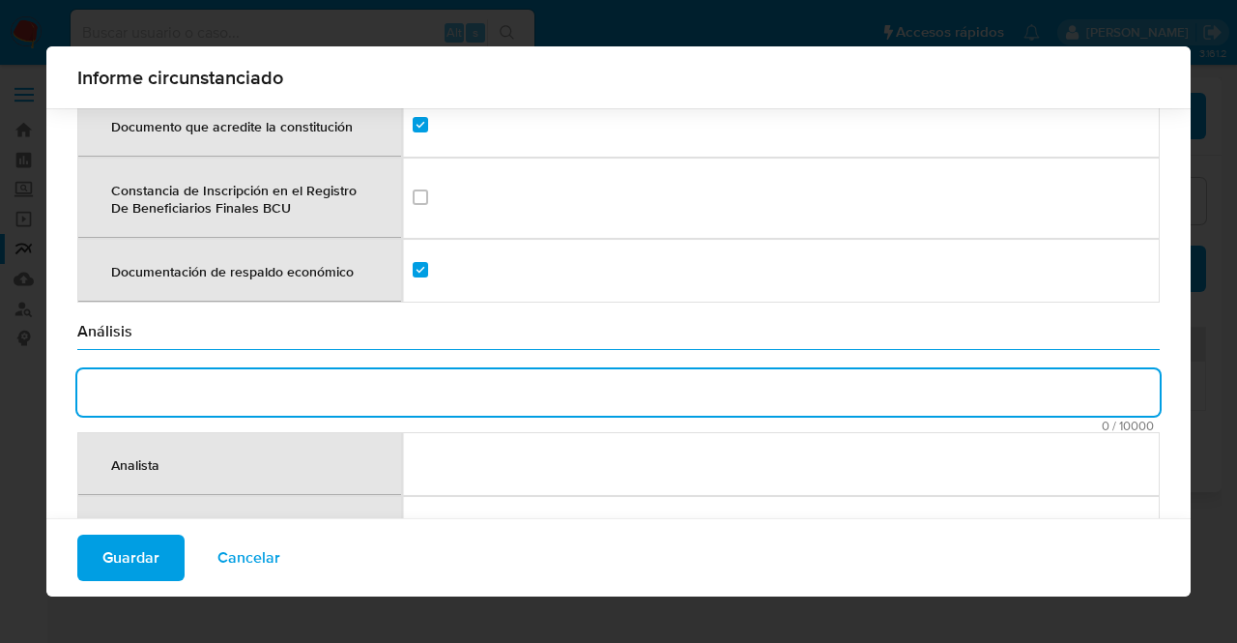
click at [448, 372] on textarea "comment" at bounding box center [618, 392] width 1082 height 46
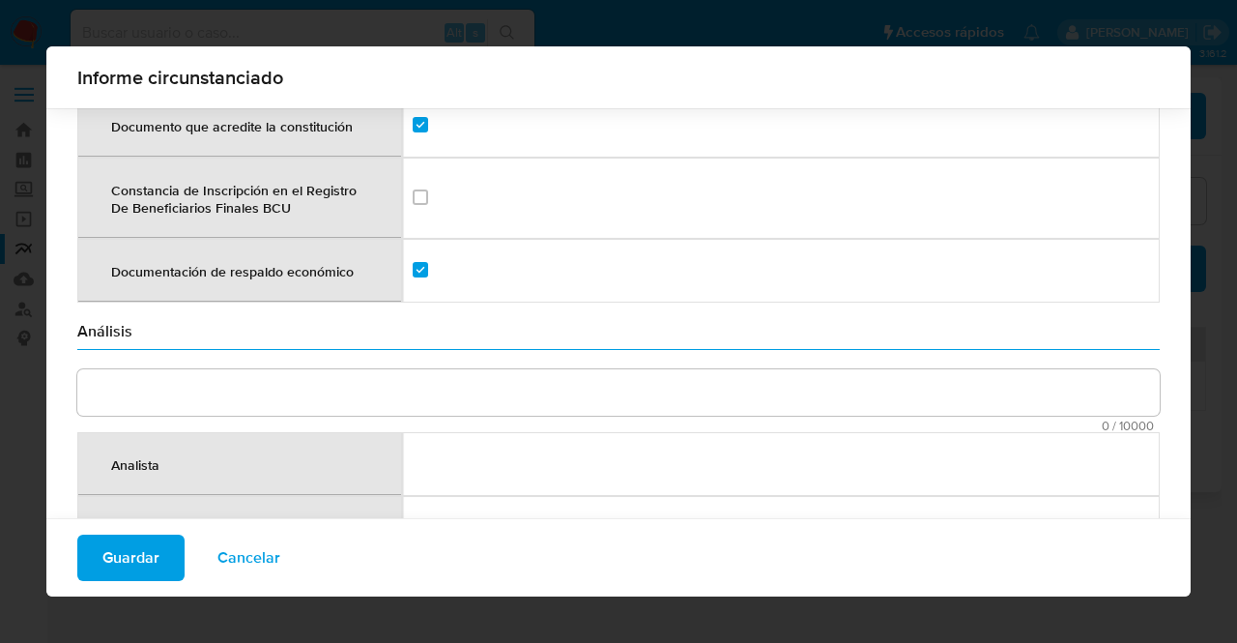
drag, startPoint x: 70, startPoint y: 352, endPoint x: 622, endPoint y: 345, distance: 552.7
click at [622, 369] on textarea "comment" at bounding box center [618, 392] width 1082 height 46
click at [697, 260] on div at bounding box center [781, 270] width 736 height 21
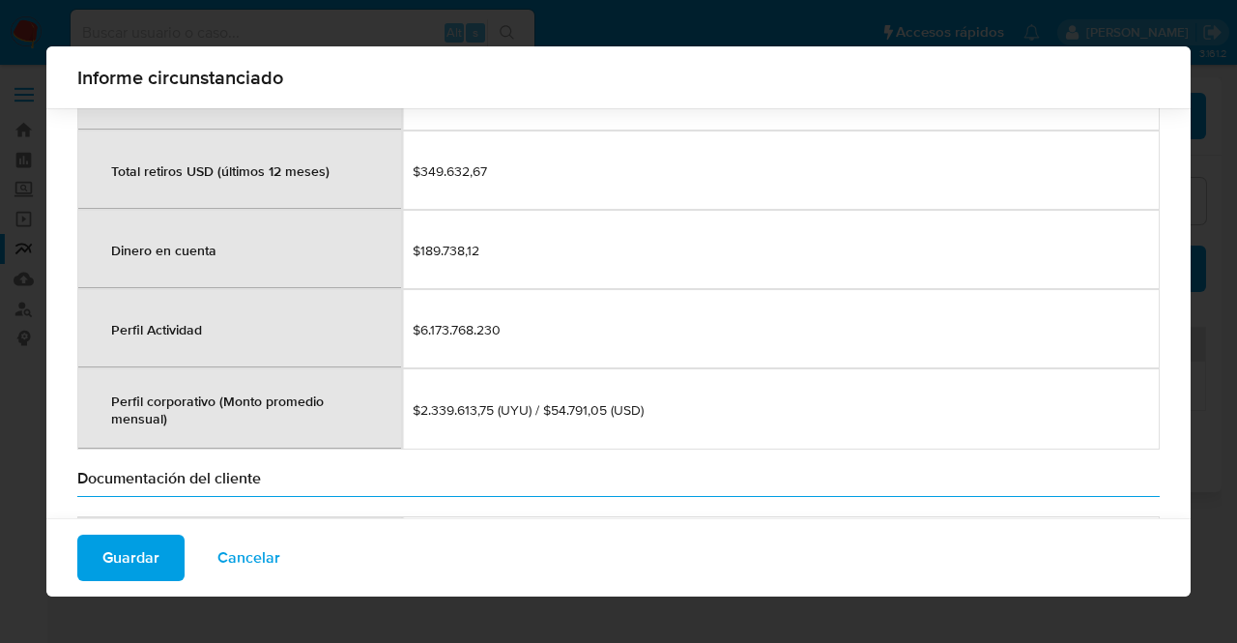
scroll to position [2174, 0]
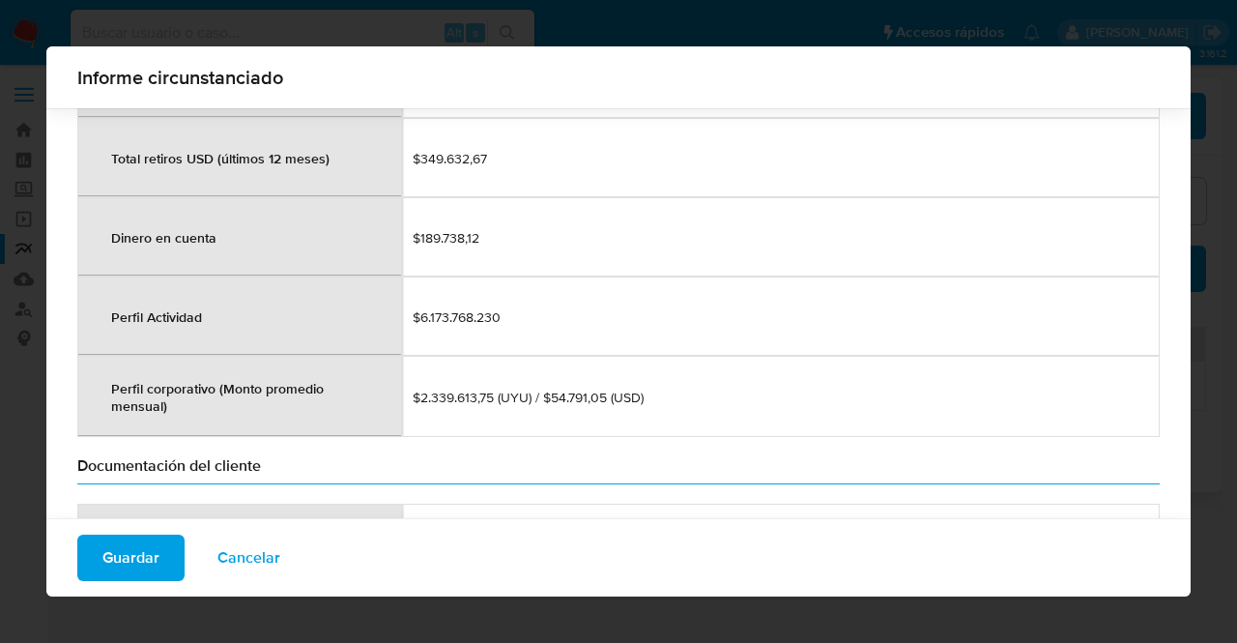
drag, startPoint x: 417, startPoint y: 374, endPoint x: 471, endPoint y: 379, distance: 53.4
click at [471, 388] on span "$2.339.613,75 (UYU) / $54.791,05 (USD)" at bounding box center [781, 396] width 736 height 17
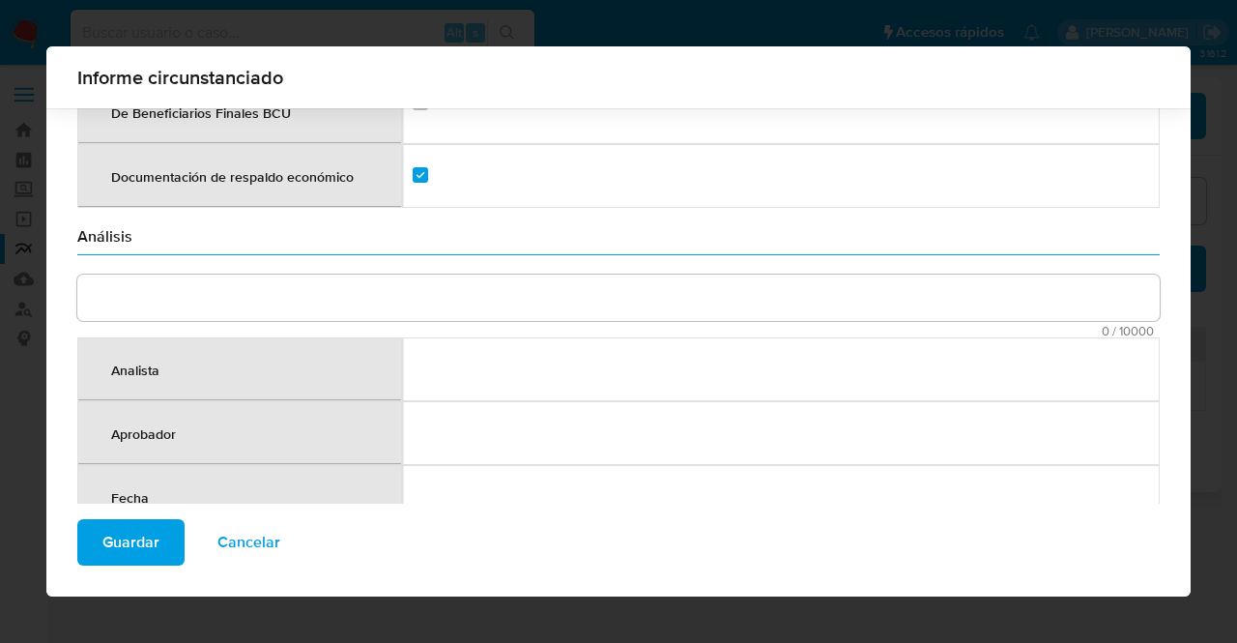
scroll to position [2903, 0]
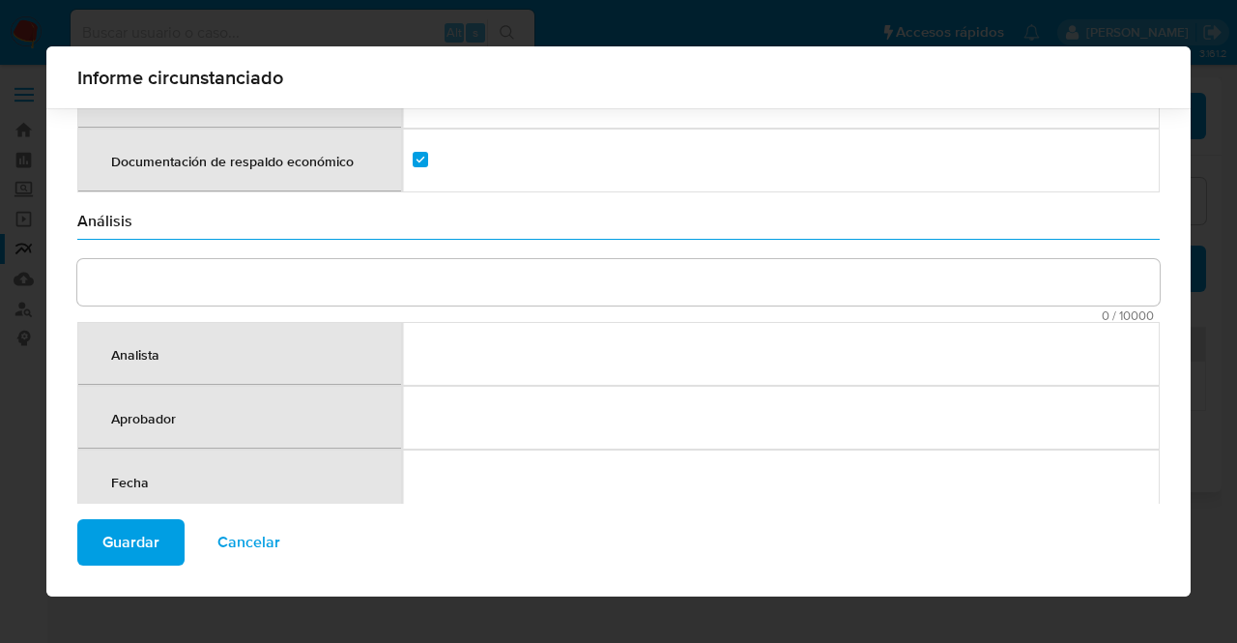
click at [440, 259] on textarea "comment" at bounding box center [618, 282] width 1082 height 46
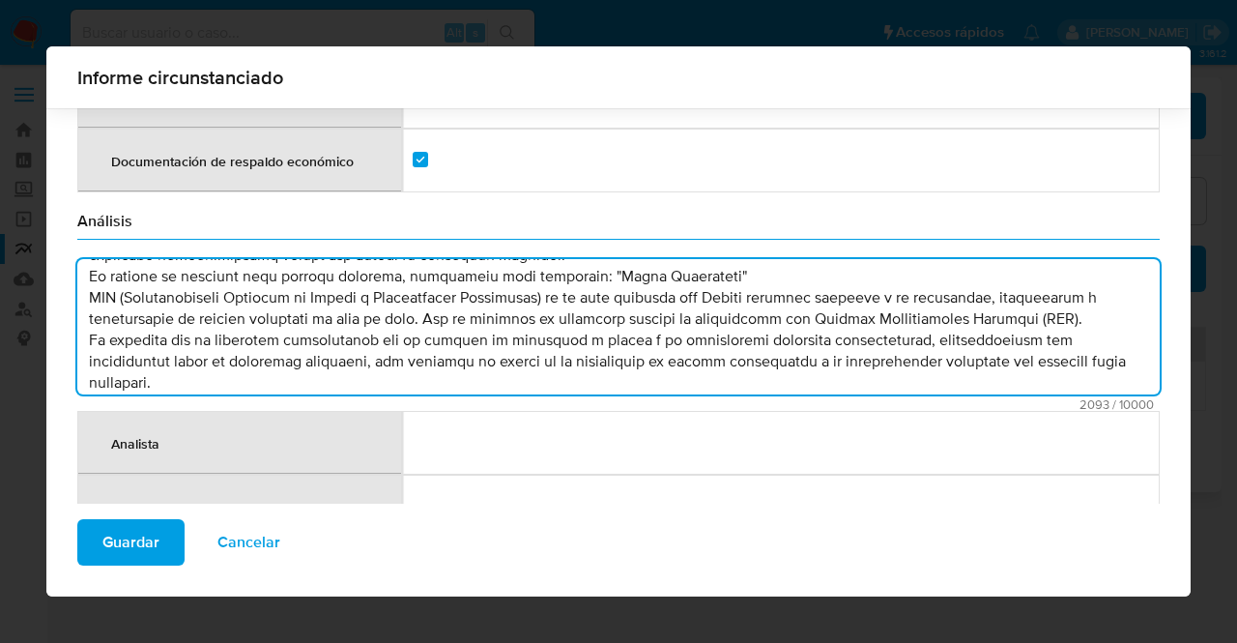
scroll to position [0, 0]
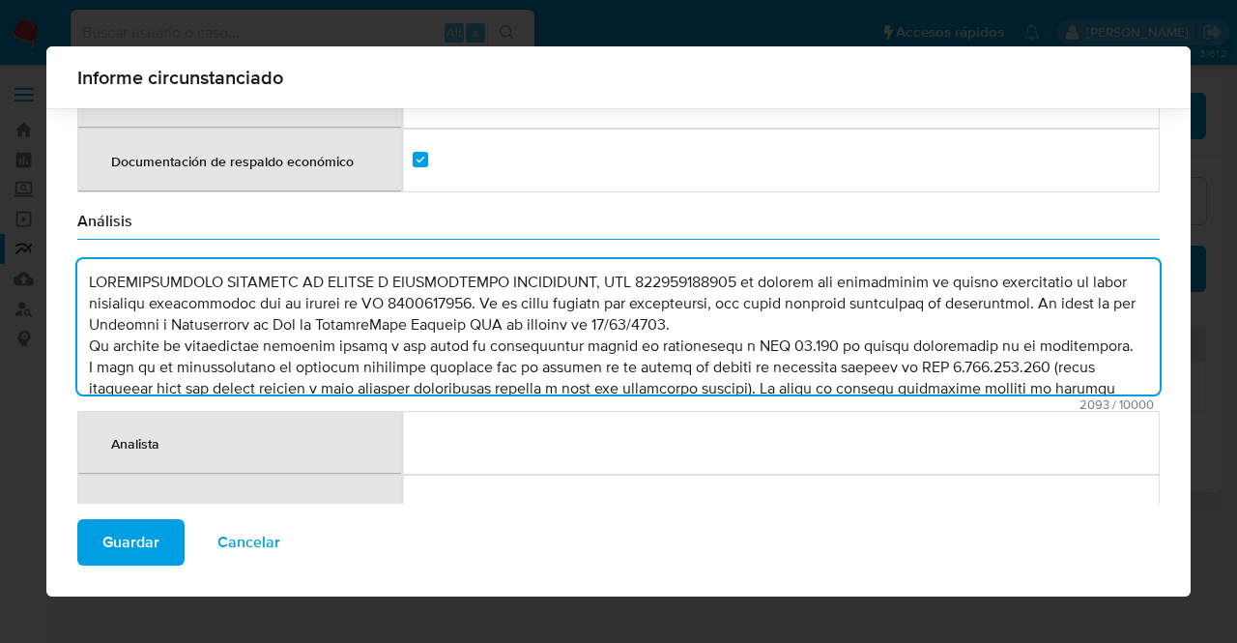
click at [754, 303] on textarea "comment" at bounding box center [618, 326] width 1082 height 135
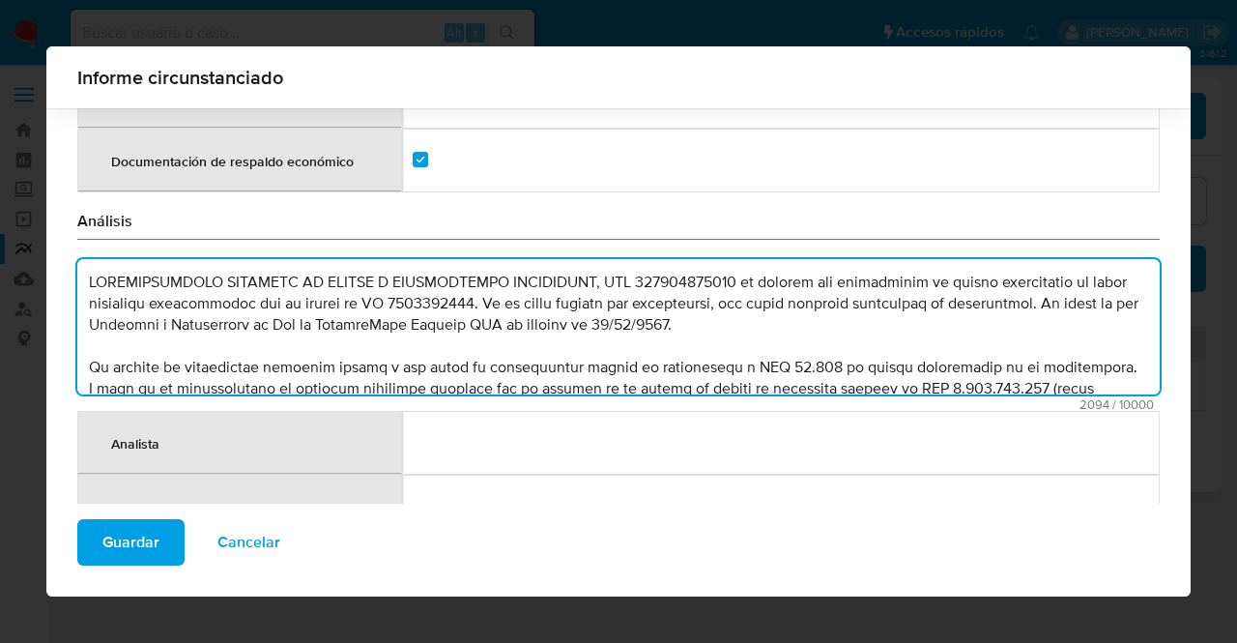
click at [1121, 343] on textarea "comment" at bounding box center [618, 326] width 1082 height 135
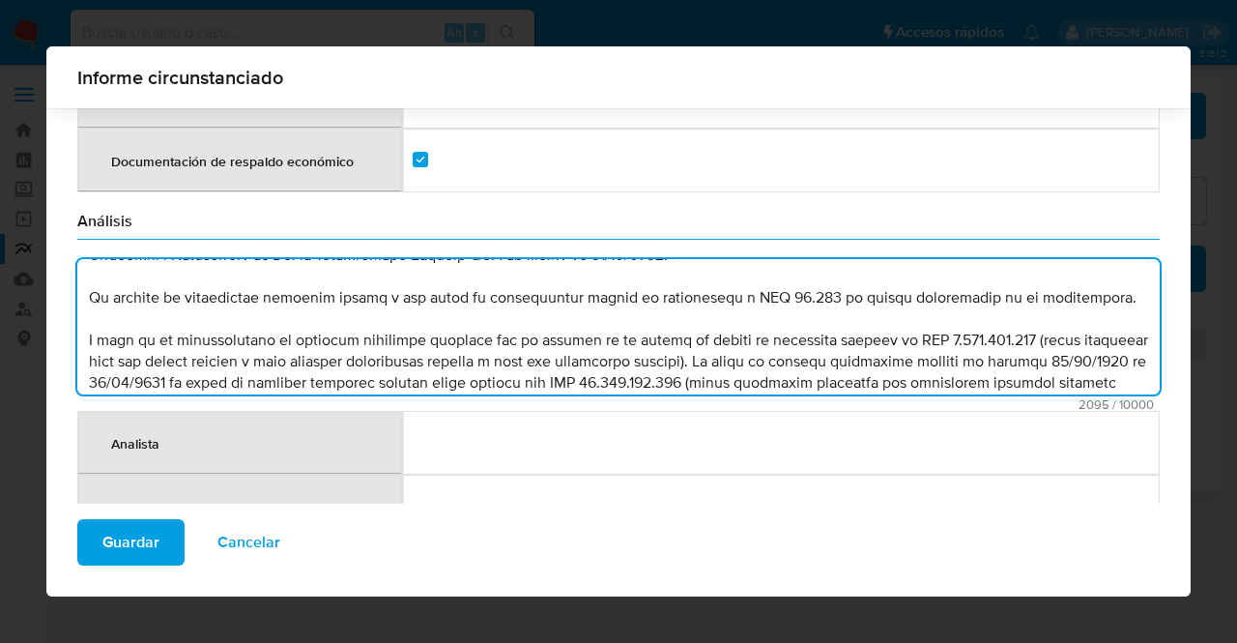
scroll to position [83, 0]
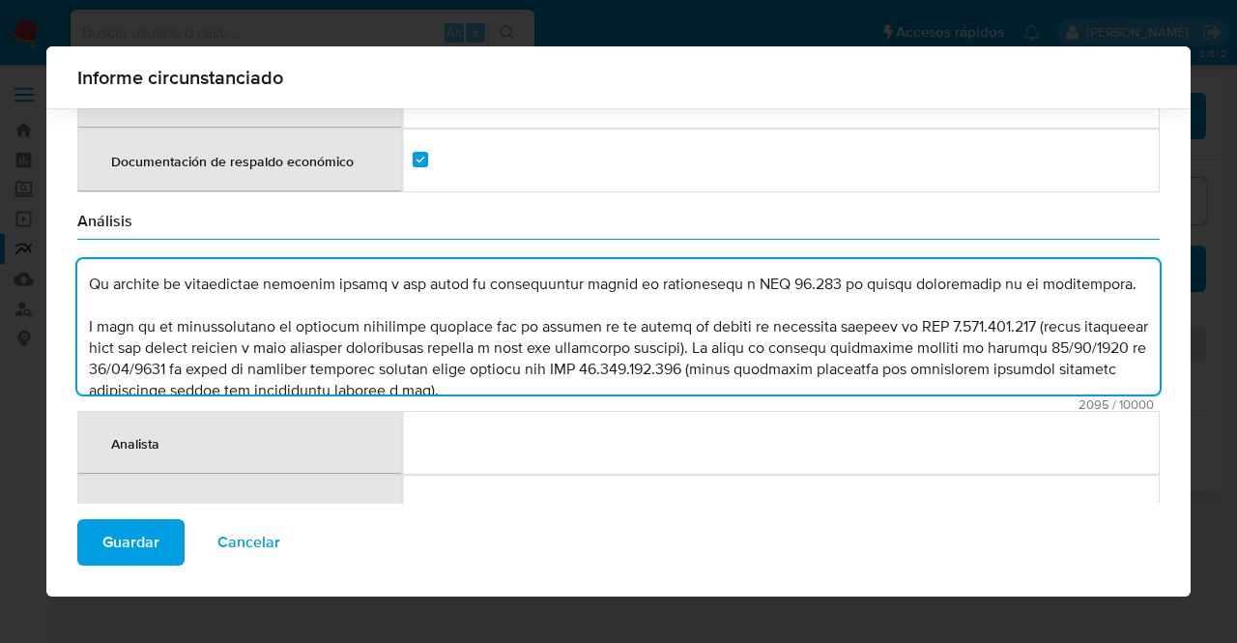
click at [767, 327] on textarea "comment" at bounding box center [618, 326] width 1082 height 135
click at [967, 328] on textarea "comment" at bounding box center [618, 326] width 1082 height 135
drag, startPoint x: 979, startPoint y: 326, endPoint x: 1045, endPoint y: 326, distance: 65.7
click at [1045, 326] on textarea "comment" at bounding box center [618, 326] width 1082 height 135
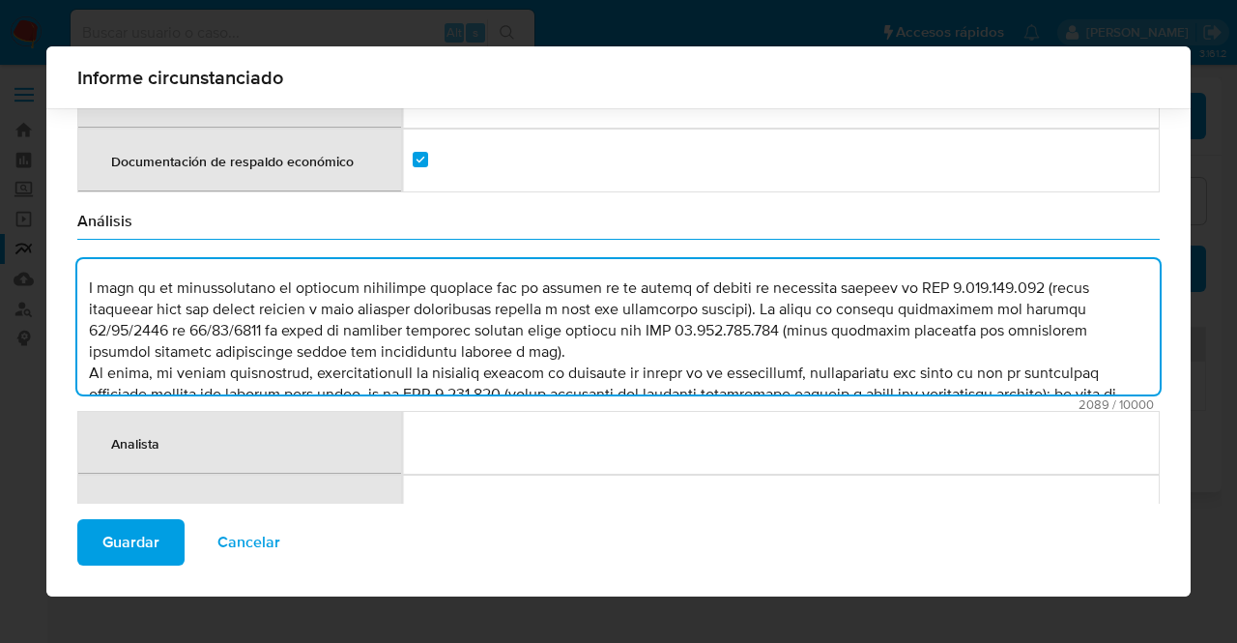
drag, startPoint x: 477, startPoint y: 306, endPoint x: 615, endPoint y: 306, distance: 137.2
click at [615, 306] on textarea "comment" at bounding box center [618, 326] width 1082 height 135
drag, startPoint x: 633, startPoint y: 308, endPoint x: 486, endPoint y: 307, distance: 146.9
click at [486, 307] on textarea "comment" at bounding box center [618, 326] width 1082 height 135
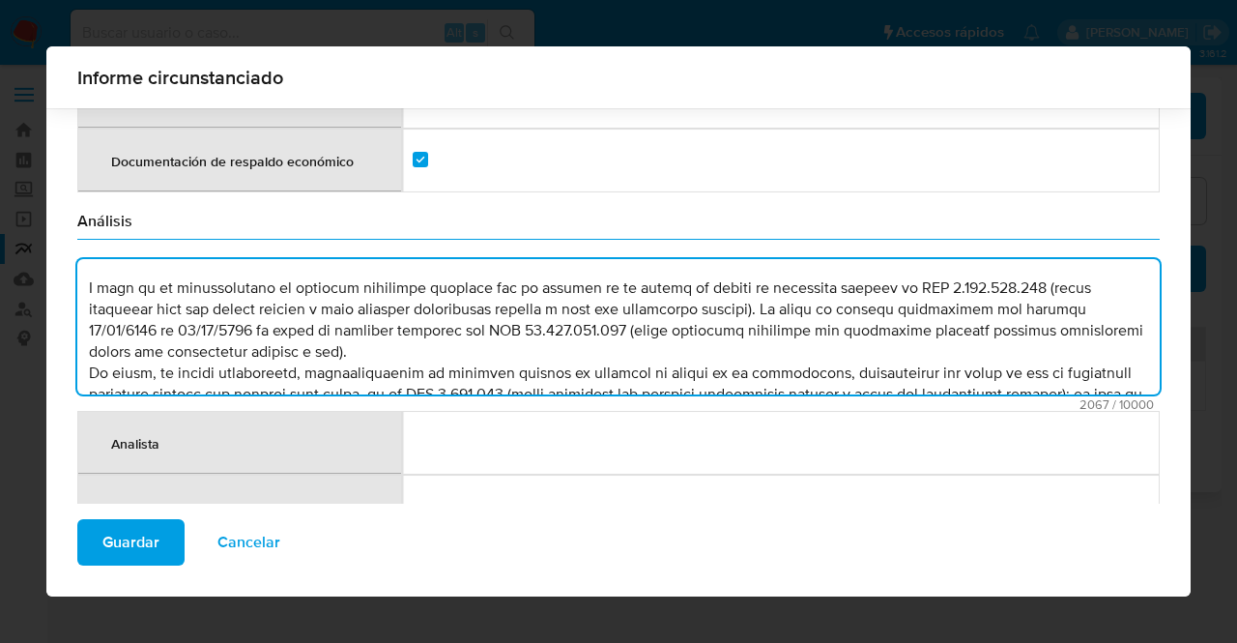
click at [497, 333] on textarea "comment" at bounding box center [618, 326] width 1082 height 135
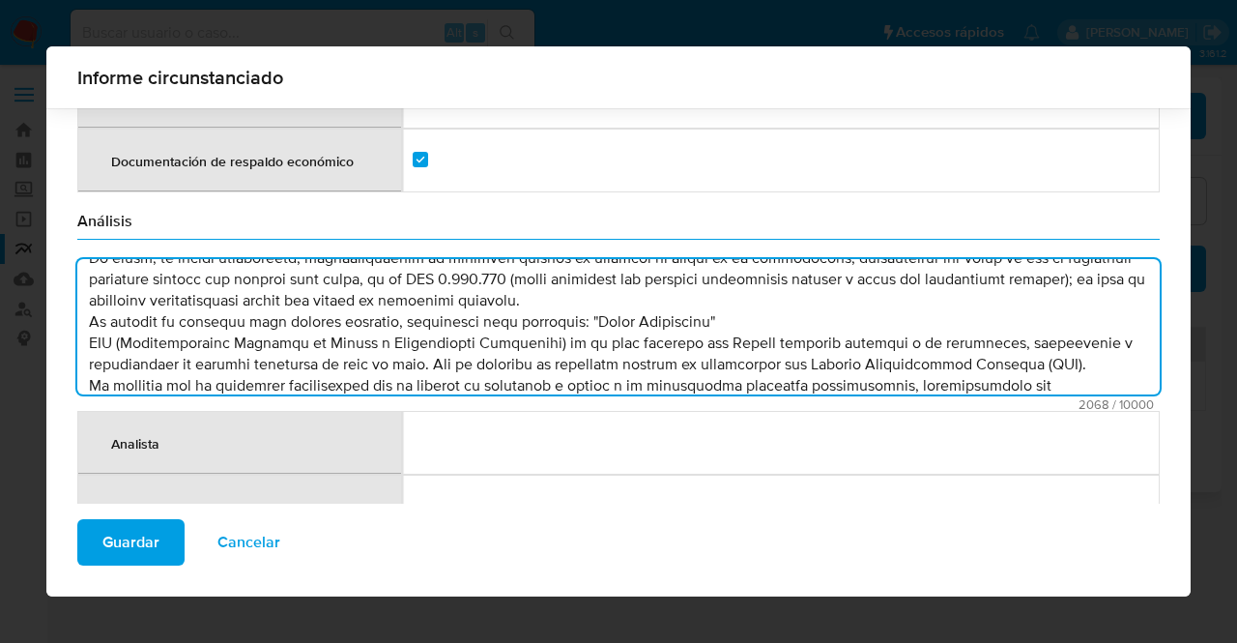
scroll to position [259, 0]
click at [731, 272] on textarea "comment" at bounding box center [618, 326] width 1082 height 135
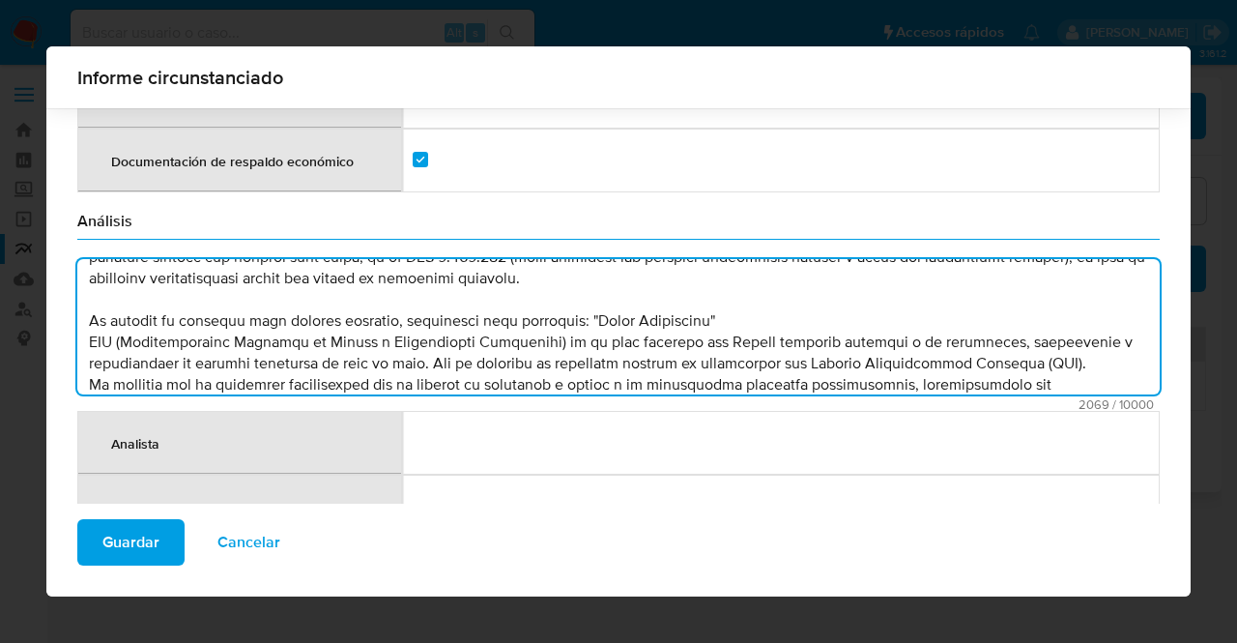
scroll to position [319, 0]
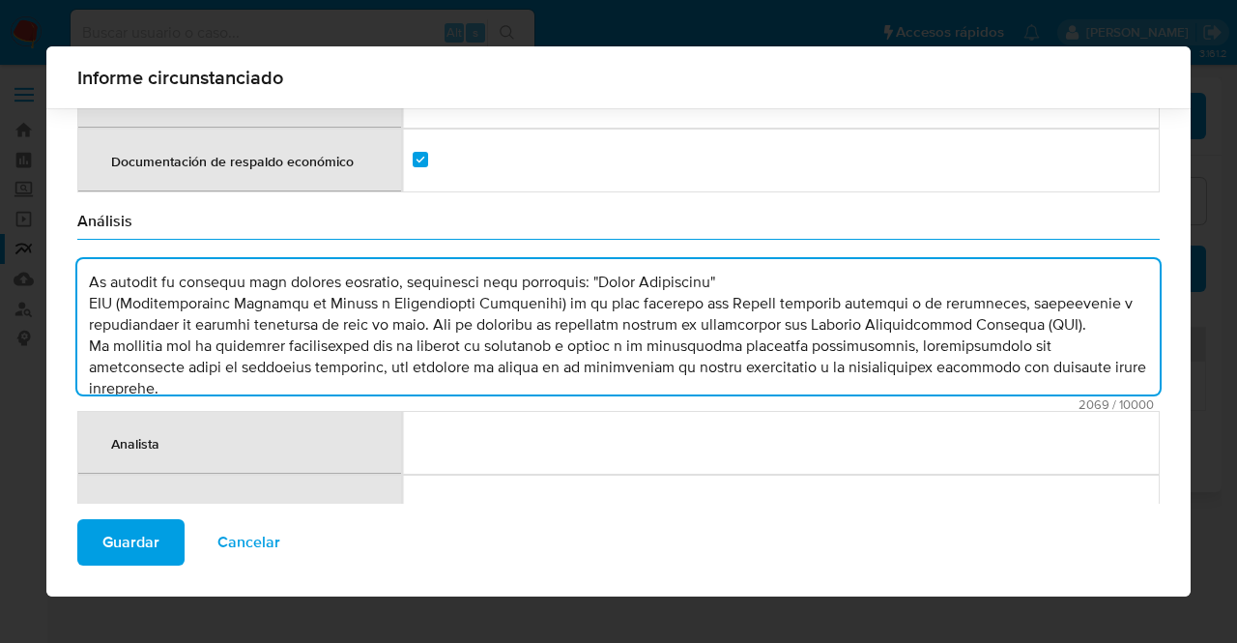
click at [1069, 301] on textarea "comment" at bounding box center [618, 326] width 1082 height 135
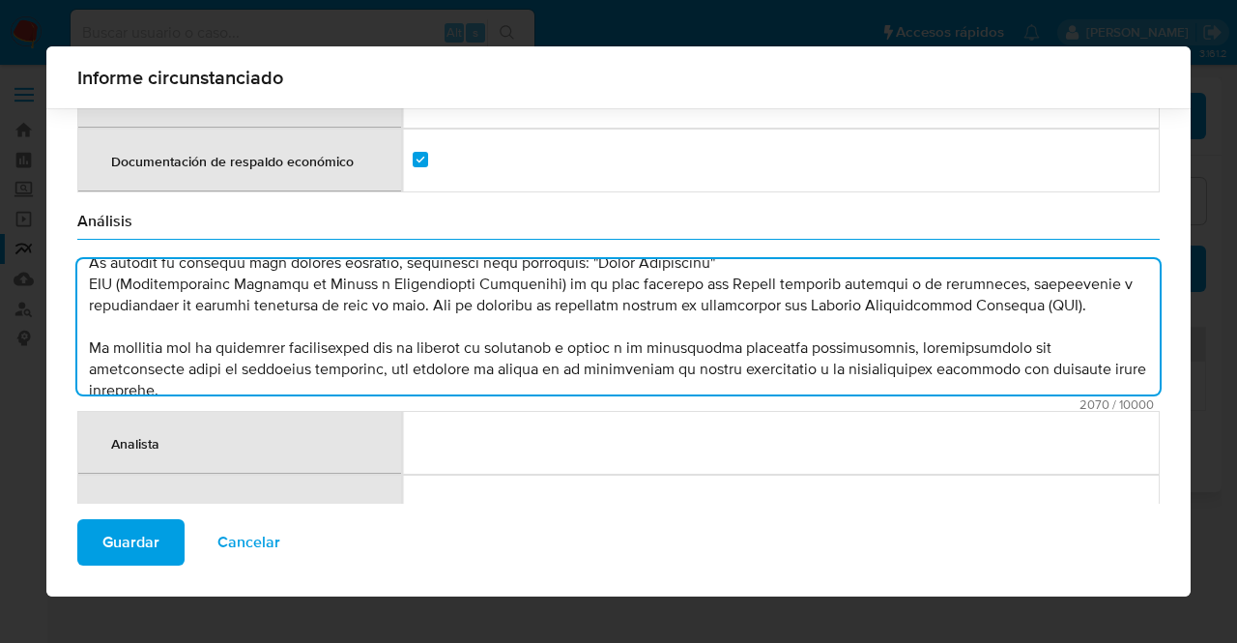
scroll to position [358, 0]
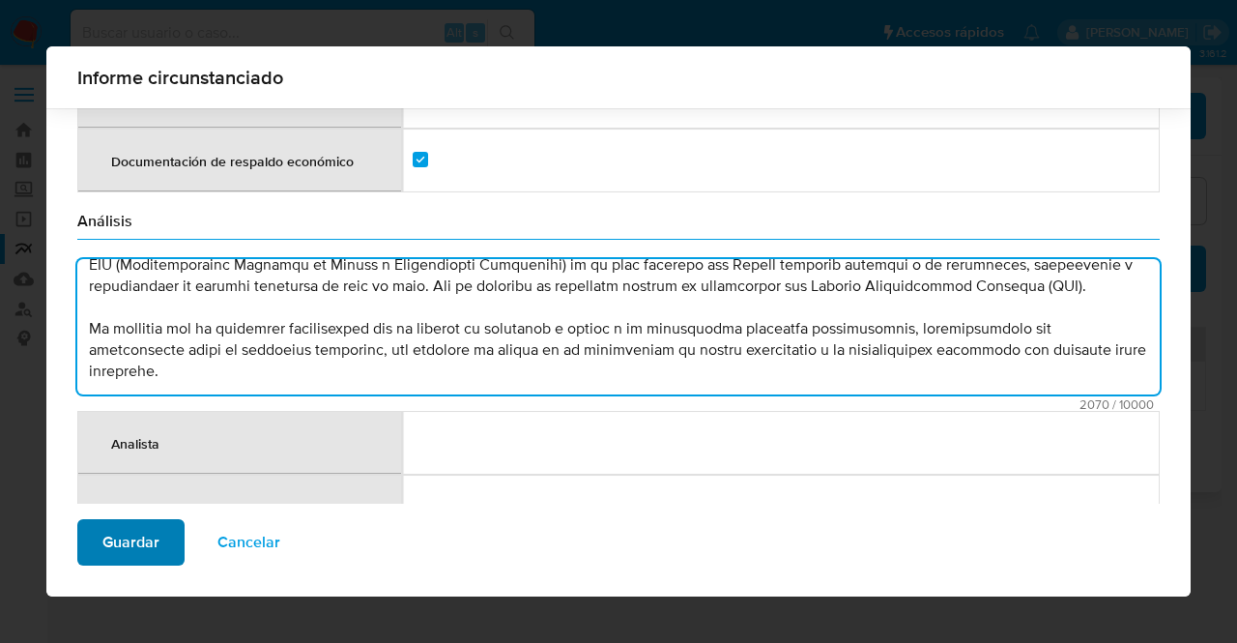
type textarea "ADMINISTRACION NACIONAL DE USINAS Y TRASMISIONES ELECTRICAS, RUT 210778720012 e…"
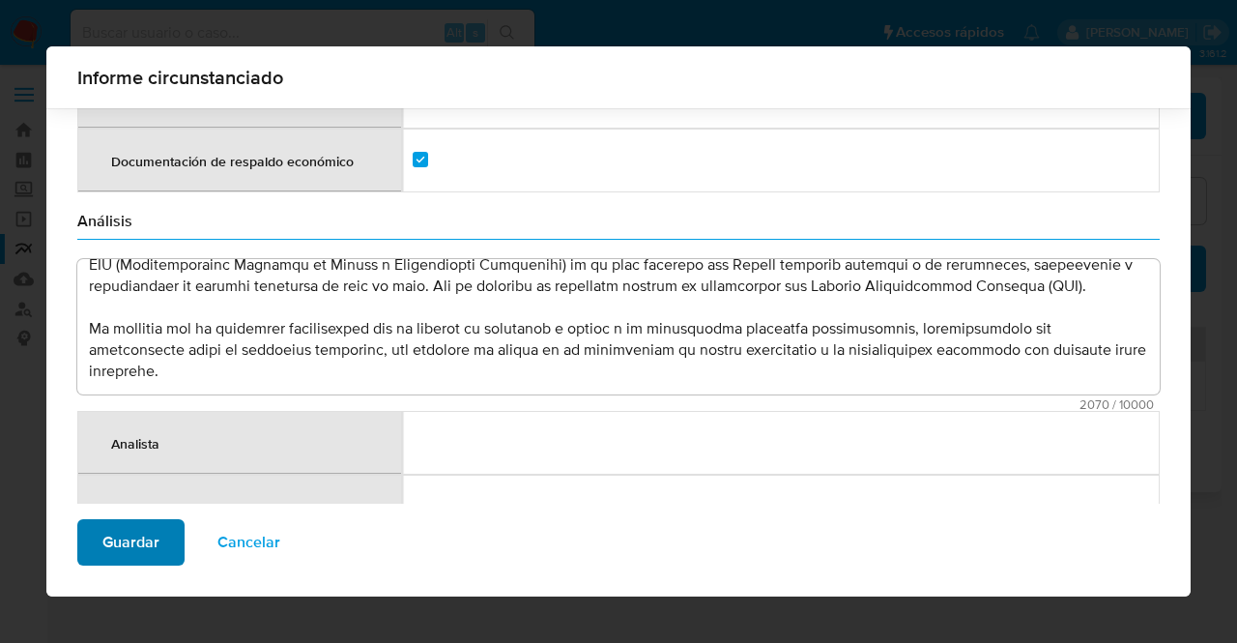
click at [153, 538] on span "Guardar" at bounding box center [130, 542] width 57 height 43
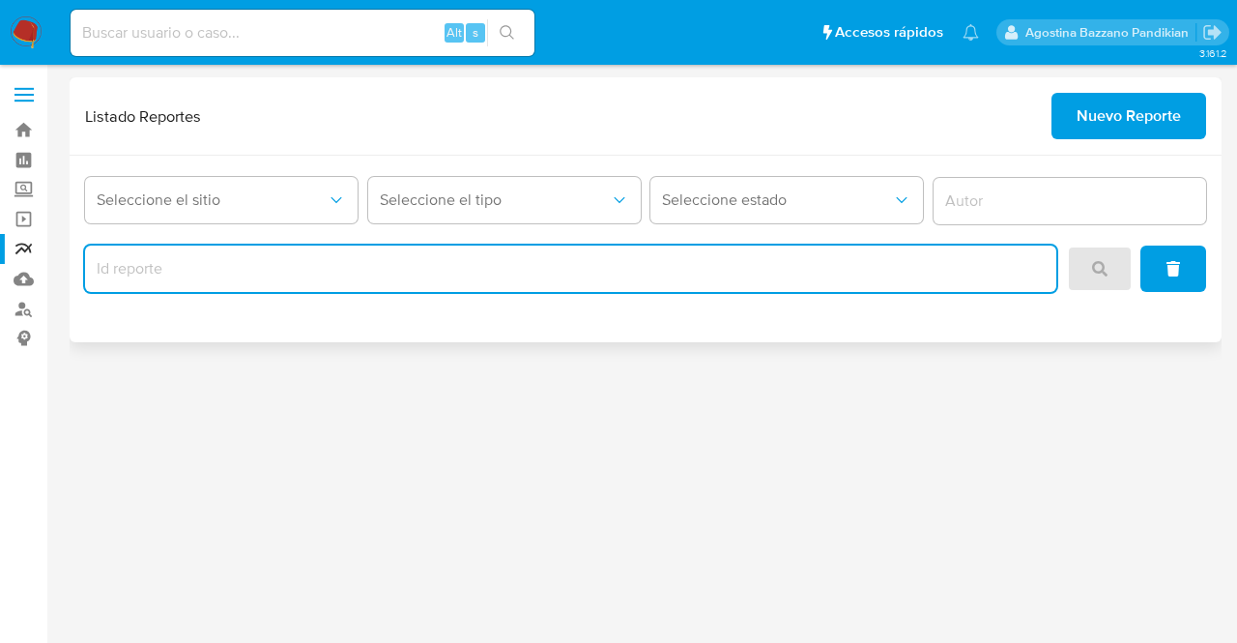
click at [356, 273] on input "report-id" at bounding box center [570, 268] width 971 height 25
click at [213, 185] on button "Seleccione el sitio" at bounding box center [221, 200] width 272 height 46
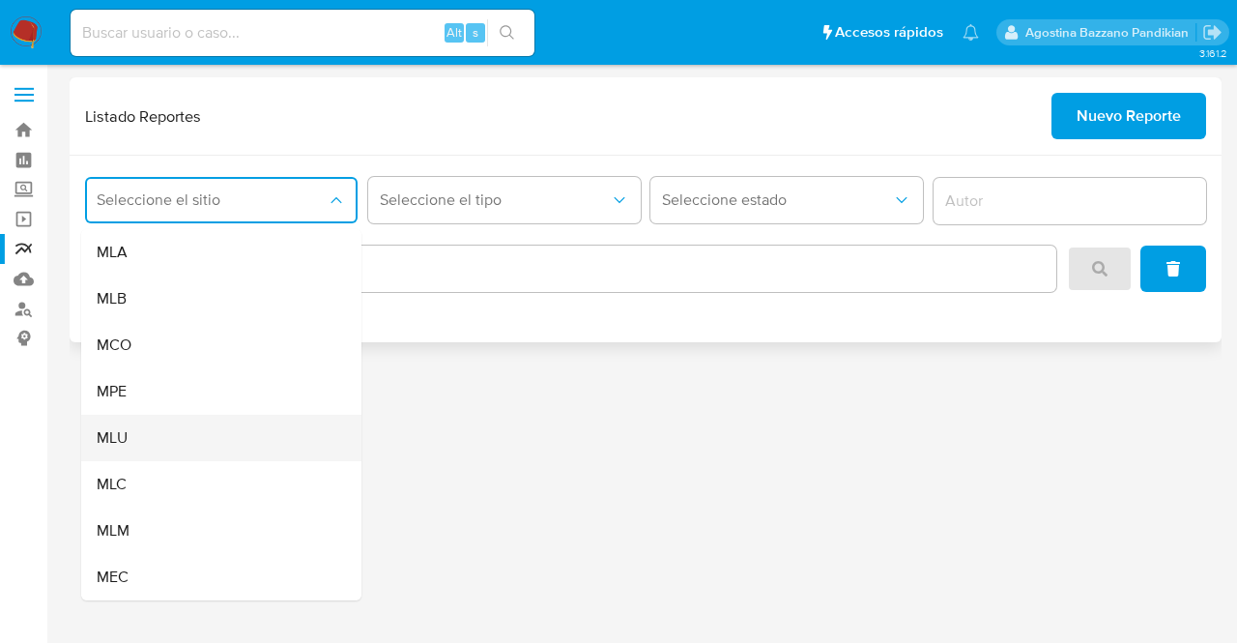
click at [191, 428] on div "MLU" at bounding box center [216, 438] width 238 height 46
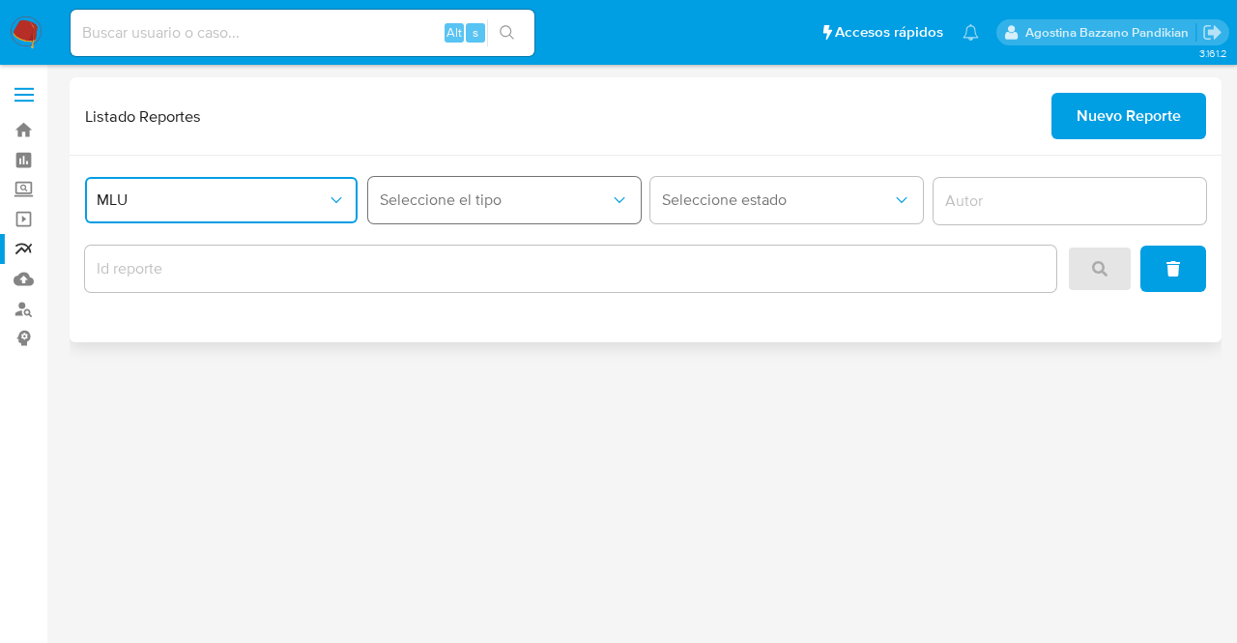
click at [487, 215] on button "Seleccione el tipo" at bounding box center [504, 200] width 272 height 46
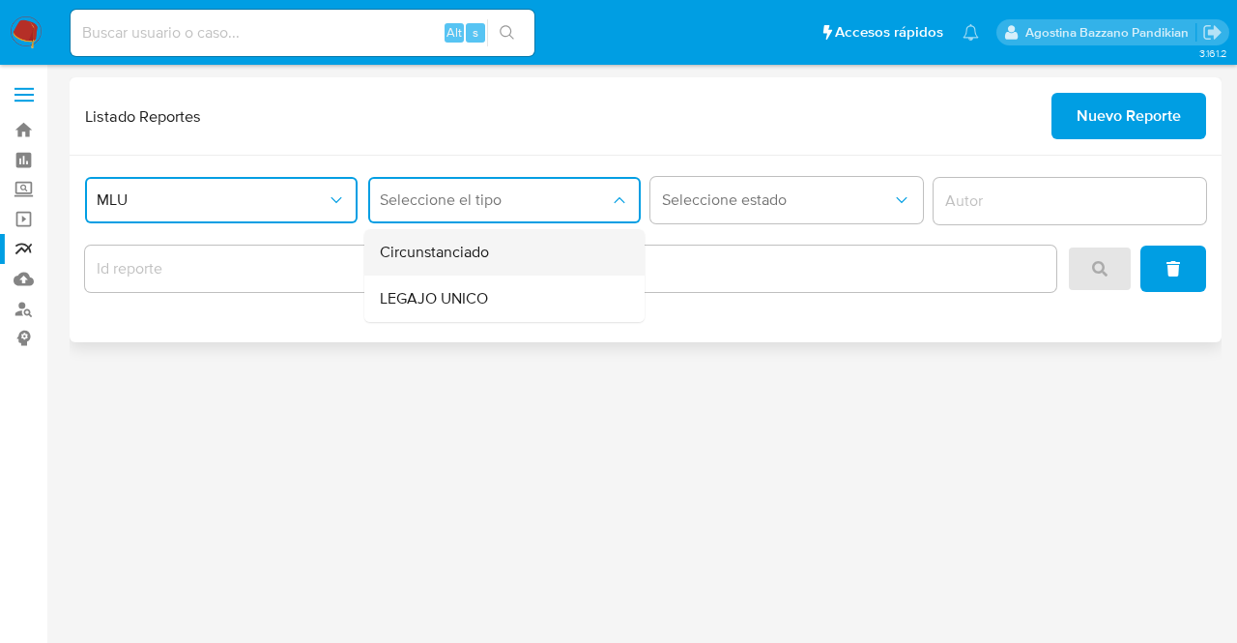
click at [473, 251] on span "Circunstanciado" at bounding box center [434, 252] width 109 height 19
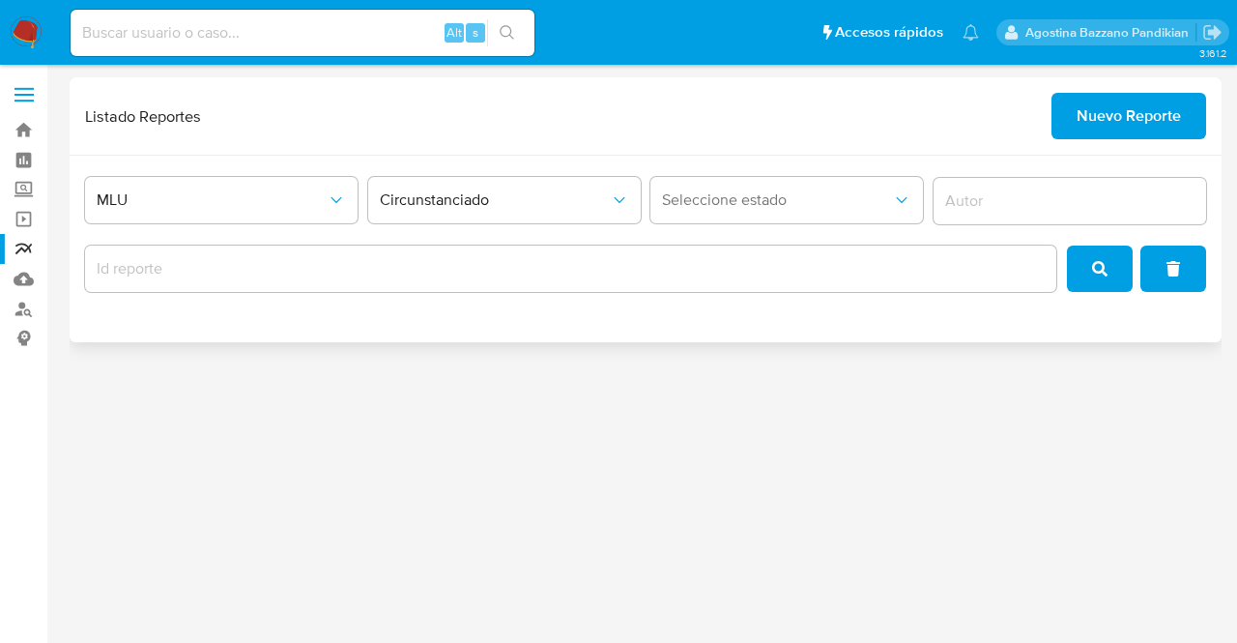
click at [504, 299] on div "MLU Circunstanciado Seleccione estado" at bounding box center [646, 249] width 1152 height 186
click at [475, 280] on div at bounding box center [570, 268] width 971 height 46
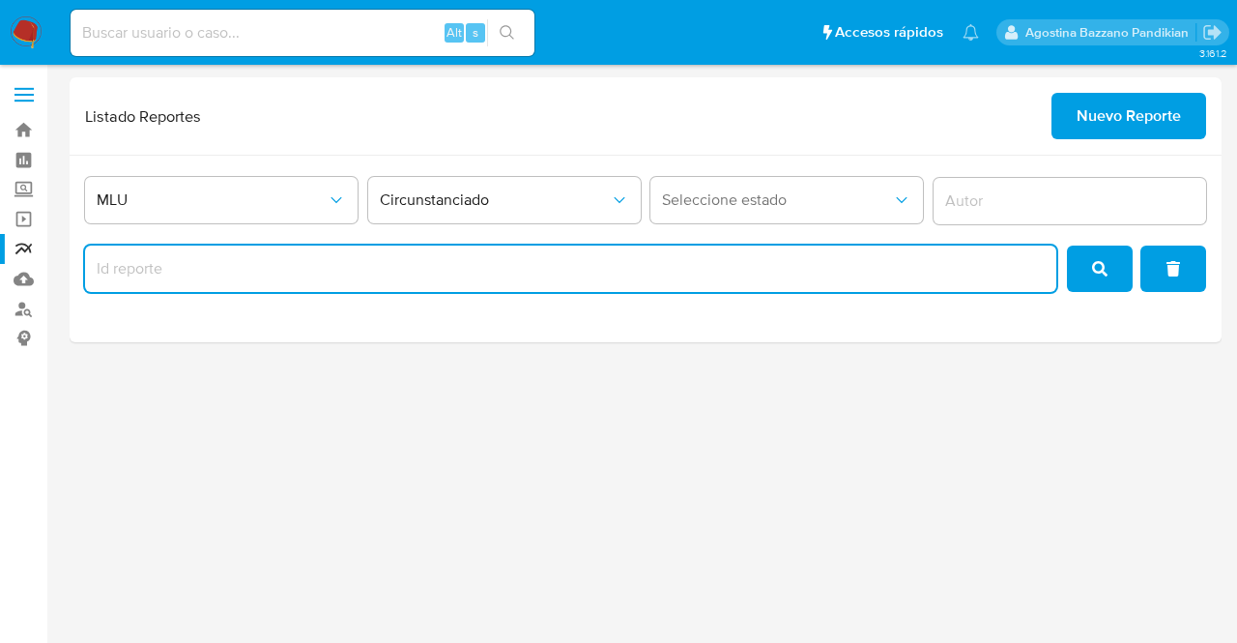
click at [454, 264] on input "report-id" at bounding box center [570, 268] width 971 height 25
type input "2051"
click at [1105, 269] on icon "search" at bounding box center [1099, 268] width 15 height 15
